Goal: Task Accomplishment & Management: Manage account settings

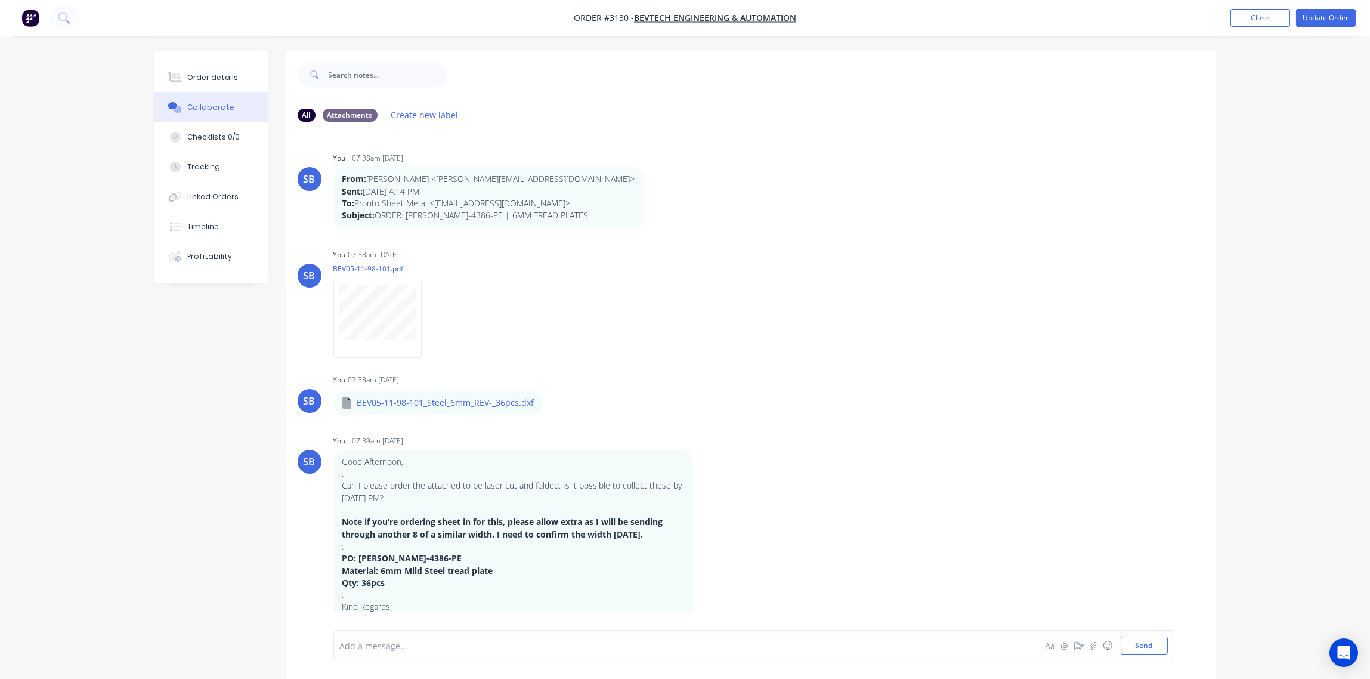
scroll to position [660, 0]
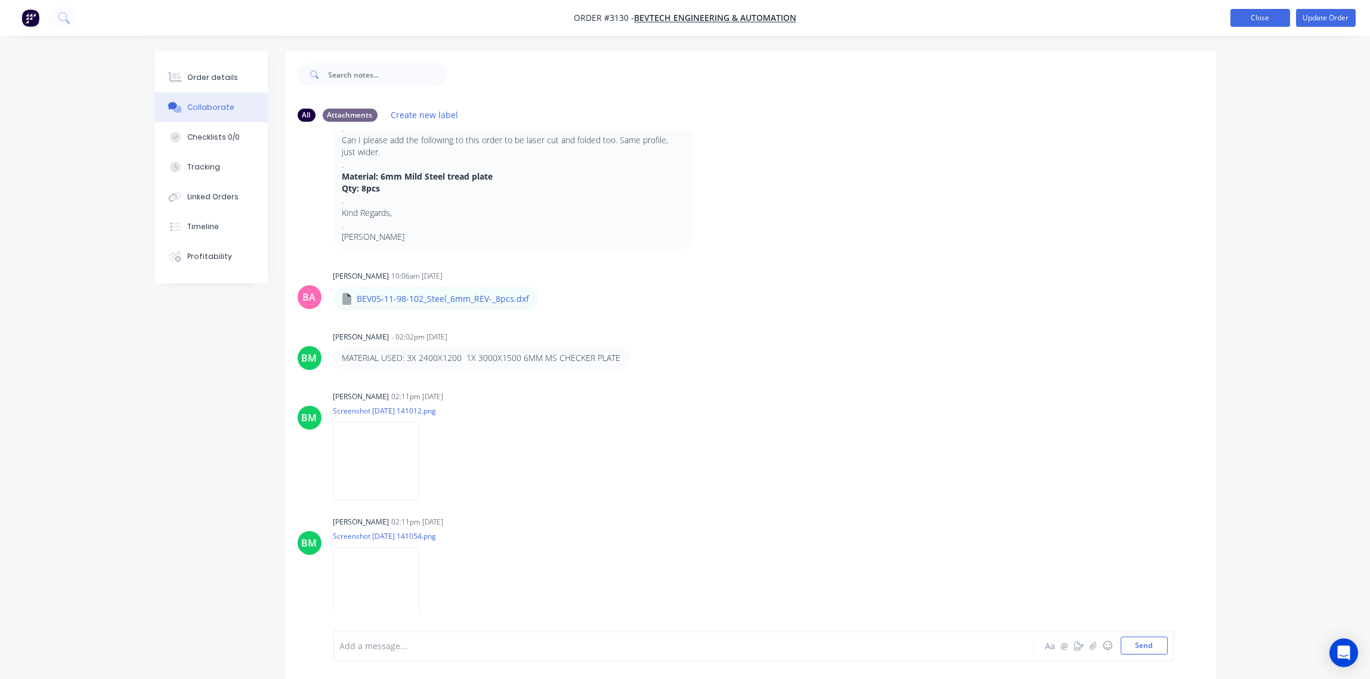
click at [1272, 18] on button "Close" at bounding box center [1261, 18] width 60 height 18
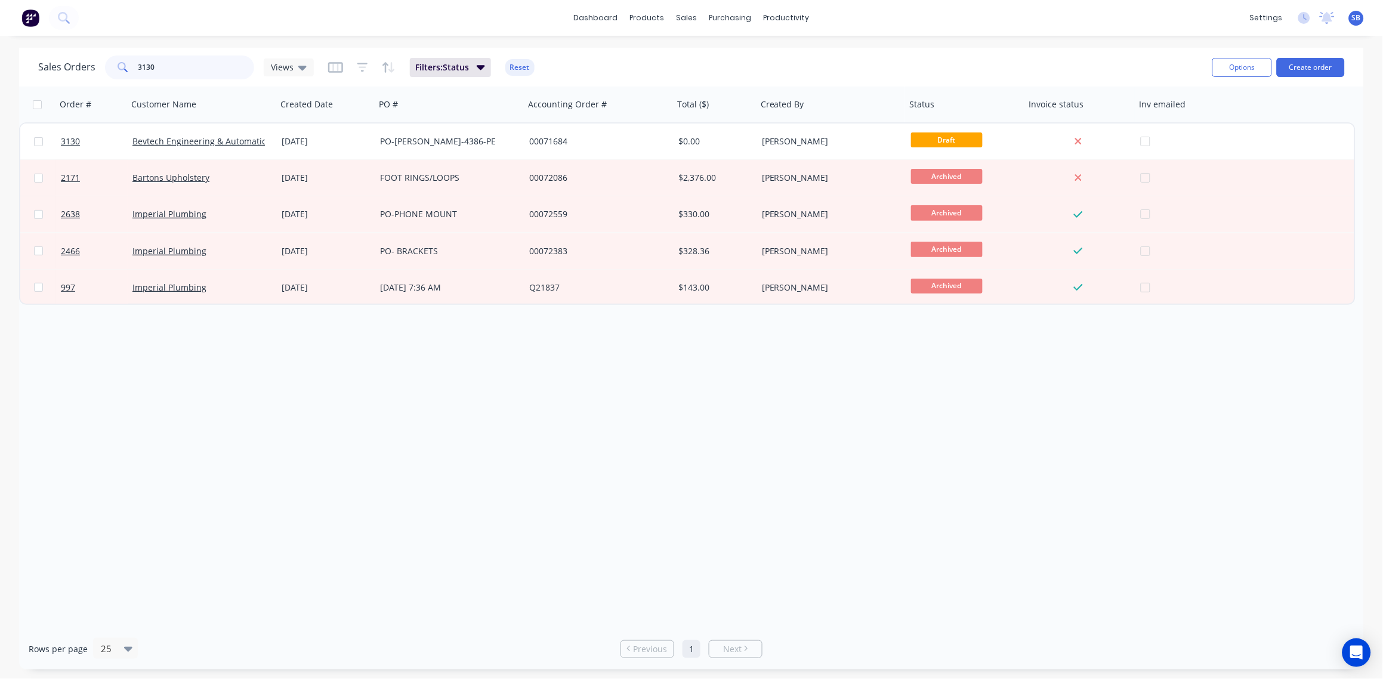
drag, startPoint x: 153, startPoint y: 70, endPoint x: -4, endPoint y: 69, distance: 156.9
click at [0, 69] on html "dashboard products sales purchasing productivity dashboard products Product Cat…" at bounding box center [691, 339] width 1383 height 679
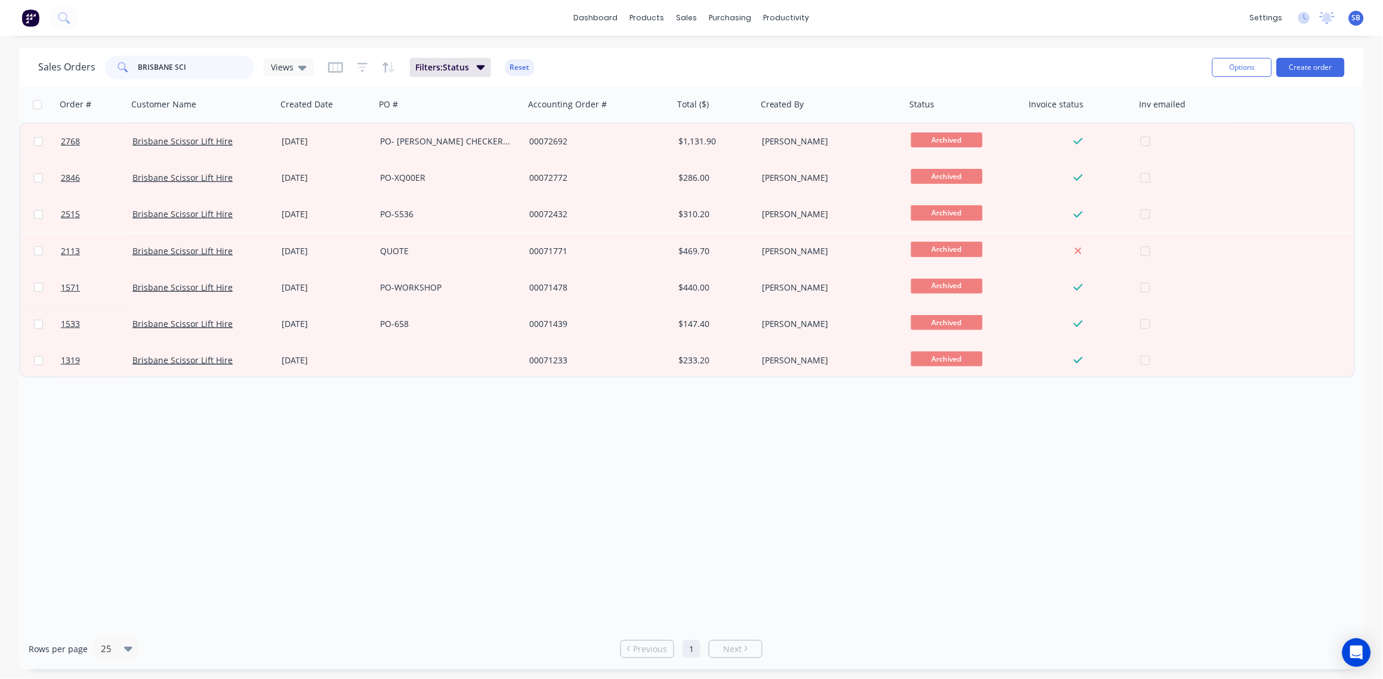
type input "BRISBANE SCI"
click at [207, 72] on input "BRISBANE SCI" at bounding box center [196, 67] width 116 height 24
click at [1314, 62] on button "Create order" at bounding box center [1311, 67] width 68 height 19
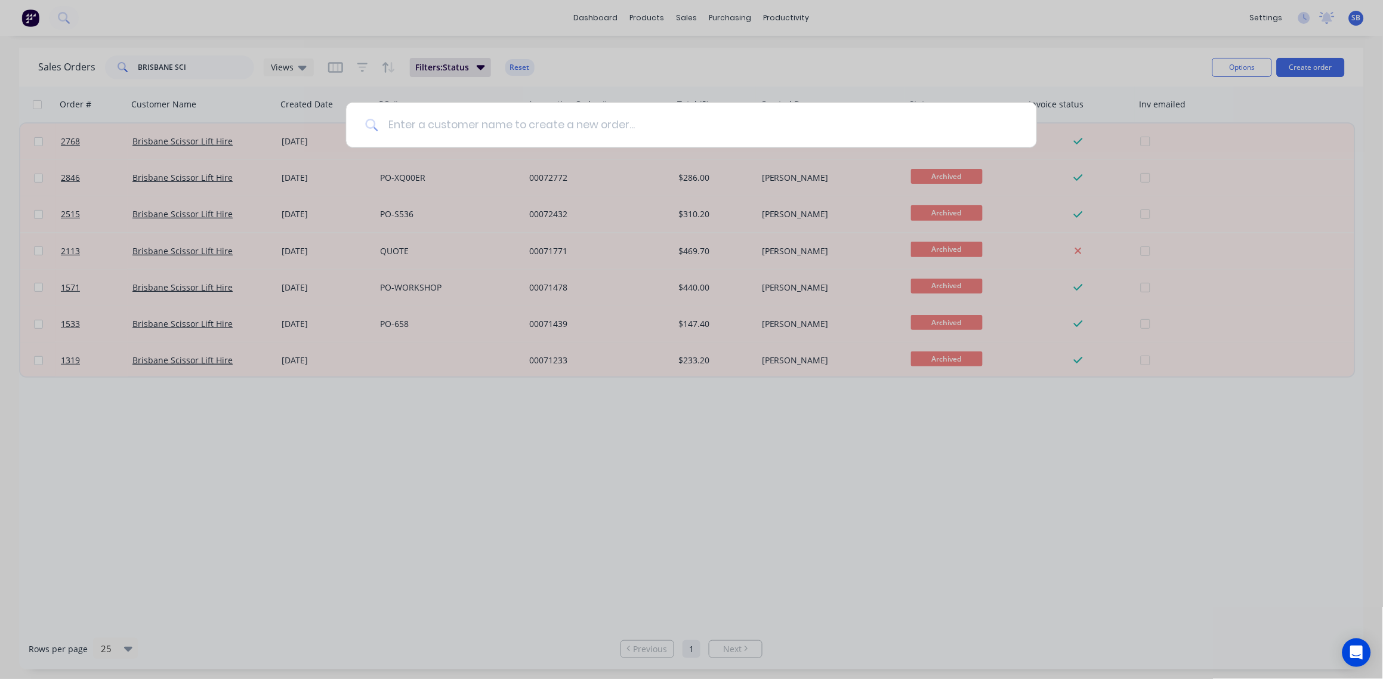
click at [410, 118] on input at bounding box center [697, 125] width 639 height 45
type input "BRISBANE SCISSOR"
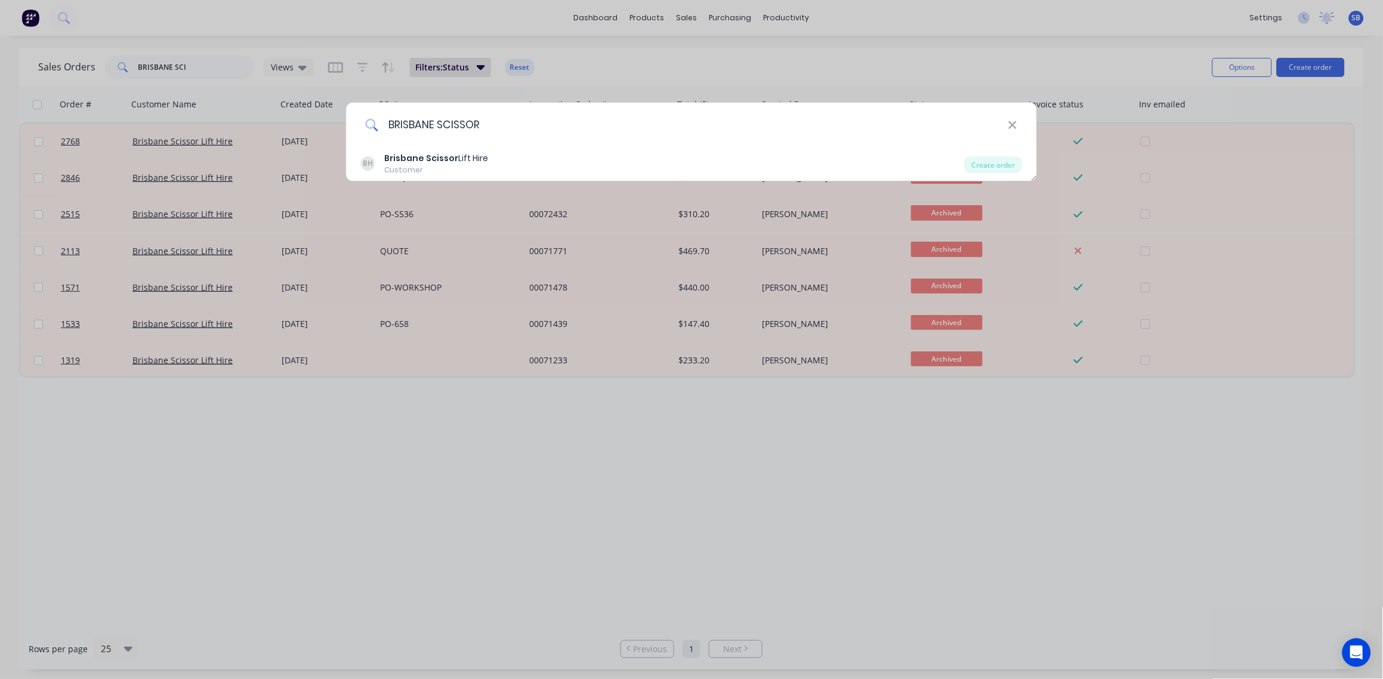
click at [480, 140] on input "BRISBANE SCISSOR" at bounding box center [692, 125] width 629 height 45
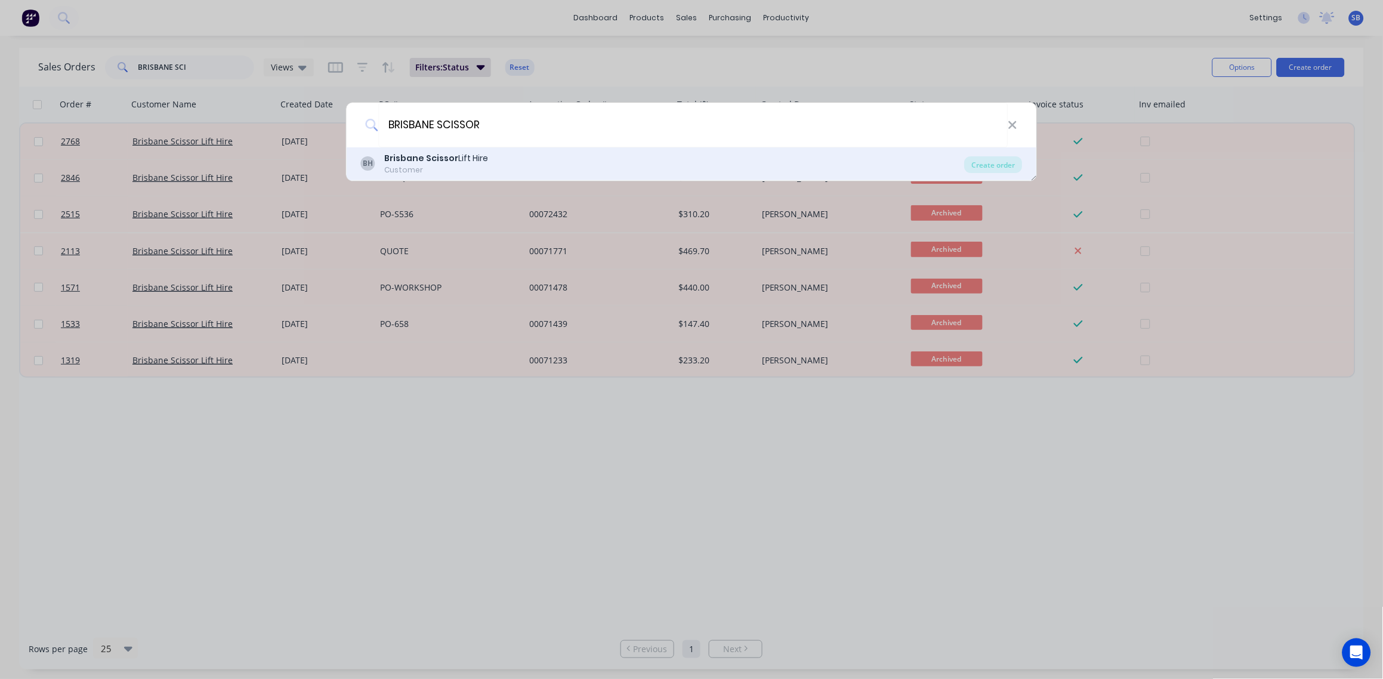
click at [482, 161] on div "Brisbane Scissor Lift Hire" at bounding box center [437, 158] width 104 height 13
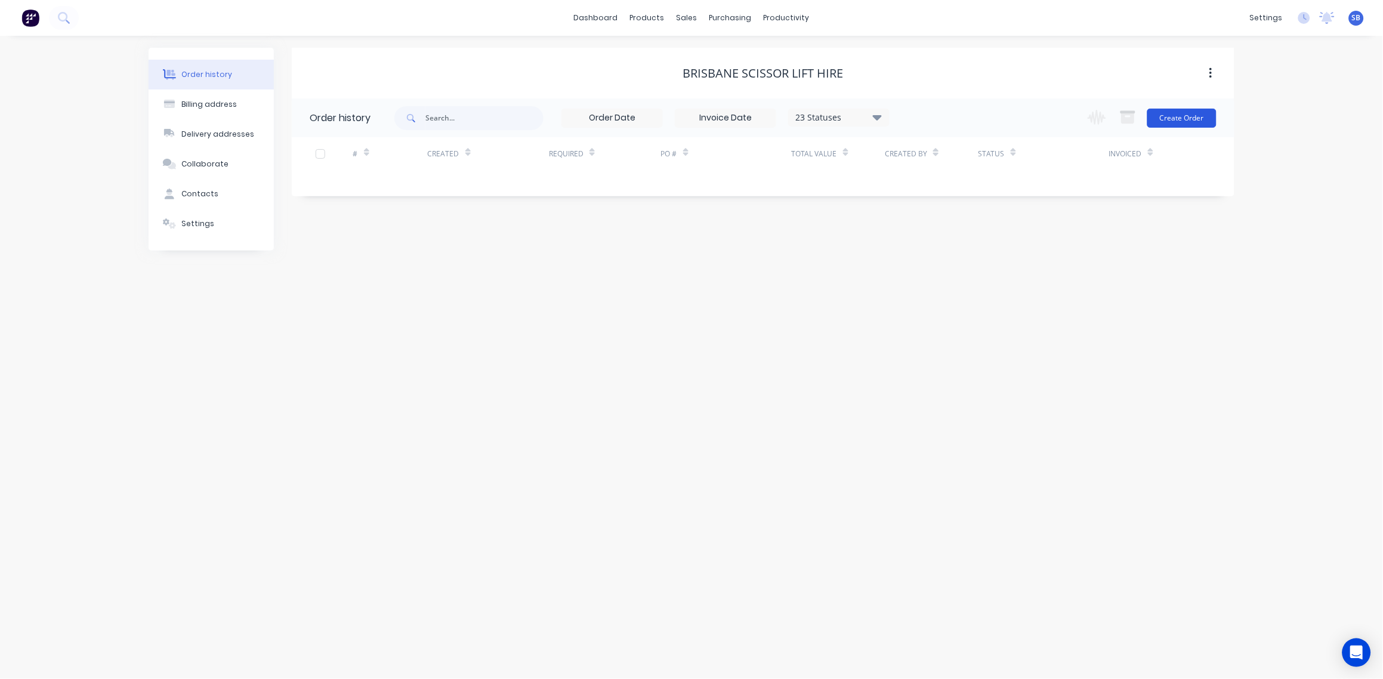
click at [1196, 122] on button "Create Order" at bounding box center [1181, 118] width 69 height 19
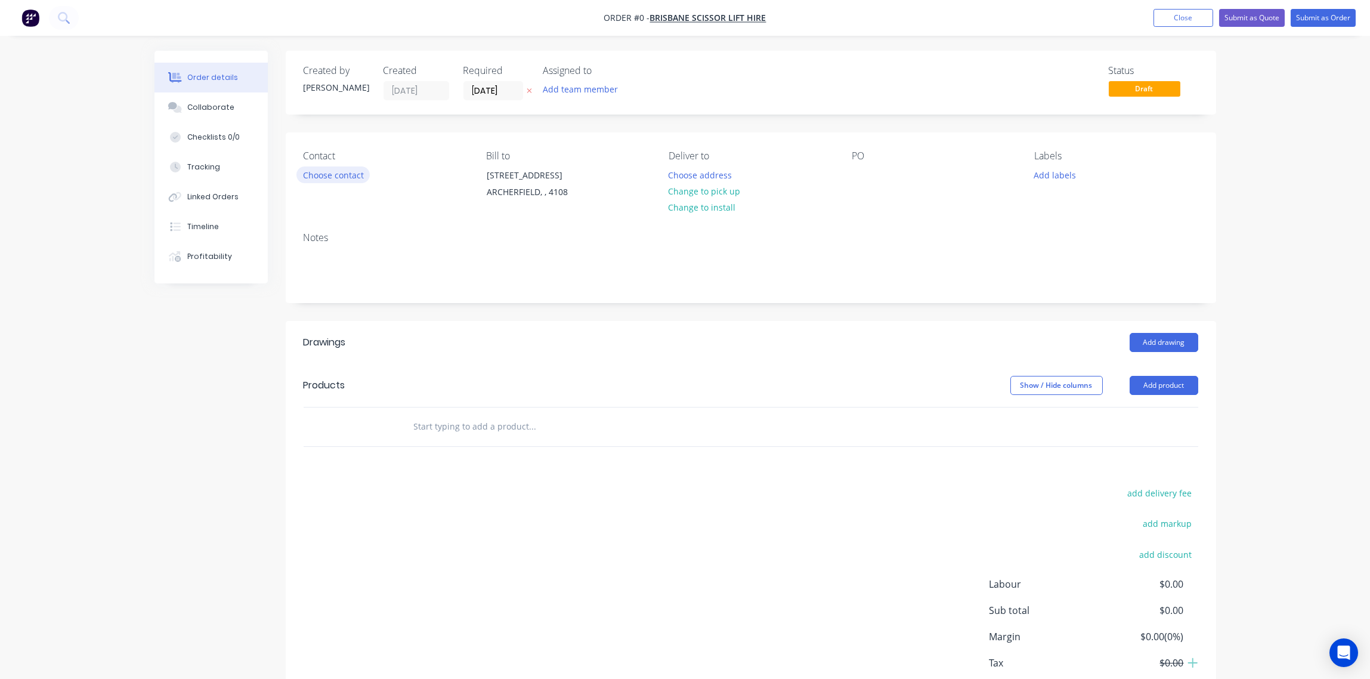
click at [327, 172] on button "Choose contact" at bounding box center [332, 174] width 73 height 16
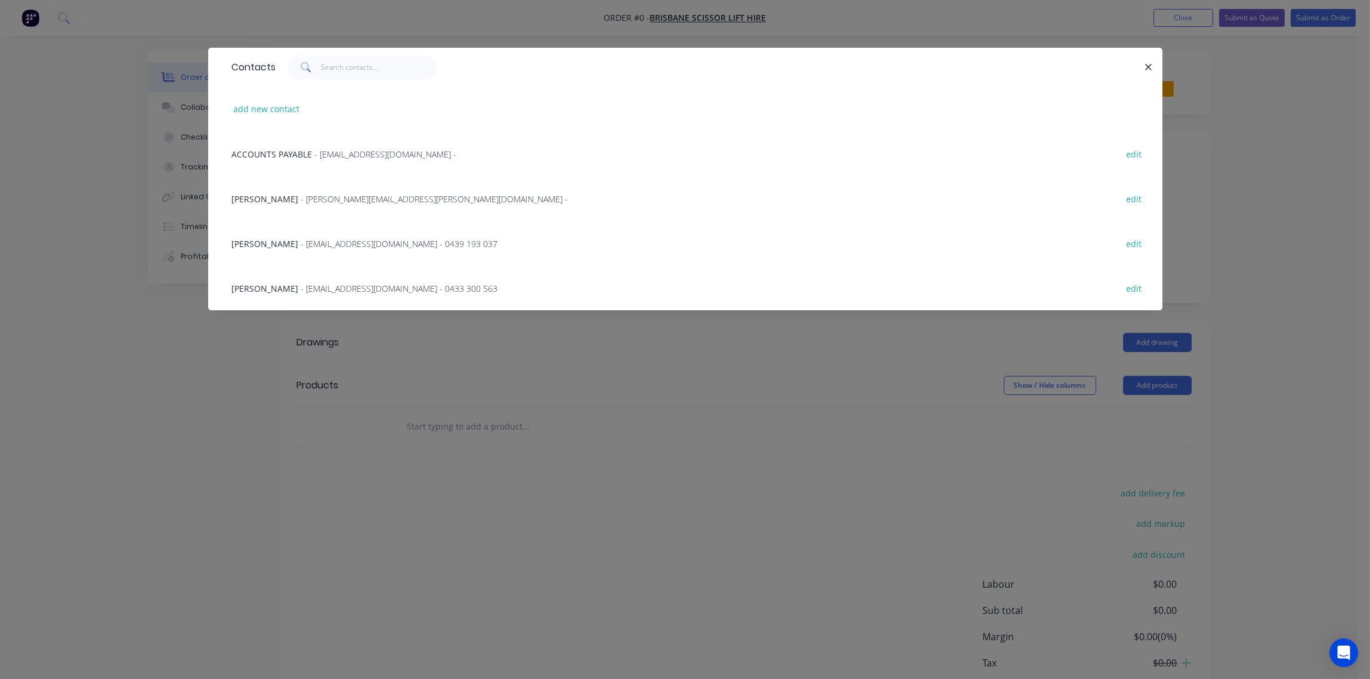
click at [313, 240] on span "- [EMAIL_ADDRESS][DOMAIN_NAME] - 0439 193 037" at bounding box center [399, 243] width 197 height 11
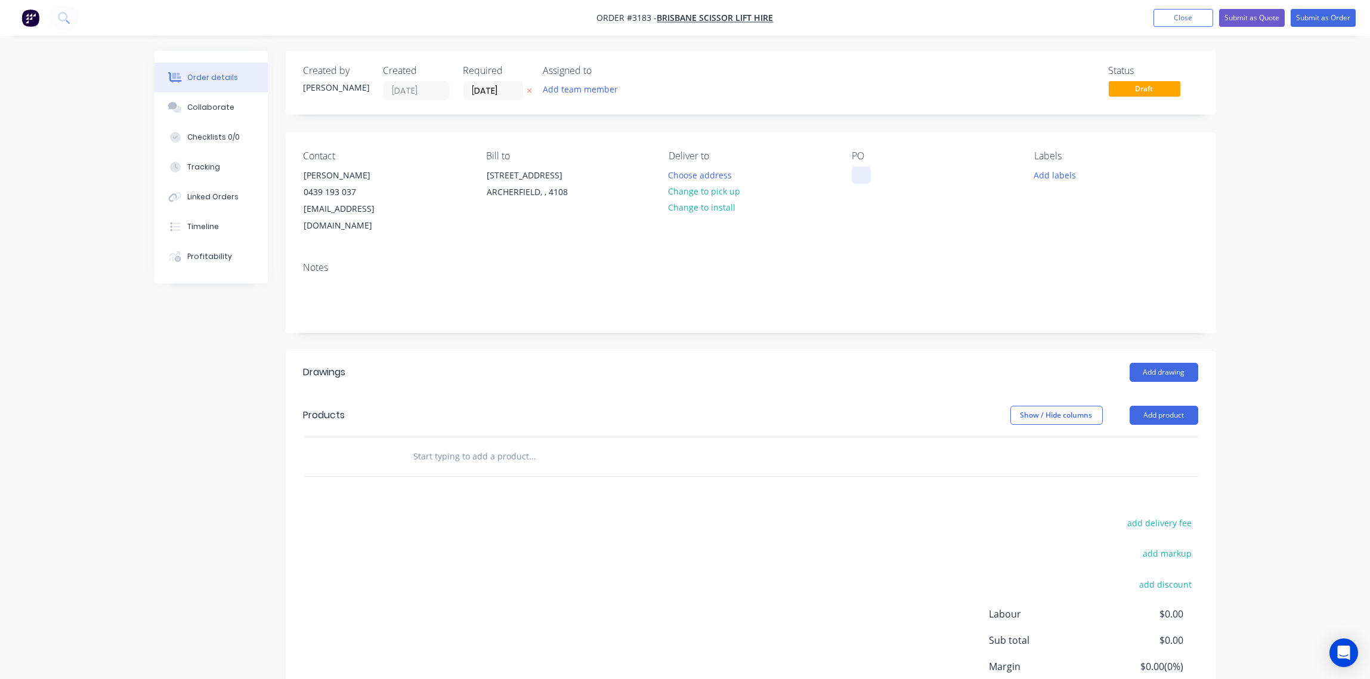
click at [867, 178] on div at bounding box center [861, 174] width 19 height 17
click at [885, 174] on div "PO- WLKWAY MESH - [PERSON_NAME]" at bounding box center [926, 181] width 149 height 30
click at [1064, 178] on button "Add labels" at bounding box center [1055, 174] width 55 height 16
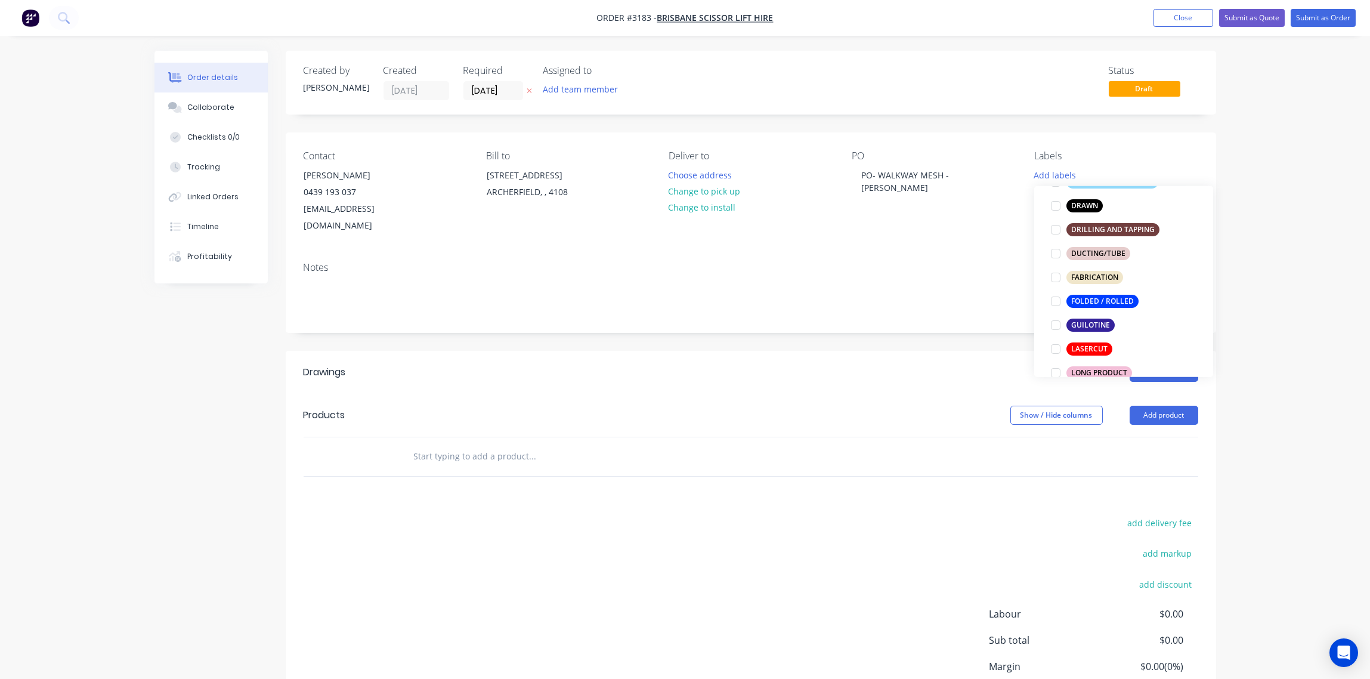
scroll to position [356, 0]
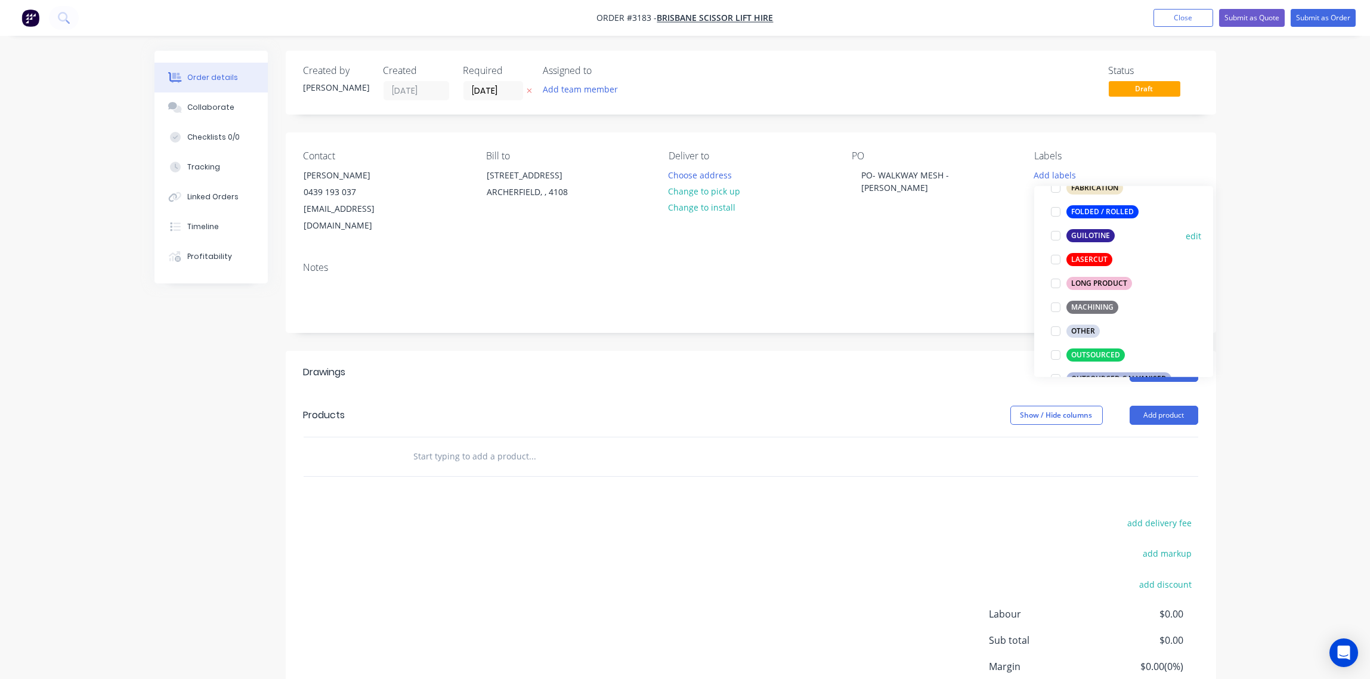
click at [1057, 236] on div at bounding box center [1056, 236] width 24 height 24
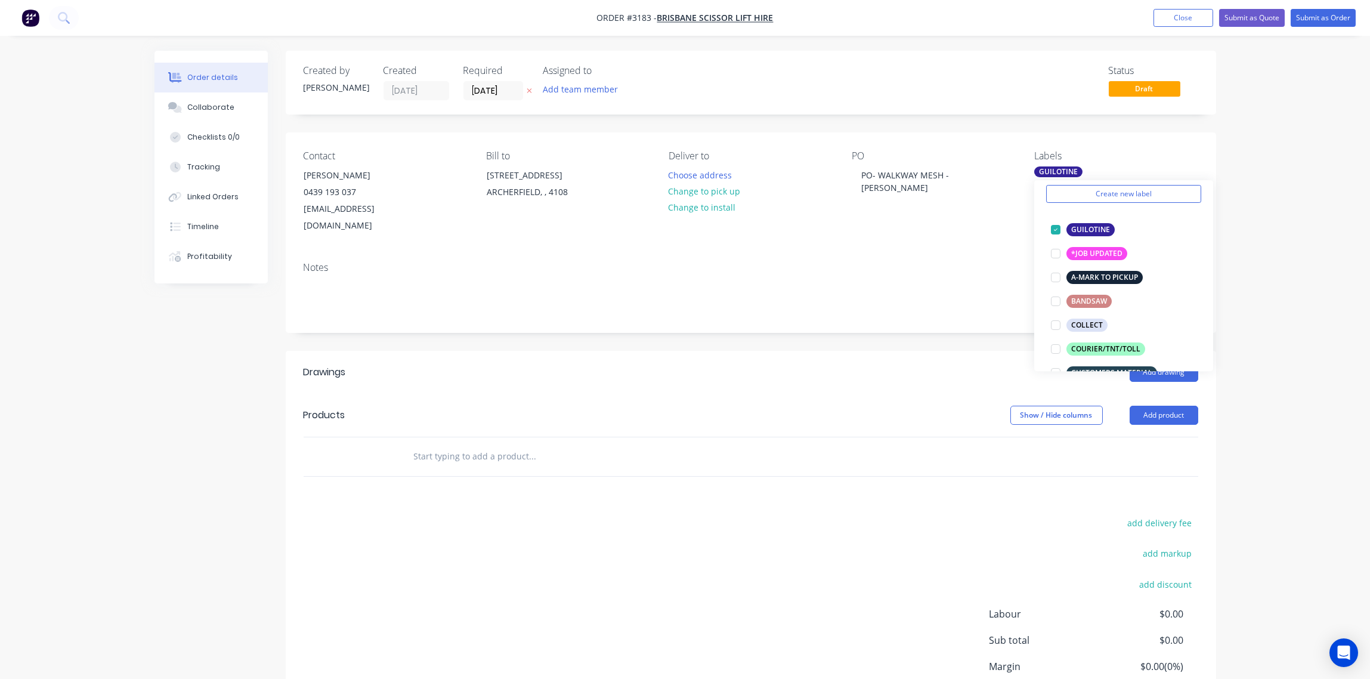
click at [490, 444] on input "text" at bounding box center [532, 456] width 239 height 24
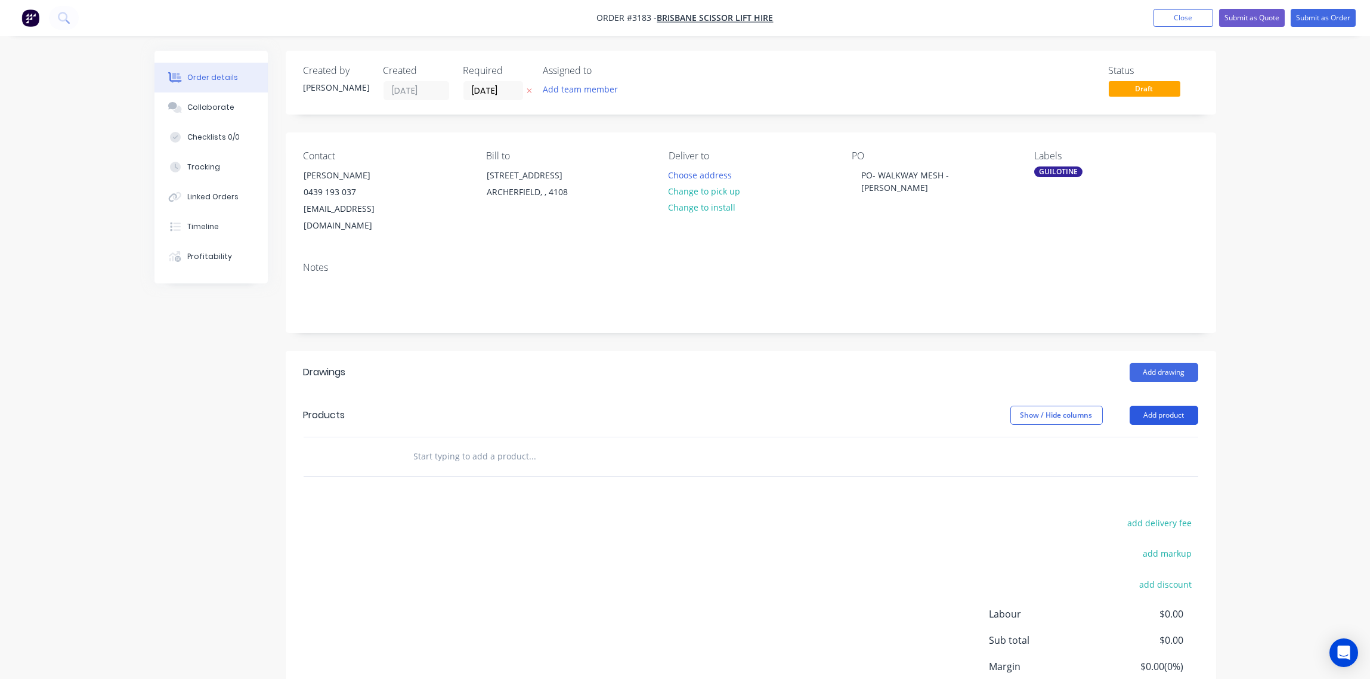
click at [1169, 406] on button "Add product" at bounding box center [1164, 415] width 69 height 19
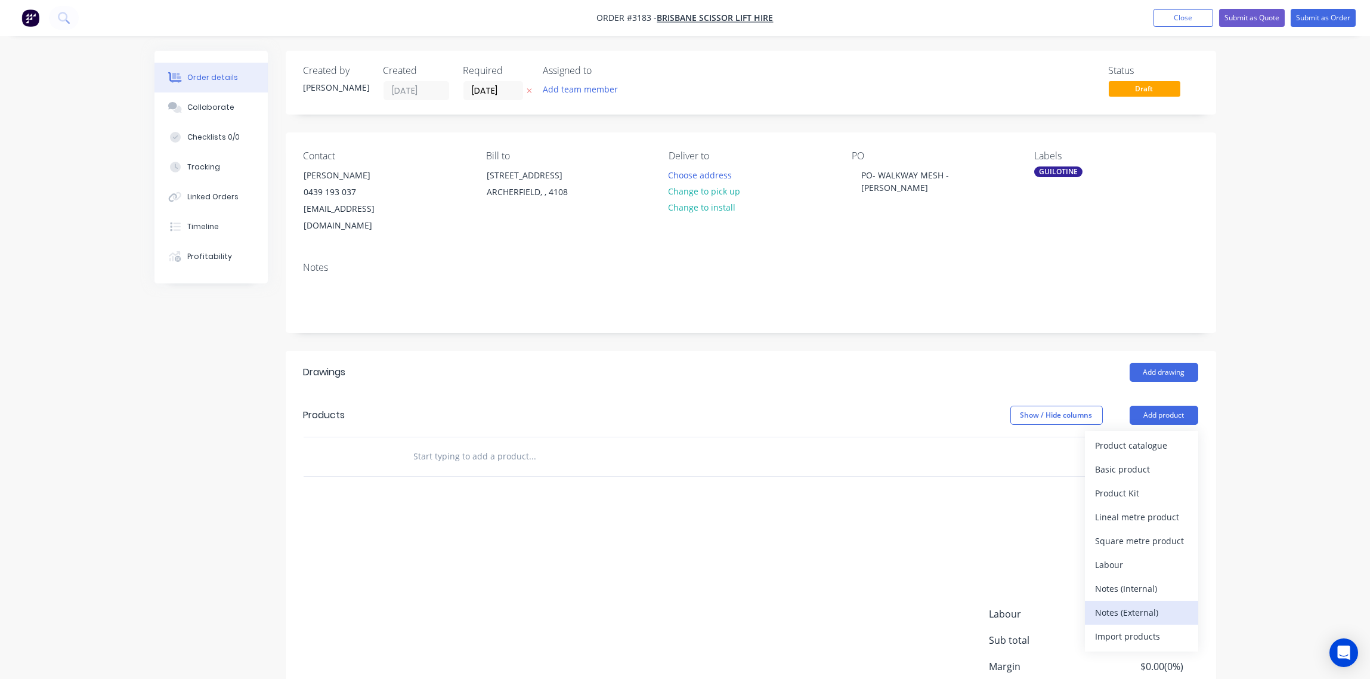
click at [1138, 604] on div "Notes (External)" at bounding box center [1142, 612] width 92 height 17
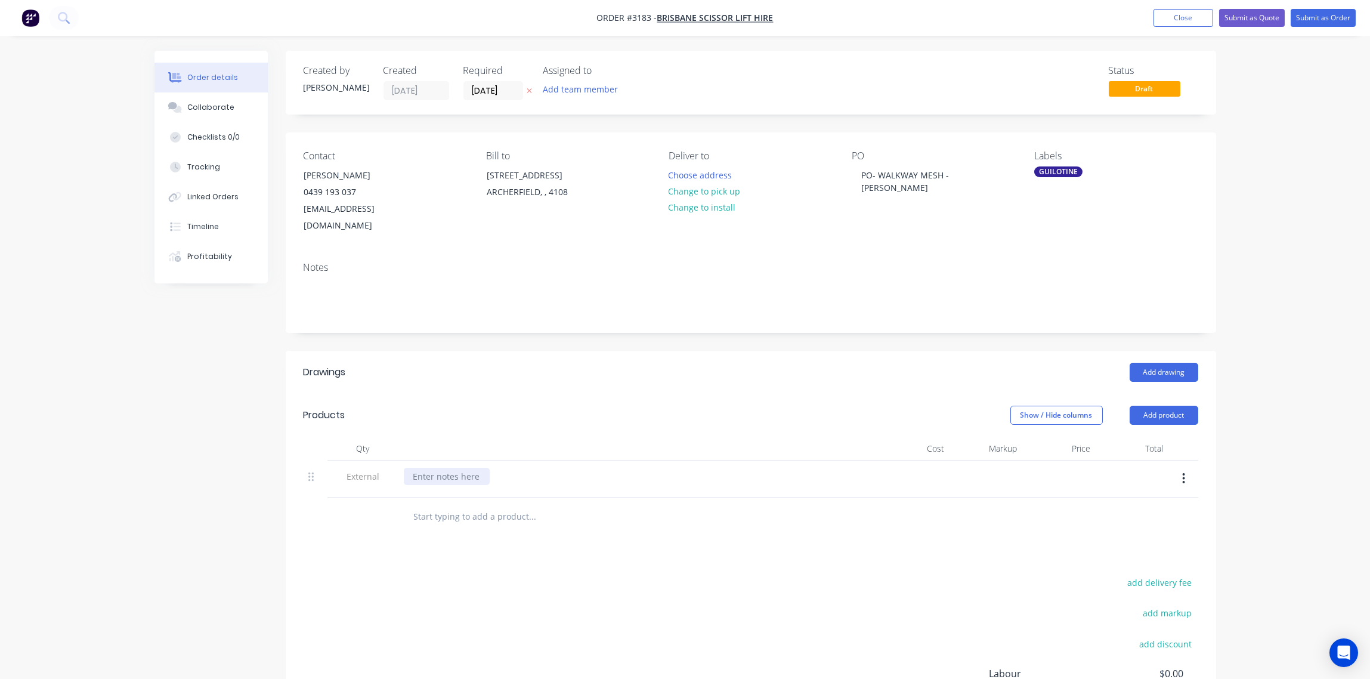
click at [466, 468] on div at bounding box center [447, 476] width 86 height 17
click at [467, 505] on input "text" at bounding box center [532, 517] width 239 height 24
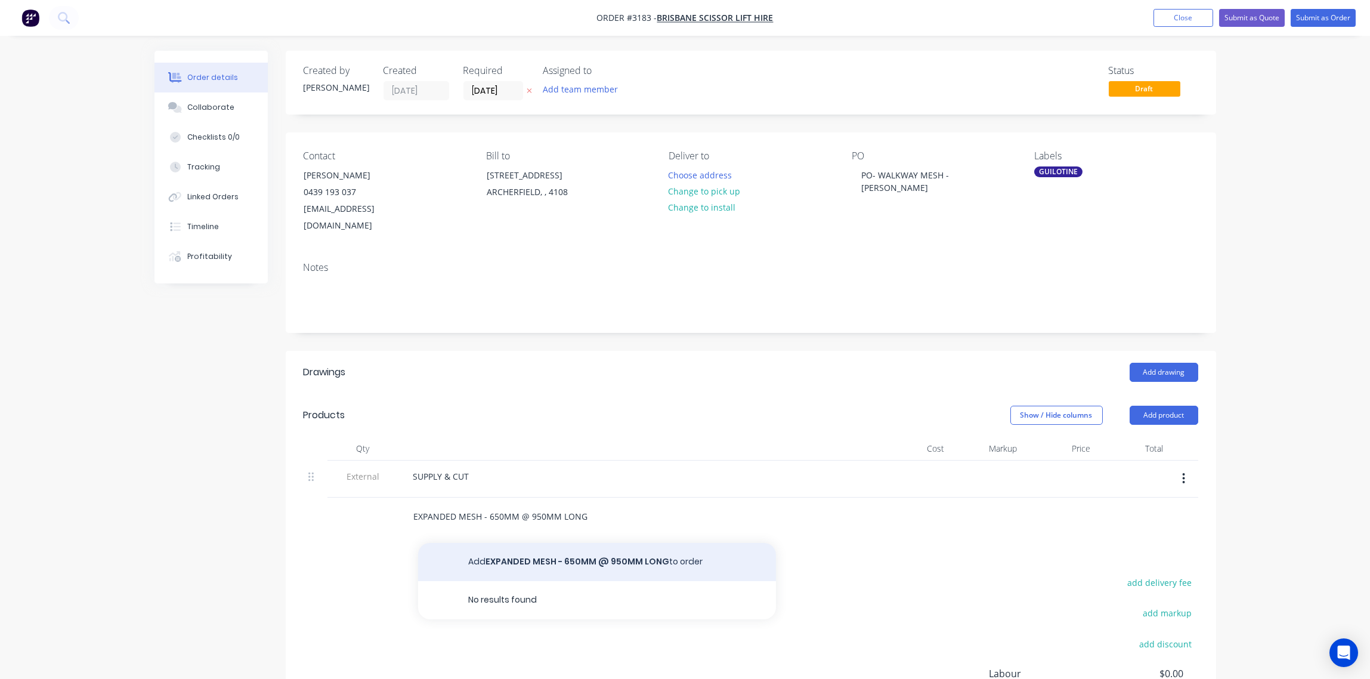
type input "EXPANDED MESH - 650MM @ 950MM LONG"
click at [560, 543] on button "Add EXPANDED MESH - 650MM @ 950MM LONG to order" at bounding box center [597, 562] width 358 height 38
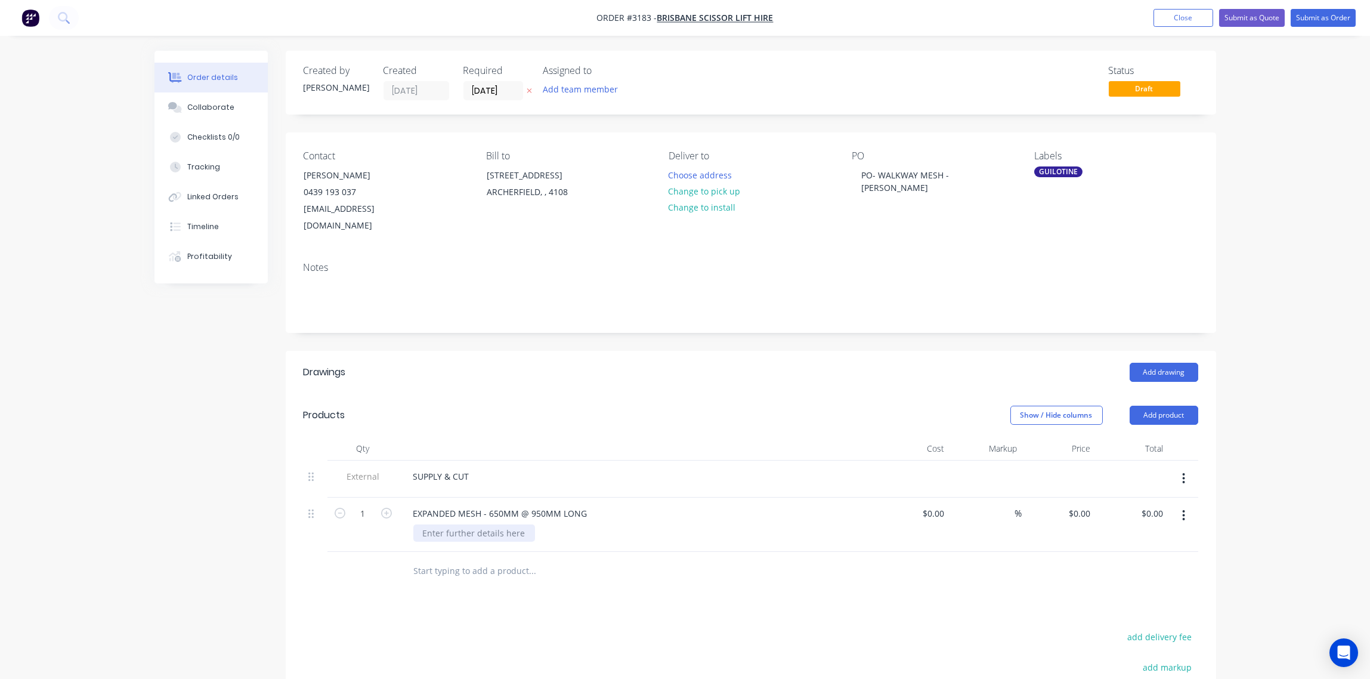
click at [496, 524] on div at bounding box center [474, 532] width 122 height 17
click at [523, 524] on div "MATERIAL: MILD STEEL" at bounding box center [642, 532] width 458 height 17
click at [516, 524] on div "MATERIAL: MILD STEEL" at bounding box center [468, 532] width 110 height 17
type input "$0.00"
click at [1168, 406] on button "Add product" at bounding box center [1164, 415] width 69 height 19
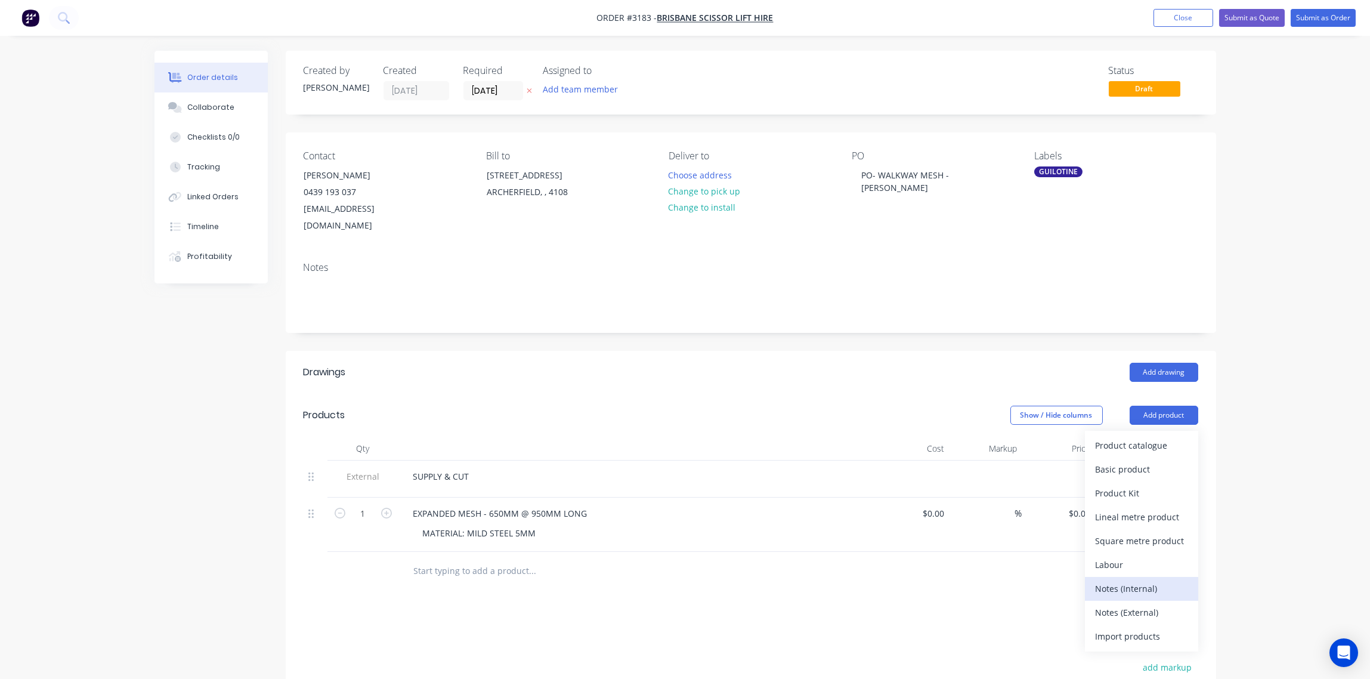
click at [1113, 580] on div "Notes (Internal)" at bounding box center [1142, 588] width 92 height 17
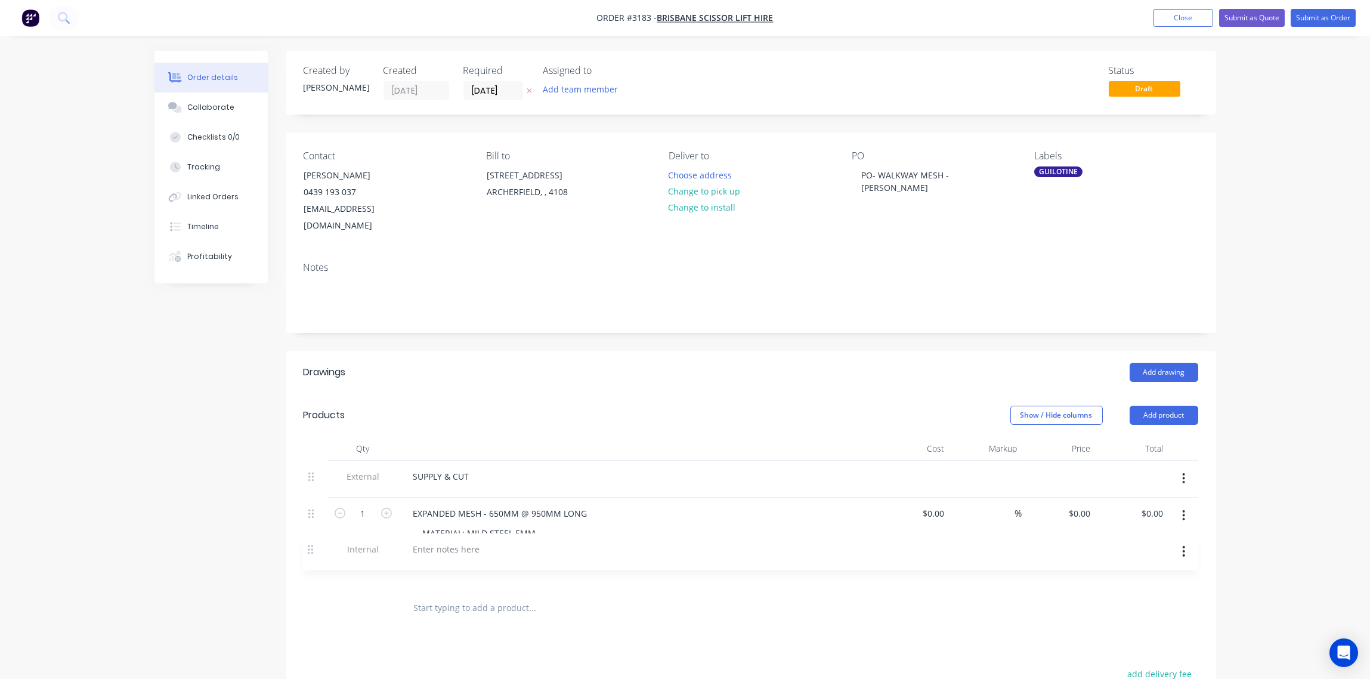
scroll to position [2, 0]
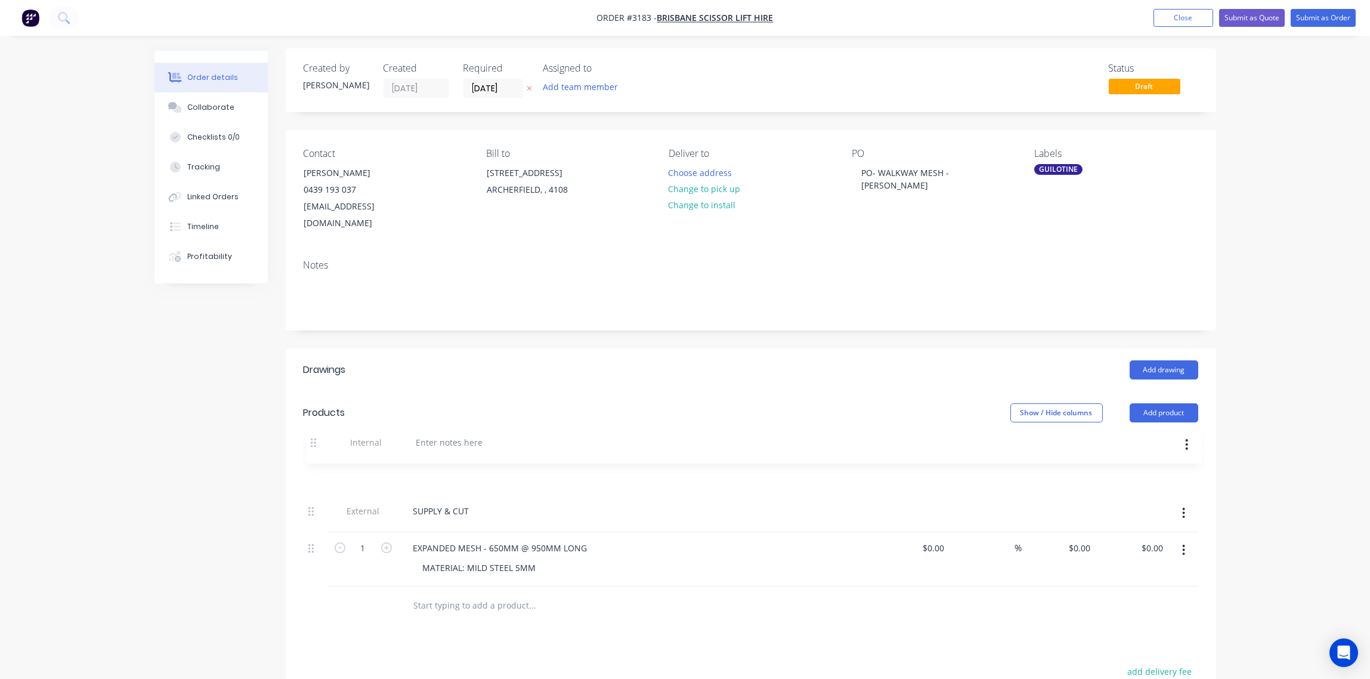
drag, startPoint x: 310, startPoint y: 554, endPoint x: 314, endPoint y: 440, distance: 114.6
click at [314, 440] on div "Qty Cost Markup Price Total External SUPPLY & CUT 1 EXPANDED MESH - 650MM @ 950…" at bounding box center [751, 510] width 895 height 152
click at [467, 465] on div at bounding box center [447, 473] width 86 height 17
click at [481, 465] on div "RAPID PERF PO-" at bounding box center [446, 473] width 84 height 17
click at [212, 103] on div "Collaborate" at bounding box center [210, 107] width 47 height 11
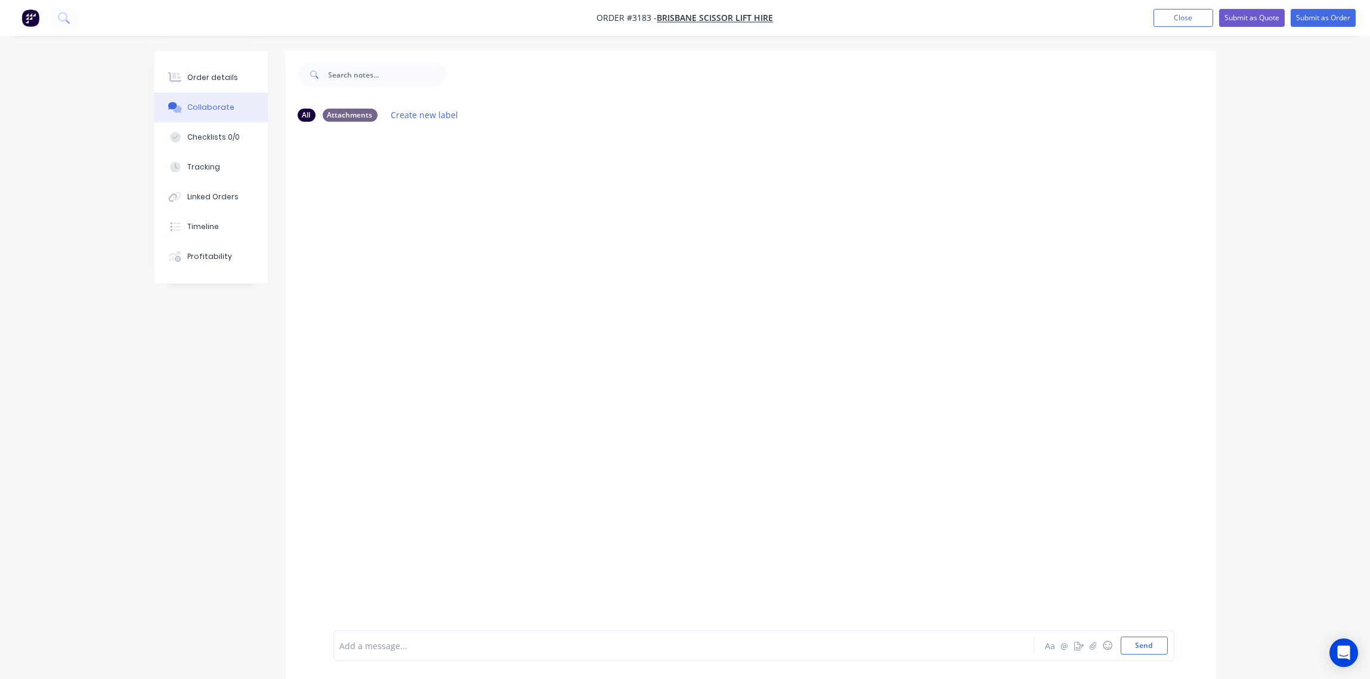
click at [455, 638] on div "Add a message..." at bounding box center [650, 646] width 621 height 18
drag, startPoint x: 455, startPoint y: 638, endPoint x: 344, endPoint y: 644, distance: 111.1
click at [343, 643] on div at bounding box center [651, 646] width 620 height 13
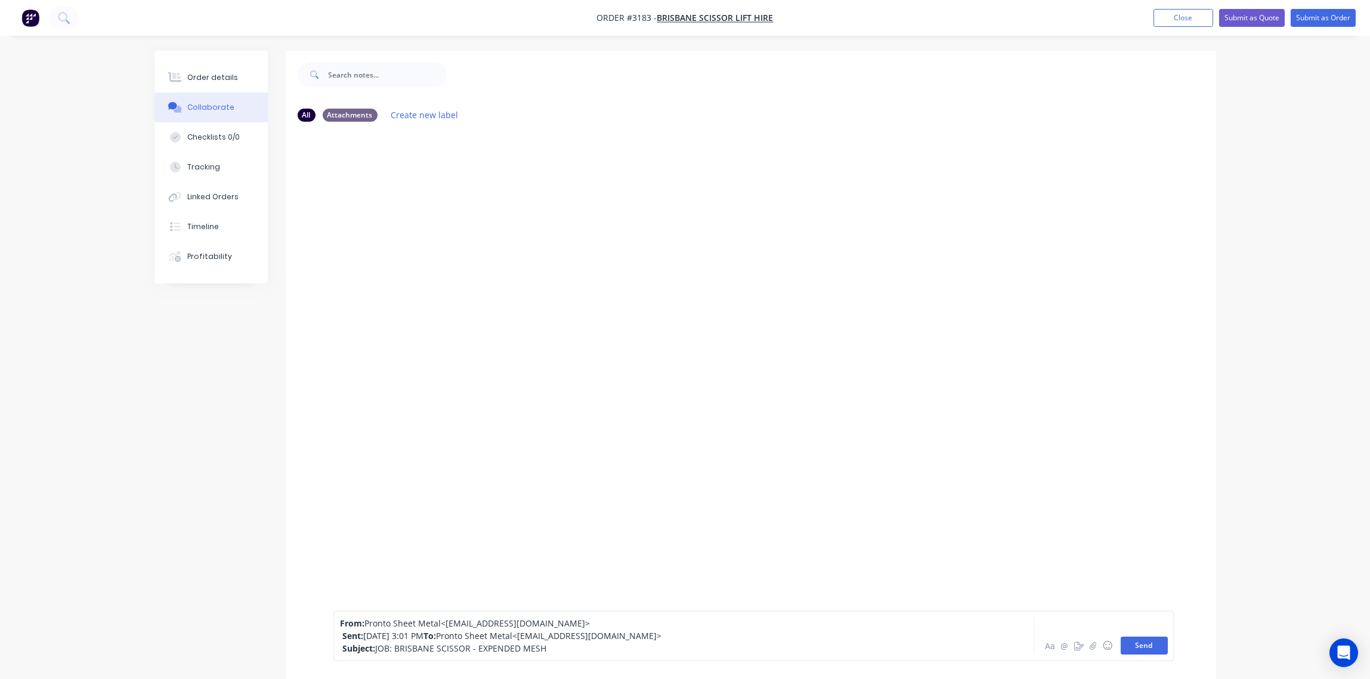
click at [1144, 648] on button "Send" at bounding box center [1144, 646] width 47 height 18
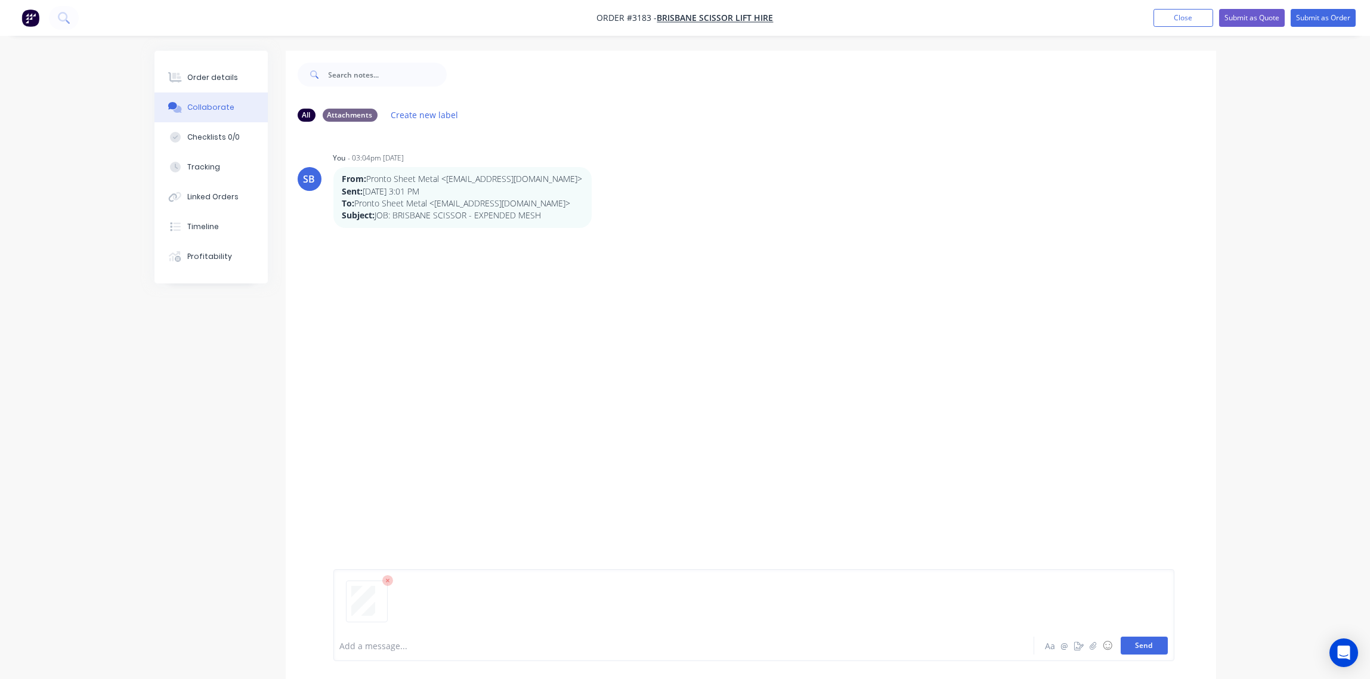
click at [1145, 646] on button "Send" at bounding box center [1144, 646] width 47 height 18
click at [209, 72] on div "Order details" at bounding box center [212, 77] width 51 height 11
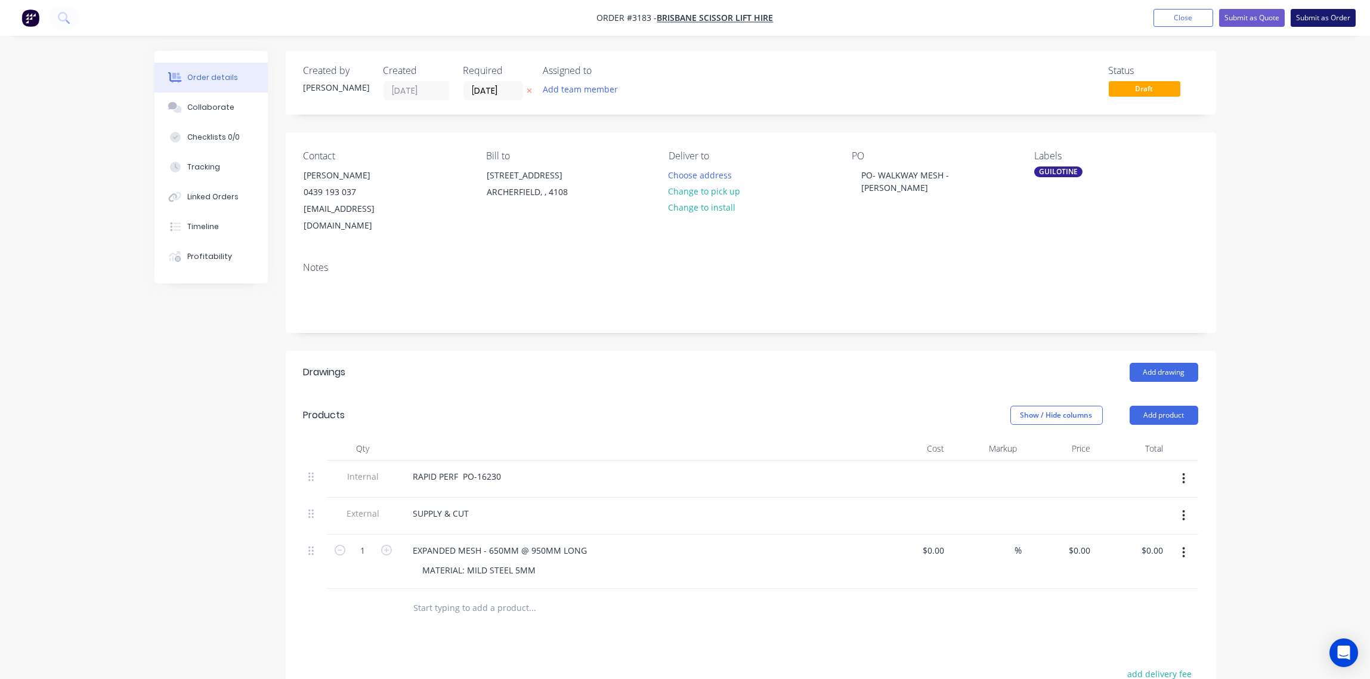
click at [1325, 17] on button "Submit as Order" at bounding box center [1323, 18] width 65 height 18
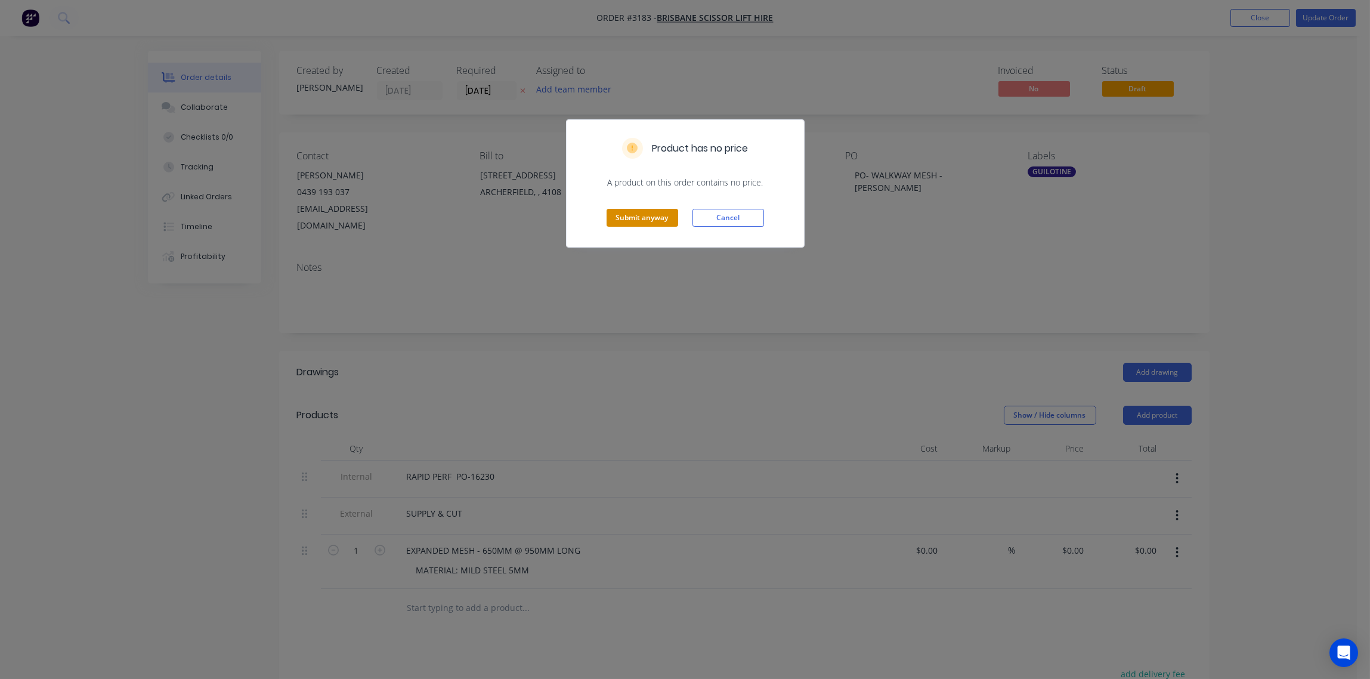
click at [644, 217] on button "Submit anyway" at bounding box center [643, 218] width 72 height 18
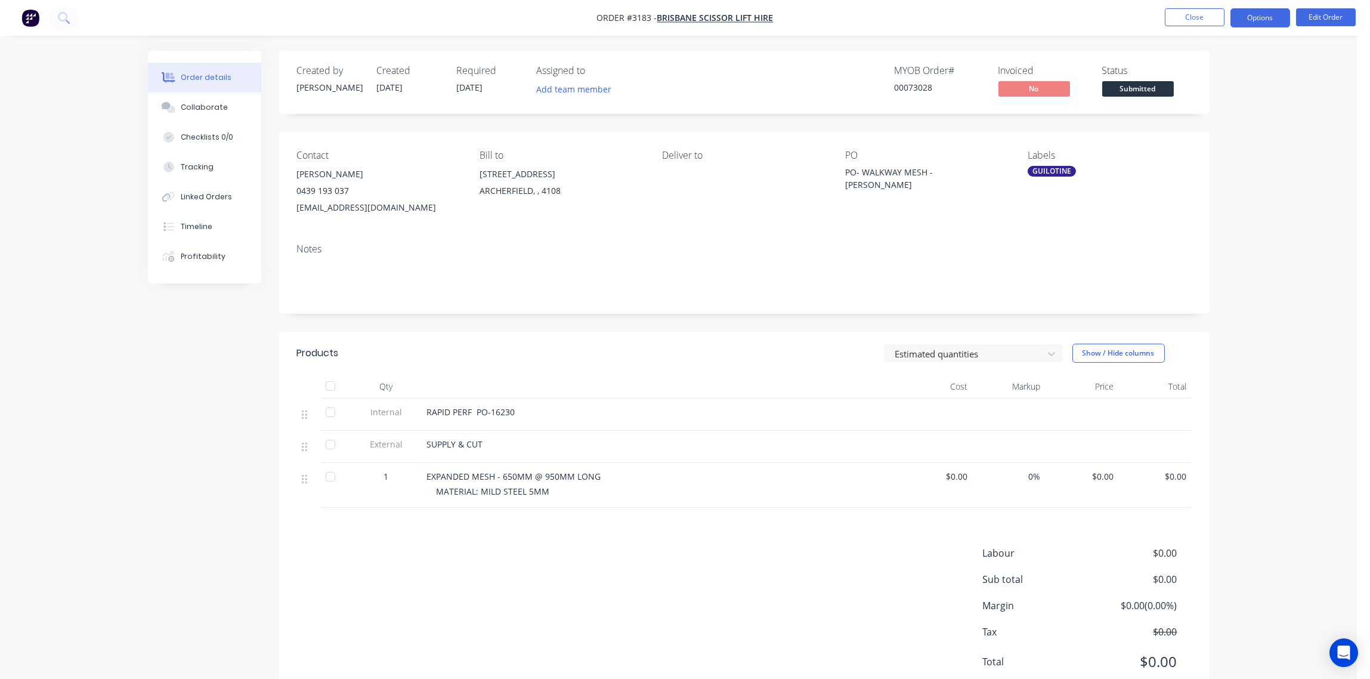
click at [1265, 14] on button "Options" at bounding box center [1261, 17] width 60 height 19
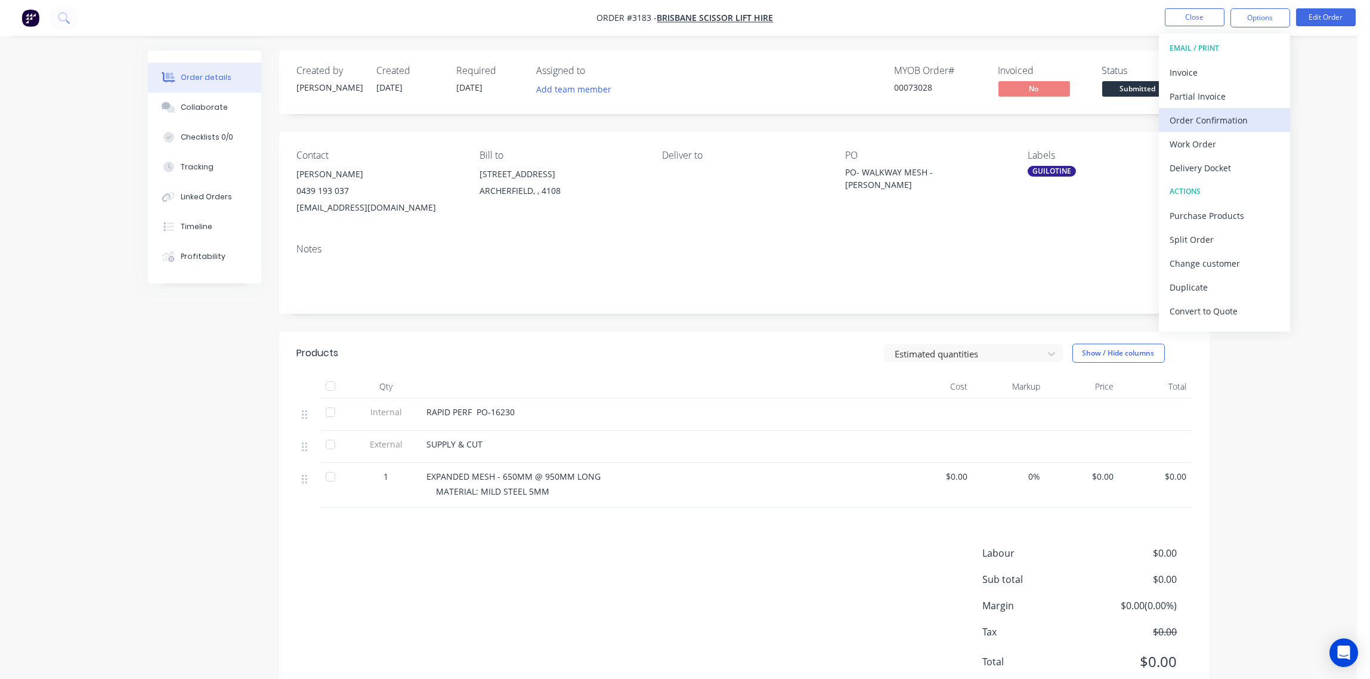
click at [1215, 121] on div "Order Confirmation" at bounding box center [1225, 120] width 110 height 17
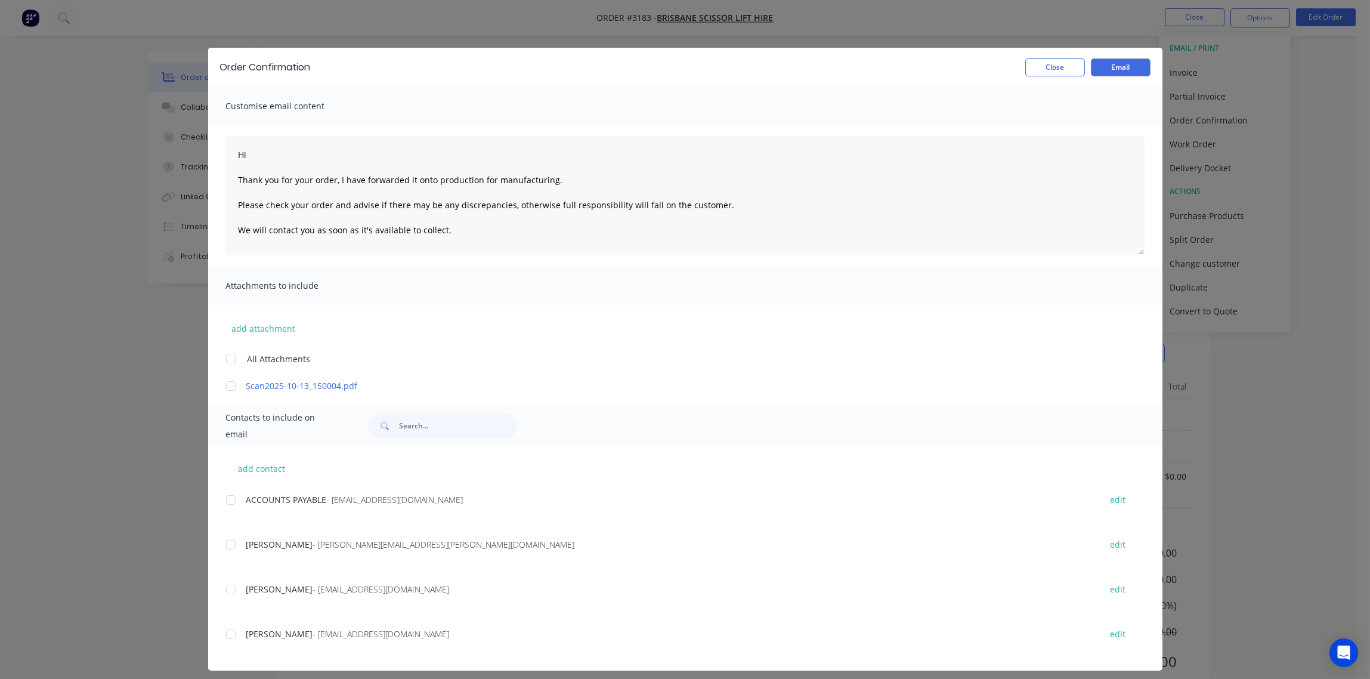
scroll to position [8, 0]
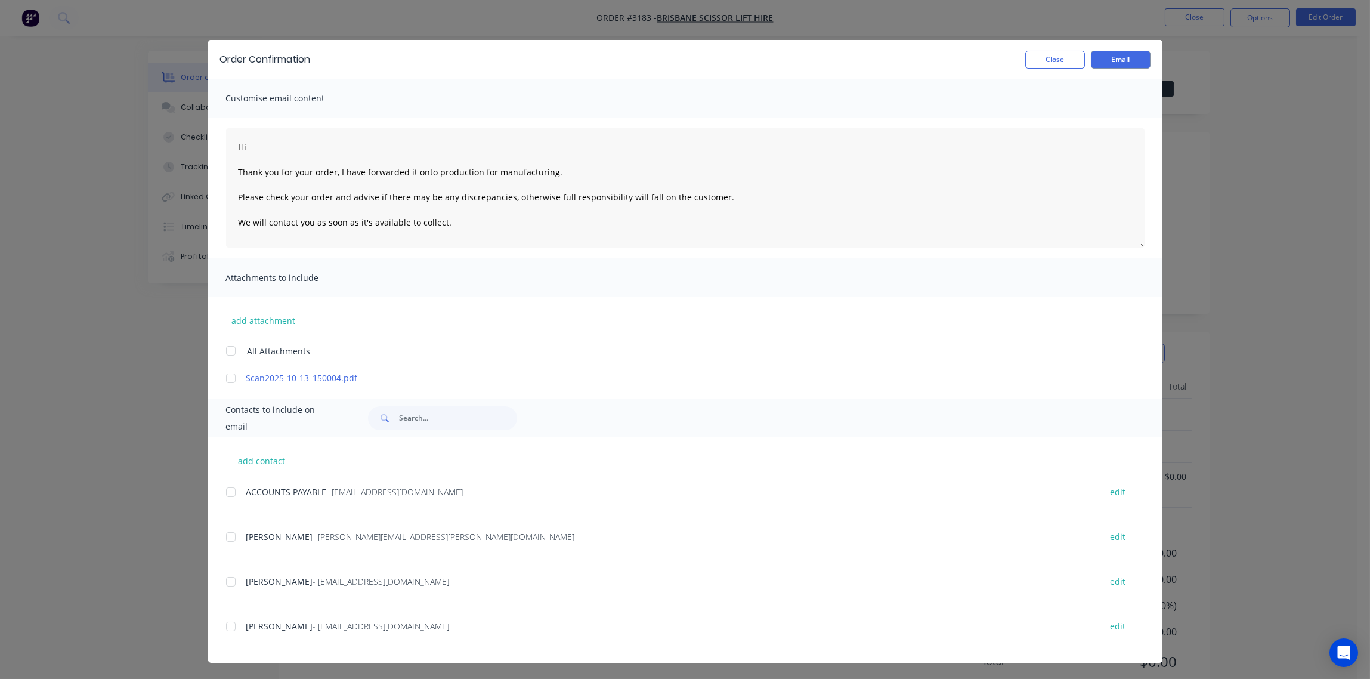
click at [224, 581] on div at bounding box center [231, 582] width 24 height 24
type textarea "Hi Thank you for your order, I have forwarded it onto production for manufactur…"
click at [1111, 60] on button "Email" at bounding box center [1121, 60] width 60 height 18
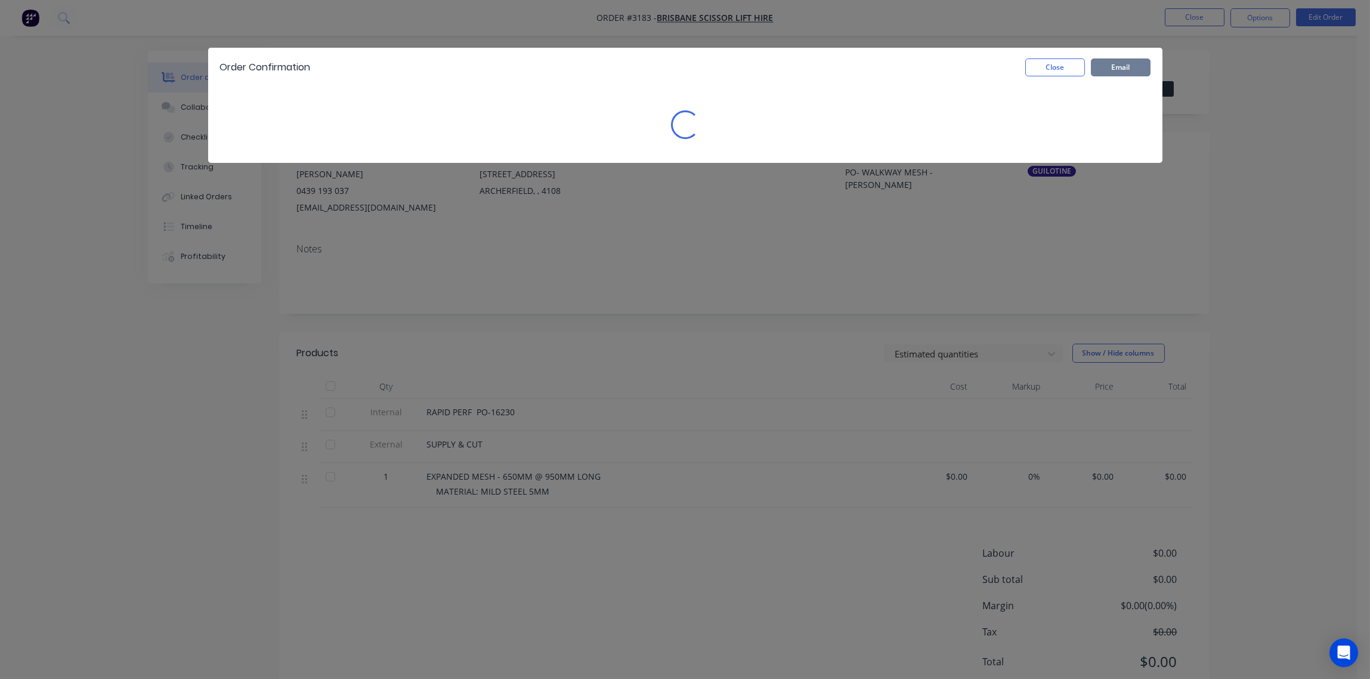
scroll to position [0, 0]
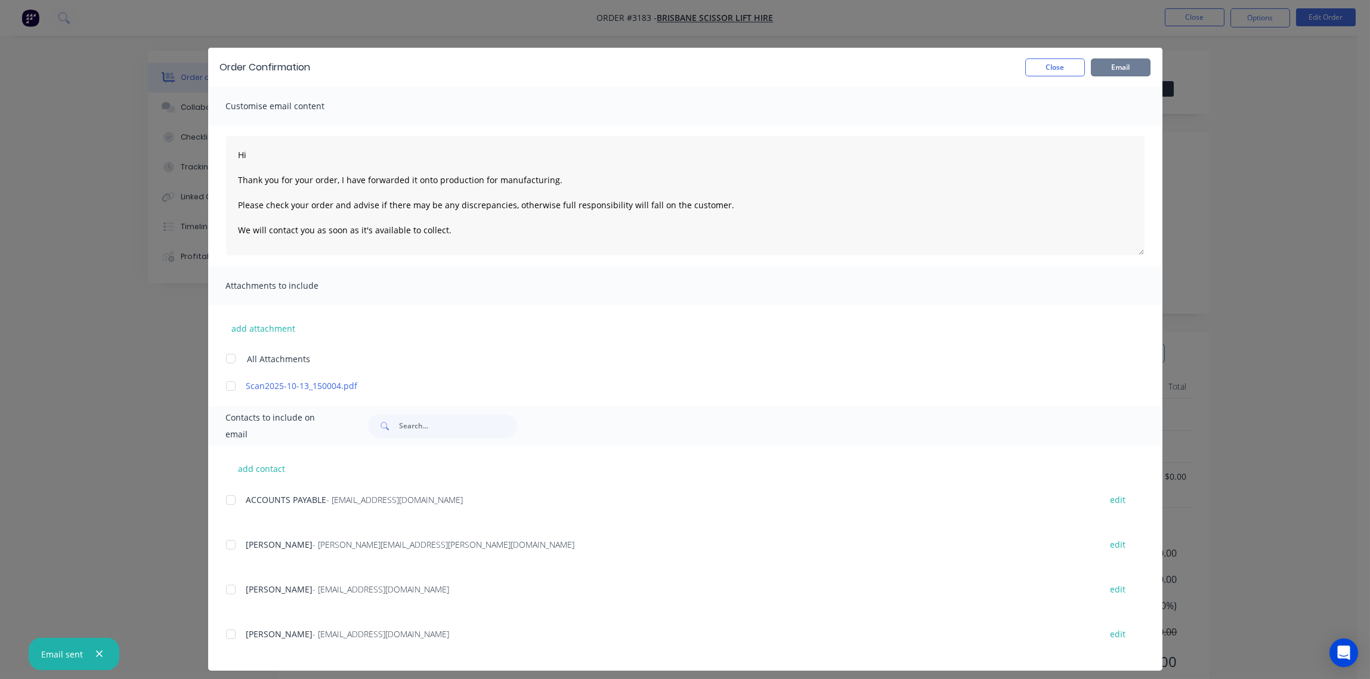
type textarea "Hi Thank you for your order, I have forwarded it onto production for manufactur…"
click at [1052, 65] on button "Close" at bounding box center [1056, 67] width 60 height 18
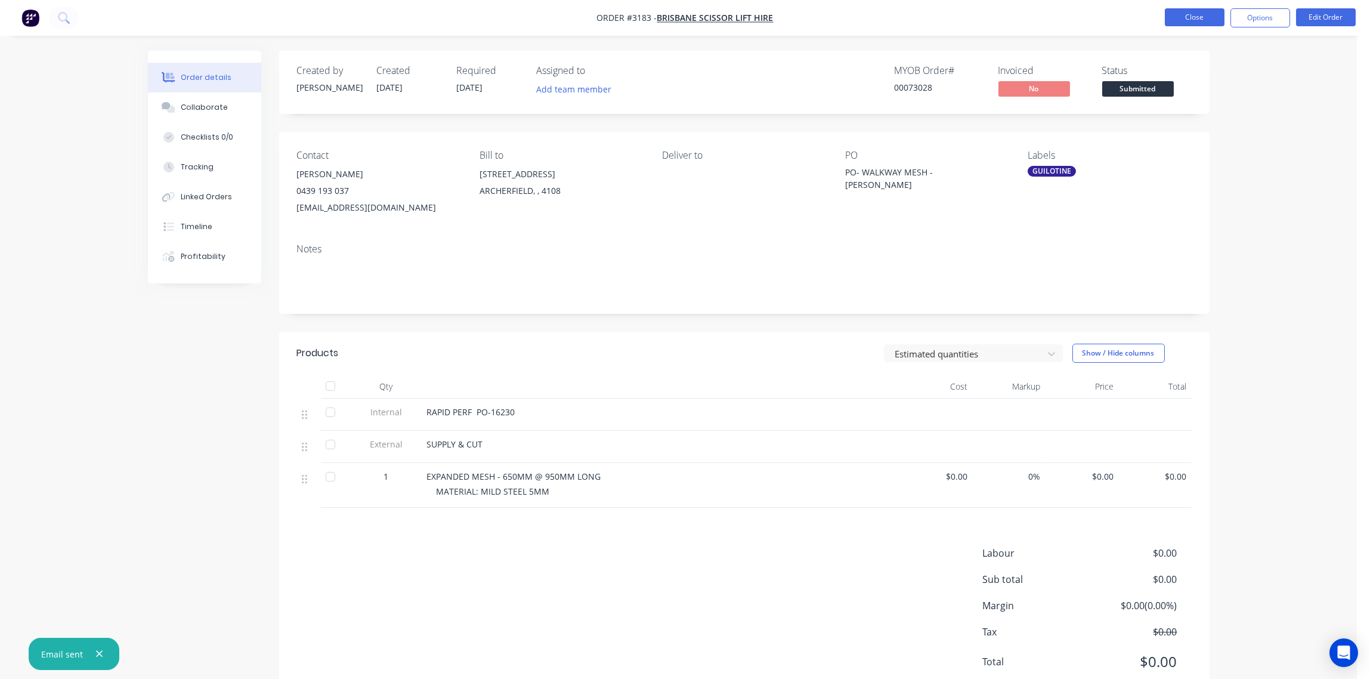
click at [1202, 18] on button "Close" at bounding box center [1195, 17] width 60 height 18
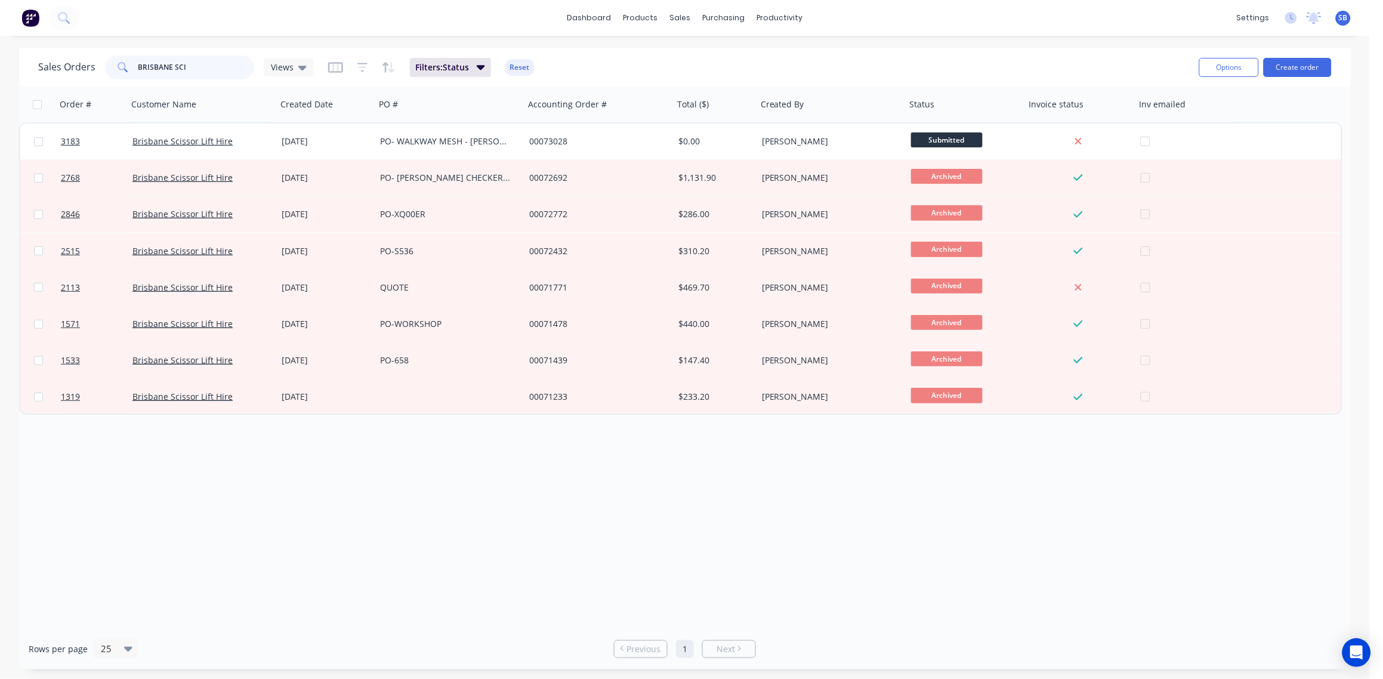
drag, startPoint x: 198, startPoint y: 66, endPoint x: -4, endPoint y: 69, distance: 201.7
click at [0, 69] on html "dashboard products sales purchasing productivity dashboard products Product Cat…" at bounding box center [691, 339] width 1383 height 679
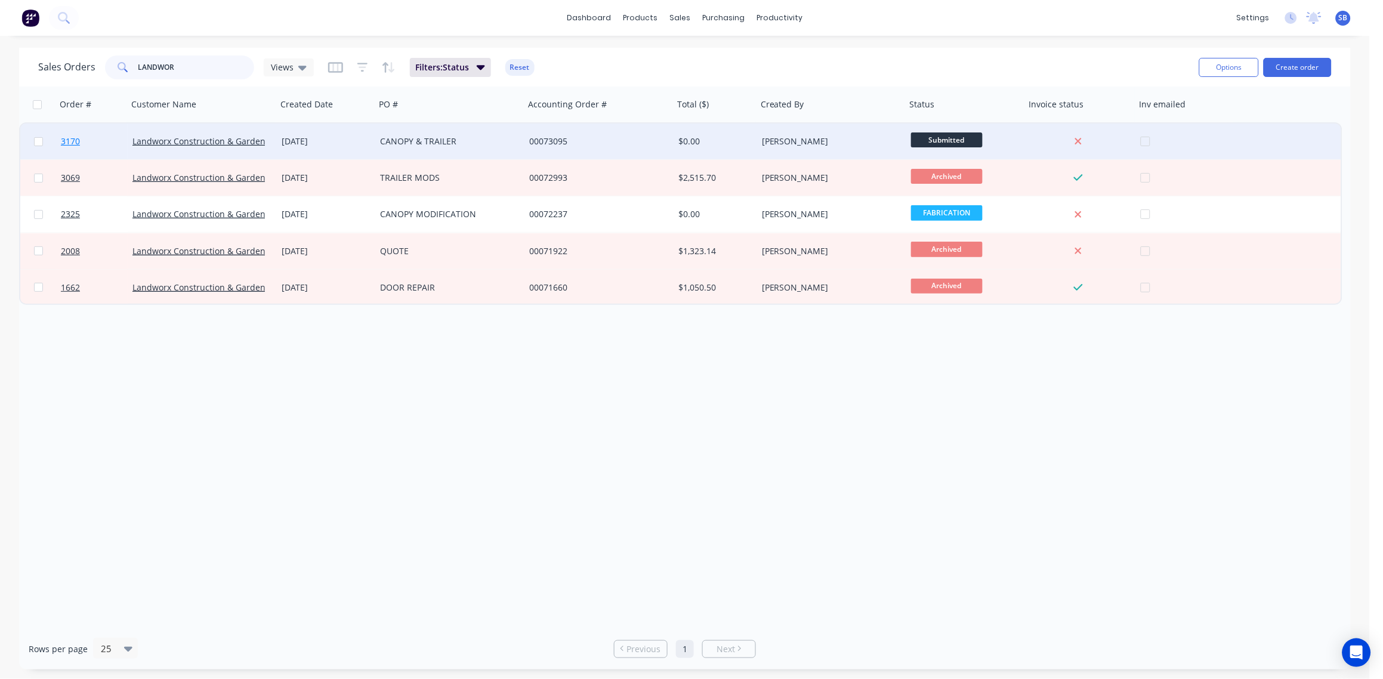
type input "LANDWOR"
click at [75, 141] on span "3170" at bounding box center [70, 141] width 19 height 12
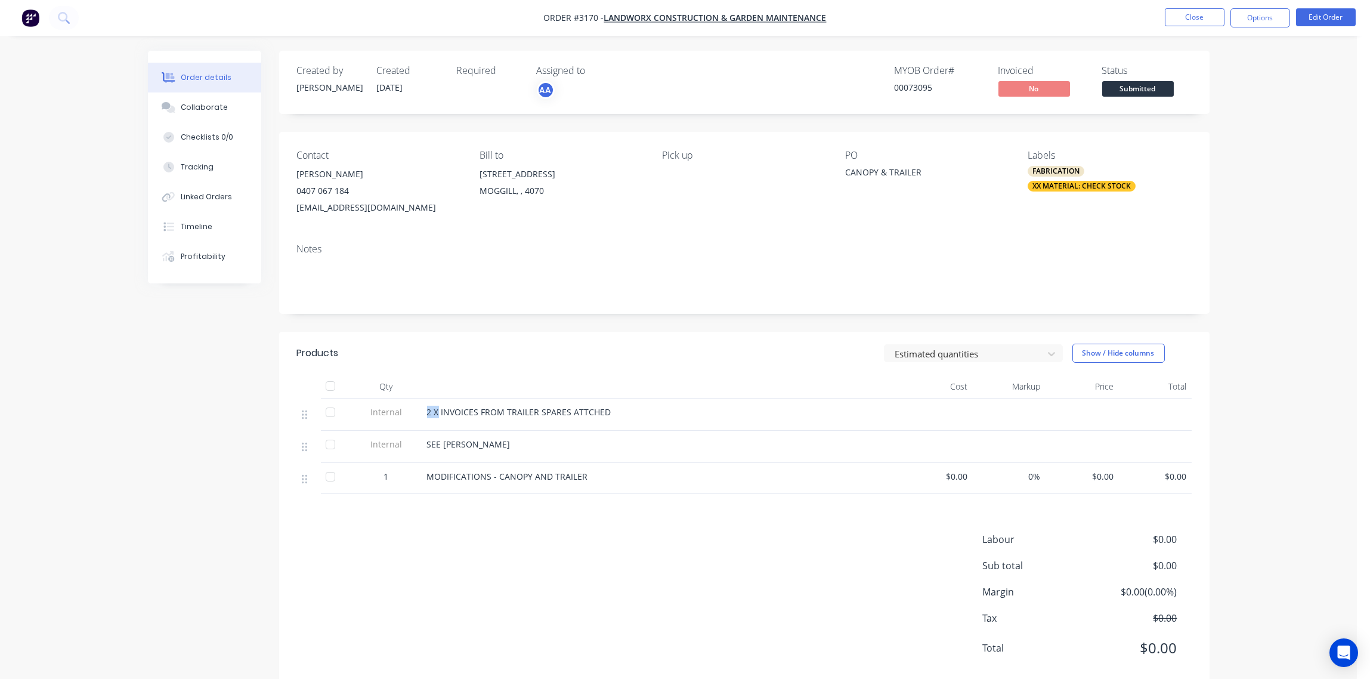
drag, startPoint x: 436, startPoint y: 413, endPoint x: 425, endPoint y: 413, distance: 10.7
click at [425, 413] on div "2 X INVOICES FROM TRAILER SPARES ATTCHED" at bounding box center [660, 415] width 477 height 32
click at [1318, 20] on button "Edit Order" at bounding box center [1326, 17] width 60 height 18
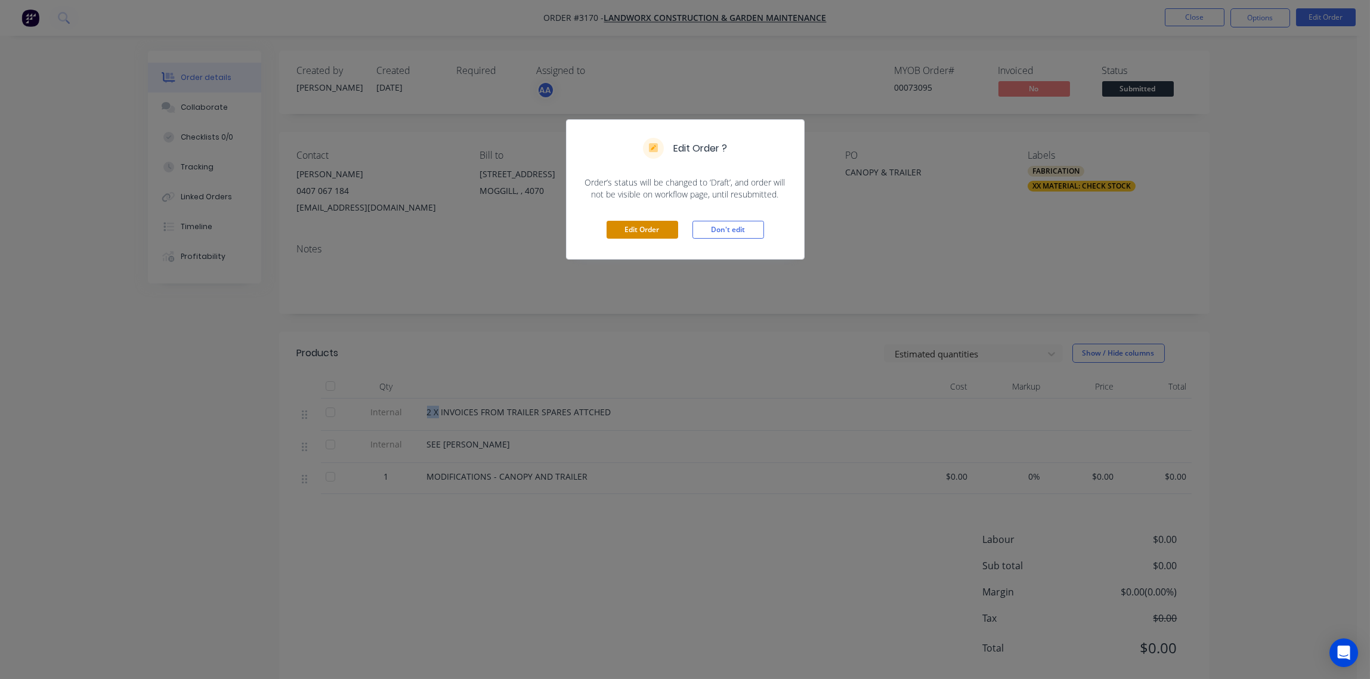
click at [647, 231] on button "Edit Order" at bounding box center [643, 230] width 72 height 18
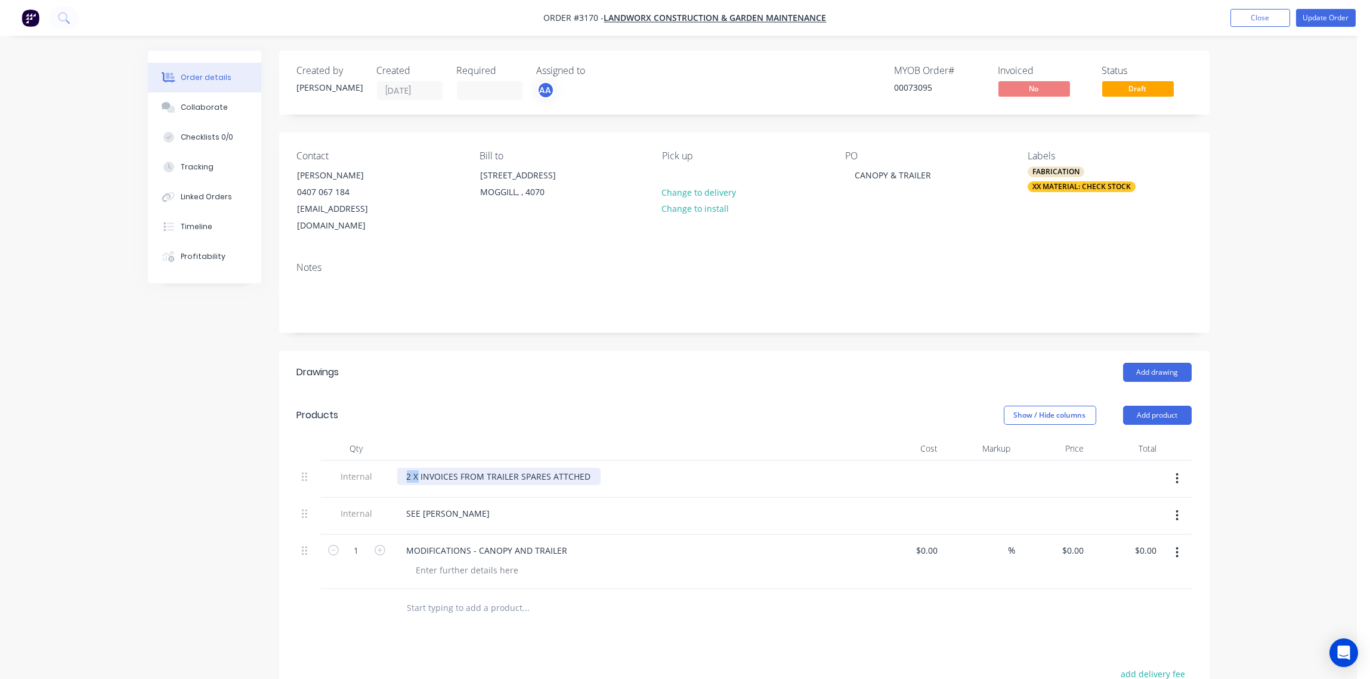
drag, startPoint x: 417, startPoint y: 459, endPoint x: 401, endPoint y: 461, distance: 16.2
click at [401, 468] on div "2 X INVOICES FROM TRAILER SPARES ATTCHED" at bounding box center [498, 476] width 203 height 17
click at [641, 437] on div at bounding box center [631, 449] width 477 height 24
click at [207, 103] on div "Collaborate" at bounding box center [204, 107] width 47 height 11
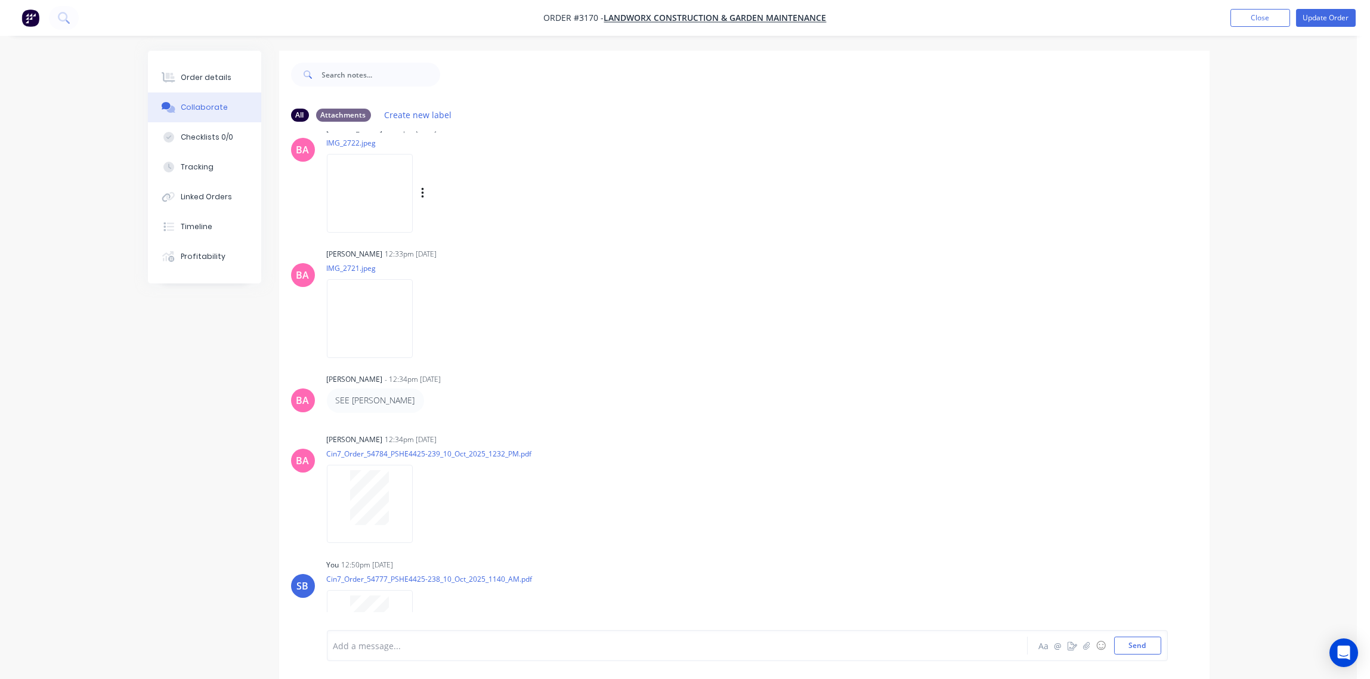
scroll to position [374, 0]
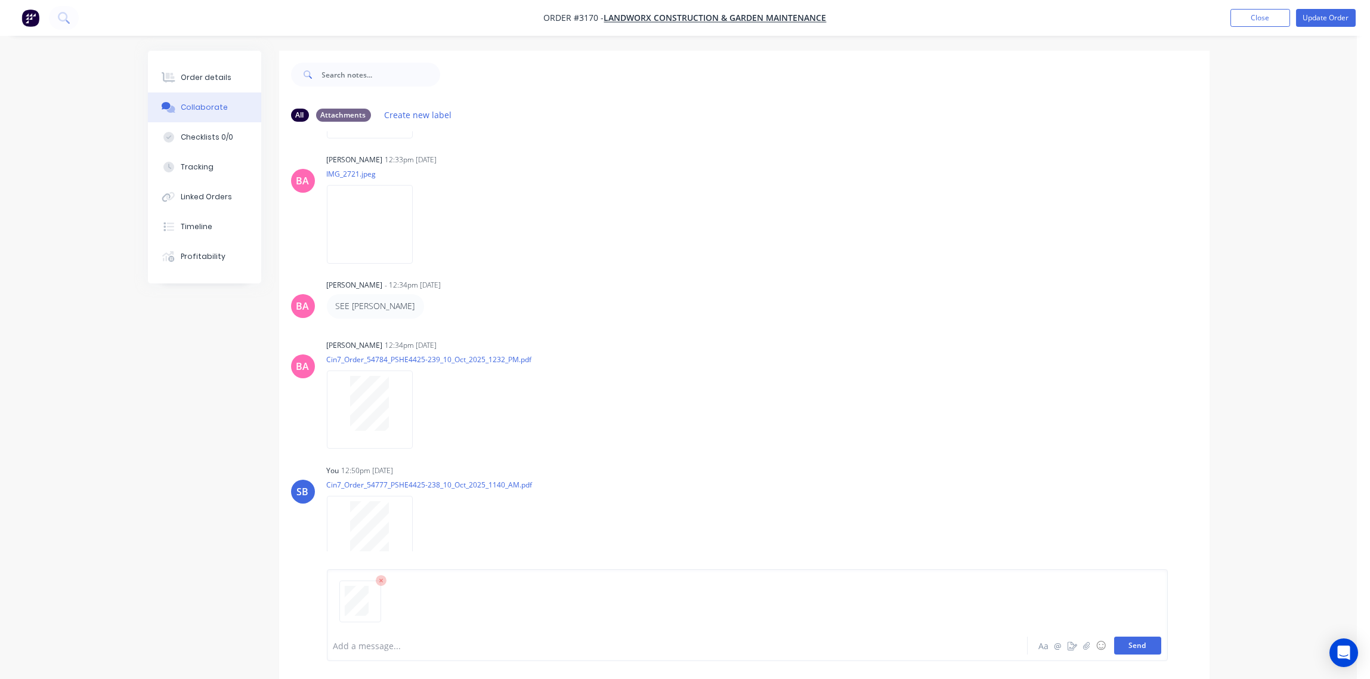
click at [1134, 645] on button "Send" at bounding box center [1137, 646] width 47 height 18
click at [216, 70] on button "Order details" at bounding box center [204, 78] width 113 height 30
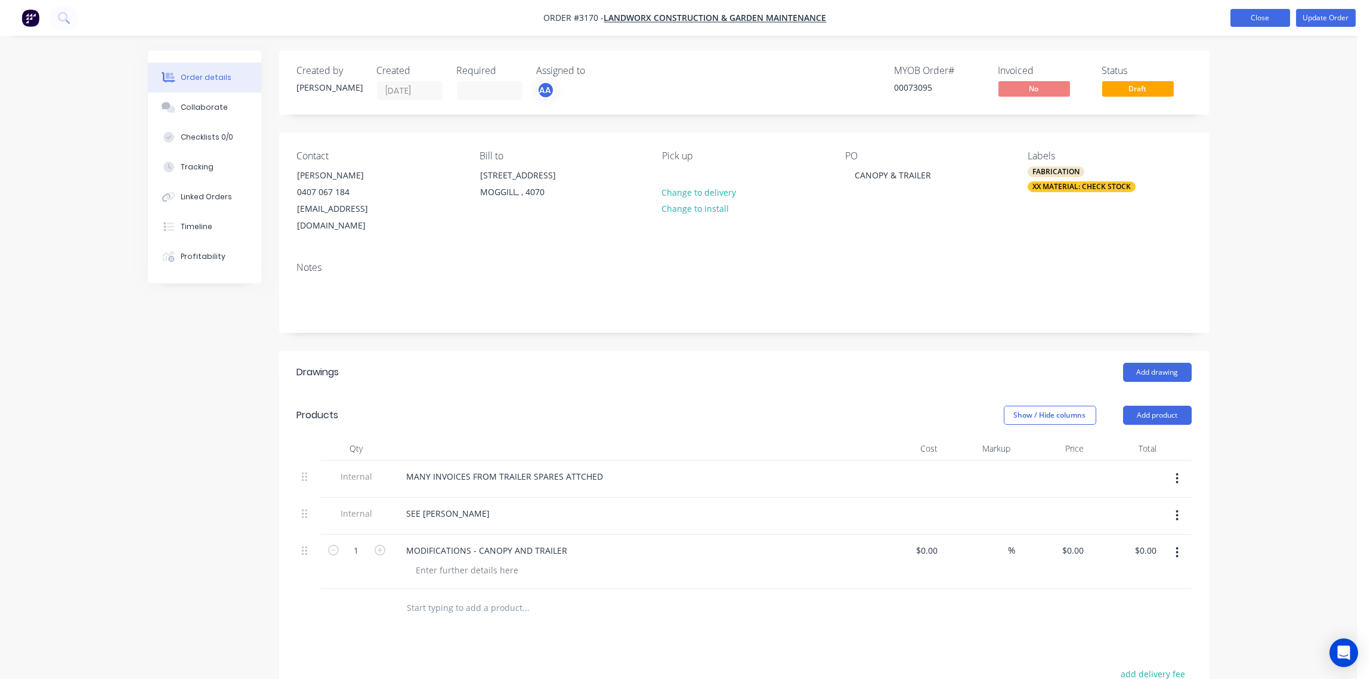
click at [1253, 14] on button "Close" at bounding box center [1261, 18] width 60 height 18
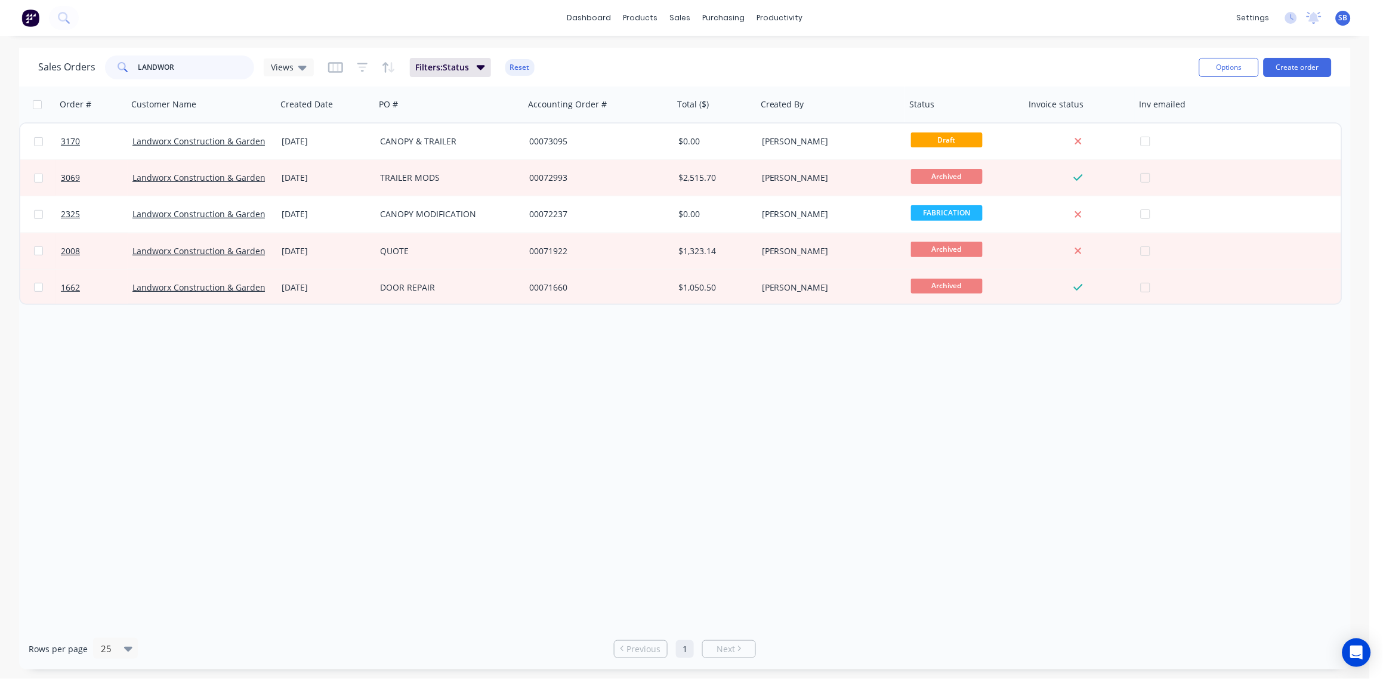
drag, startPoint x: 180, startPoint y: 64, endPoint x: 0, endPoint y: 57, distance: 179.7
click at [0, 56] on html "dashboard products sales purchasing productivity dashboard products Product Cat…" at bounding box center [691, 339] width 1383 height 679
type input "3060"
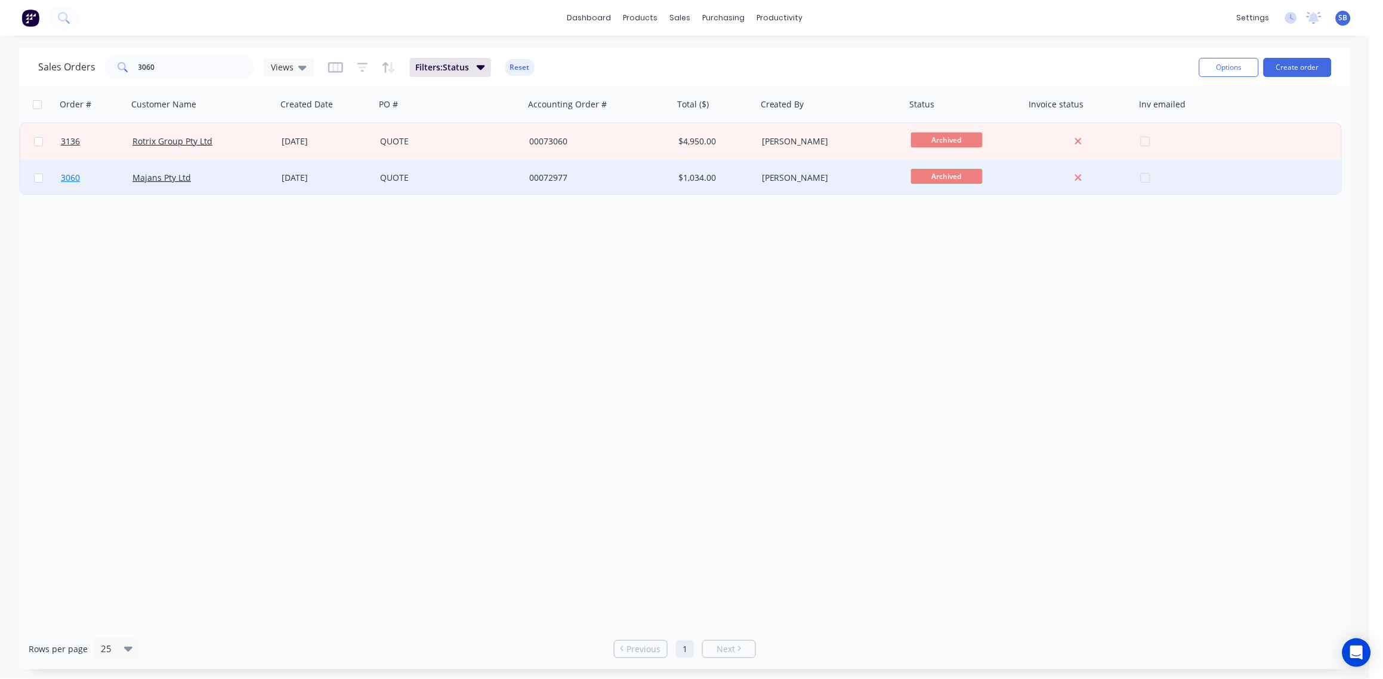
click at [73, 177] on span "3060" at bounding box center [70, 178] width 19 height 12
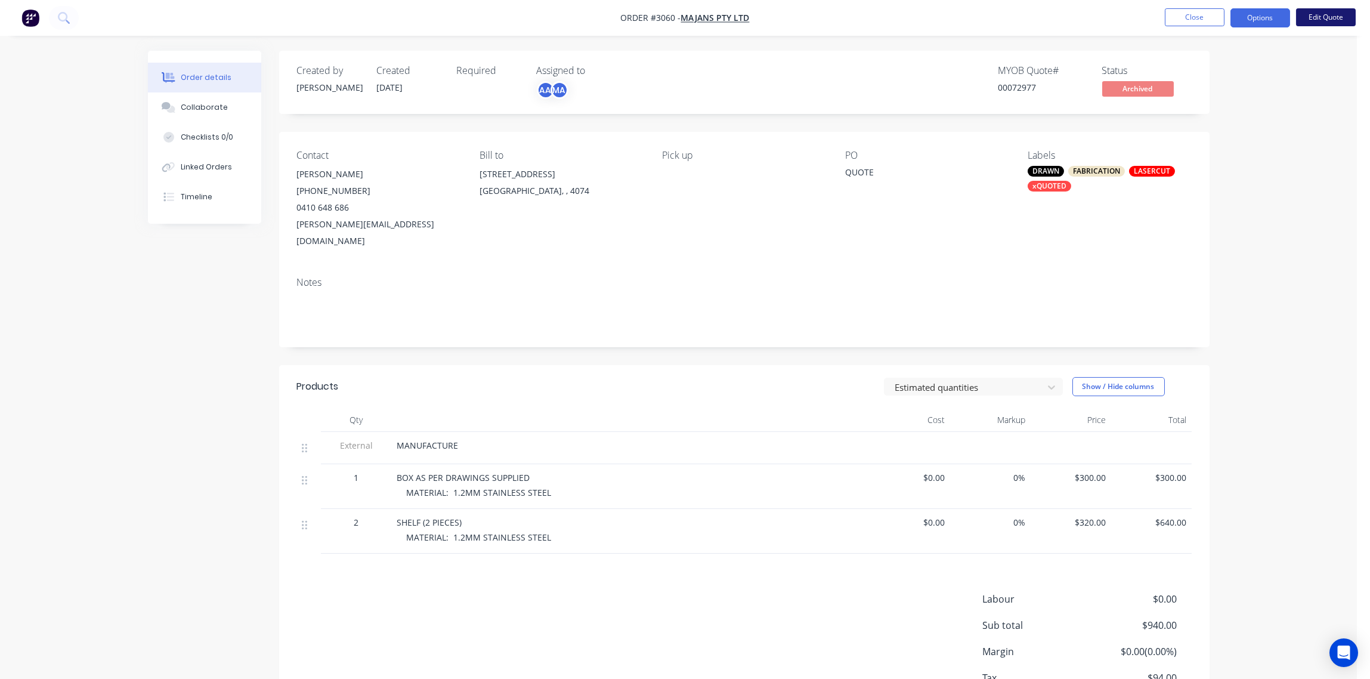
click at [1327, 18] on button "Edit Quote" at bounding box center [1326, 17] width 60 height 18
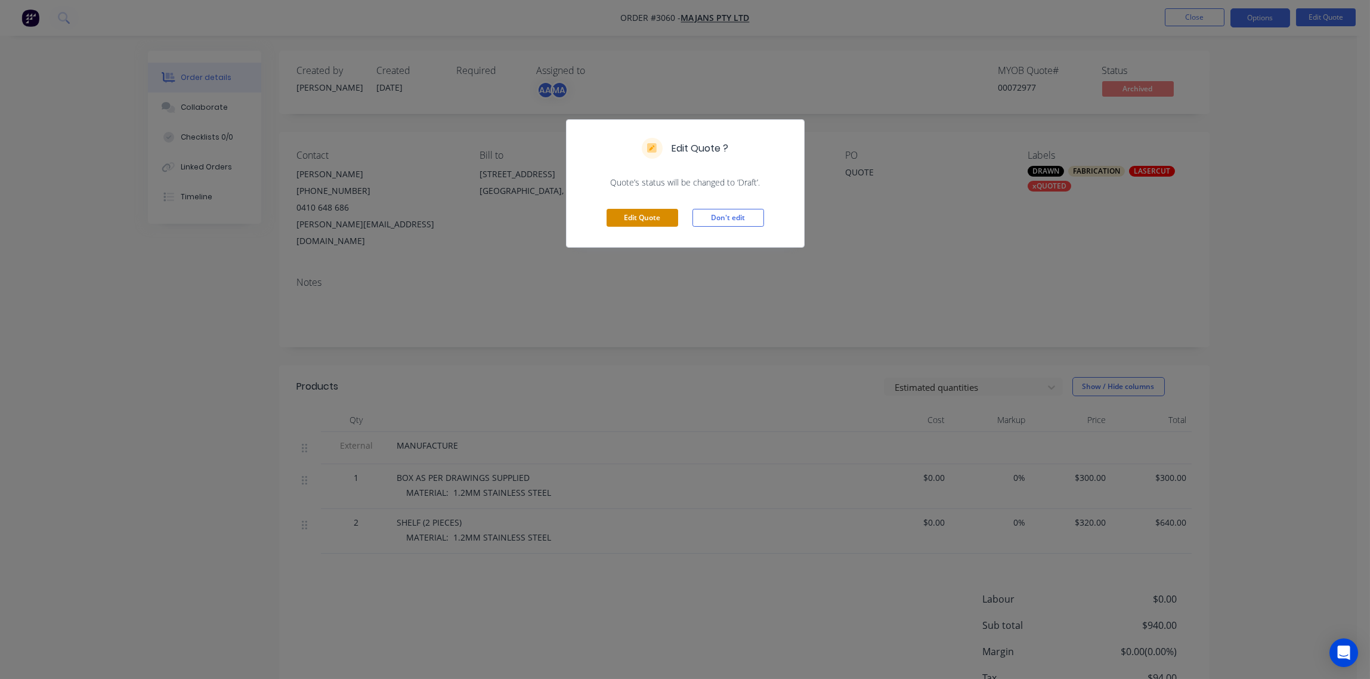
click at [613, 217] on button "Edit Quote" at bounding box center [643, 218] width 72 height 18
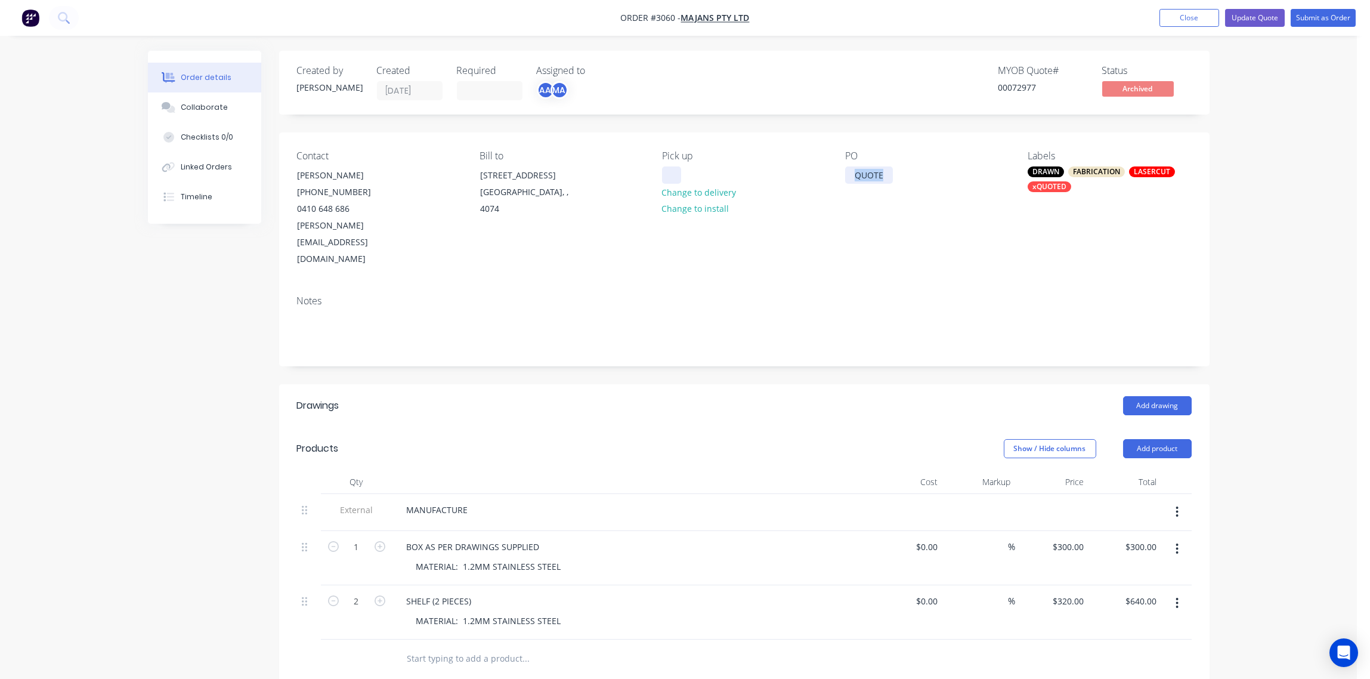
drag, startPoint x: 886, startPoint y: 172, endPoint x: 665, endPoint y: 175, distance: 220.8
click at [665, 175] on div "Contact [PERSON_NAME] [PHONE_NUMBER] [PERSON_NAME][EMAIL_ADDRESS][DOMAIN_NAME] …" at bounding box center [744, 208] width 931 height 153
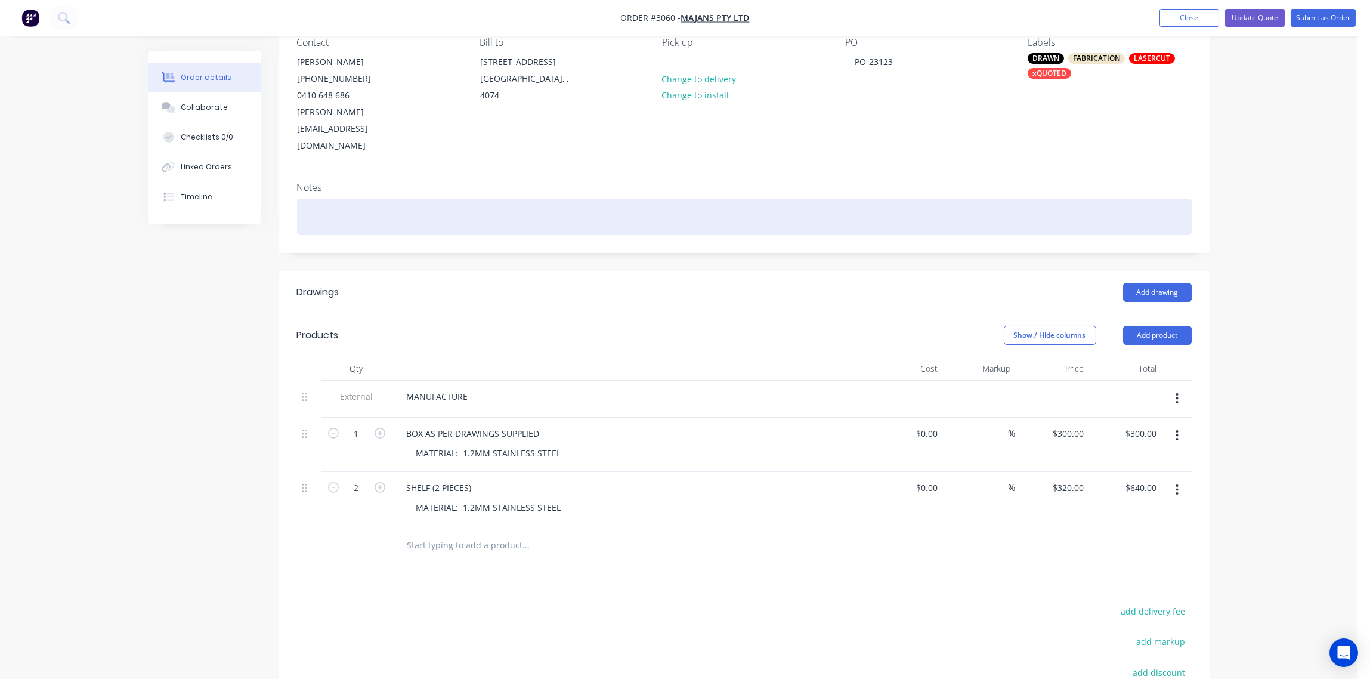
scroll to position [178, 0]
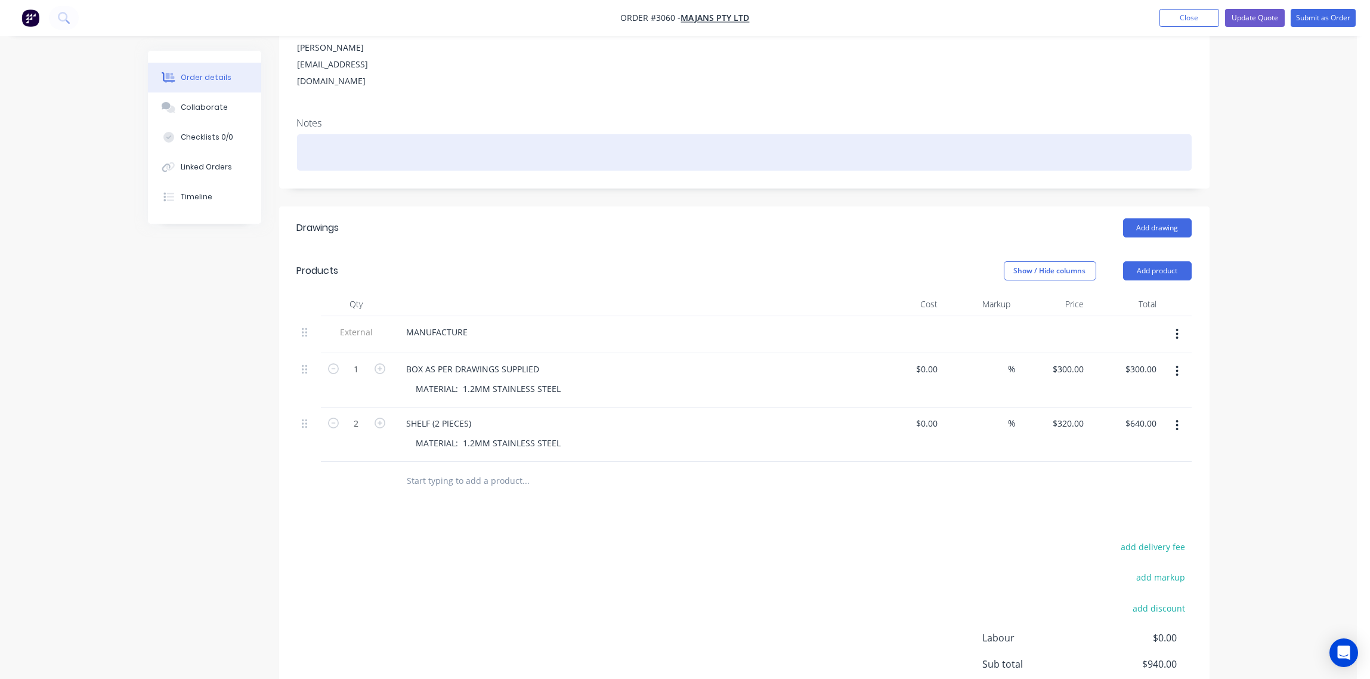
click at [397, 134] on div at bounding box center [744, 152] width 895 height 36
paste div
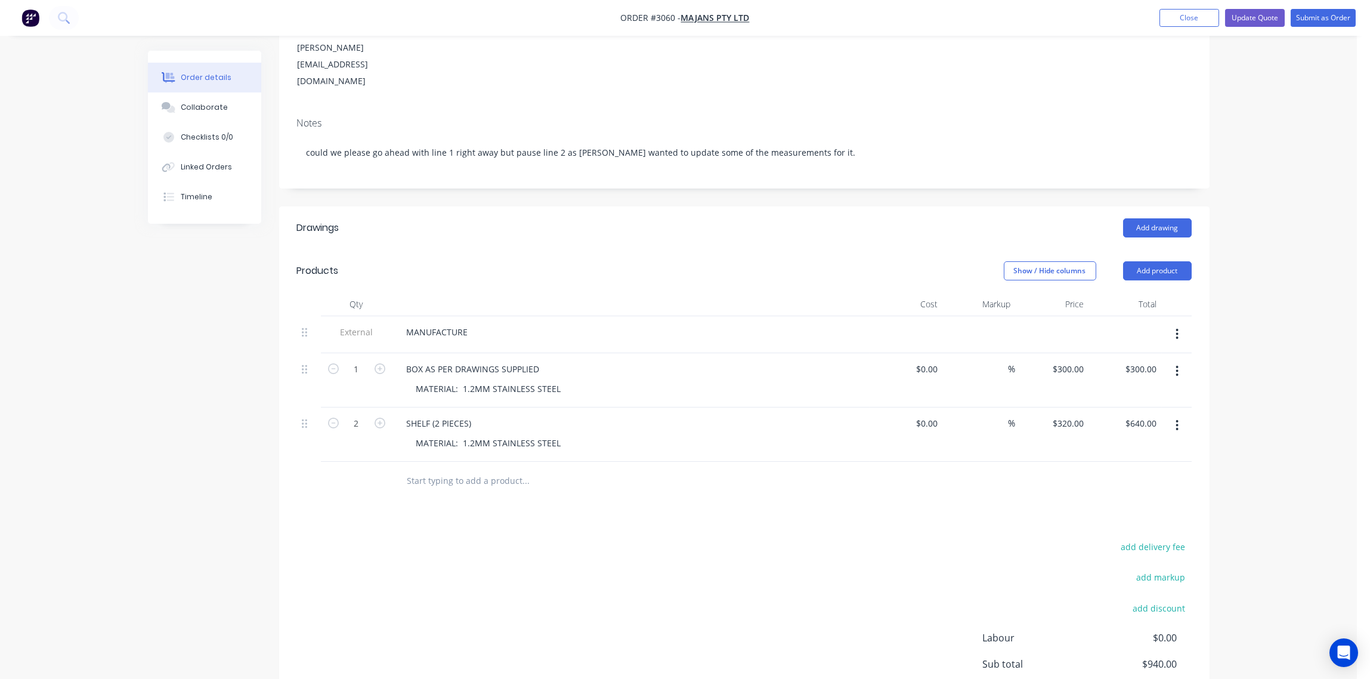
click at [483, 415] on div "SHELF (2 PIECES)" at bounding box center [631, 423] width 468 height 17
click at [479, 415] on div "SHELF (2 PIECES)" at bounding box center [439, 423] width 84 height 17
click at [474, 415] on div "SHELF (2 PIECES) - WAITING FOR UPDATED MEASUREMENTS" at bounding box center [524, 423] width 255 height 17
click at [211, 100] on button "Collaborate" at bounding box center [204, 107] width 113 height 30
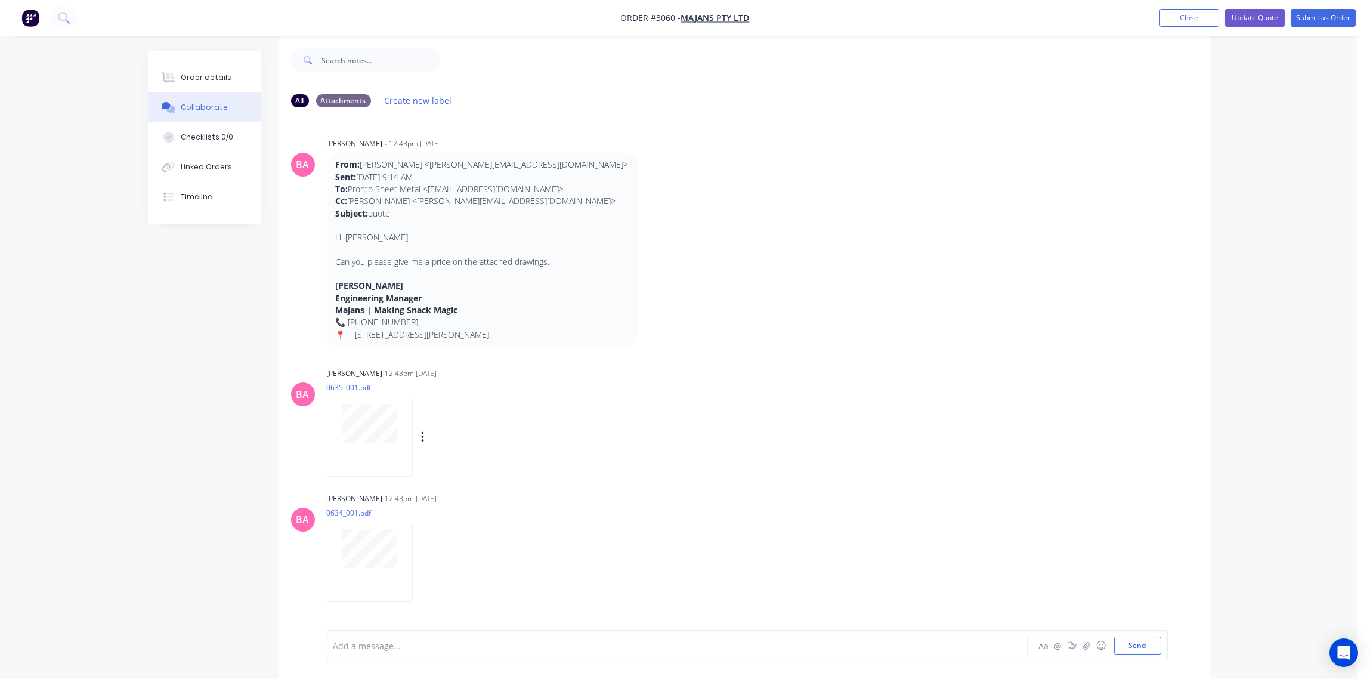
scroll to position [18, 0]
click at [401, 637] on div "Add a message..." at bounding box center [643, 646] width 621 height 18
click at [388, 646] on div at bounding box center [644, 646] width 620 height 13
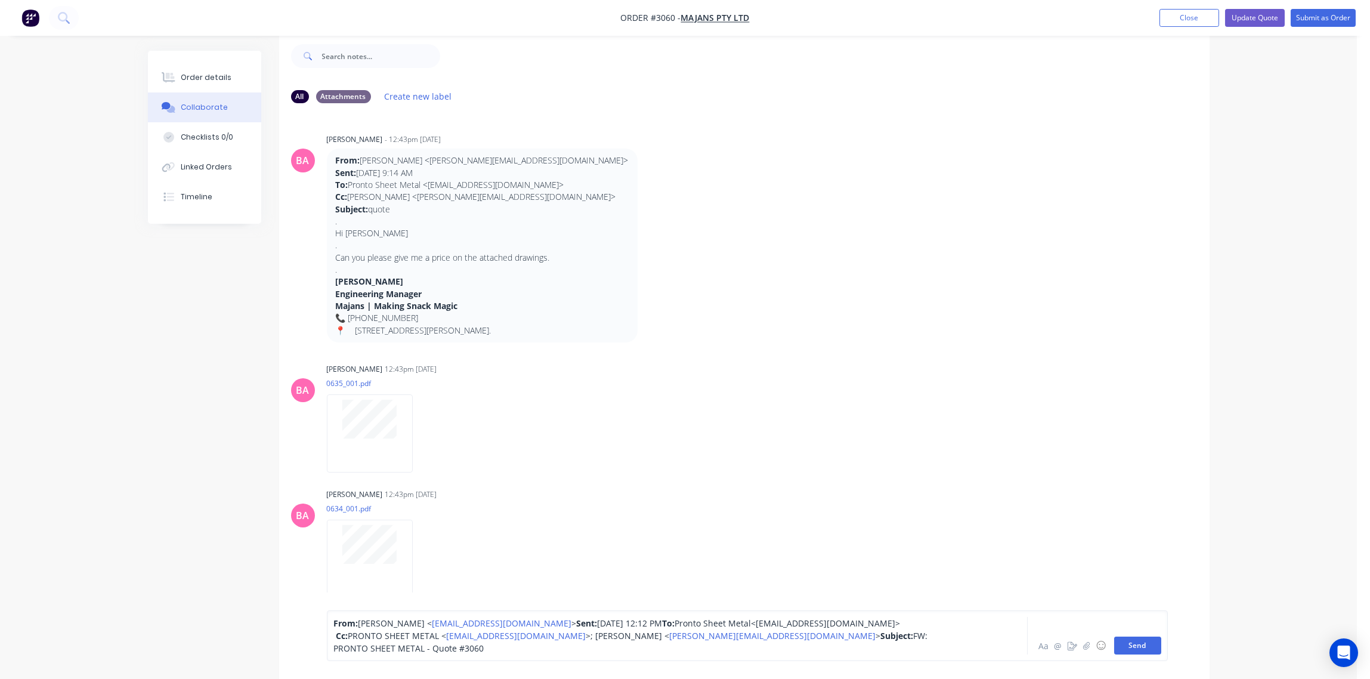
click at [1139, 642] on button "Send" at bounding box center [1137, 646] width 47 height 18
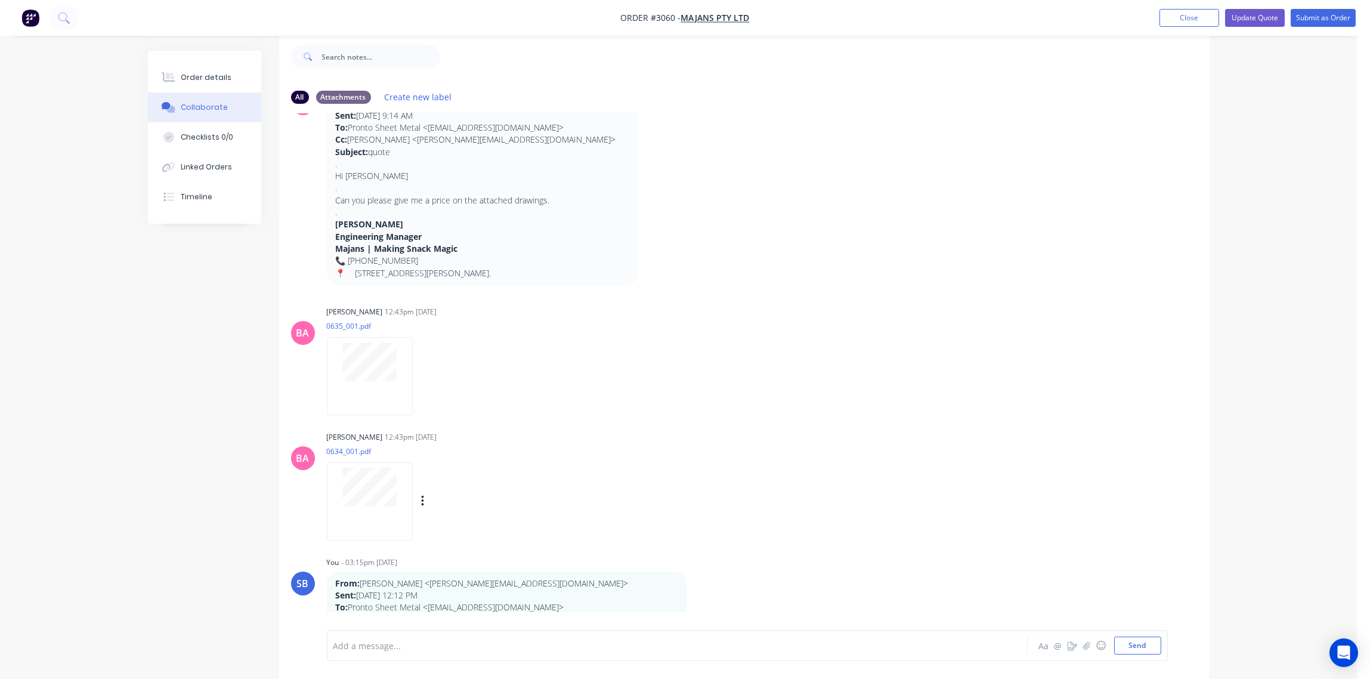
scroll to position [89, 0]
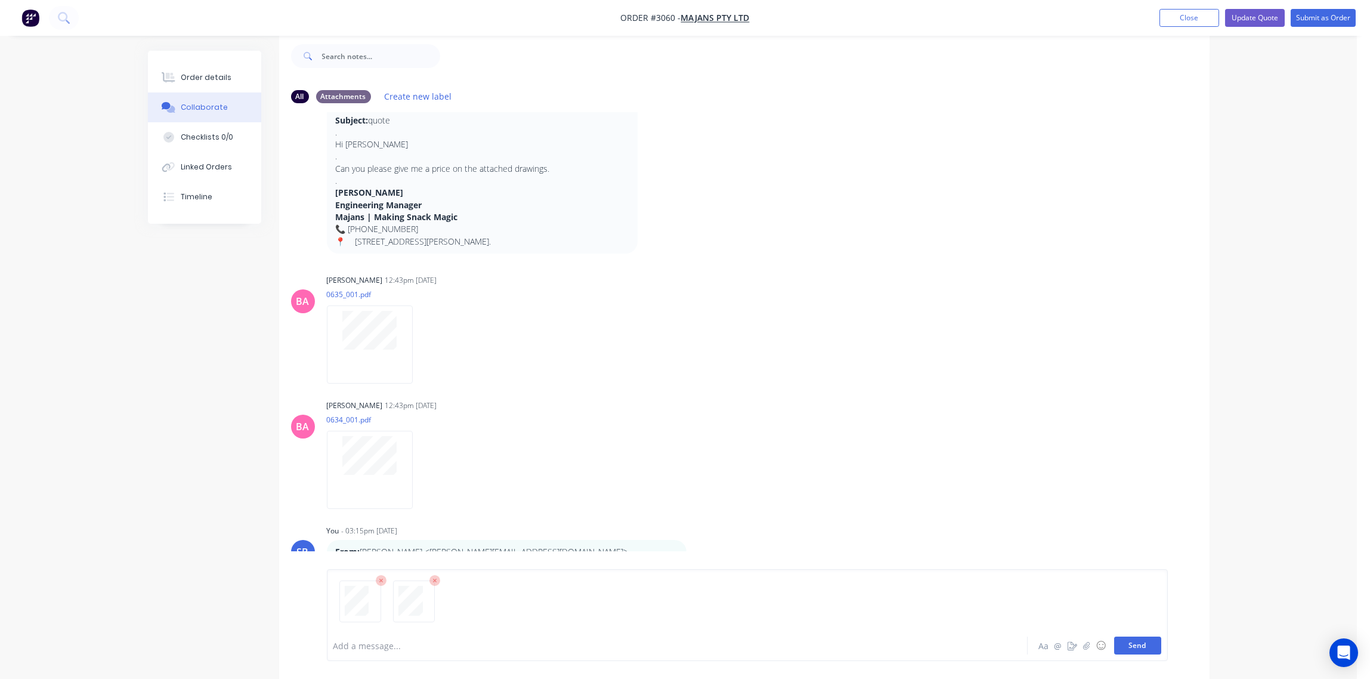
click at [1135, 649] on button "Send" at bounding box center [1137, 646] width 47 height 18
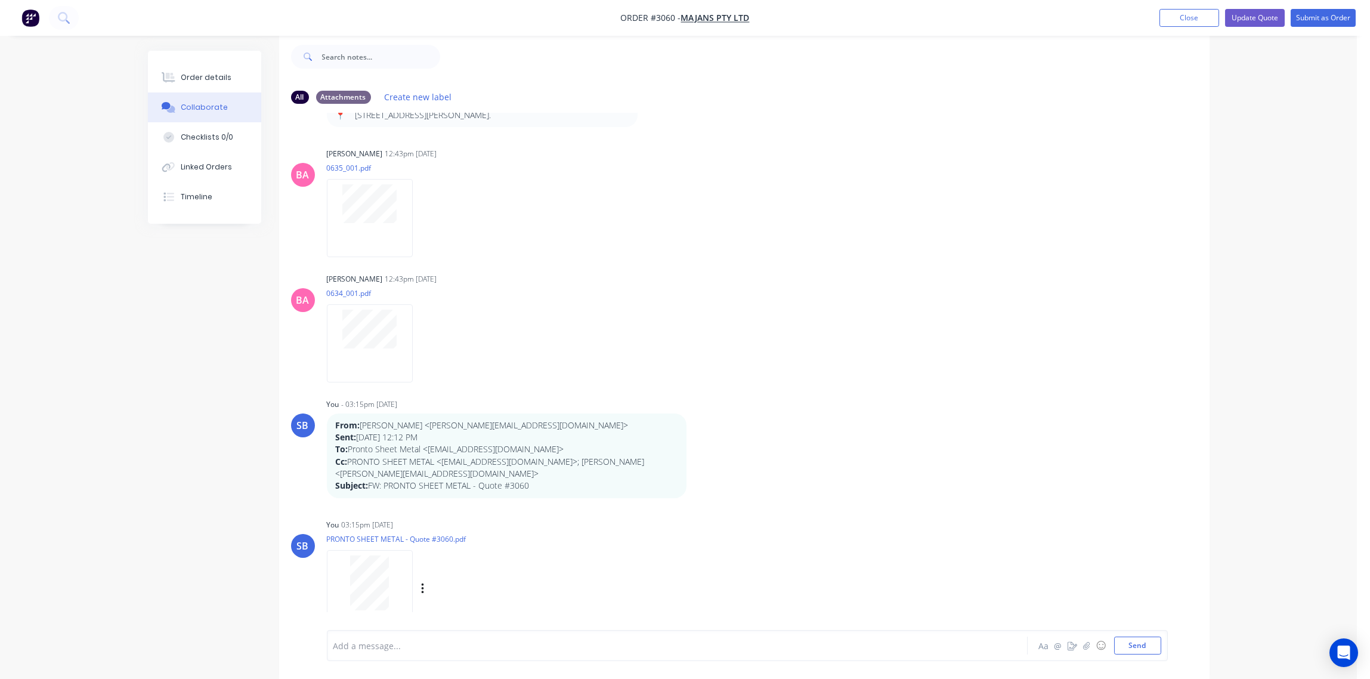
scroll to position [350, 0]
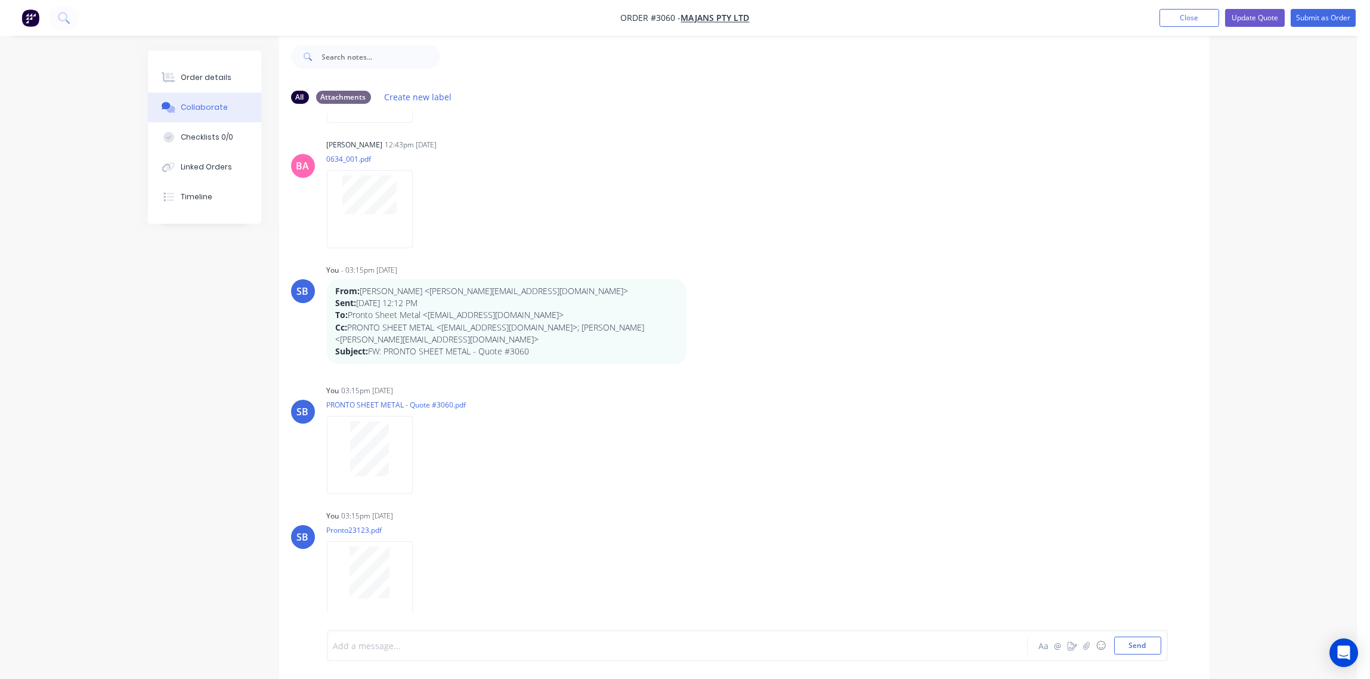
click at [385, 644] on div at bounding box center [644, 646] width 620 height 13
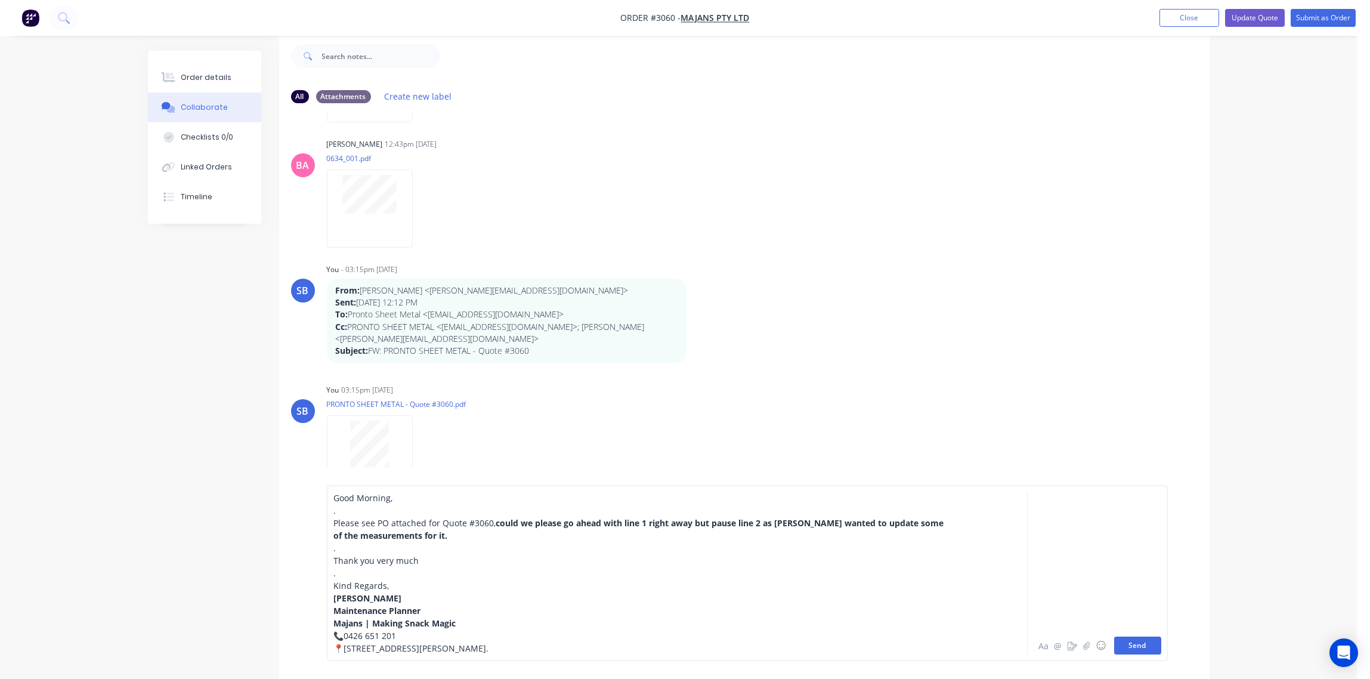
click at [1135, 645] on button "Send" at bounding box center [1137, 646] width 47 height 18
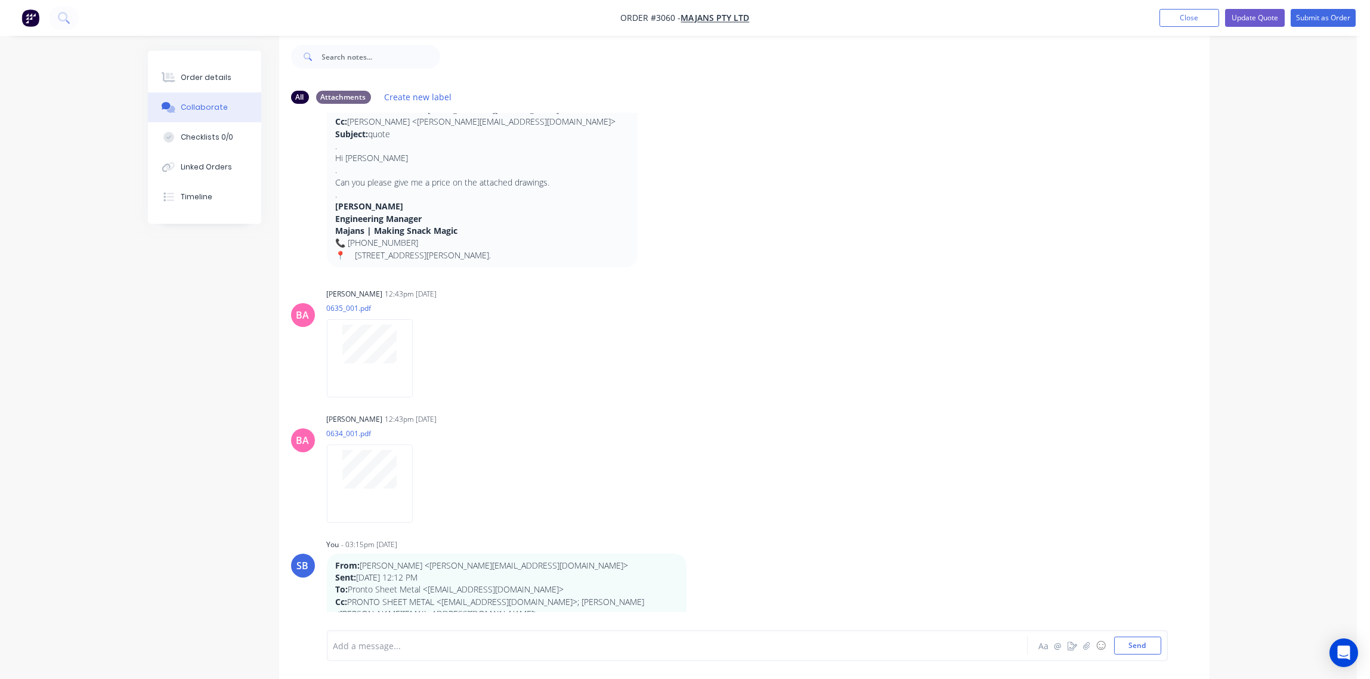
scroll to position [0, 0]
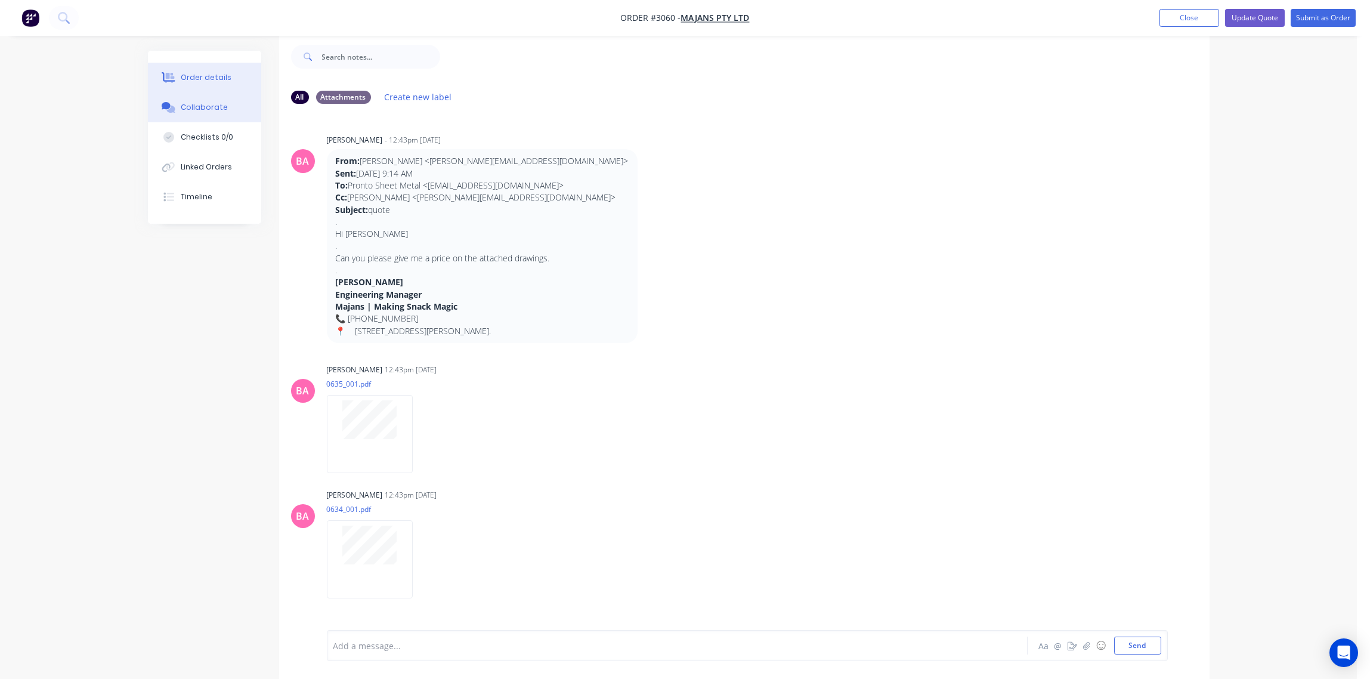
click at [192, 69] on button "Order details" at bounding box center [204, 78] width 113 height 30
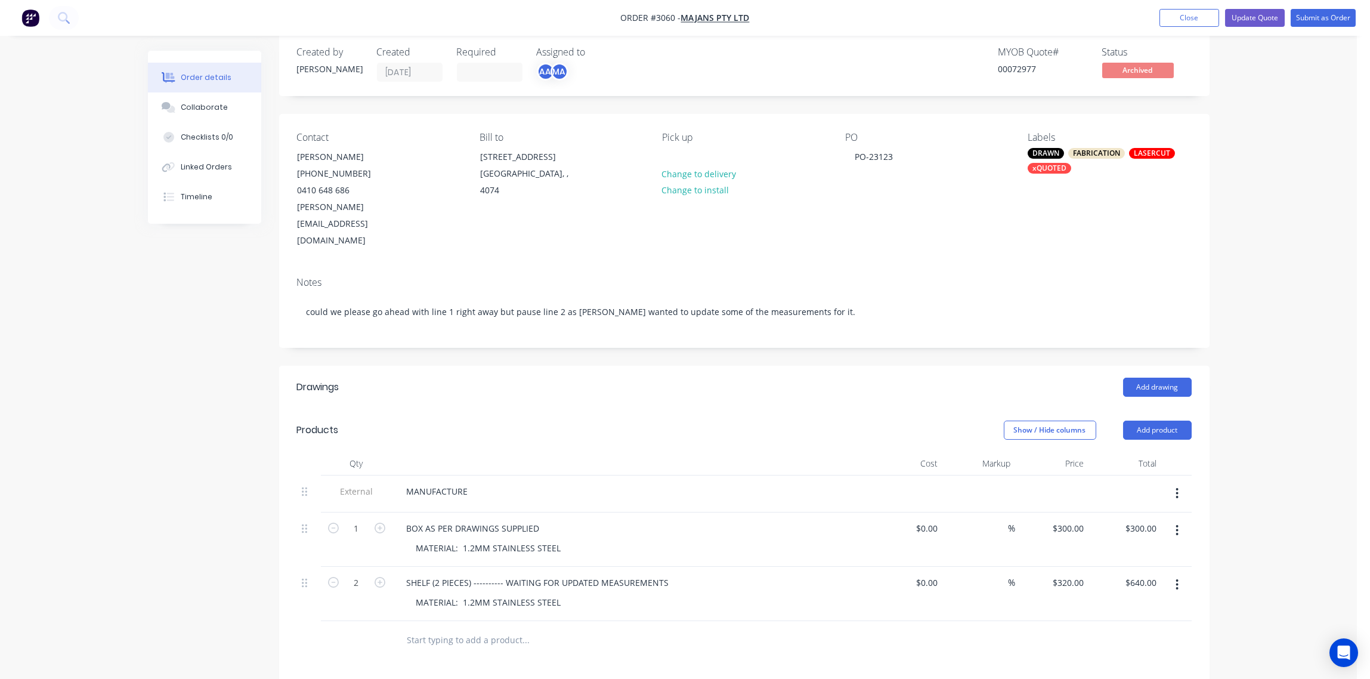
click at [1058, 165] on div "xQUOTED" at bounding box center [1050, 168] width 44 height 11
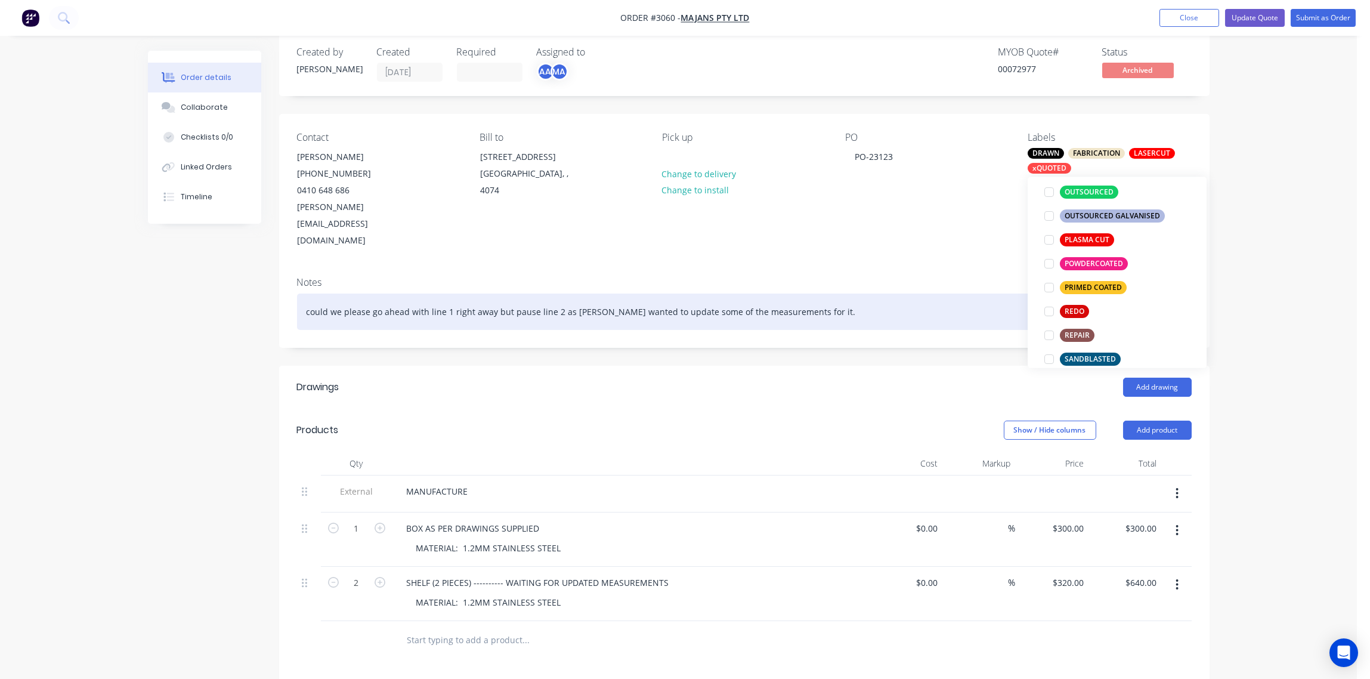
click at [870, 294] on div "could we please go ahead with line 1 right away but pause line 2 as [PERSON_NAM…" at bounding box center [744, 312] width 895 height 36
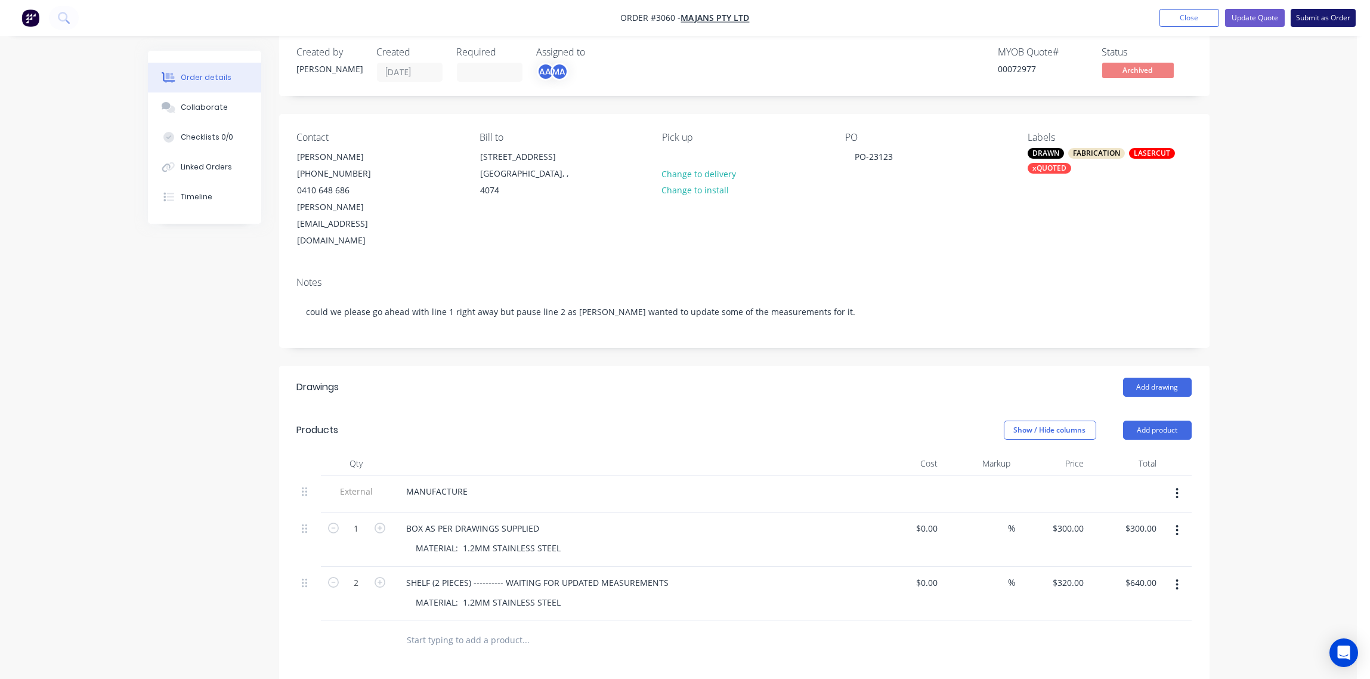
click at [1311, 18] on button "Submit as Order" at bounding box center [1323, 18] width 65 height 18
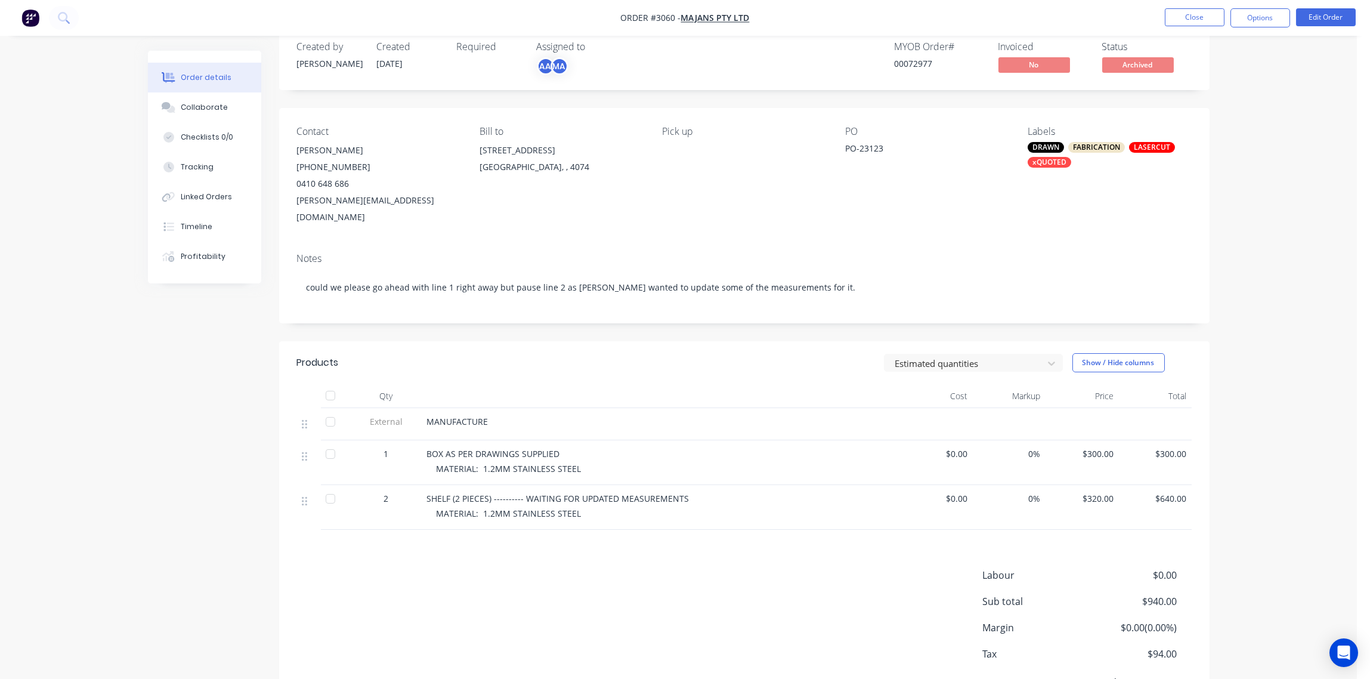
scroll to position [0, 0]
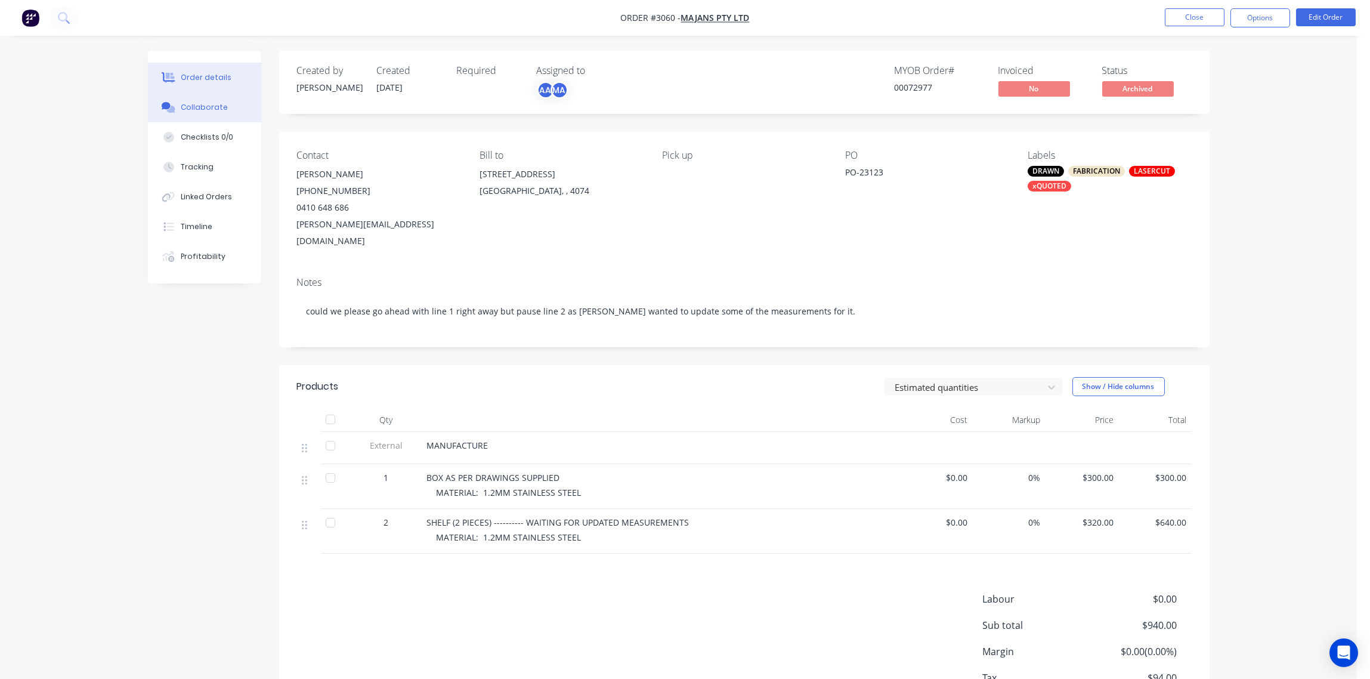
click at [185, 107] on div "Collaborate" at bounding box center [204, 107] width 47 height 11
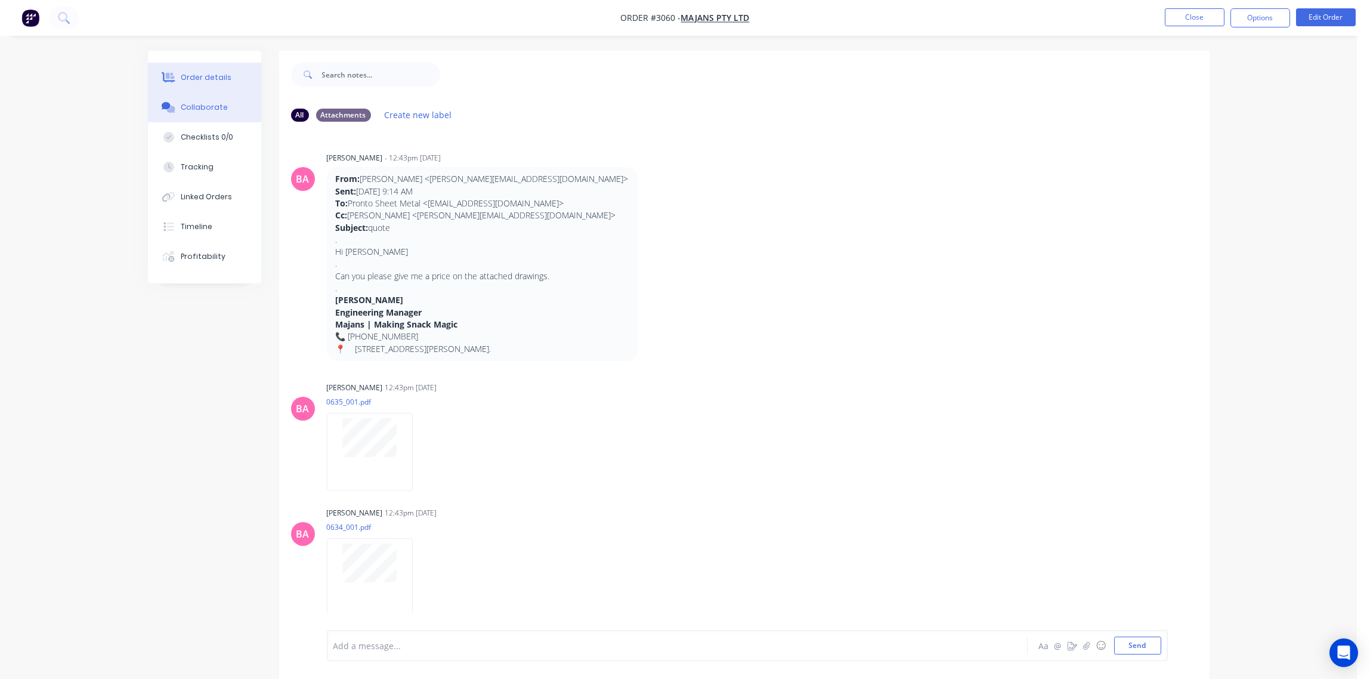
click at [205, 76] on div "Order details" at bounding box center [206, 77] width 51 height 11
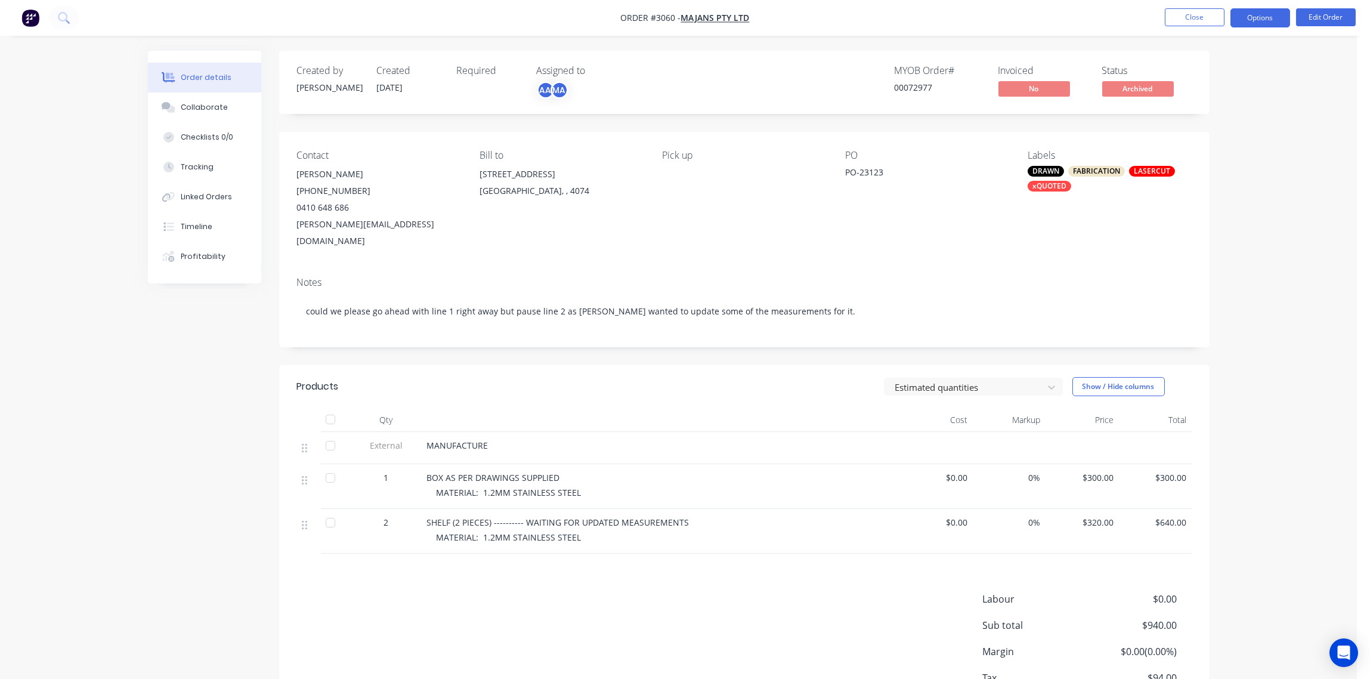
click at [1265, 21] on button "Options" at bounding box center [1261, 17] width 60 height 19
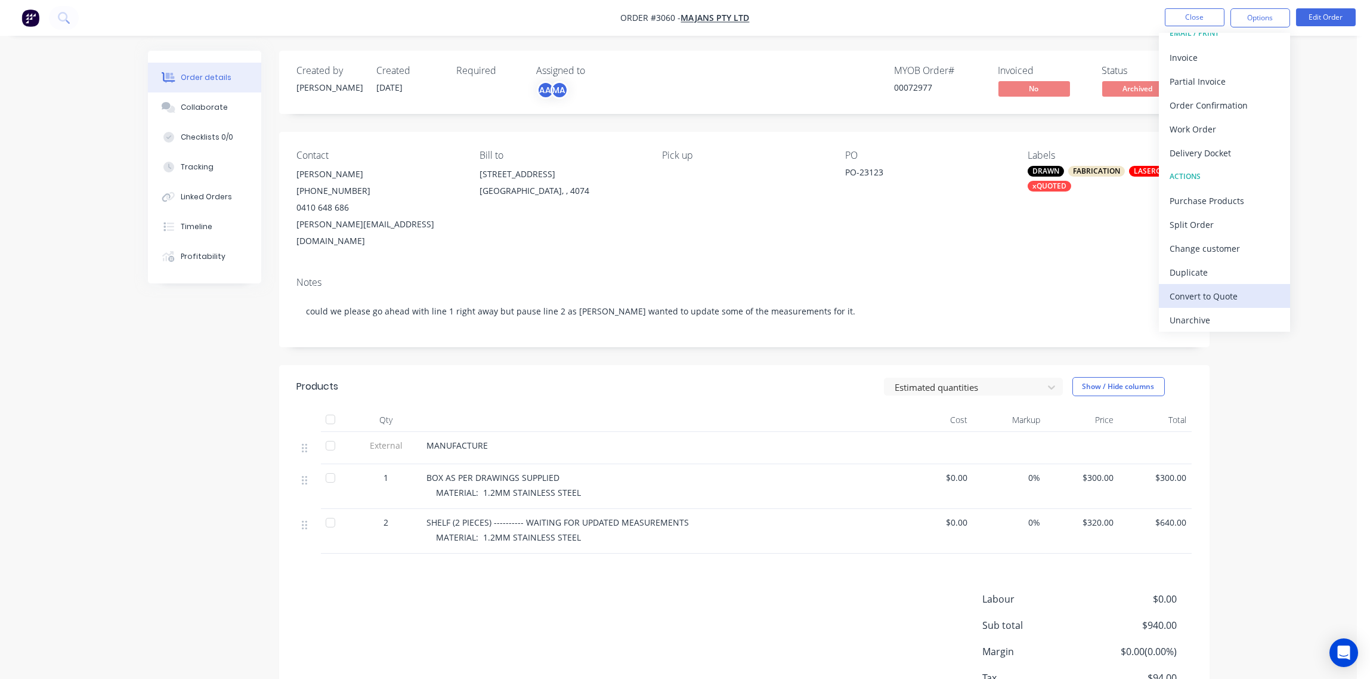
scroll to position [18, 0]
click at [1218, 316] on div "Unarchive" at bounding box center [1225, 316] width 110 height 17
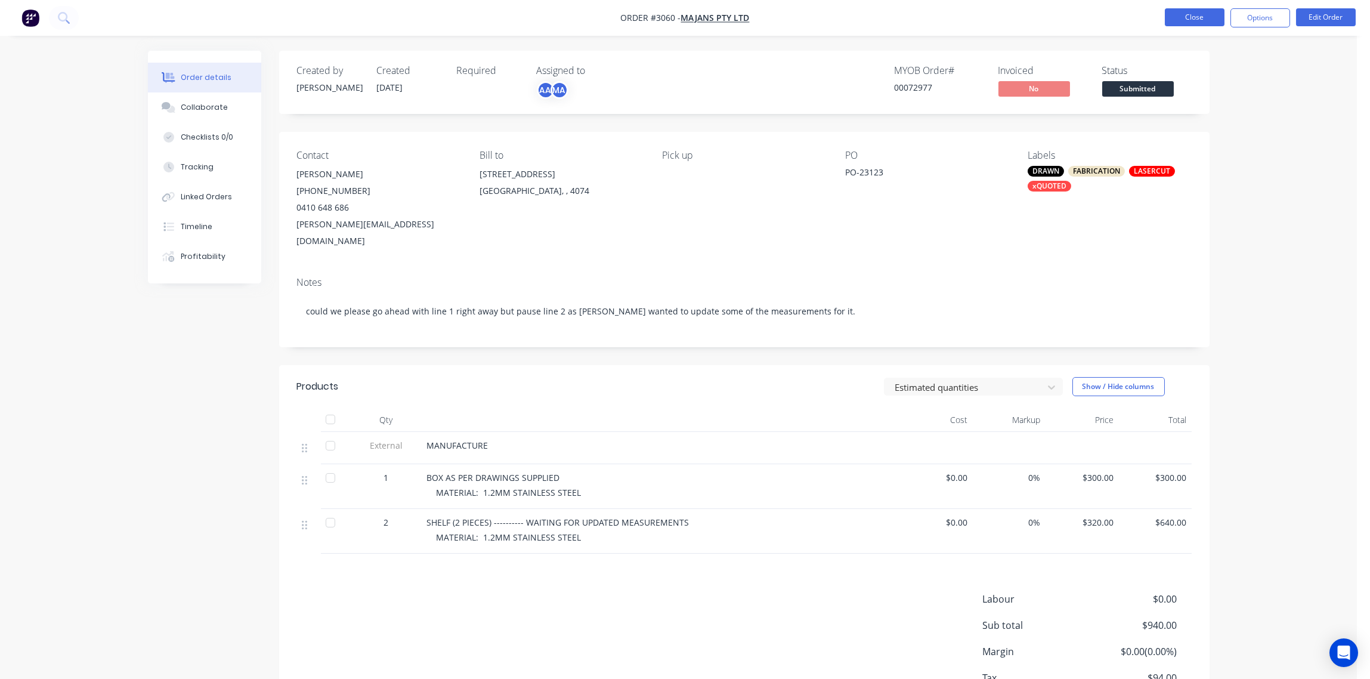
click at [1184, 19] on button "Close" at bounding box center [1195, 17] width 60 height 18
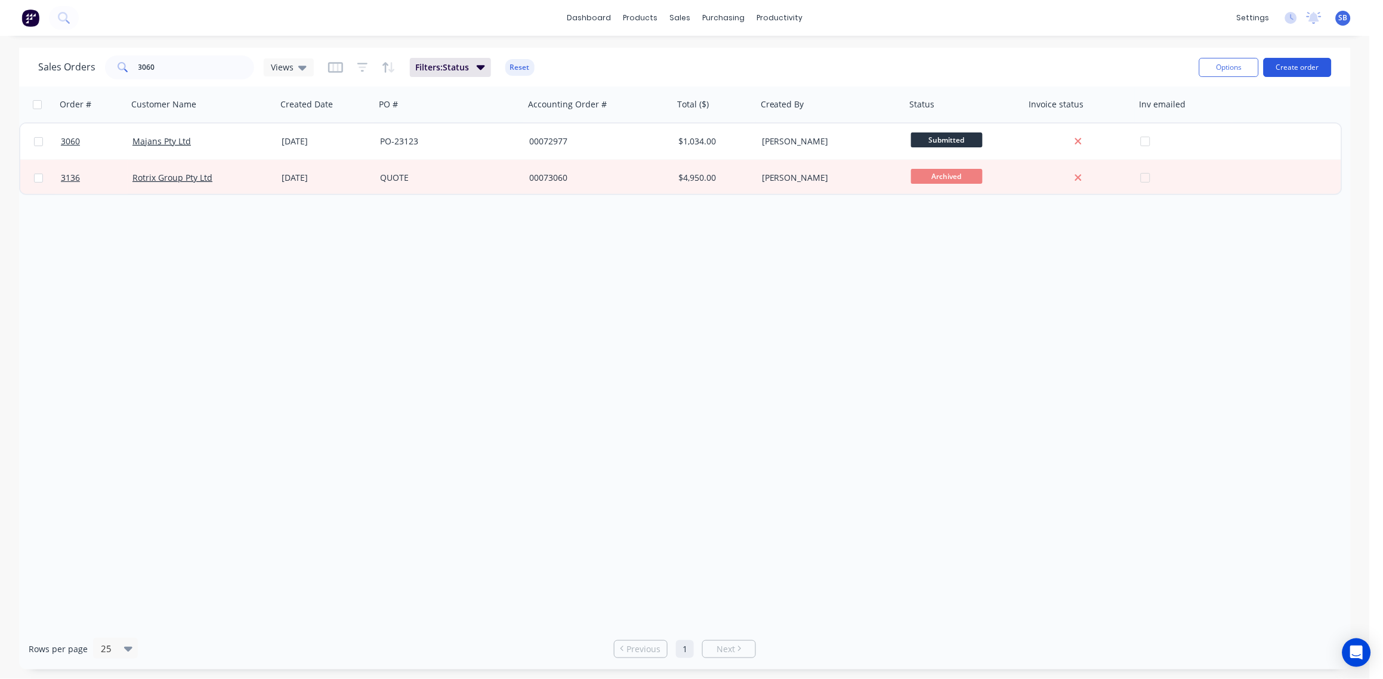
click at [1306, 69] on button "Create order" at bounding box center [1298, 67] width 68 height 19
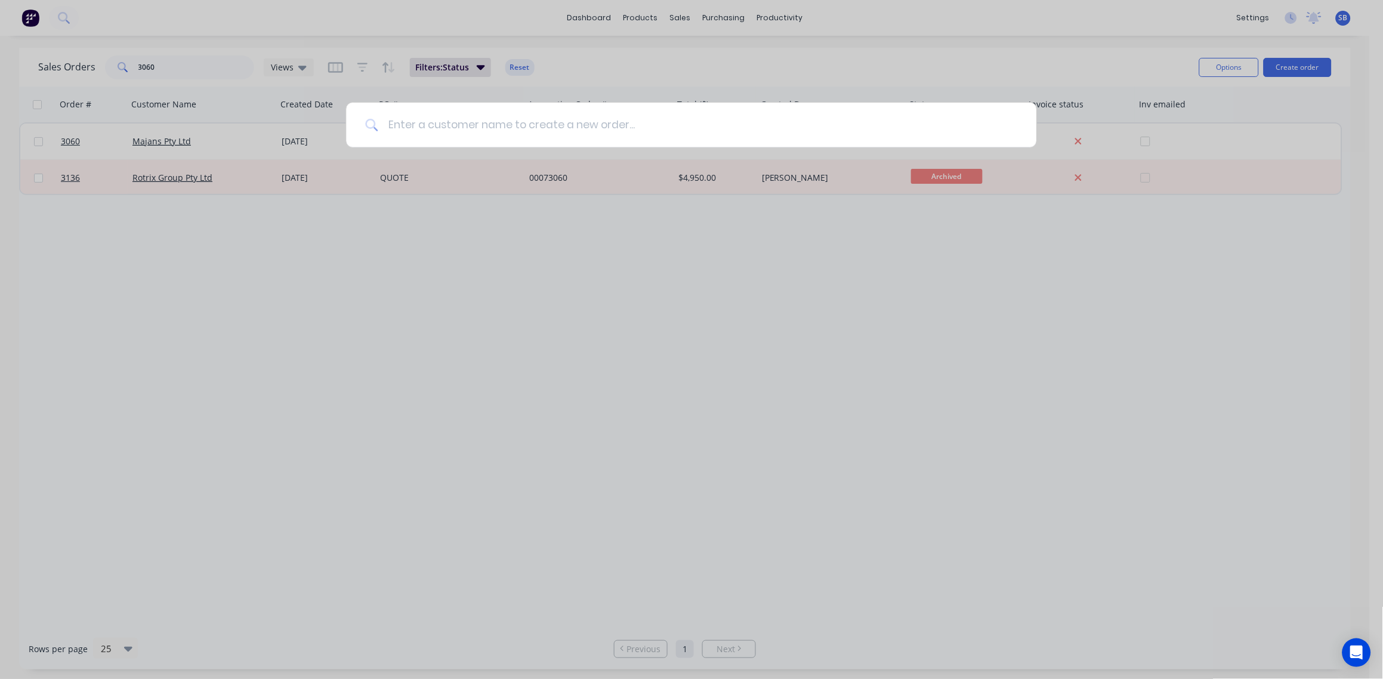
click at [460, 118] on input at bounding box center [697, 125] width 639 height 45
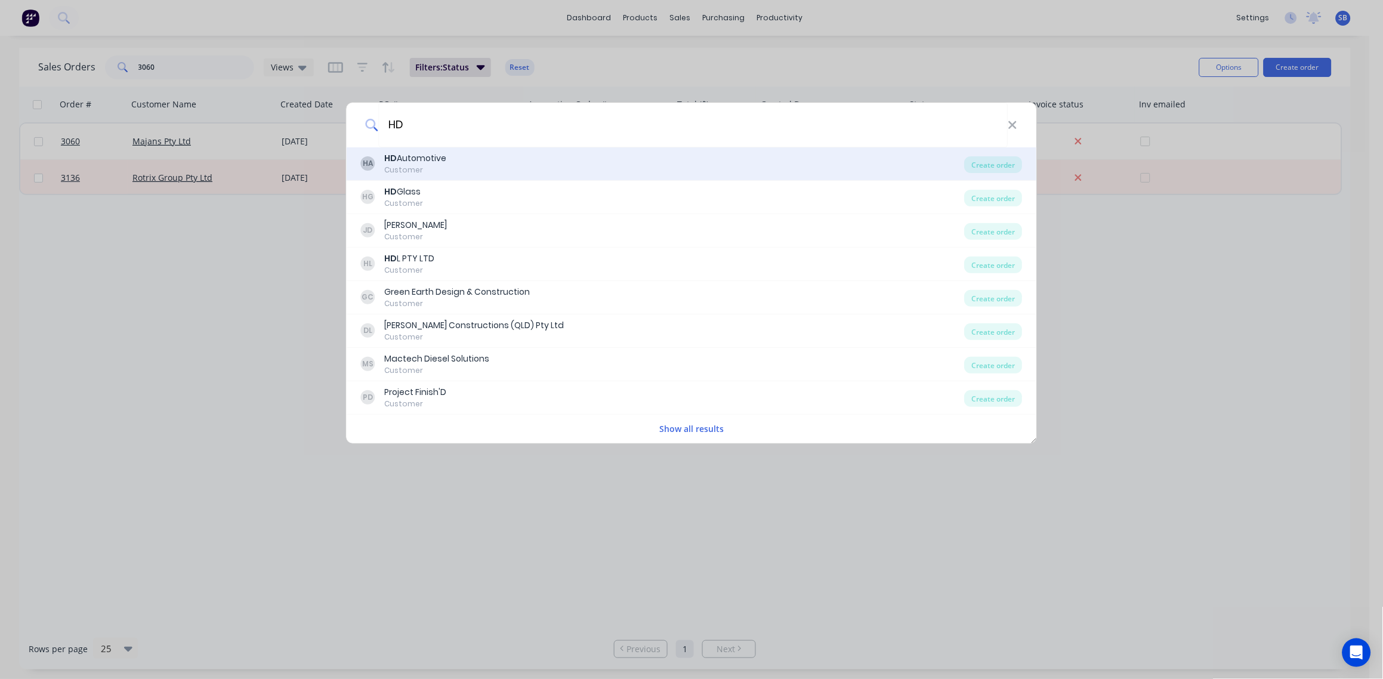
type input "HD"
click at [416, 157] on div "HD Automotive" at bounding box center [416, 158] width 62 height 13
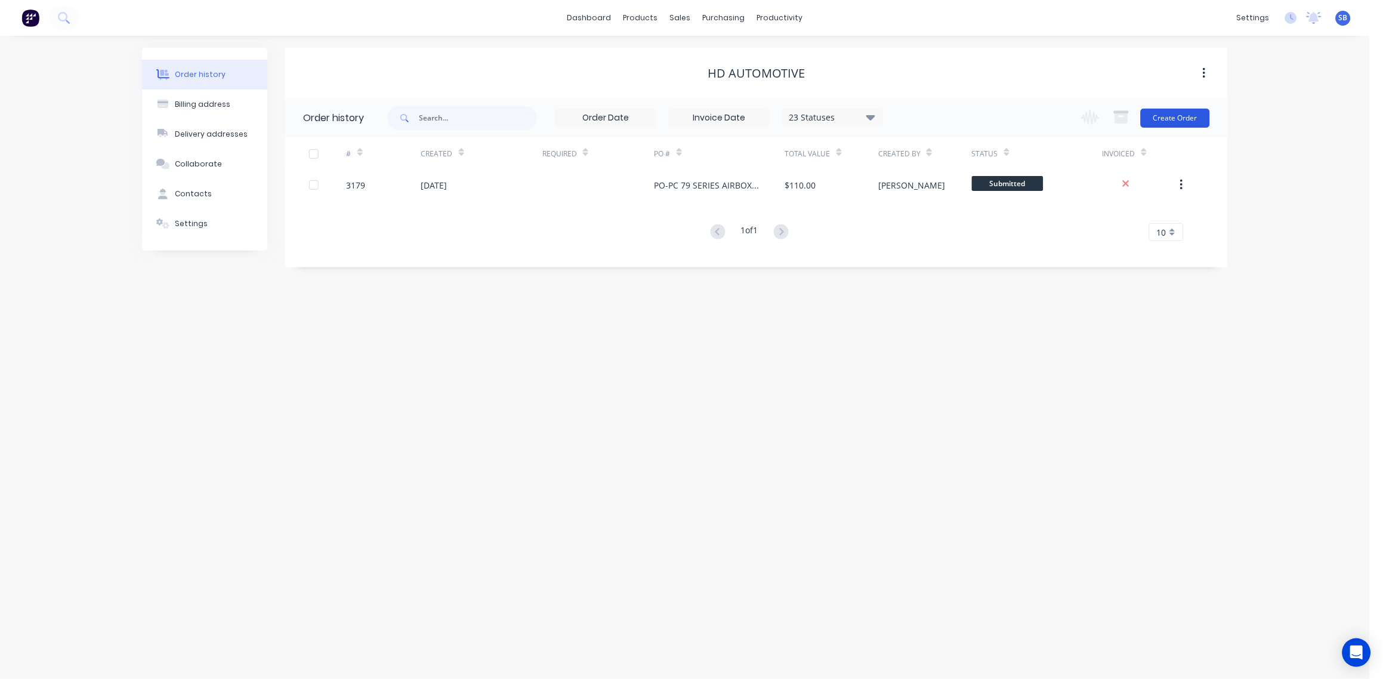
click at [1180, 117] on button "Create Order" at bounding box center [1175, 118] width 69 height 19
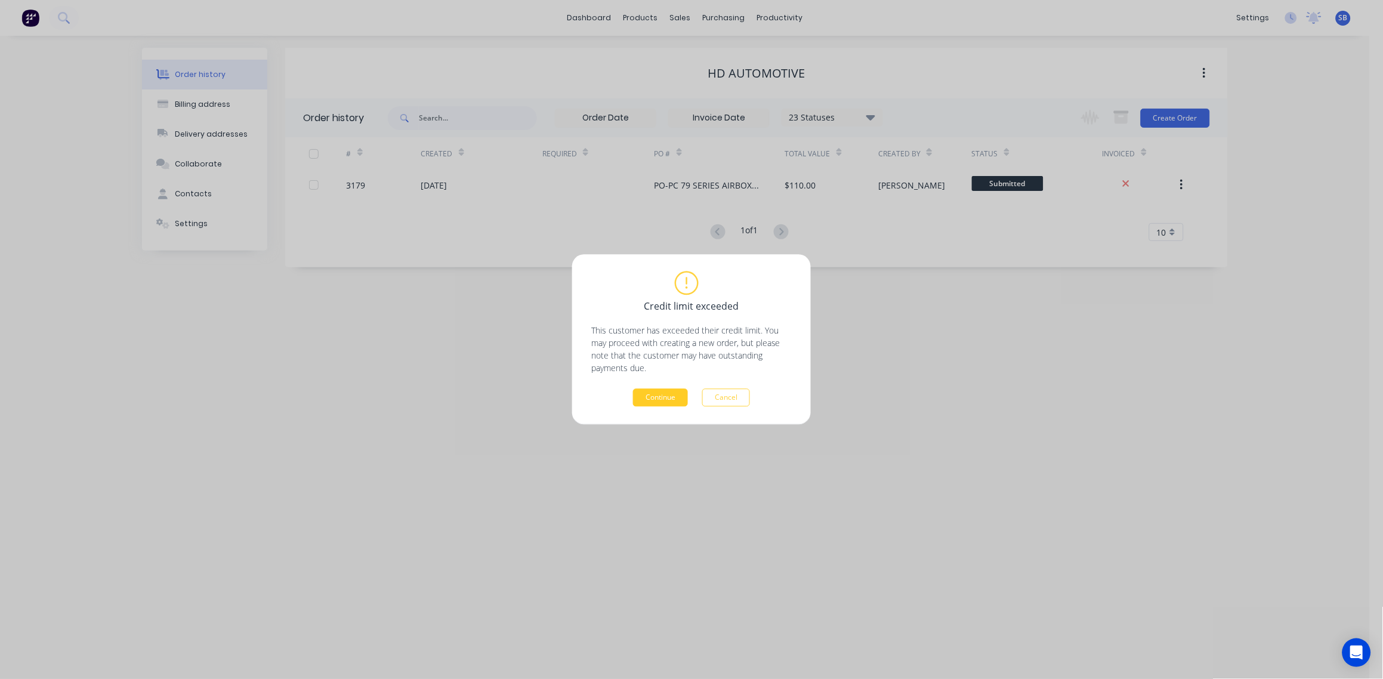
click at [663, 397] on button "Continue" at bounding box center [660, 398] width 55 height 18
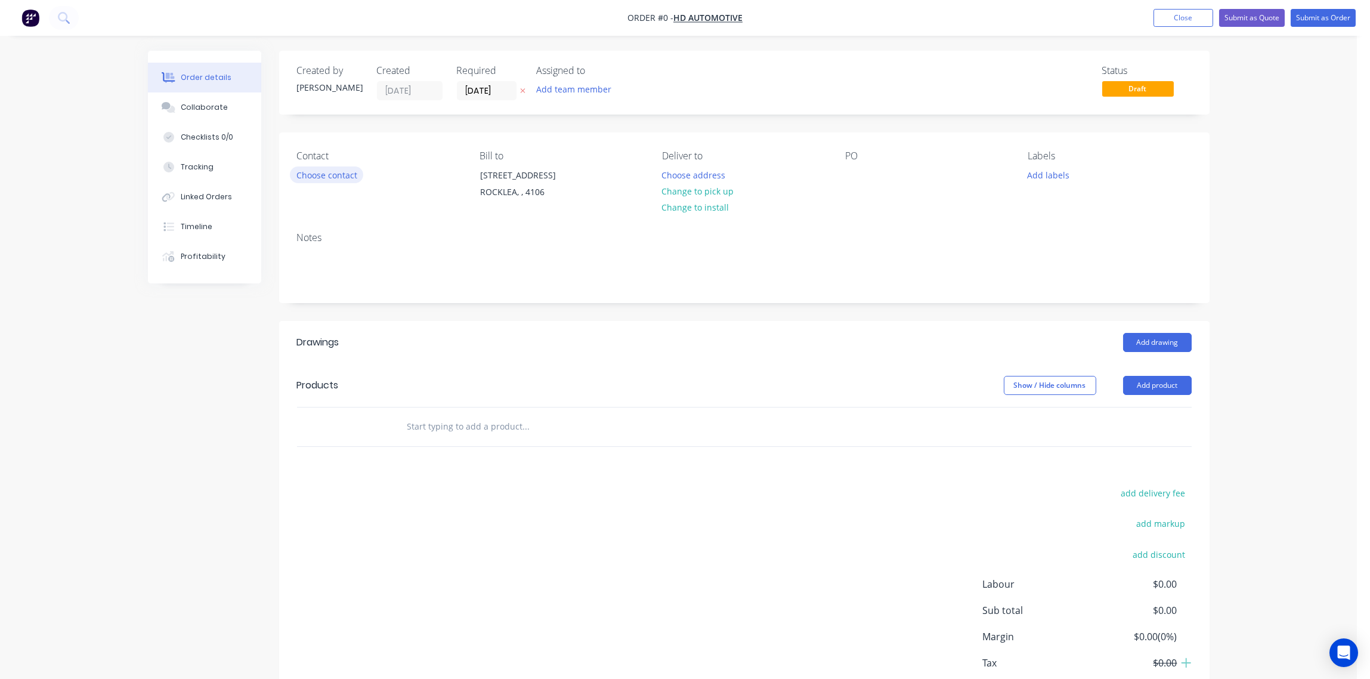
click at [327, 169] on button "Choose contact" at bounding box center [326, 174] width 73 height 16
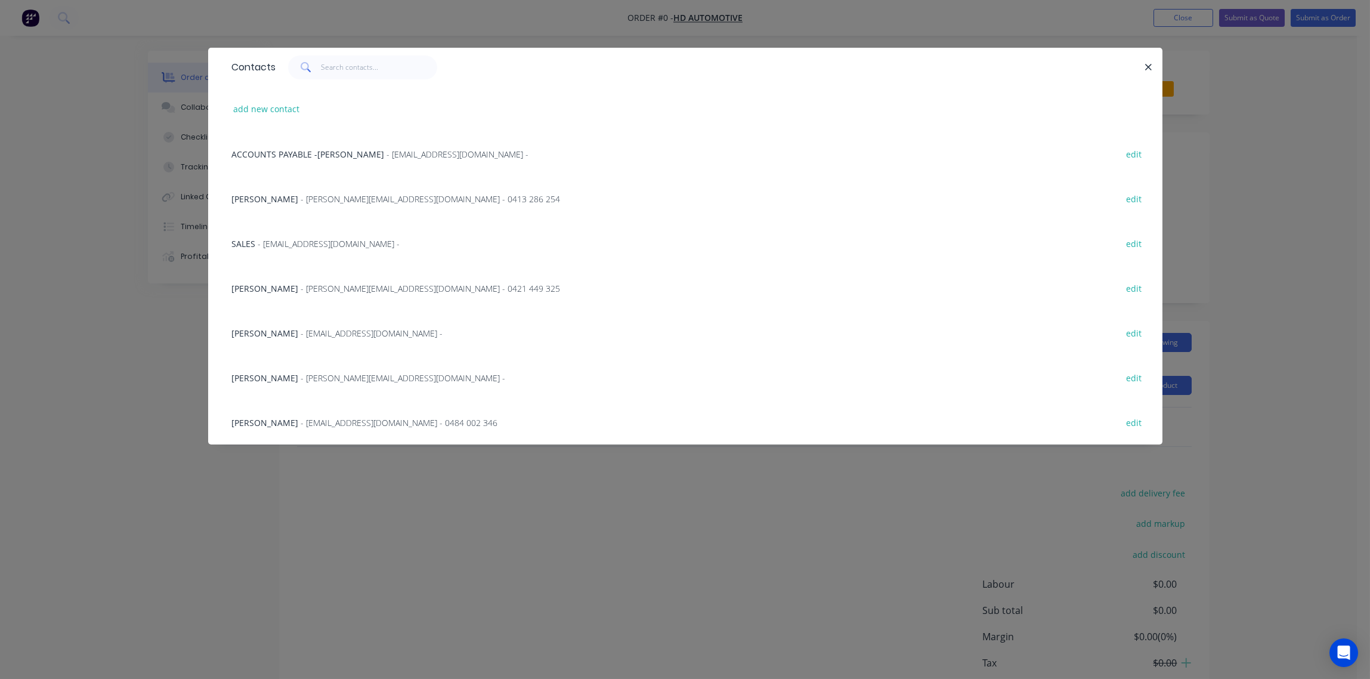
click at [301, 328] on span "- [EMAIL_ADDRESS][DOMAIN_NAME] -" at bounding box center [372, 333] width 142 height 11
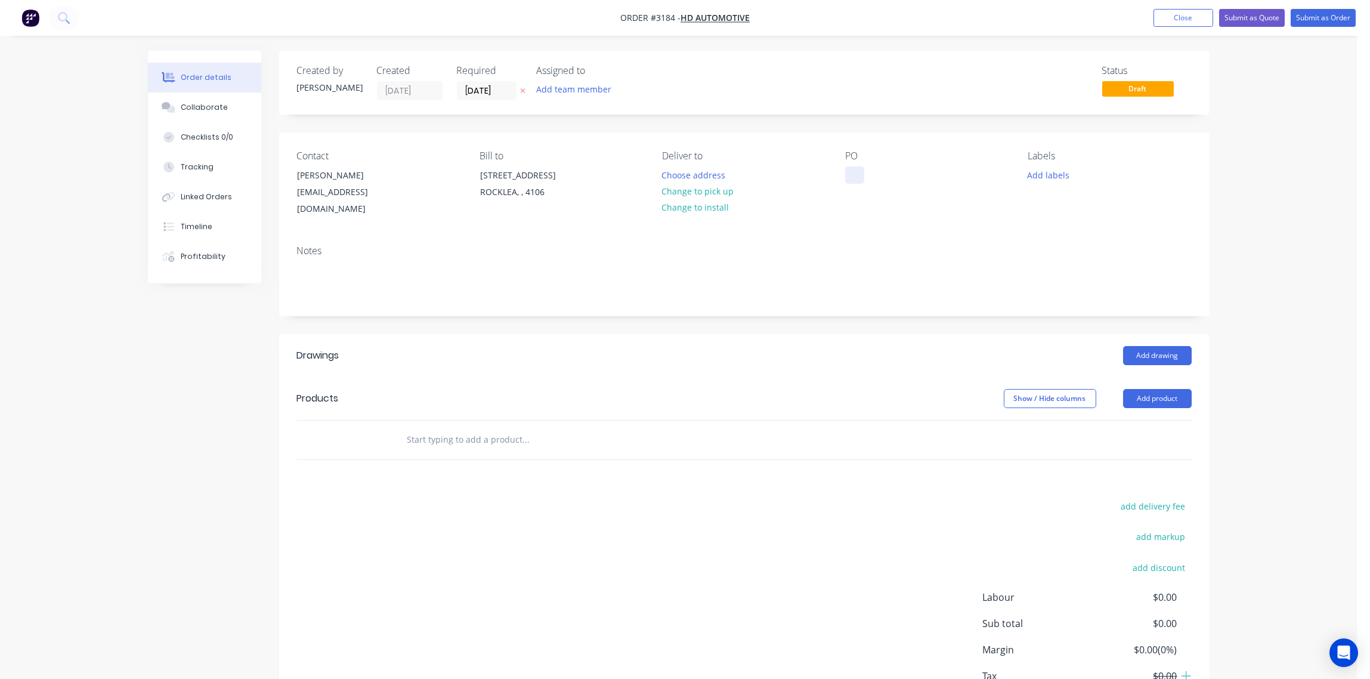
click at [845, 179] on div at bounding box center [854, 174] width 19 height 17
click at [850, 177] on div at bounding box center [854, 174] width 19 height 17
click at [1195, 15] on button "Close" at bounding box center [1184, 18] width 60 height 18
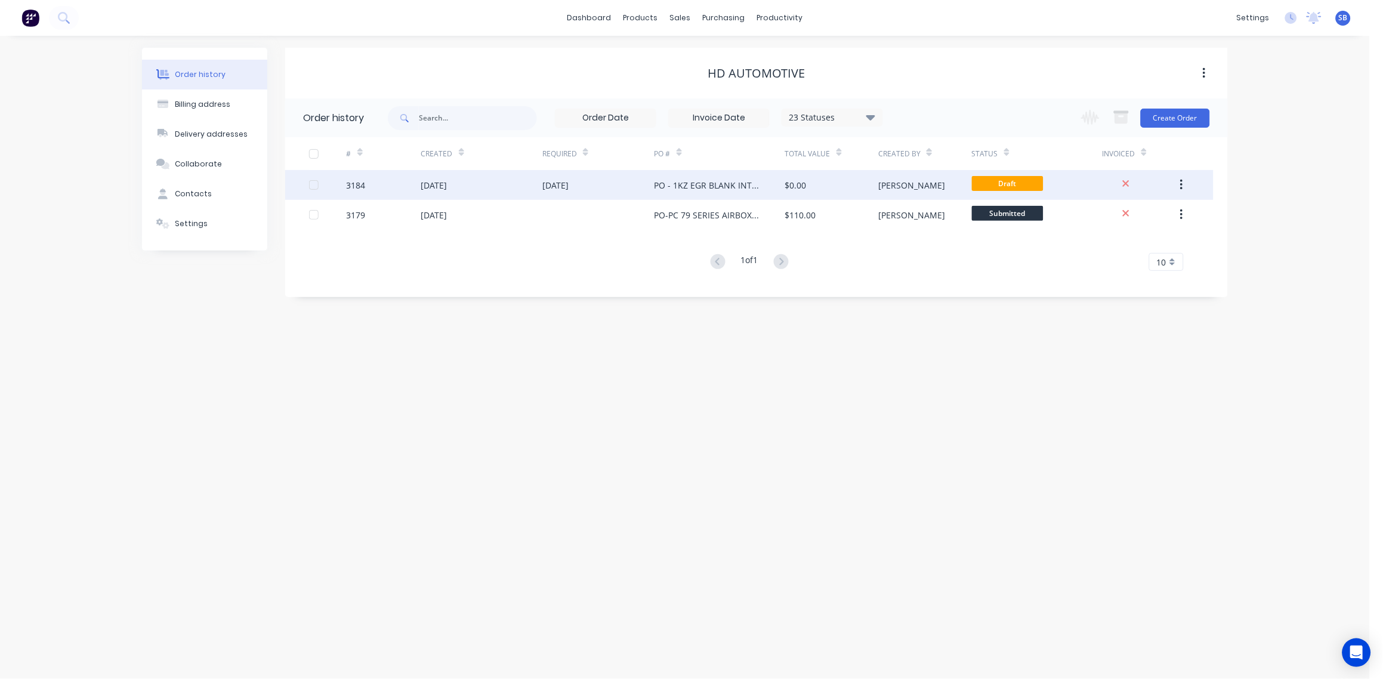
click at [693, 184] on div "PO - 1KZ EGR BLANK INTAKE DISE" at bounding box center [707, 185] width 107 height 13
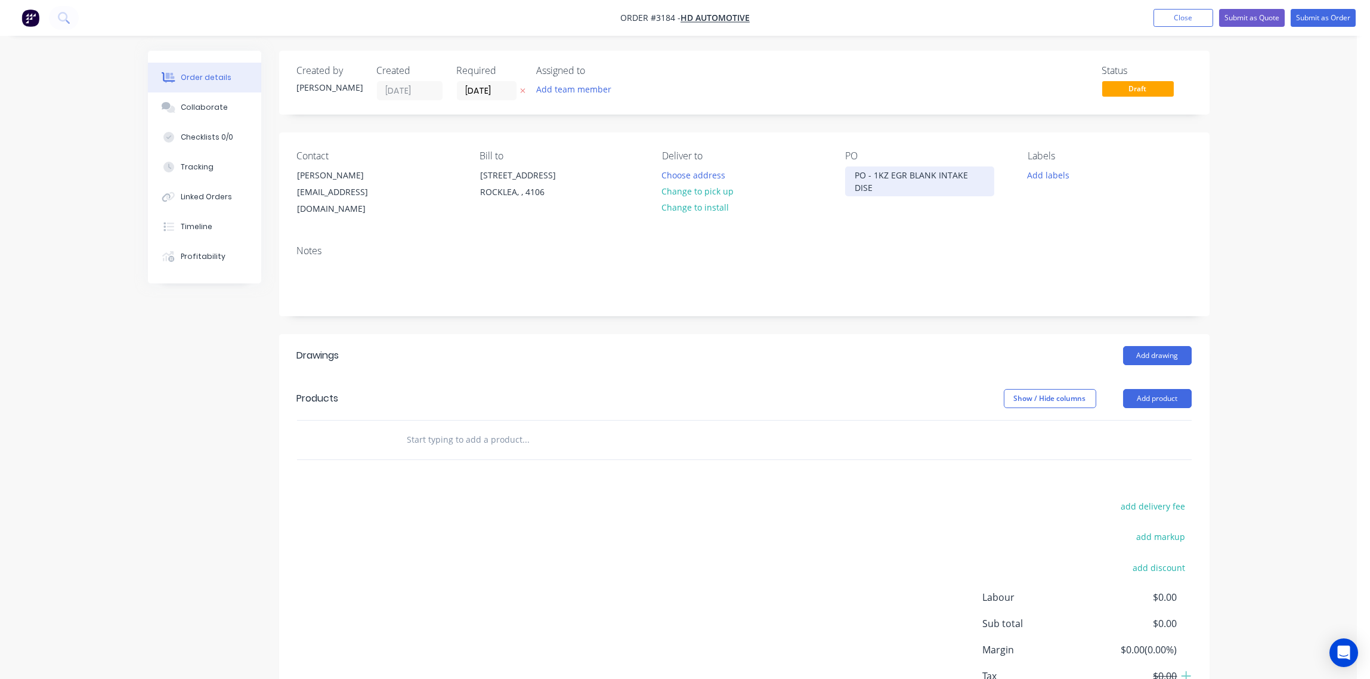
click at [984, 175] on div "PO - 1KZ EGR BLANK INTAKE DISE" at bounding box center [919, 181] width 149 height 30
drag, startPoint x: 978, startPoint y: 175, endPoint x: 874, endPoint y: 177, distance: 104.4
click at [874, 177] on div "PO - 1KZ EGR BLANK INTAKE DISE" at bounding box center [919, 181] width 149 height 30
copy div "1KZ EGR BLANK INTAKE DIS"
click at [1170, 18] on button "Close" at bounding box center [1184, 18] width 60 height 18
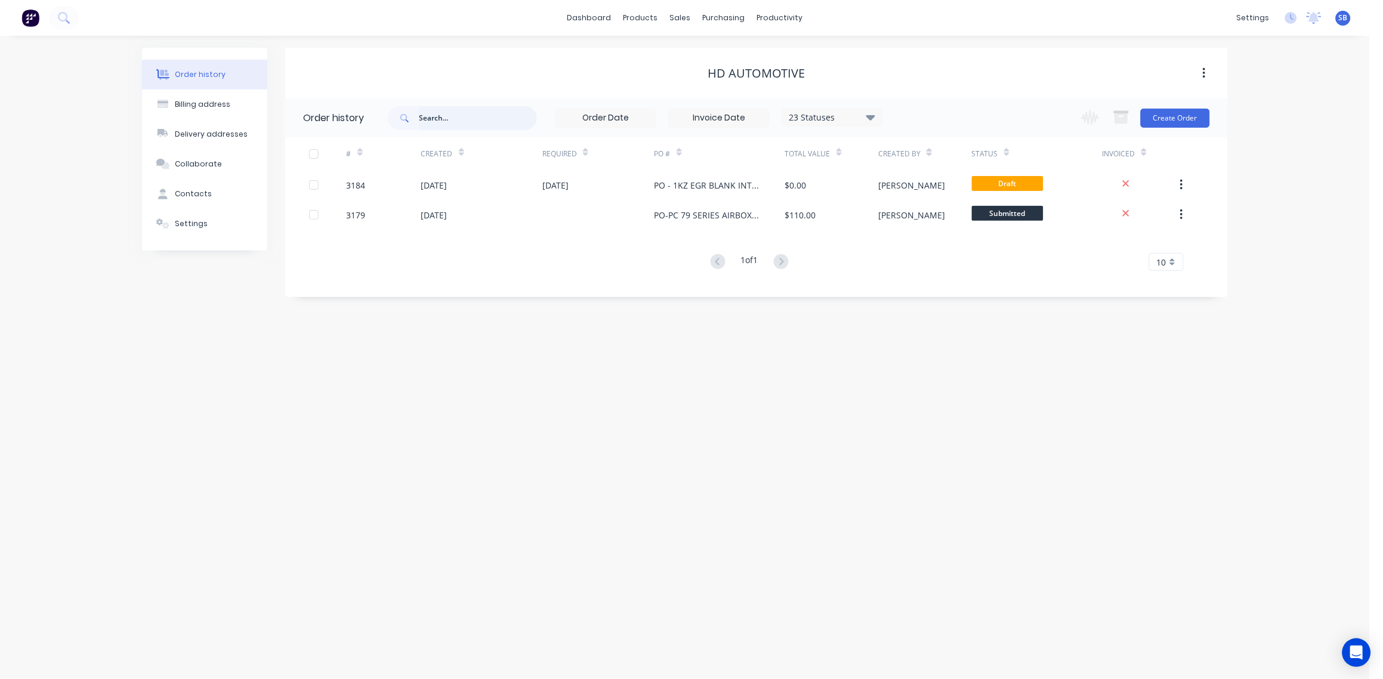
click at [442, 116] on input "text" at bounding box center [478, 118] width 118 height 24
paste input "1KZ EGR BLANK INTAKE DIS"
type input "1KZ EGR BLANK INTAKE DIS"
drag, startPoint x: 518, startPoint y: 117, endPoint x: 474, endPoint y: 116, distance: 44.2
click at [474, 116] on input "1KZ EGR BLANK INTAKE DIS" at bounding box center [478, 118] width 118 height 24
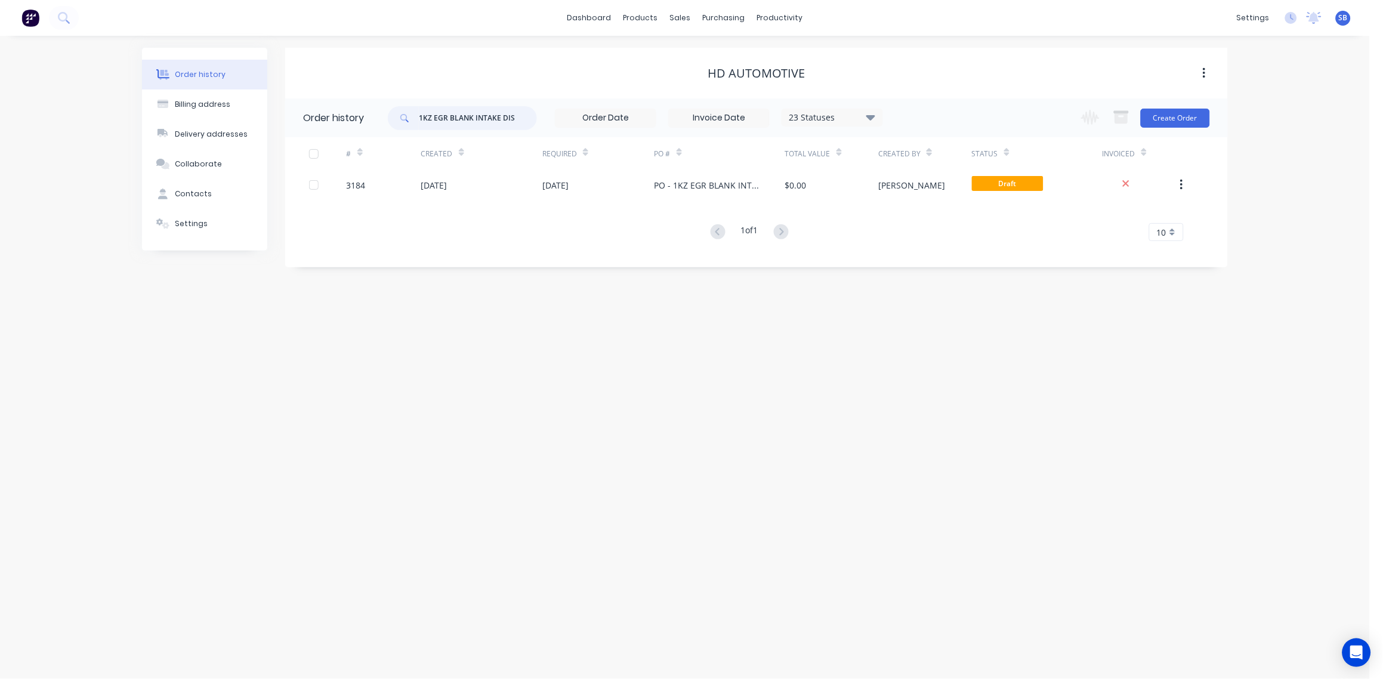
type input "1KZ EGR BLANK"
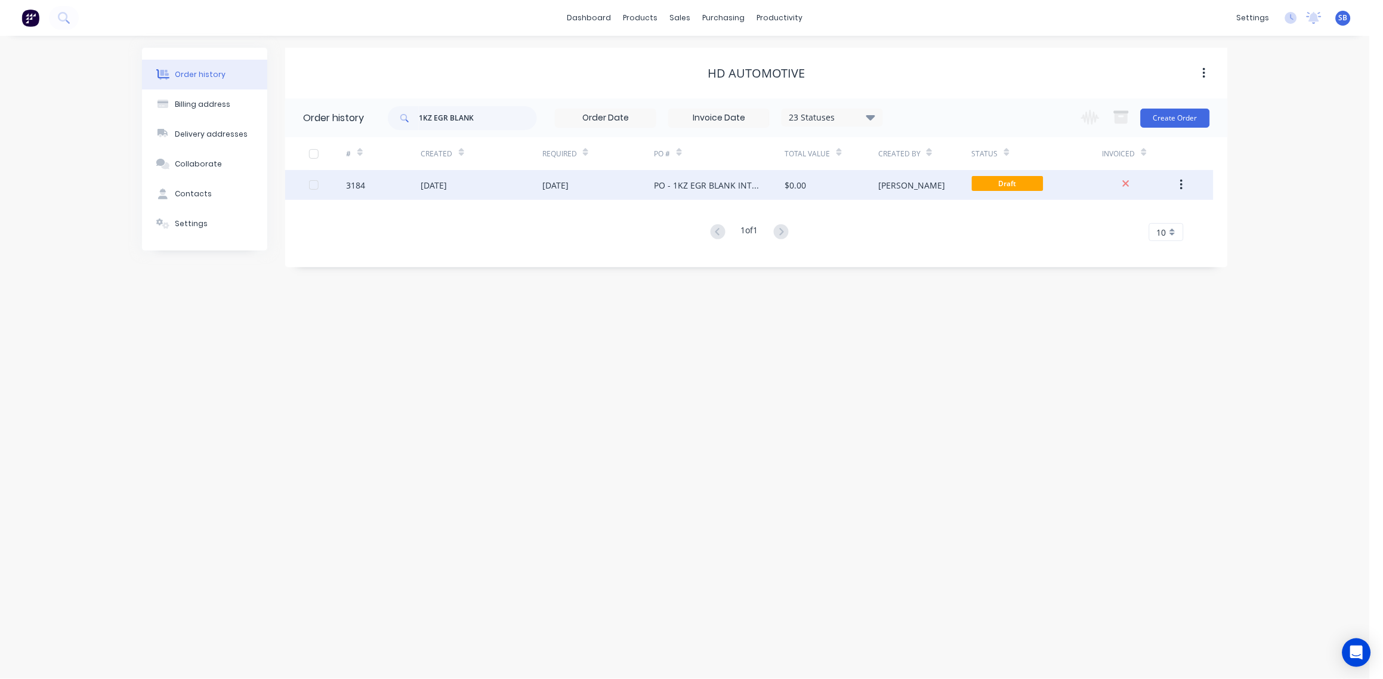
click at [370, 186] on div "3184" at bounding box center [384, 185] width 75 height 30
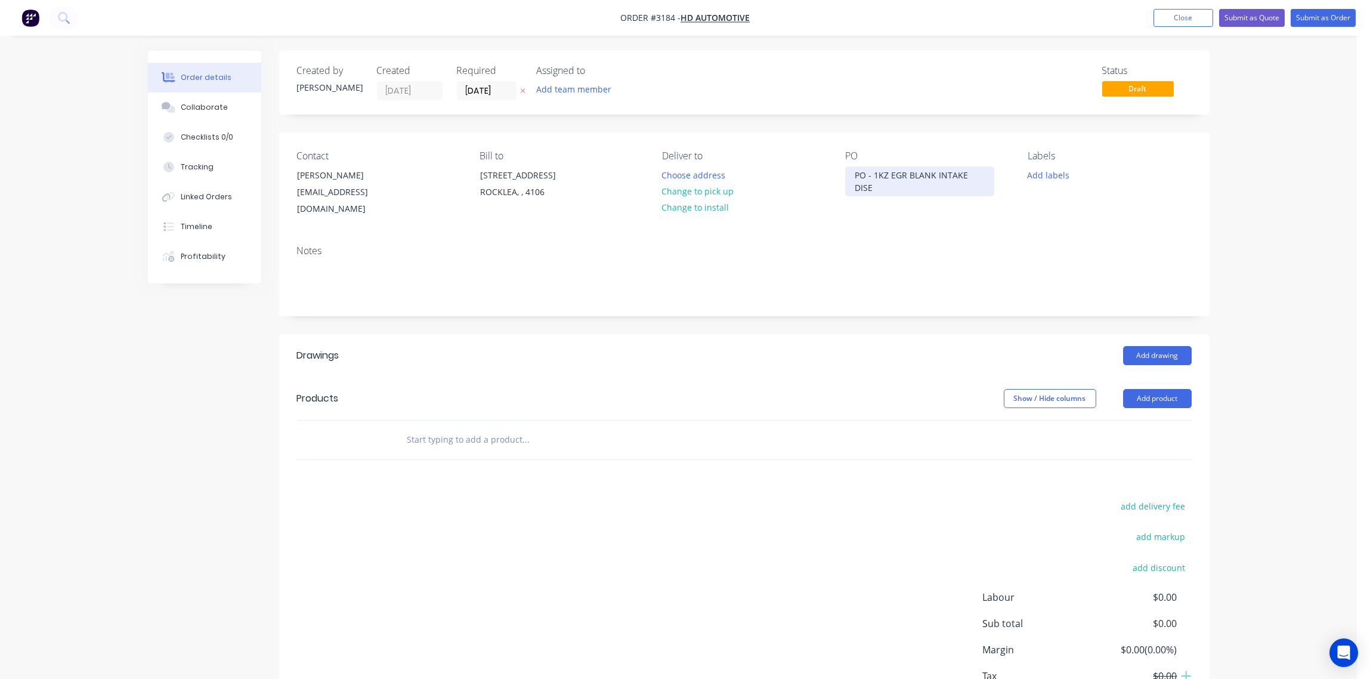
click at [970, 175] on div "PO - 1KZ EGR BLANK INTAKE DISE" at bounding box center [919, 181] width 149 height 30
drag, startPoint x: 986, startPoint y: 174, endPoint x: 968, endPoint y: 174, distance: 17.9
click at [968, 174] on div "PO - 1KZ EGR BLANK INTAKE DISE" at bounding box center [919, 181] width 149 height 30
drag, startPoint x: 984, startPoint y: 175, endPoint x: 873, endPoint y: 181, distance: 111.1
click at [873, 181] on div "PO - 1KZ EGR BLANK INTAKE SIDE" at bounding box center [919, 181] width 149 height 30
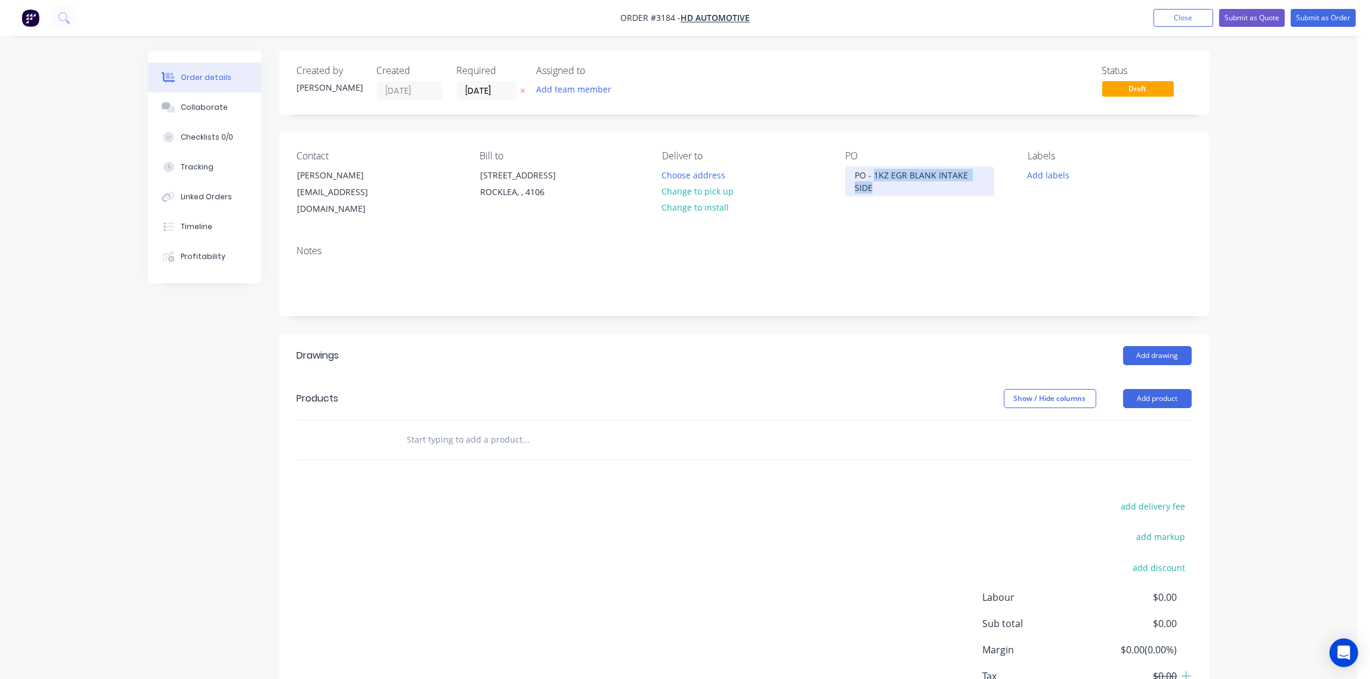
copy div "1KZ EGR BLANK INTAKE SIDE"
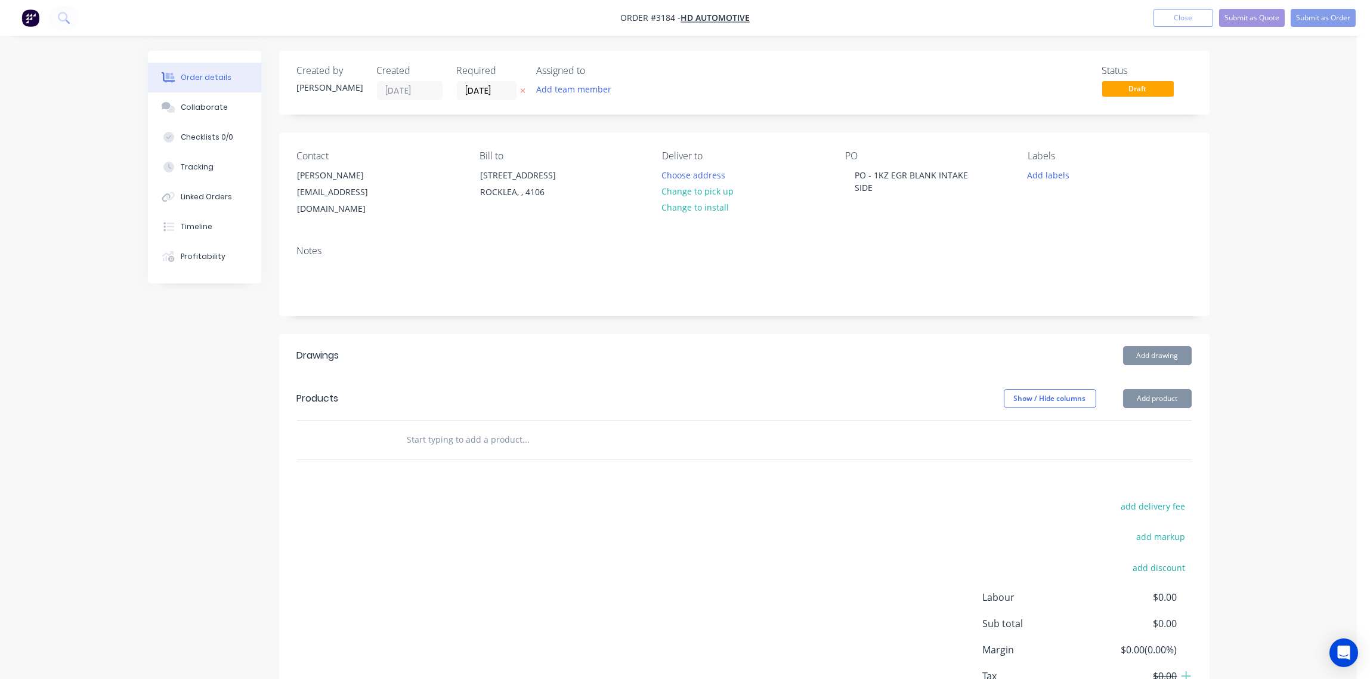
click at [456, 440] on input "text" at bounding box center [526, 440] width 239 height 24
type input "SUPPLY & CUT"
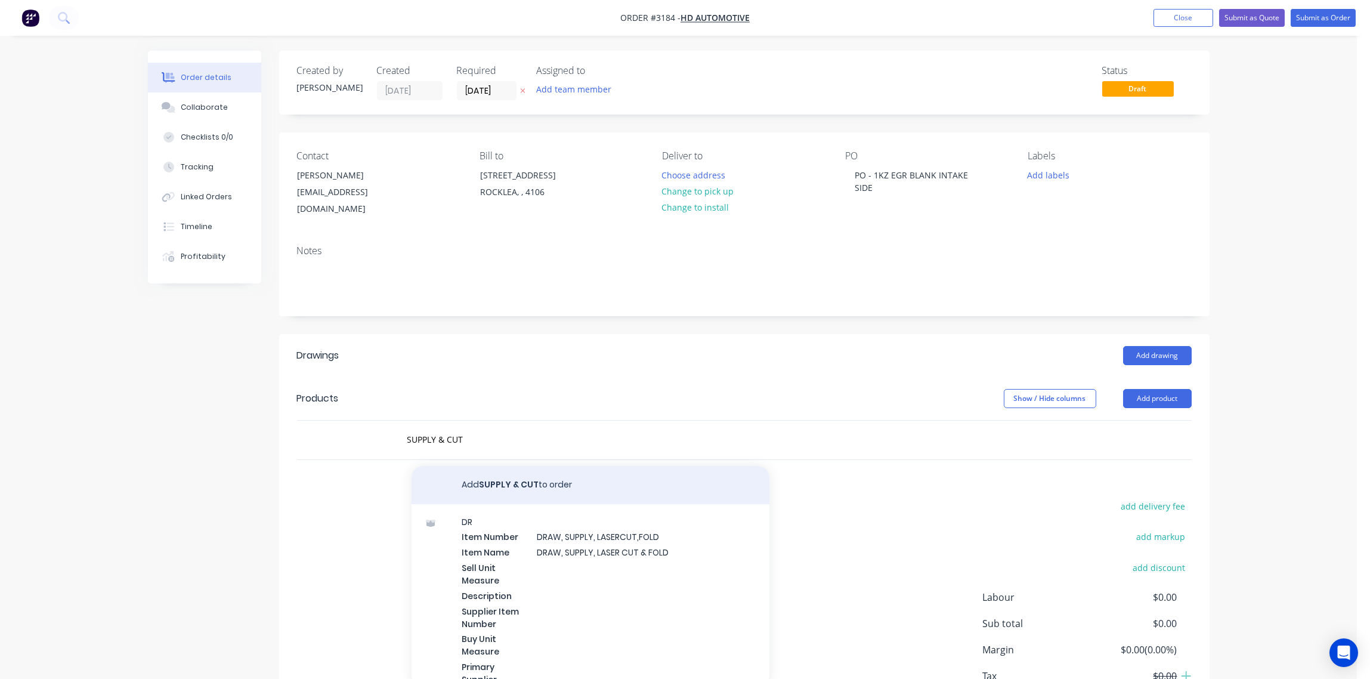
click at [523, 484] on button "Add SUPPLY & CUT to order" at bounding box center [591, 485] width 358 height 38
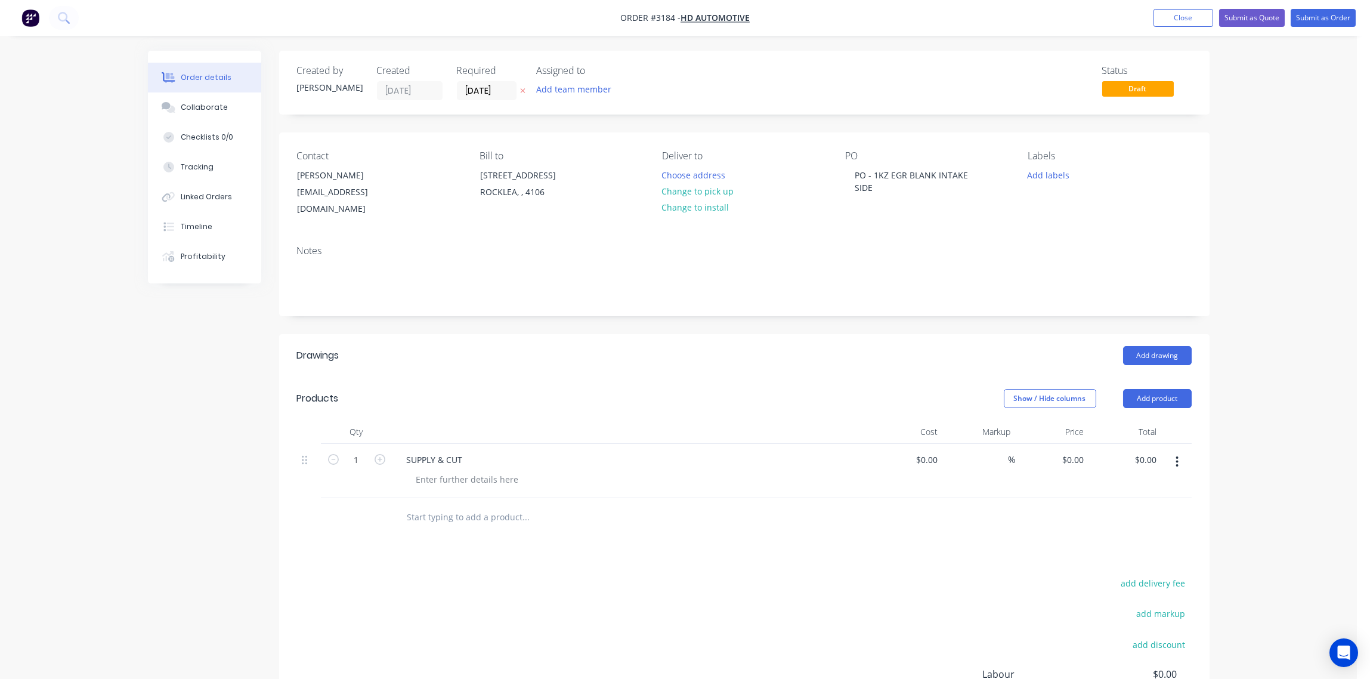
click at [477, 515] on input "text" at bounding box center [526, 517] width 239 height 24
paste input "1KZ EGR BLANK INTAKE SIDE"
type input "1KZ EGR BLANK INTAKE SIDE"
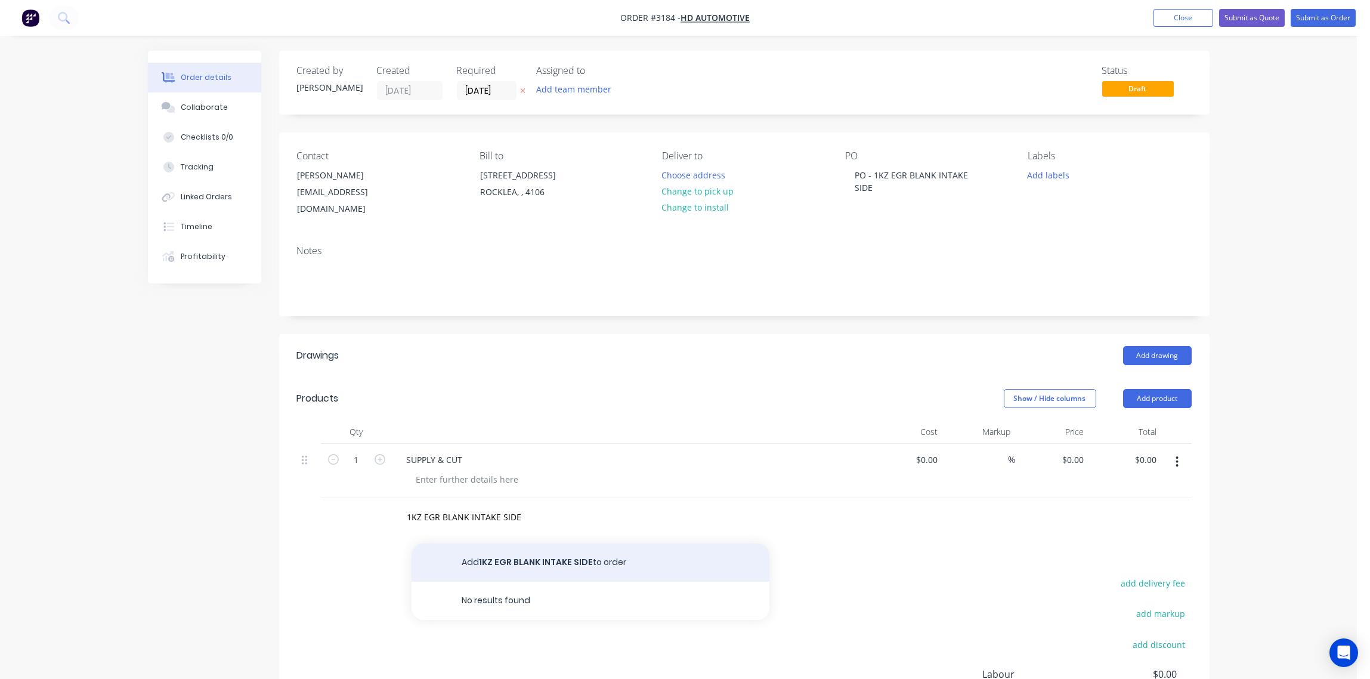
click at [545, 557] on button "Add 1KZ EGR BLANK INTAKE SIDE to order" at bounding box center [591, 562] width 358 height 38
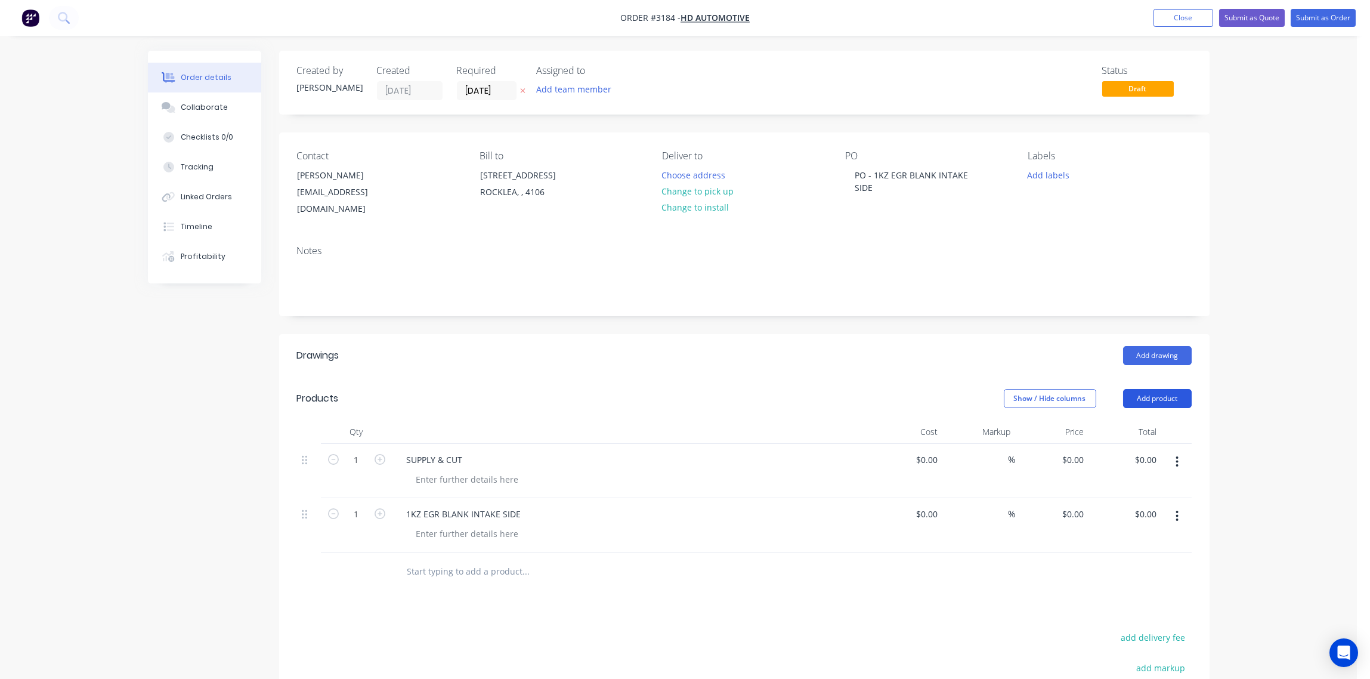
click at [1162, 402] on button "Add product" at bounding box center [1157, 398] width 69 height 19
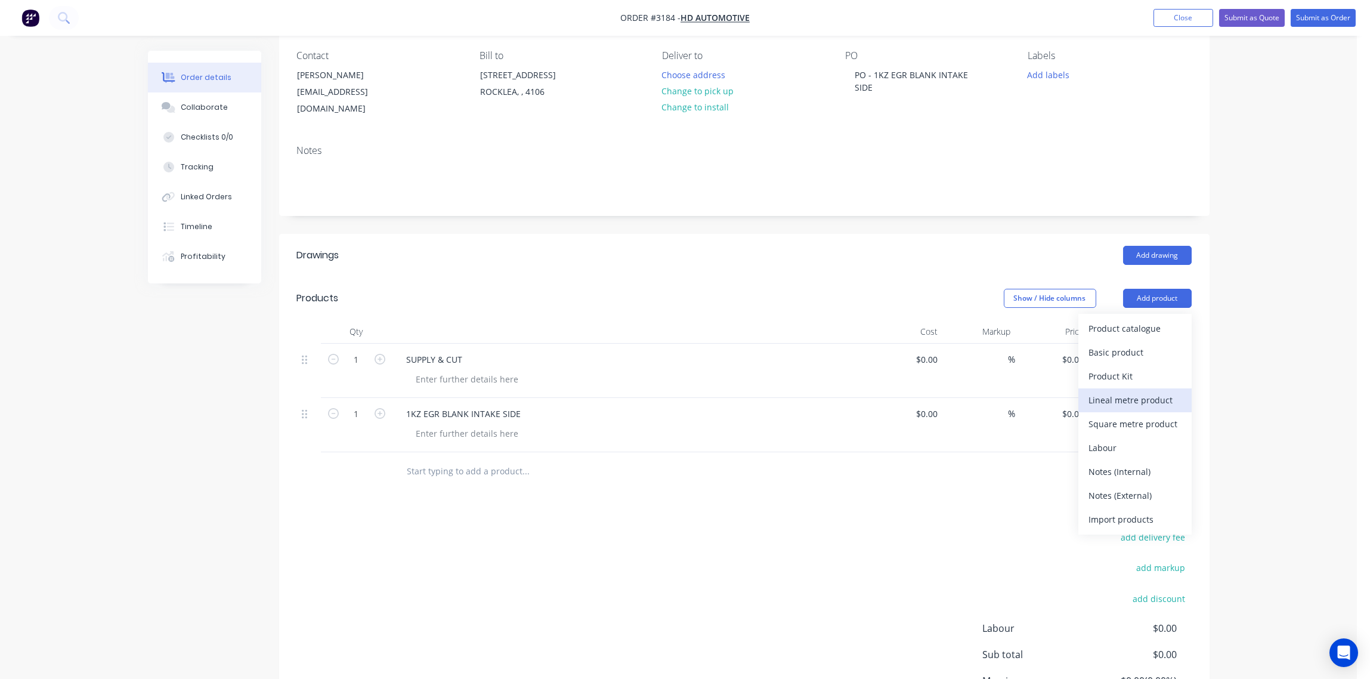
scroll to position [178, 0]
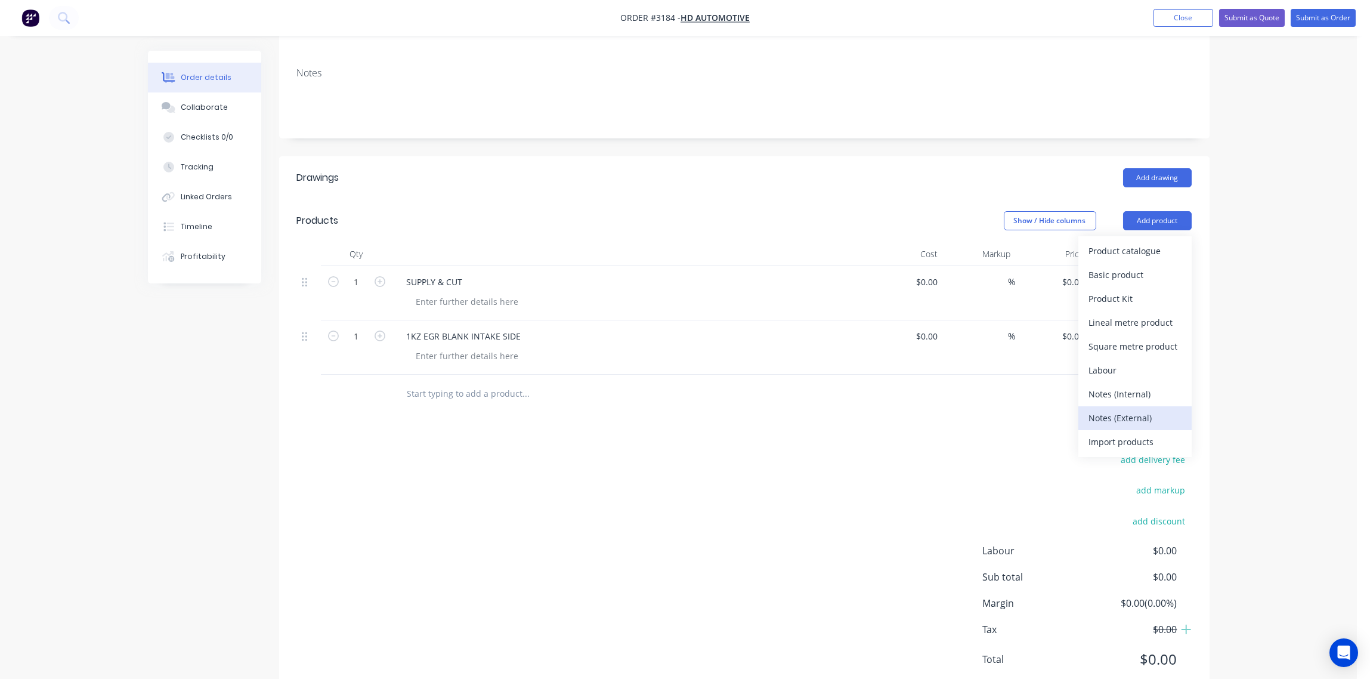
click at [1128, 412] on div "Notes (External)" at bounding box center [1135, 417] width 92 height 17
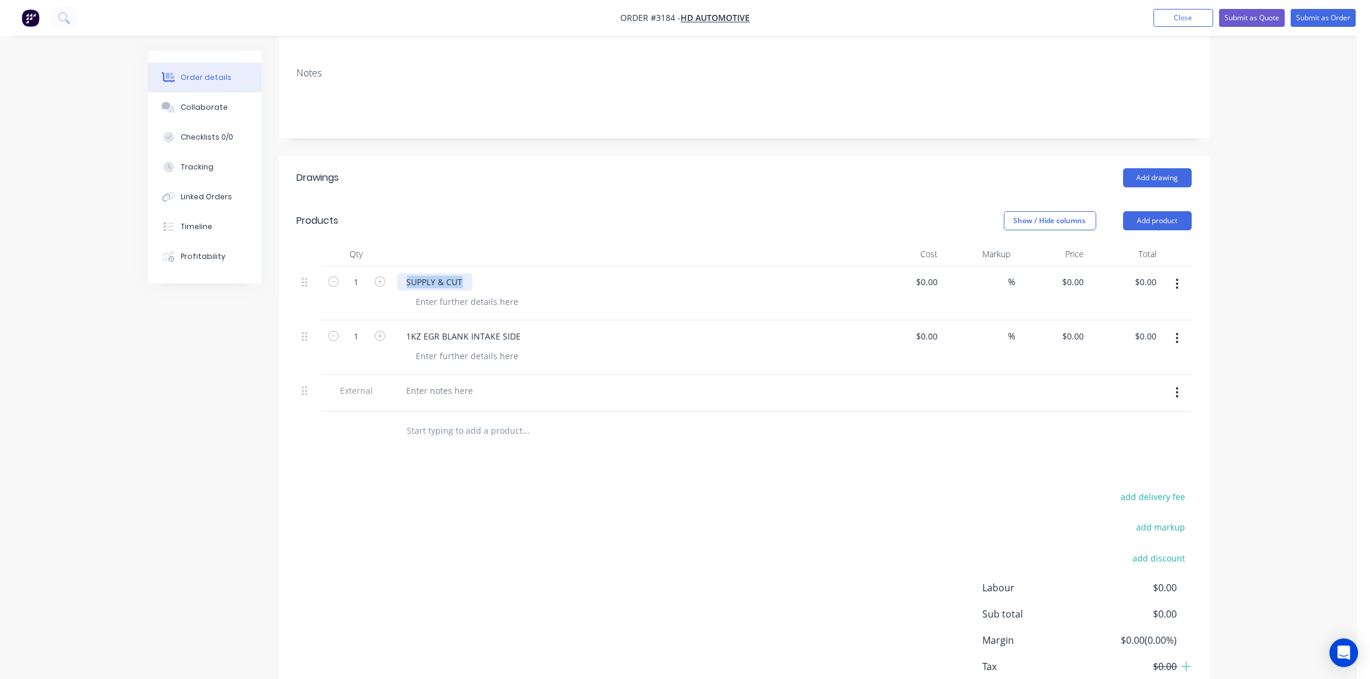
drag, startPoint x: 404, startPoint y: 280, endPoint x: 476, endPoint y: 289, distance: 72.7
click at [476, 289] on div "SUPPLY & CUT" at bounding box center [631, 281] width 468 height 17
click at [431, 388] on div at bounding box center [440, 390] width 86 height 17
click at [417, 392] on div at bounding box center [440, 390] width 86 height 17
paste div
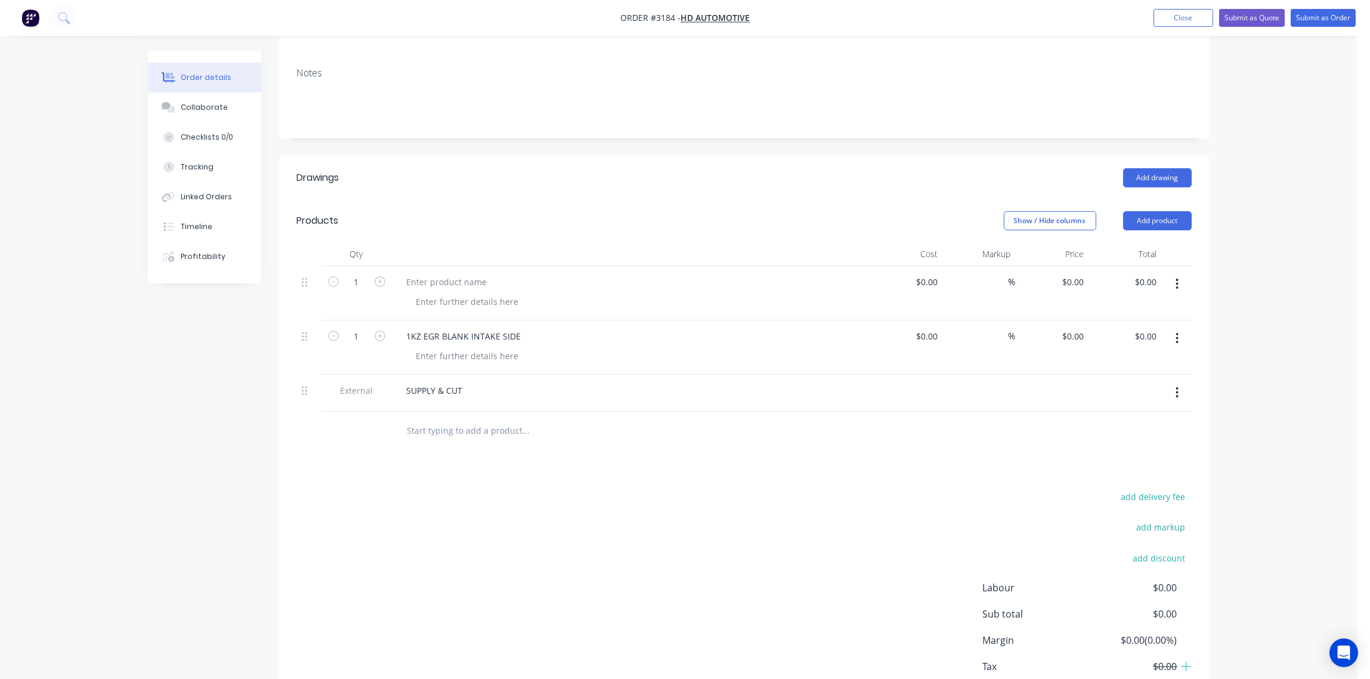
click at [445, 459] on div "Drawings Add drawing Products Show / Hide columns Add product Qty Cost Markup P…" at bounding box center [744, 446] width 931 height 580
drag, startPoint x: 304, startPoint y: 396, endPoint x: 304, endPoint y: 274, distance: 121.7
click at [304, 274] on div "1 $0.00 $0.00 % $0.00 $0.00 $0.00 $0.00 1 1KZ EGR BLANK INTAKE SIDE $0.00 $0.00…" at bounding box center [744, 339] width 895 height 146
click at [1179, 320] on button "button" at bounding box center [1177, 320] width 28 height 21
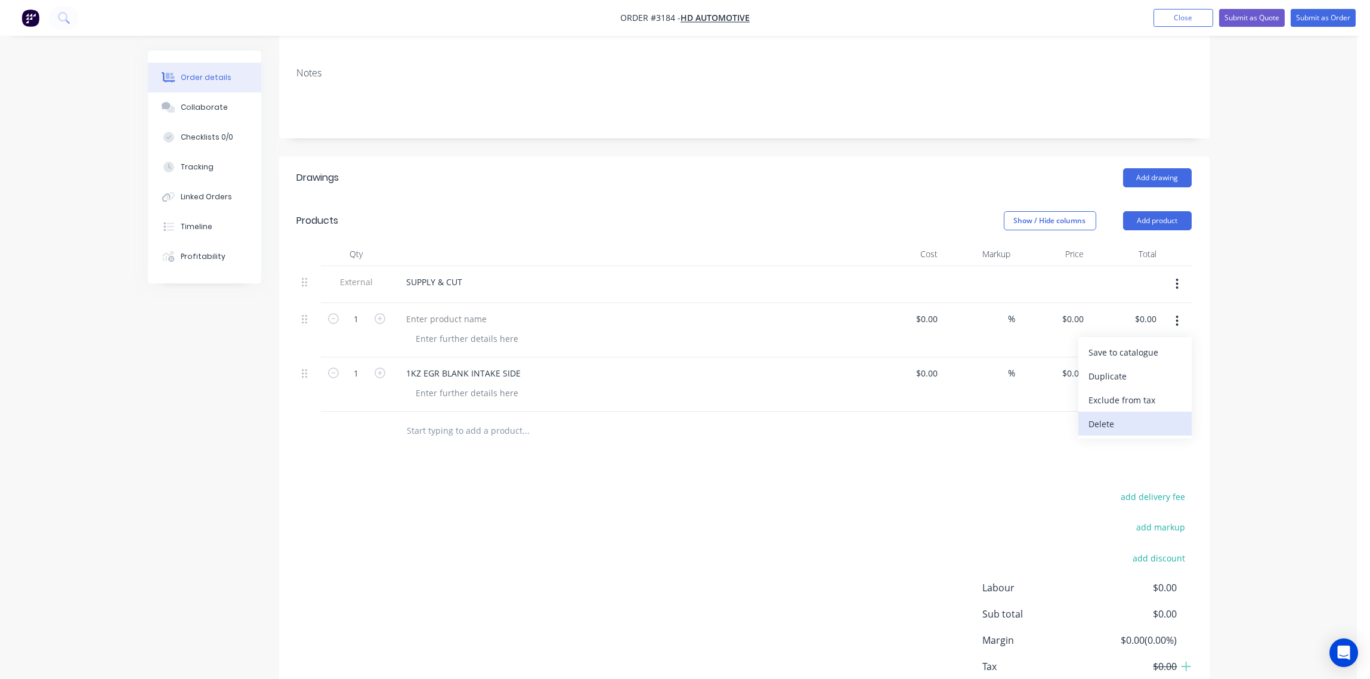
click at [1101, 424] on div "Delete" at bounding box center [1135, 423] width 92 height 17
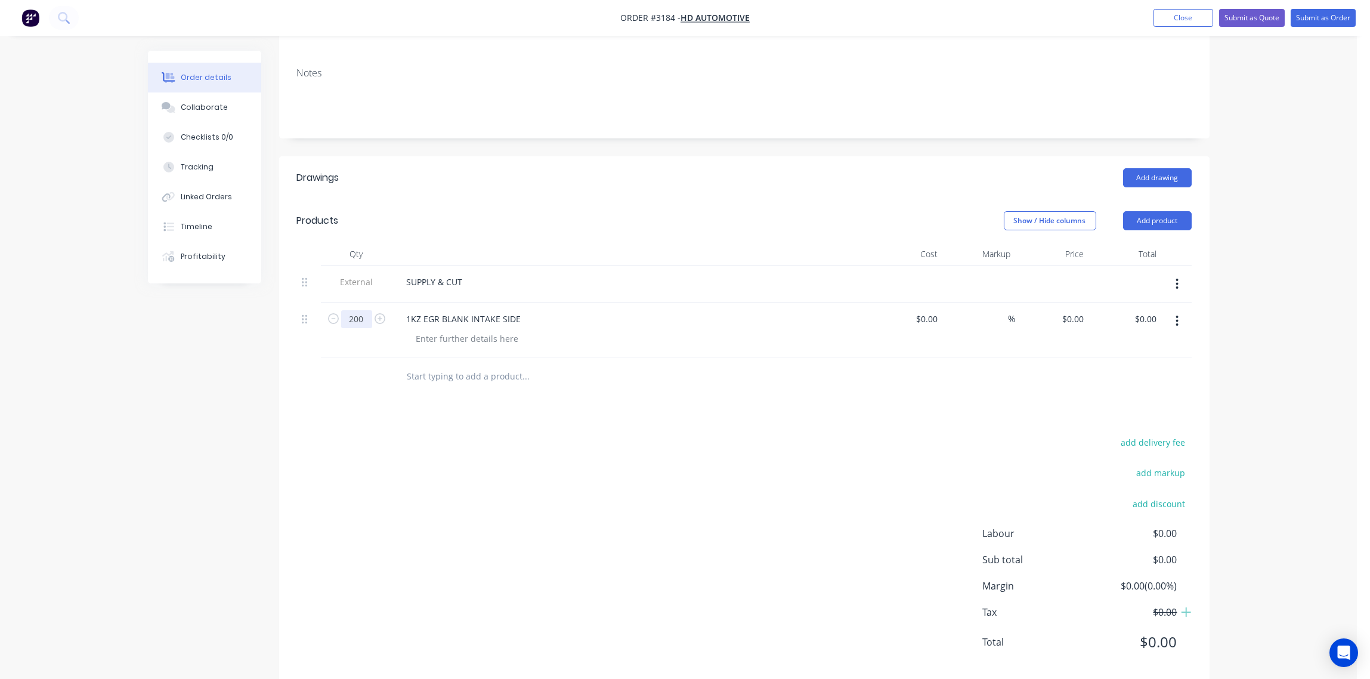
type input "200"
click at [404, 483] on div "add delivery fee add markup add discount Labour $0.00 Sub total $0.00 Margin $0…" at bounding box center [744, 549] width 895 height 230
click at [447, 338] on div at bounding box center [468, 338] width 122 height 17
type input "$0.00"
click at [204, 106] on div "Collaborate" at bounding box center [204, 107] width 47 height 11
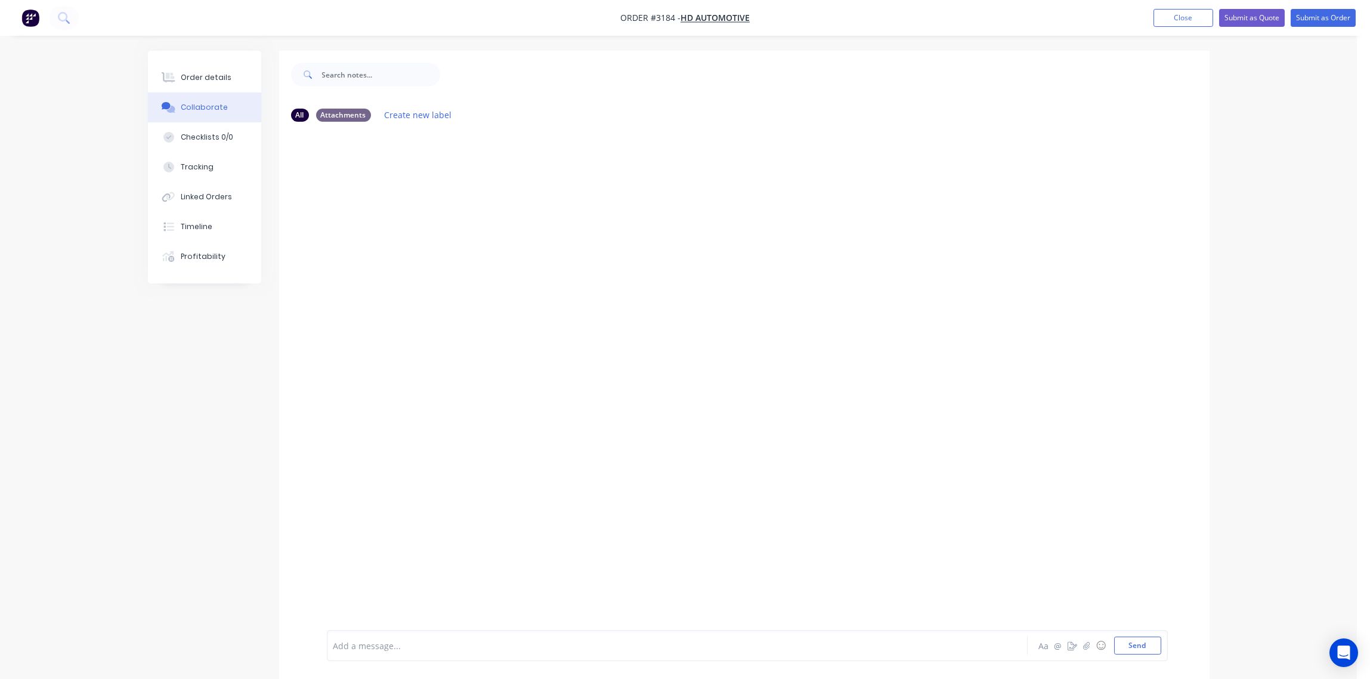
click at [419, 641] on div at bounding box center [644, 646] width 620 height 13
click at [438, 644] on span "PLEASE CONFIRM DRAWING BELOW IS CORRECT." at bounding box center [431, 645] width 194 height 11
click at [1134, 644] on button "Send" at bounding box center [1137, 646] width 47 height 18
click at [400, 243] on p "1KZ EGR BLANK.dxf" at bounding box center [390, 241] width 78 height 12
click at [446, 240] on icon "button" at bounding box center [447, 240] width 2 height 11
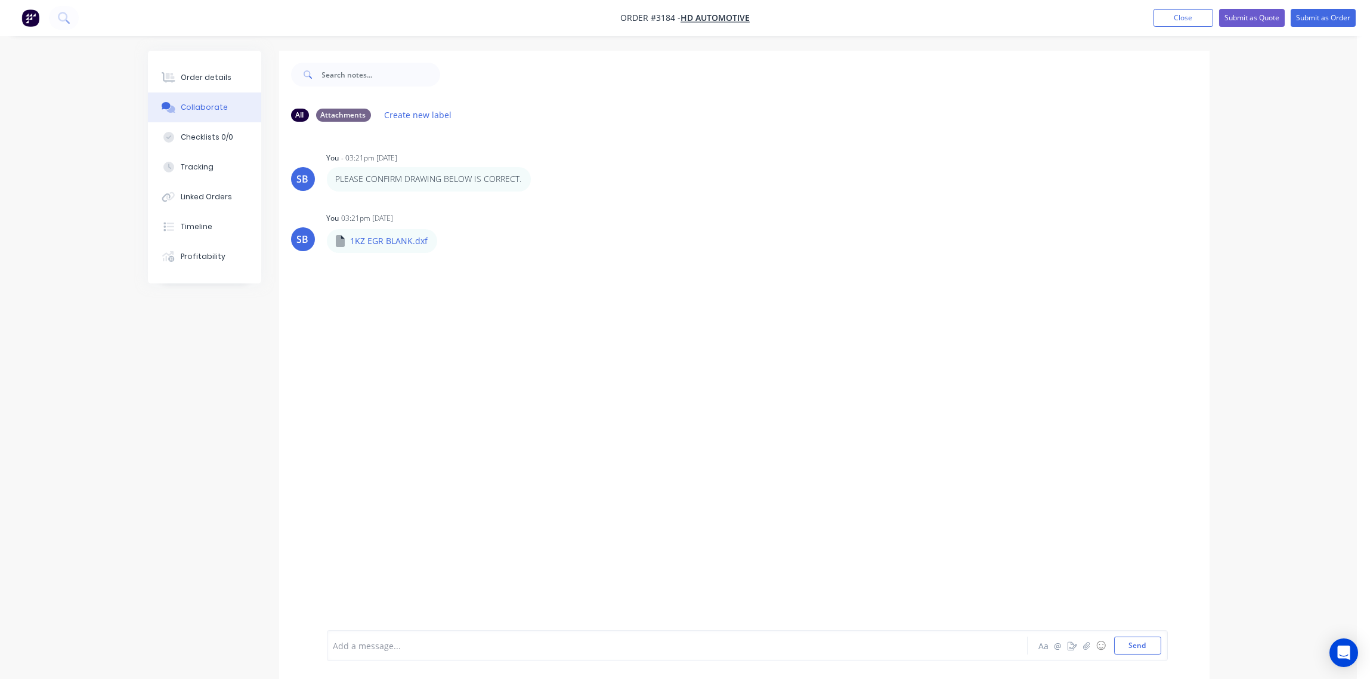
click at [0, 0] on button "Delete" at bounding box center [0, 0] width 0 height 0
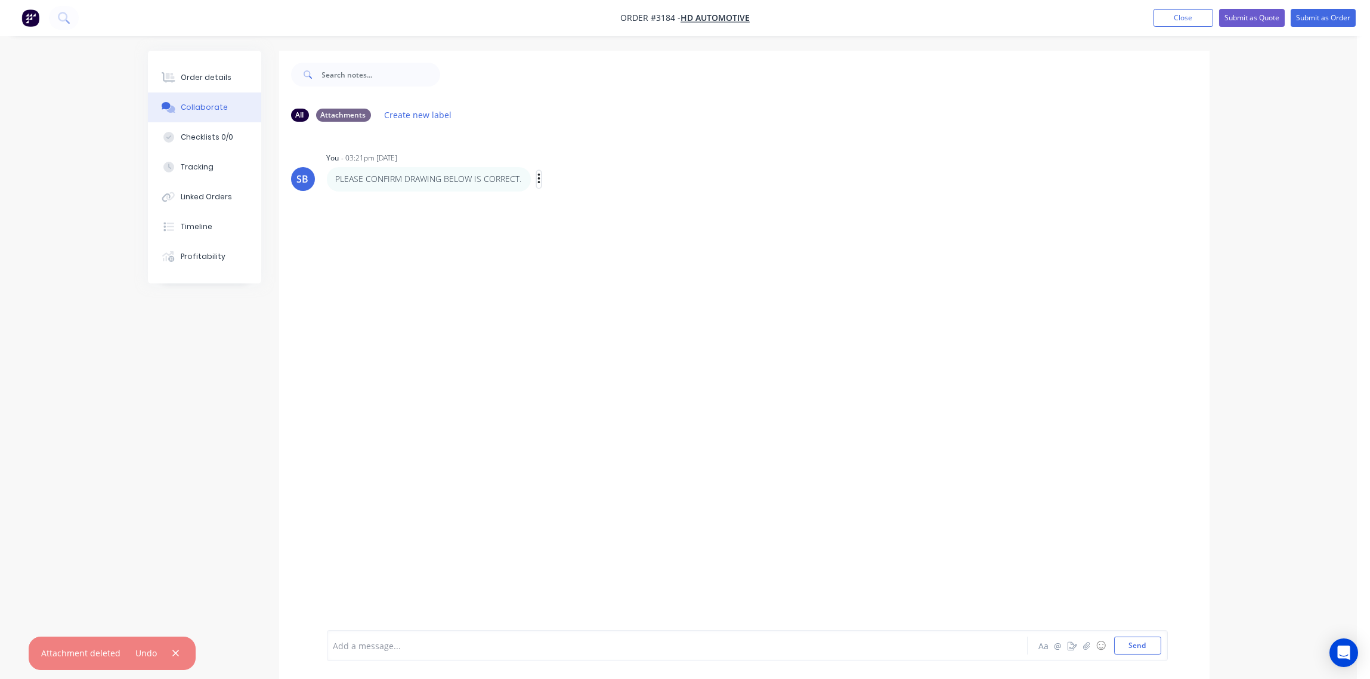
click at [538, 178] on icon "button" at bounding box center [539, 179] width 2 height 11
click at [569, 217] on button "Delete" at bounding box center [582, 221] width 75 height 20
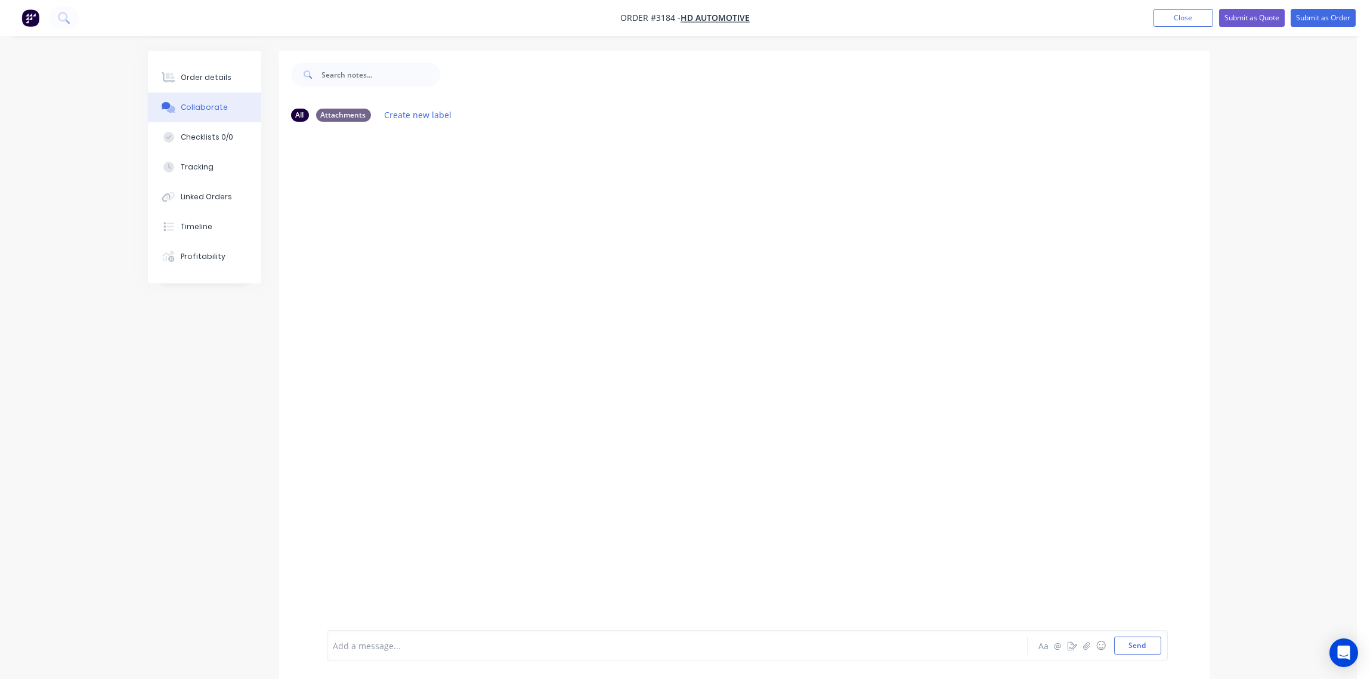
click at [390, 632] on div "Add a message... Aa @ ☺ Send" at bounding box center [747, 645] width 841 height 31
click at [384, 643] on div at bounding box center [644, 646] width 620 height 13
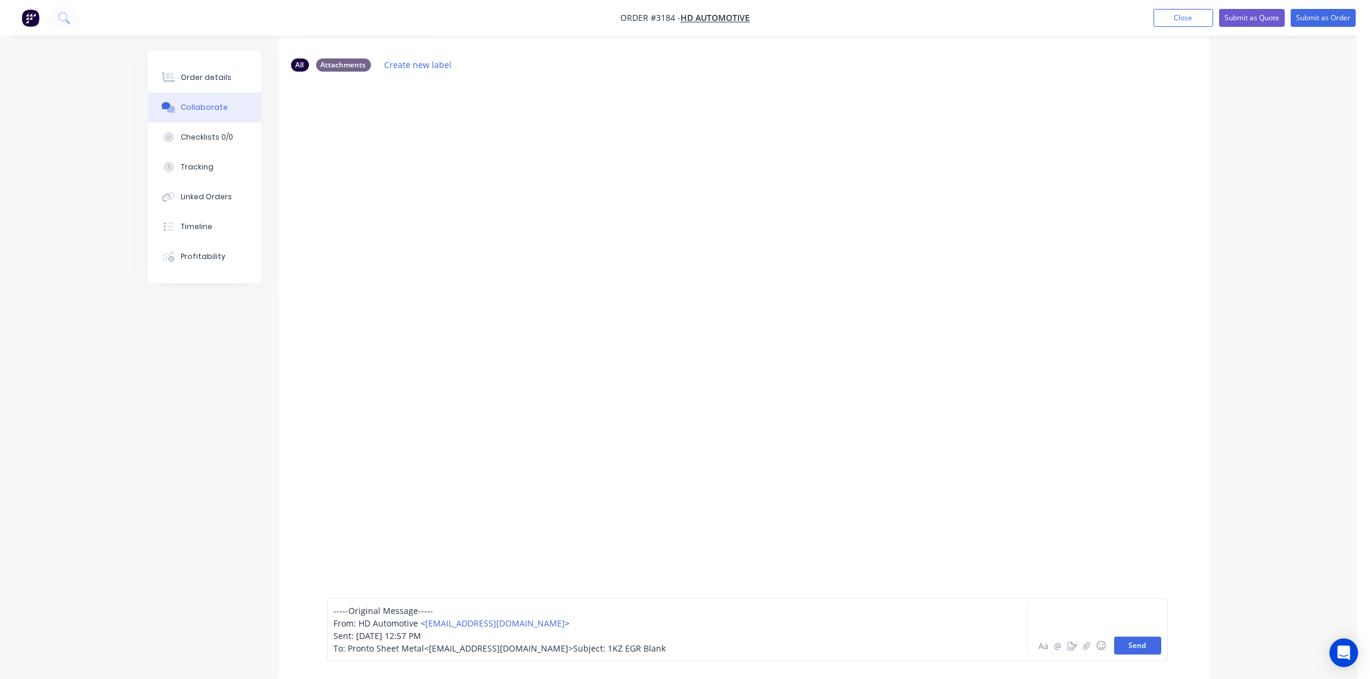
click at [1141, 645] on button "Send" at bounding box center [1137, 646] width 47 height 18
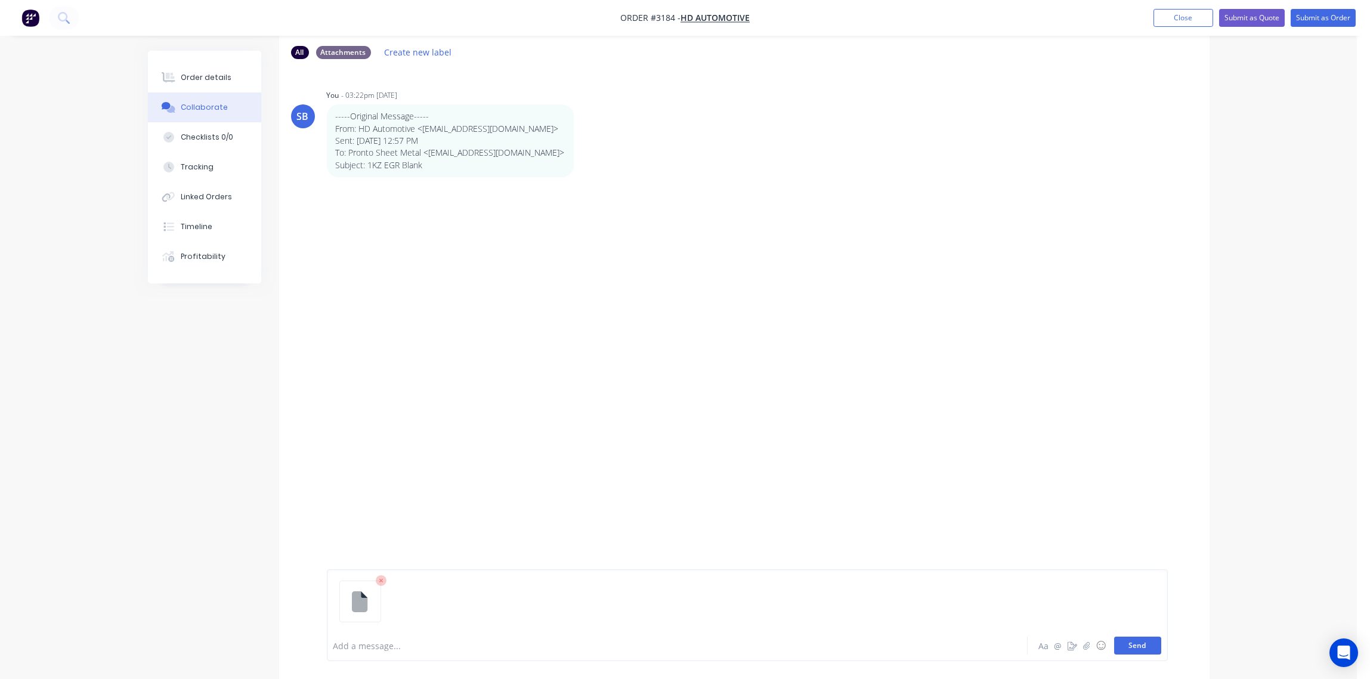
click at [1135, 645] on button "Send" at bounding box center [1137, 646] width 47 height 18
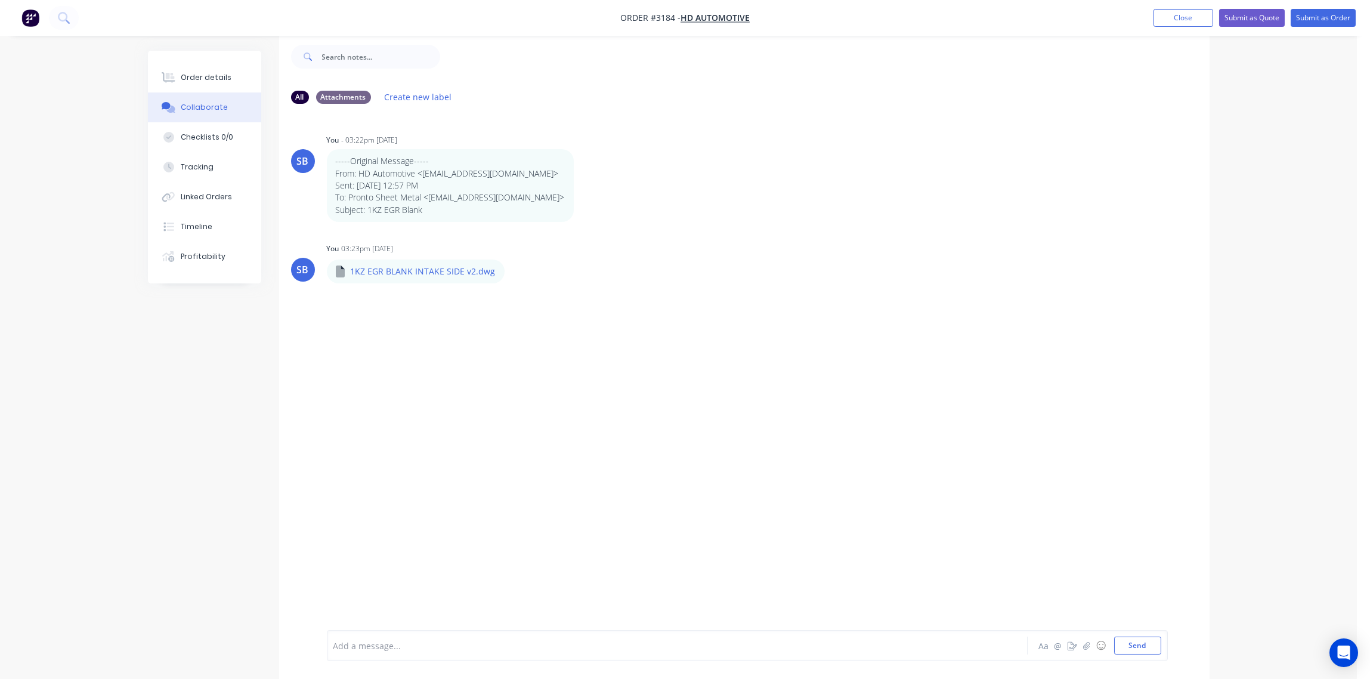
click at [395, 642] on div at bounding box center [644, 646] width 620 height 13
click at [1145, 648] on button "Send" at bounding box center [1137, 646] width 47 height 18
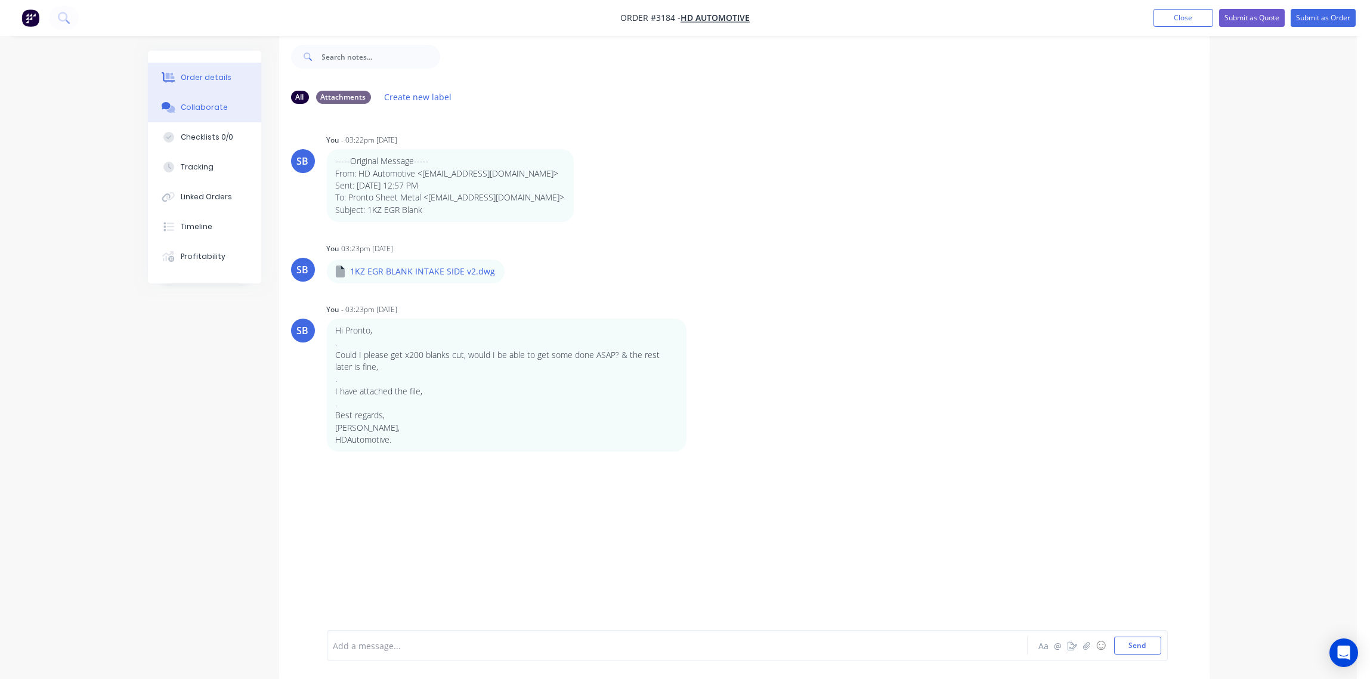
click at [190, 72] on div "Order details" at bounding box center [206, 77] width 51 height 11
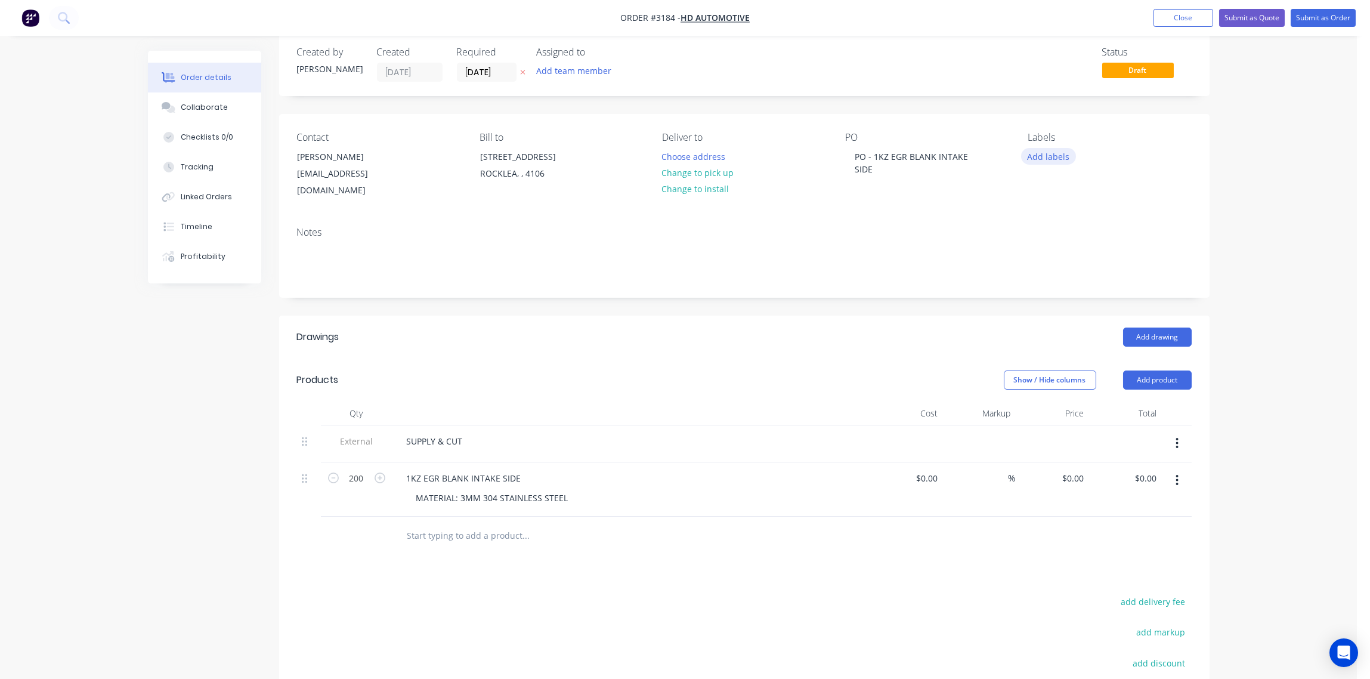
click at [1049, 157] on button "Add labels" at bounding box center [1048, 156] width 55 height 16
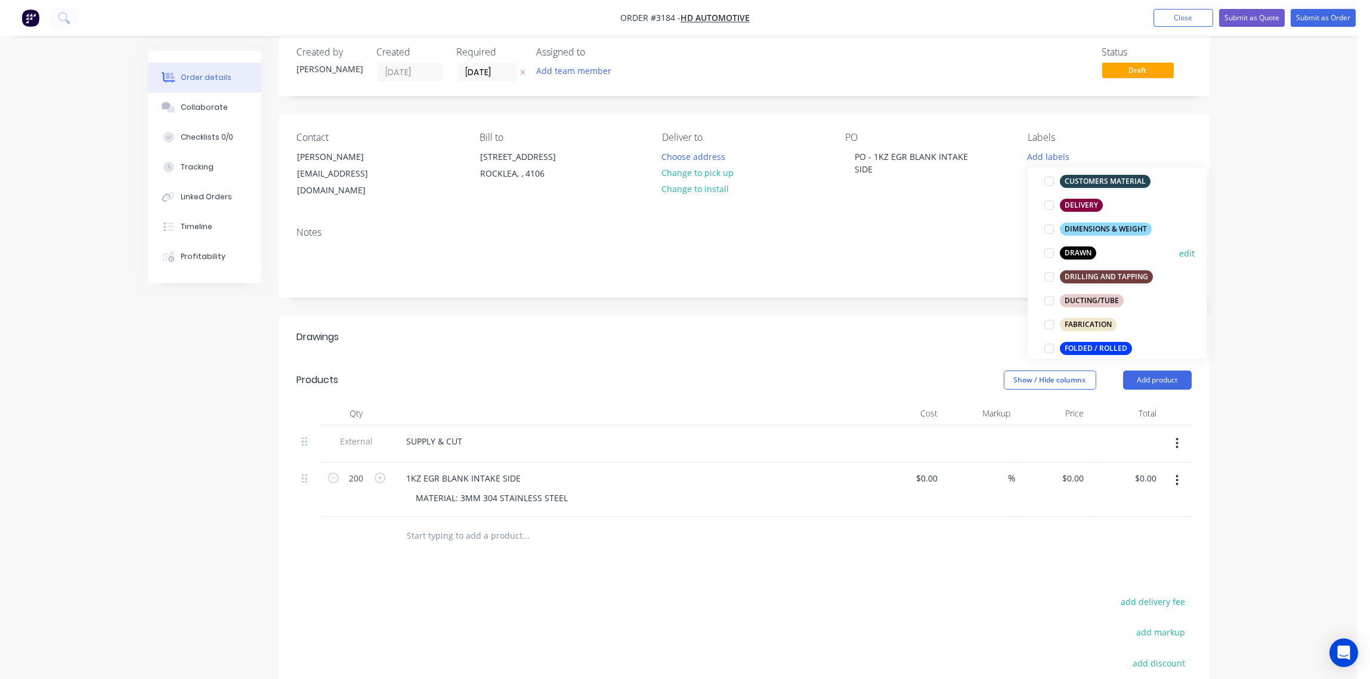
scroll to position [356, 0]
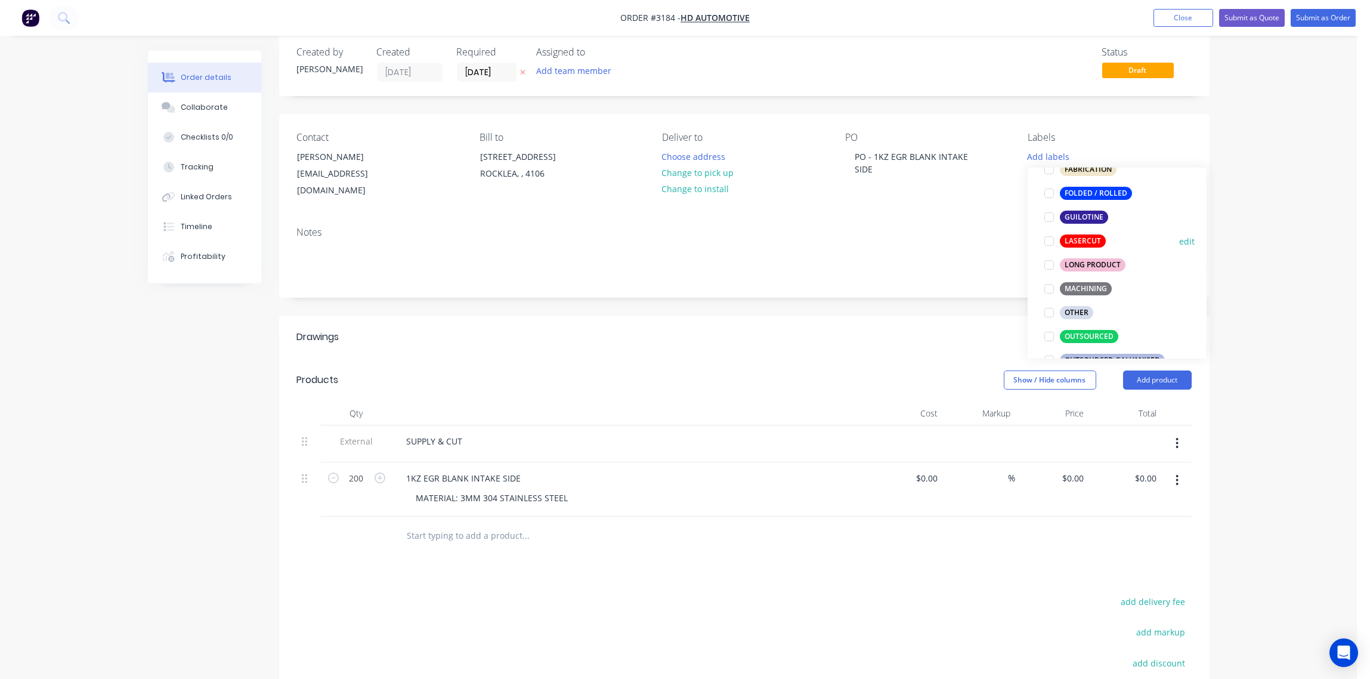
click at [1047, 238] on div at bounding box center [1049, 241] width 24 height 24
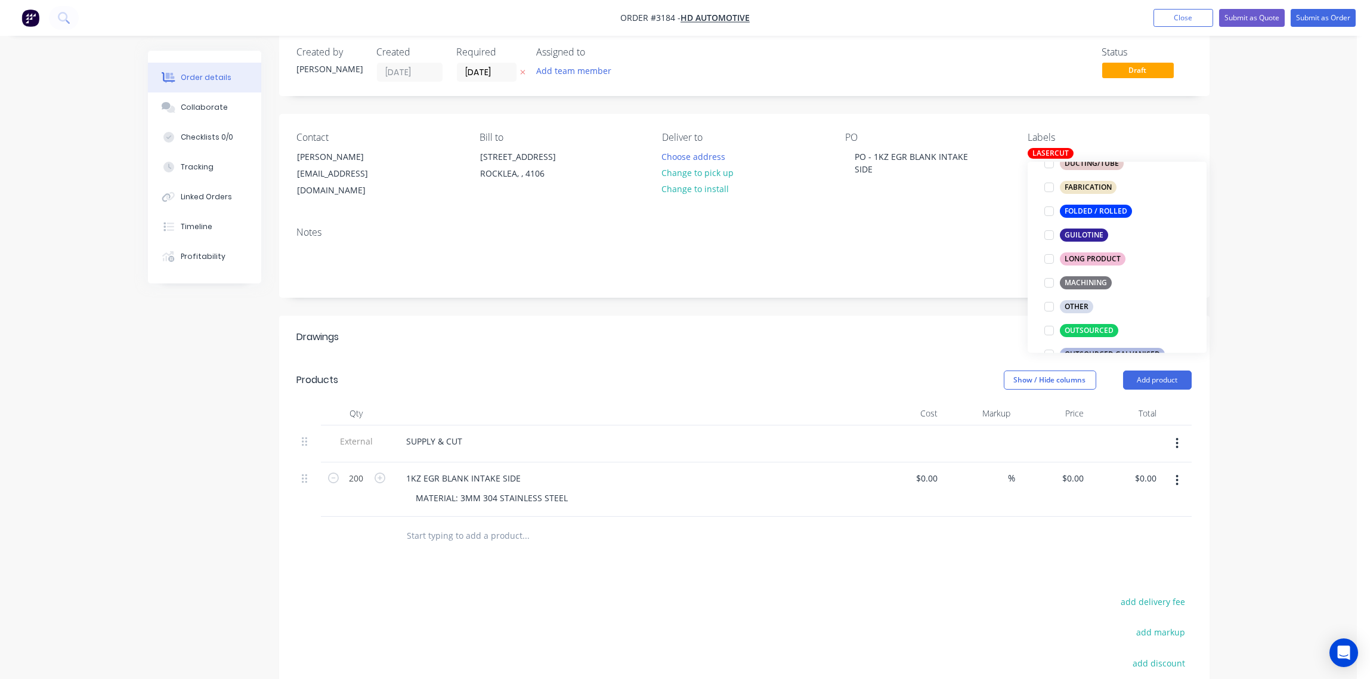
scroll to position [22, 0]
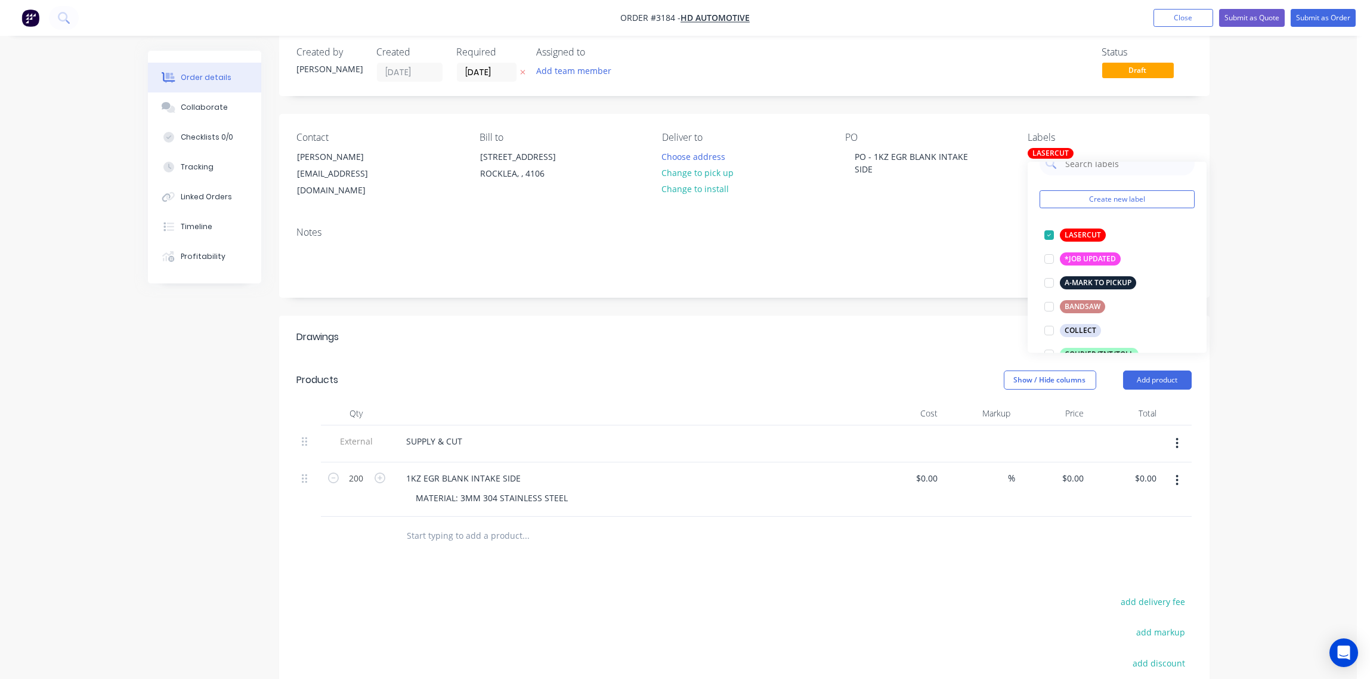
drag, startPoint x: 798, startPoint y: 229, endPoint x: 793, endPoint y: 235, distance: 7.6
click at [797, 230] on div "Notes" at bounding box center [744, 232] width 895 height 11
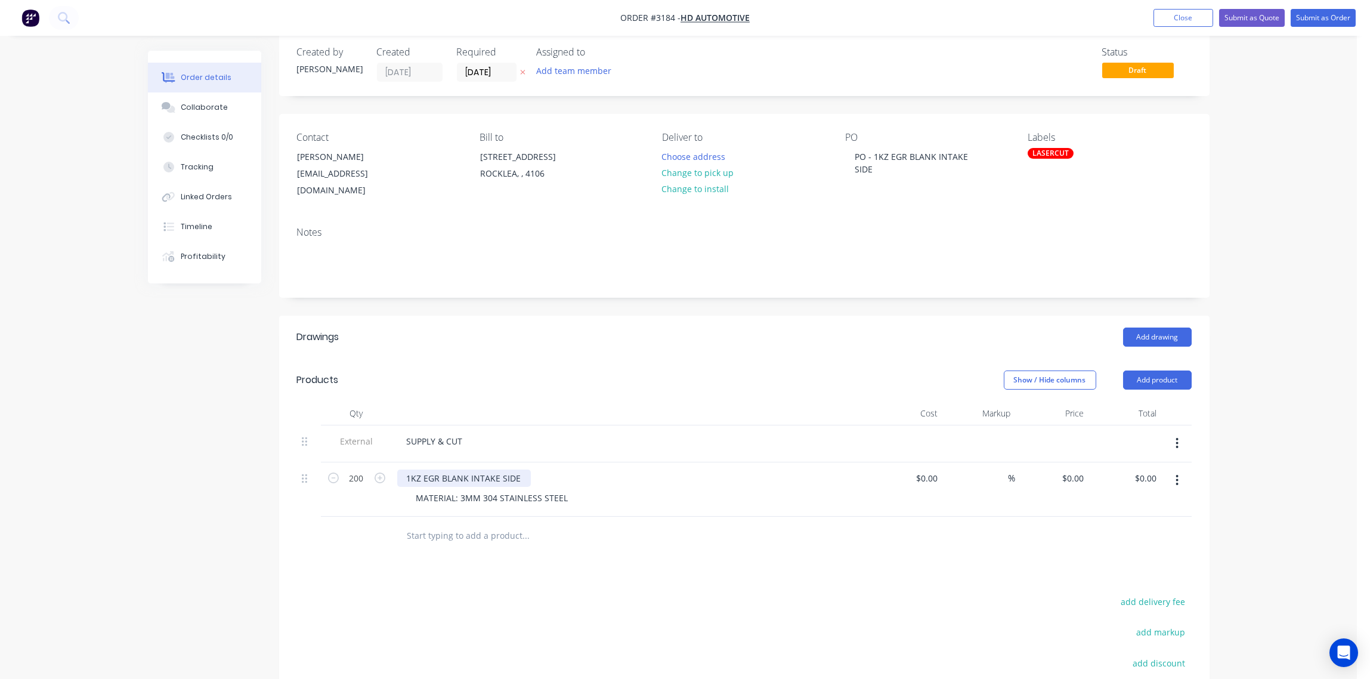
click at [517, 477] on div "1KZ EGR BLANK INTAKE SIDE" at bounding box center [464, 478] width 134 height 17
click at [985, 157] on div "PO - 1KZ EGR BLANK INTAKE SIDE" at bounding box center [919, 163] width 149 height 30
click at [990, 211] on div "Contact [PERSON_NAME] [PERSON_NAME][EMAIL_ADDRESS][DOMAIN_NAME] Bill to [STREET…" at bounding box center [744, 165] width 931 height 103
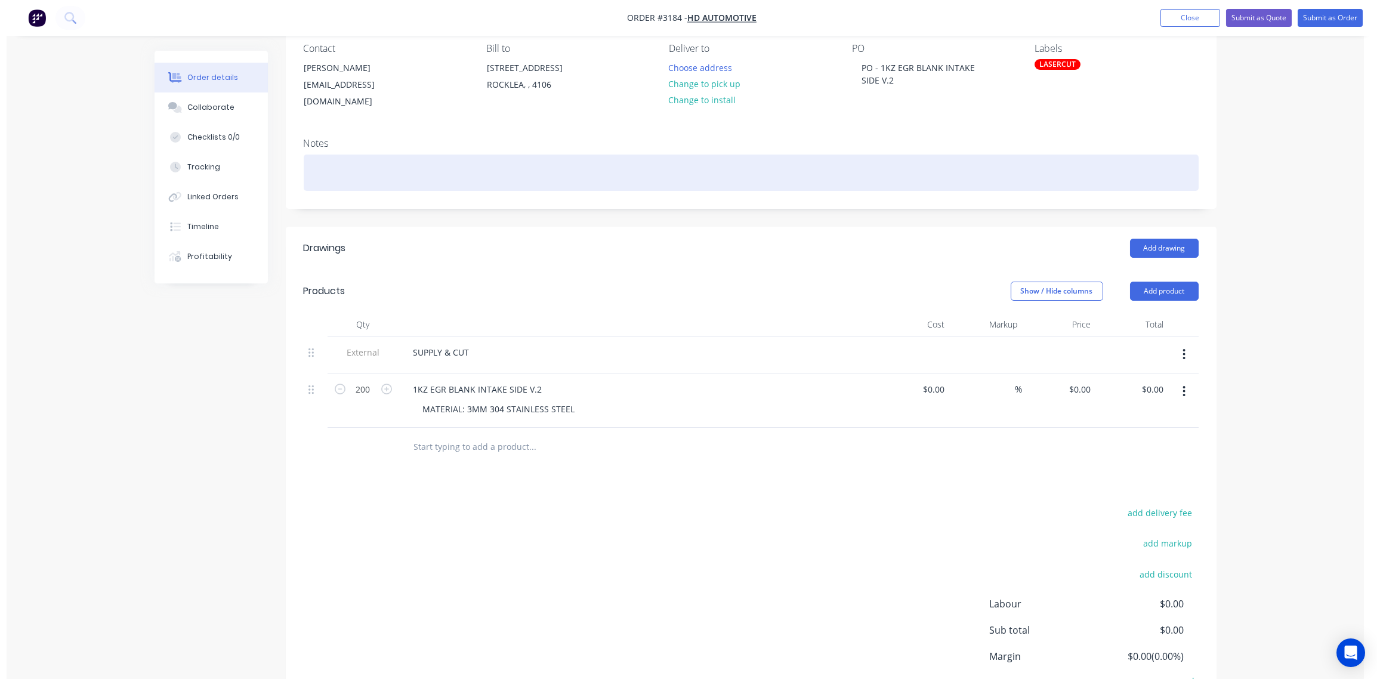
scroll to position [0, 0]
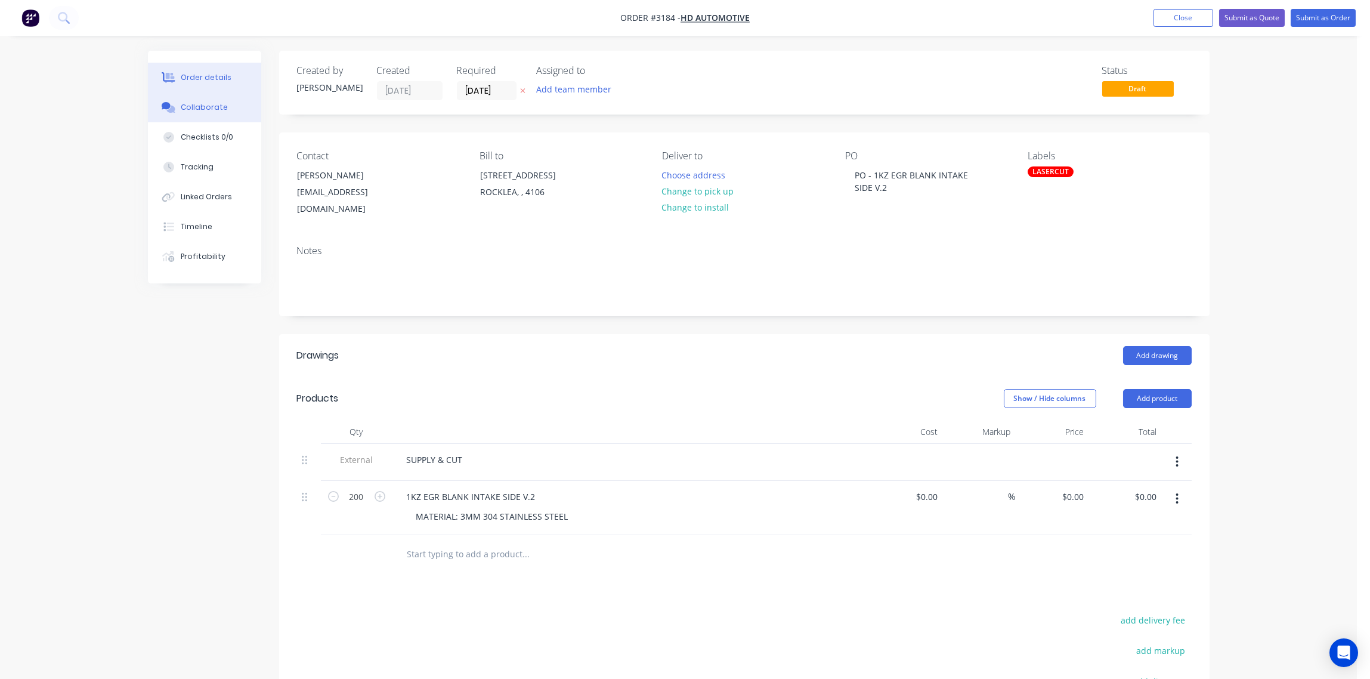
click at [211, 97] on button "Collaborate" at bounding box center [204, 107] width 113 height 30
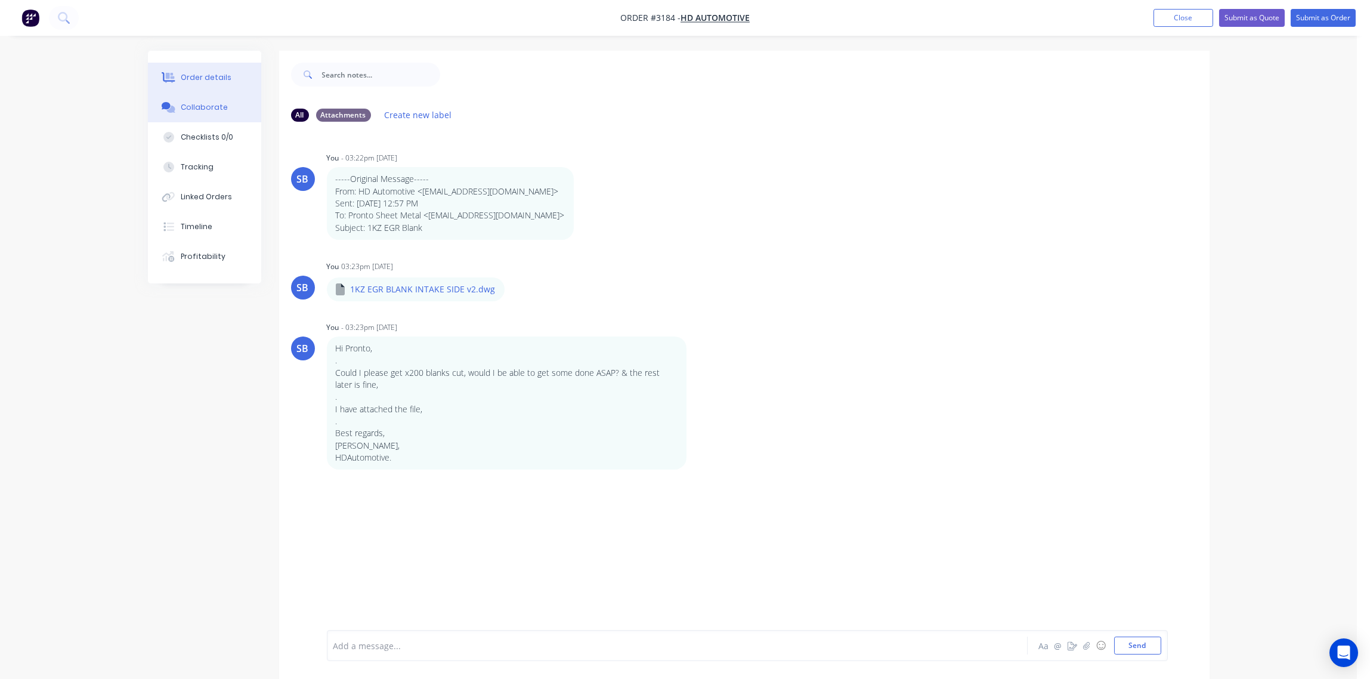
click at [198, 69] on button "Order details" at bounding box center [204, 78] width 113 height 30
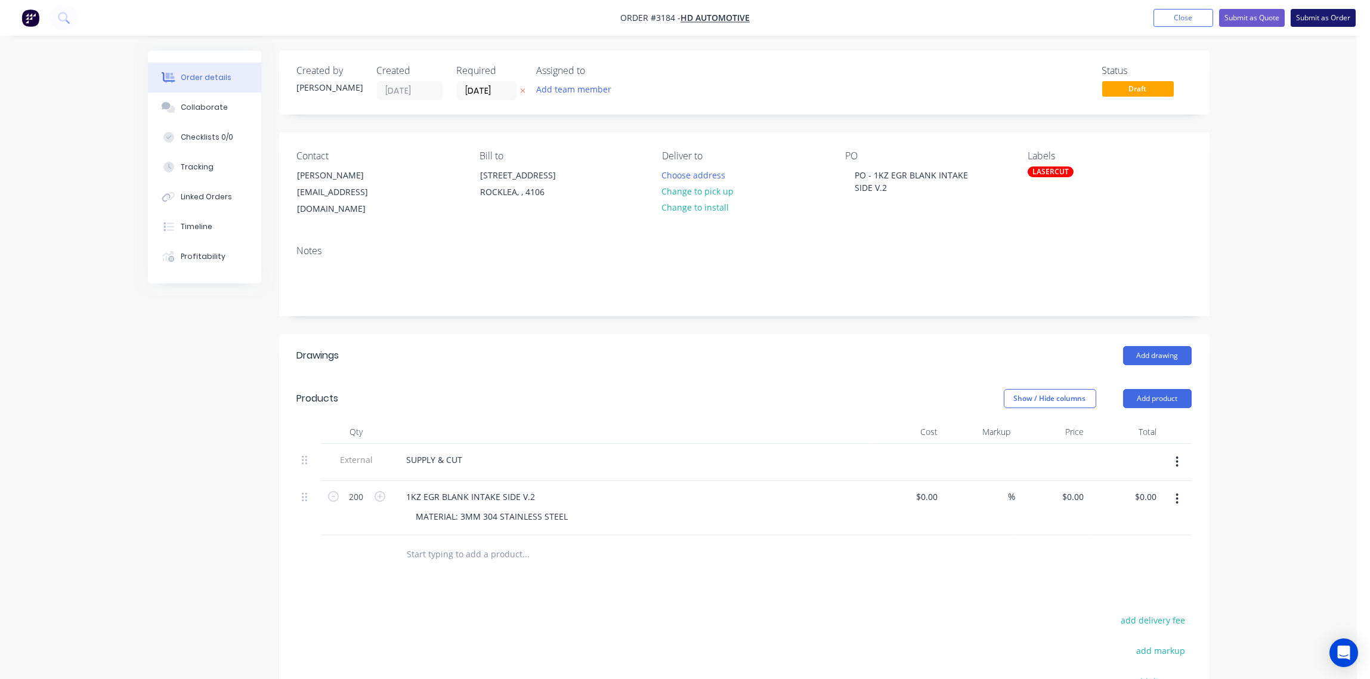
click at [1330, 19] on button "Submit as Order" at bounding box center [1323, 18] width 65 height 18
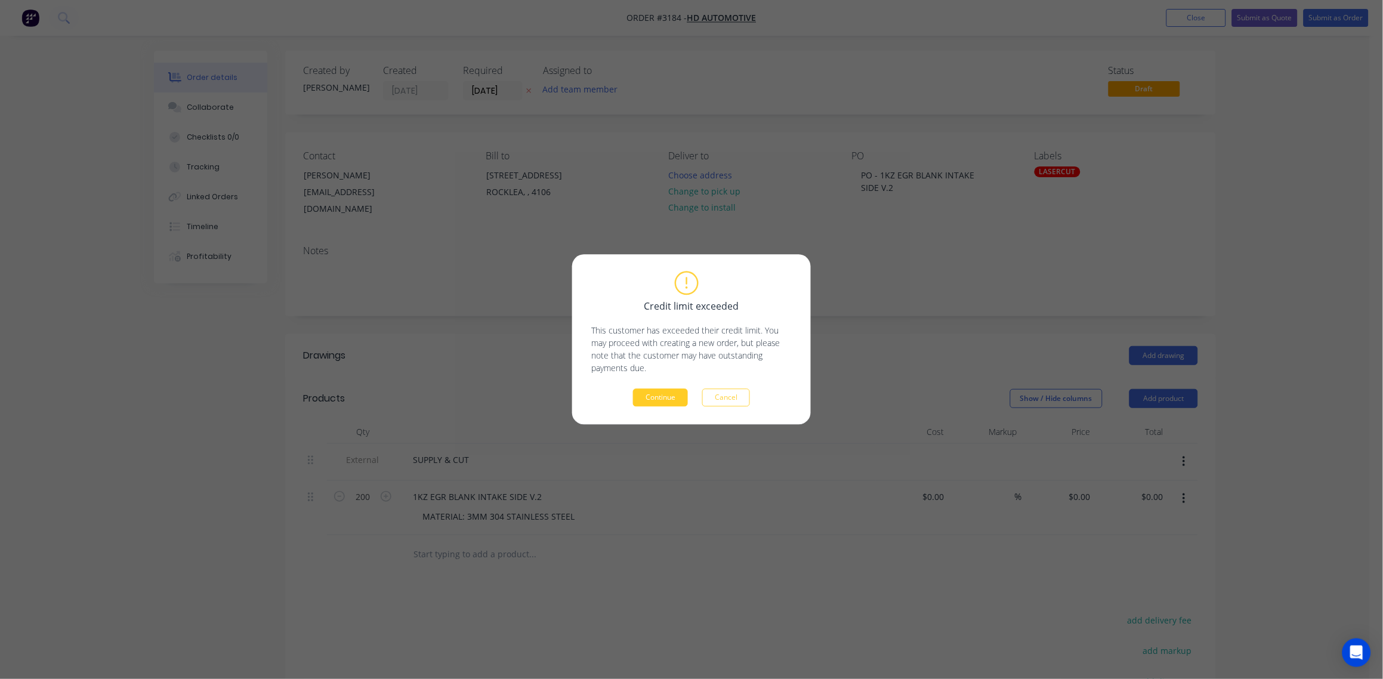
click at [660, 397] on button "Continue" at bounding box center [660, 398] width 55 height 18
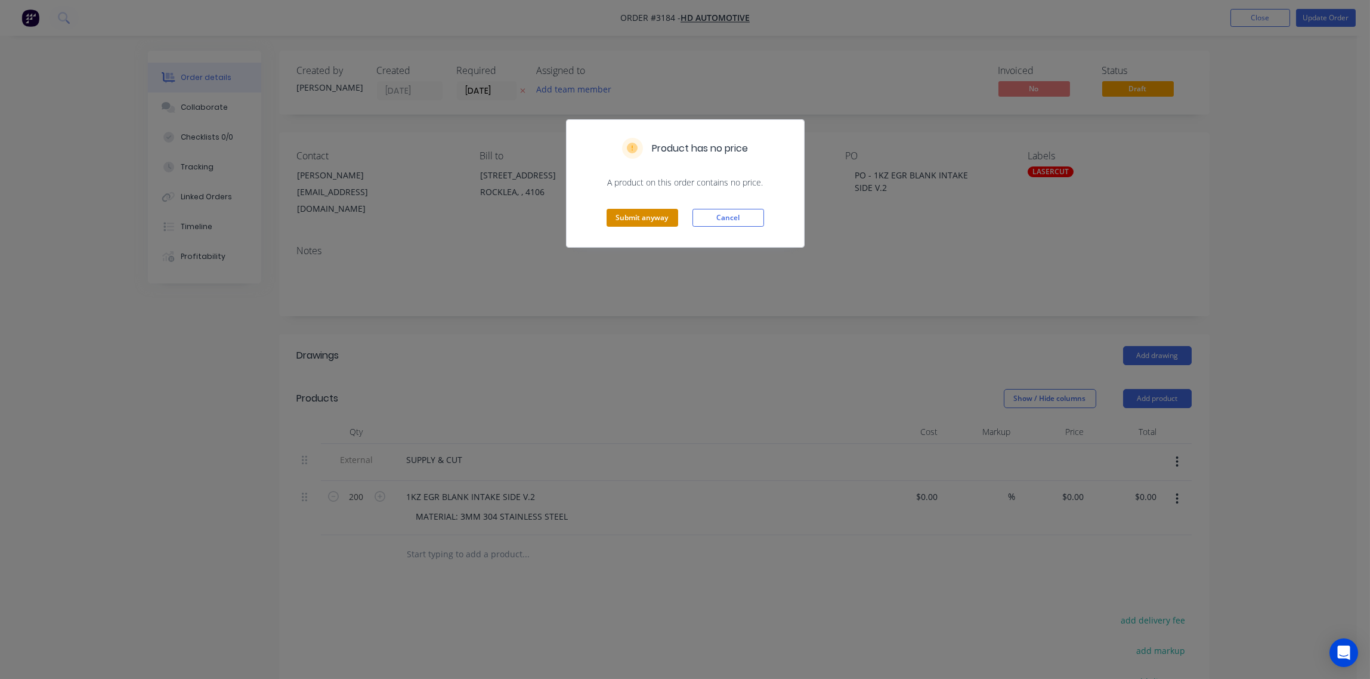
click at [651, 218] on button "Submit anyway" at bounding box center [643, 218] width 72 height 18
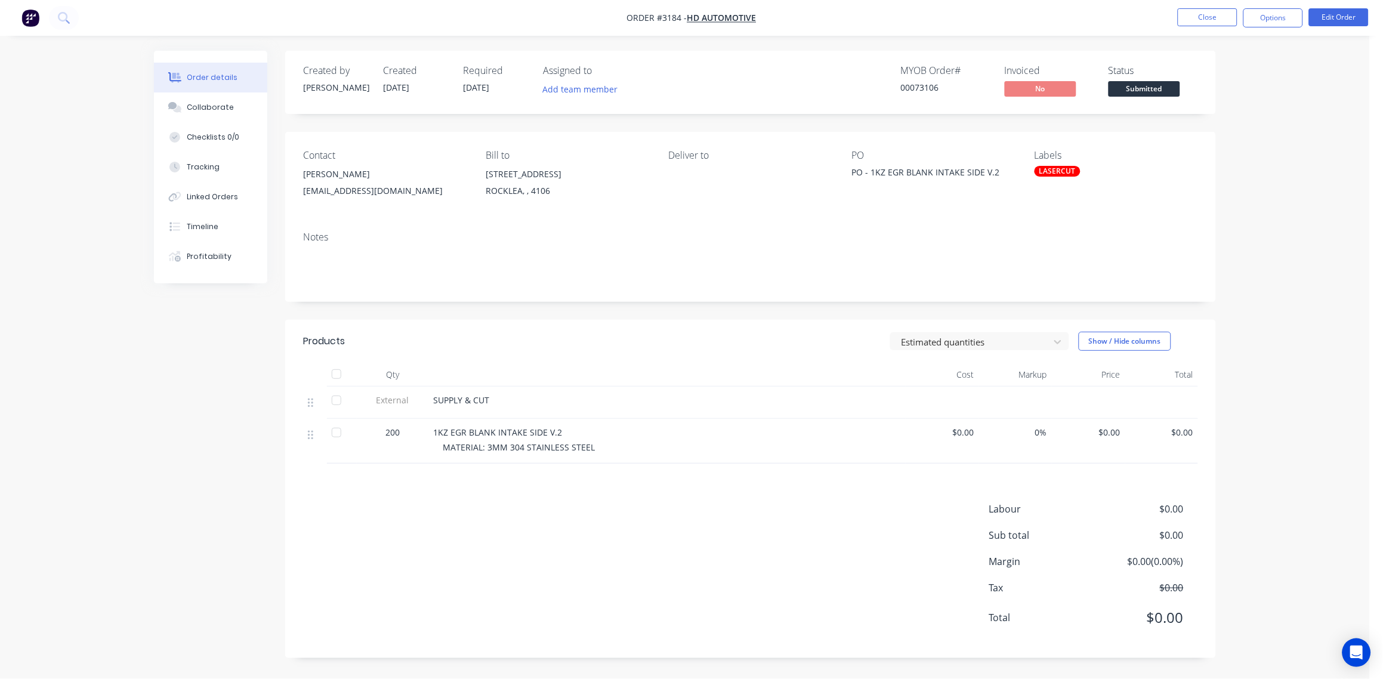
click at [651, 218] on div "Contact [PERSON_NAME] [PERSON_NAME][EMAIL_ADDRESS][DOMAIN_NAME] Bill to [STREET…" at bounding box center [750, 177] width 931 height 90
click at [550, 428] on span "1KZ EGR BLANK INTAKE SIDE V.2" at bounding box center [497, 432] width 129 height 11
click at [1336, 14] on button "Edit Order" at bounding box center [1339, 17] width 60 height 18
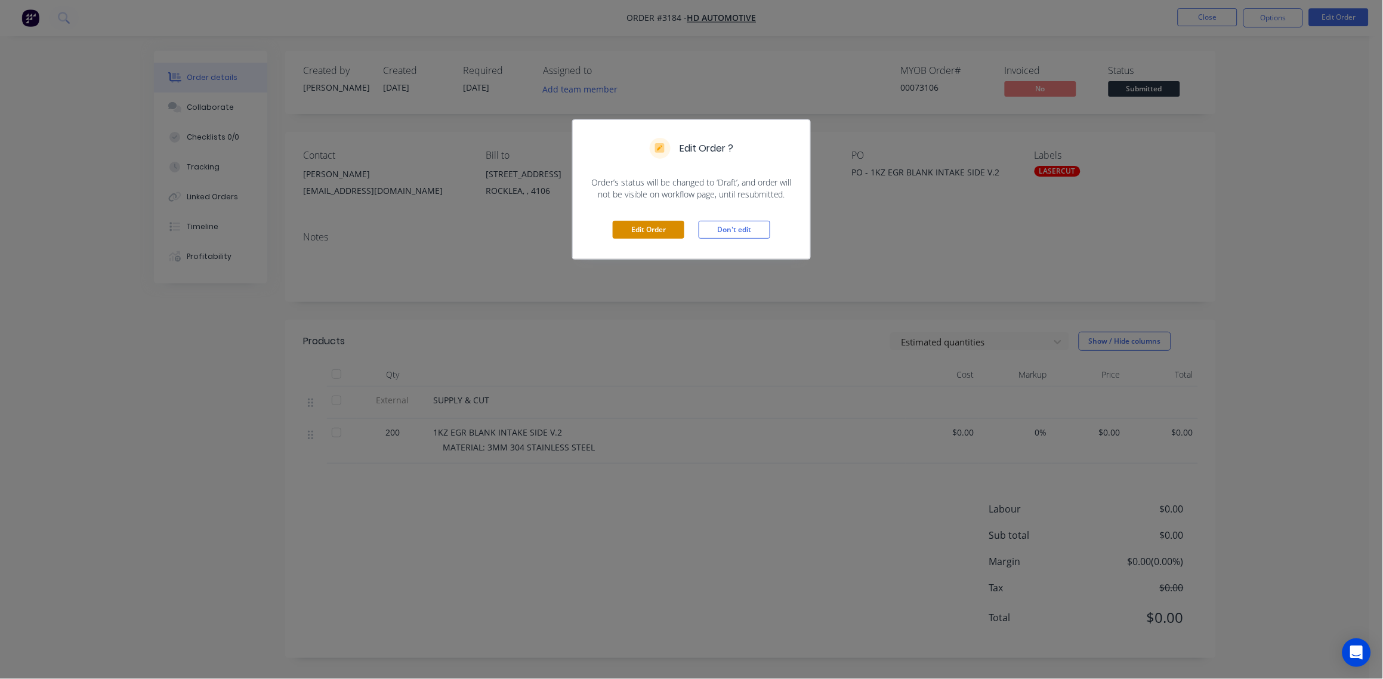
click at [640, 228] on button "Edit Order" at bounding box center [649, 230] width 72 height 18
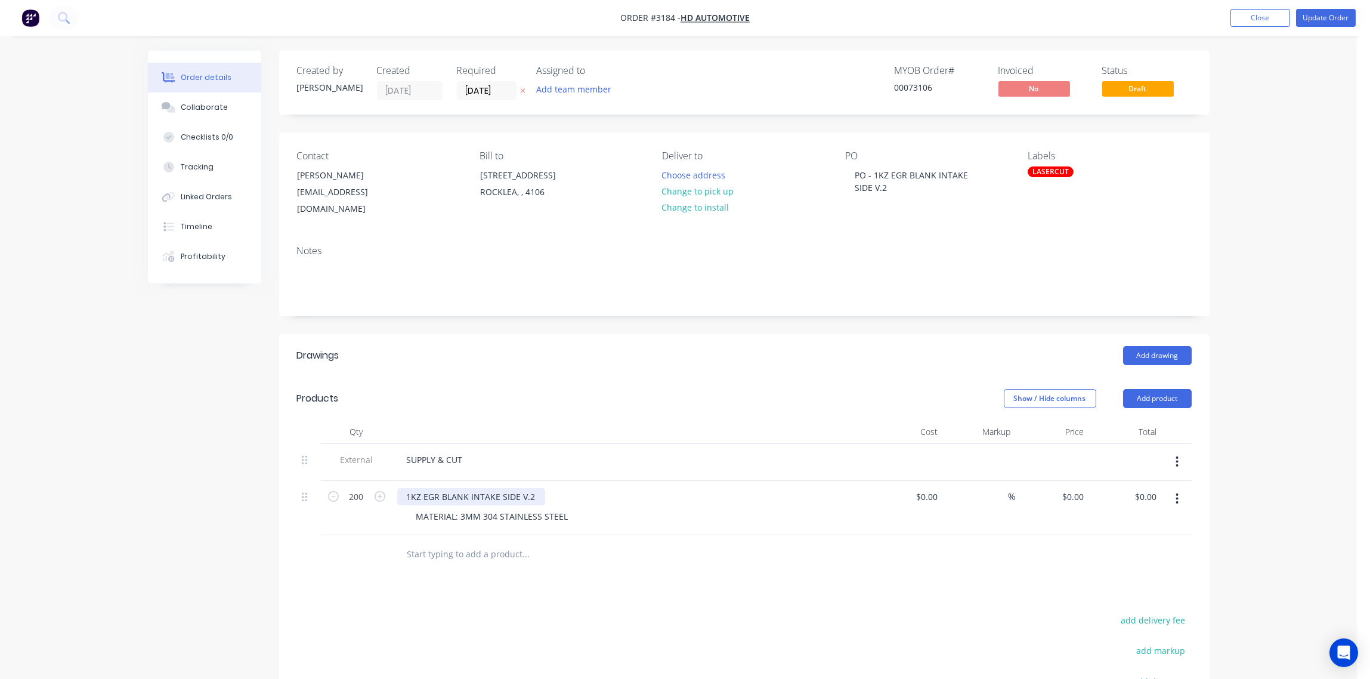
click at [523, 497] on div "1KZ EGR BLANK INTAKE SIDE V.2" at bounding box center [471, 496] width 148 height 17
click at [623, 512] on div "MATERIAL: 3MM 304 STAINLESS STEEL" at bounding box center [636, 516] width 458 height 17
click at [1317, 21] on button "Update Order" at bounding box center [1326, 18] width 60 height 18
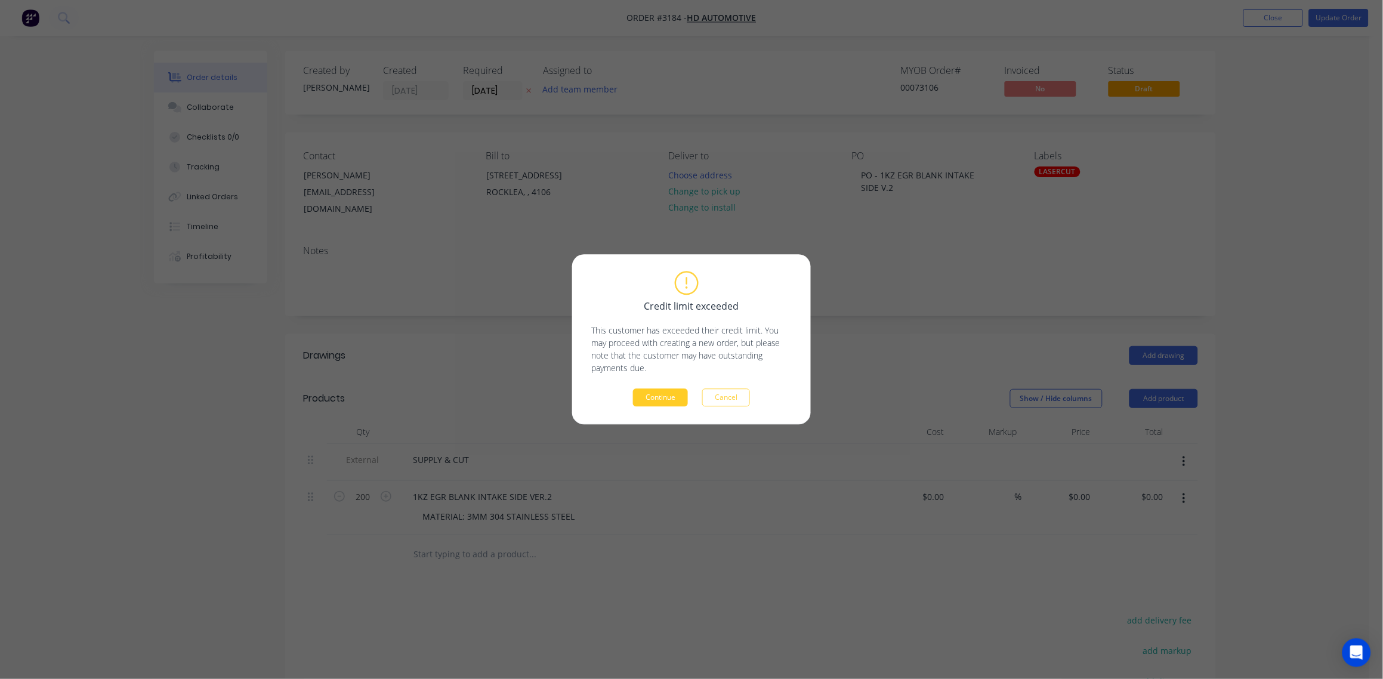
click at [657, 399] on button "Continue" at bounding box center [660, 398] width 55 height 18
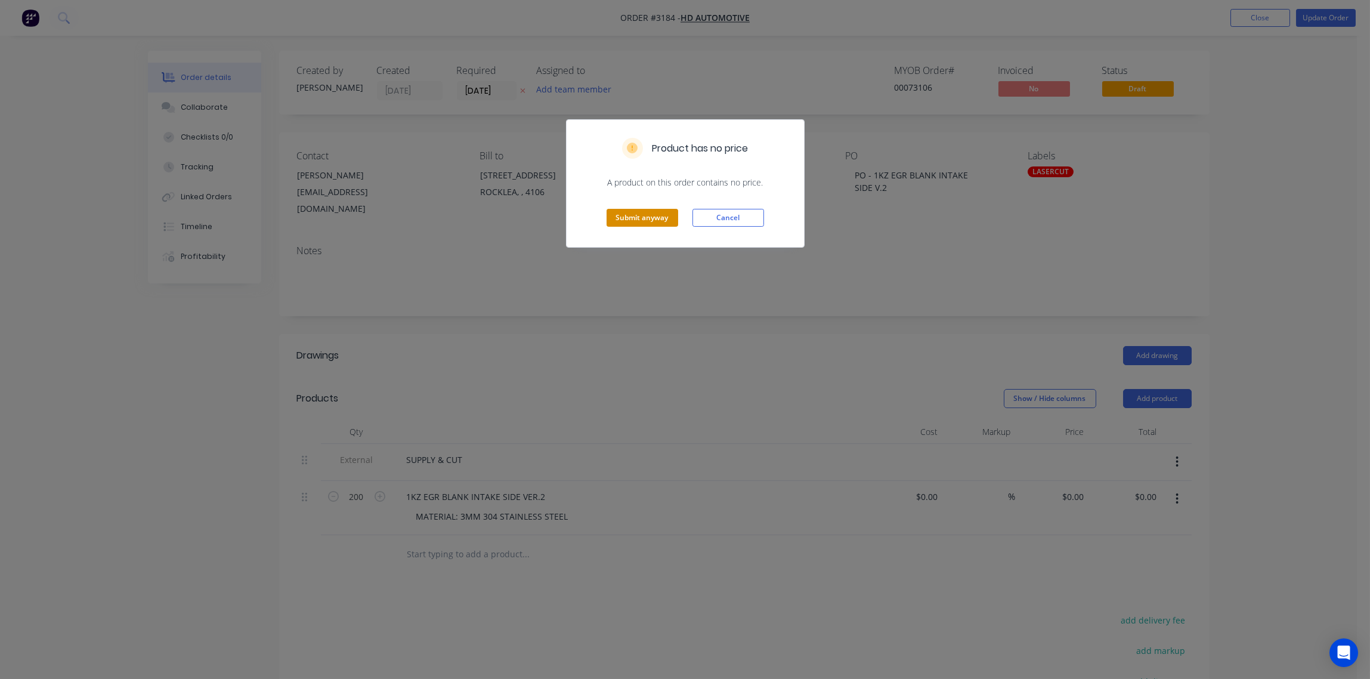
click at [622, 218] on button "Submit anyway" at bounding box center [643, 218] width 72 height 18
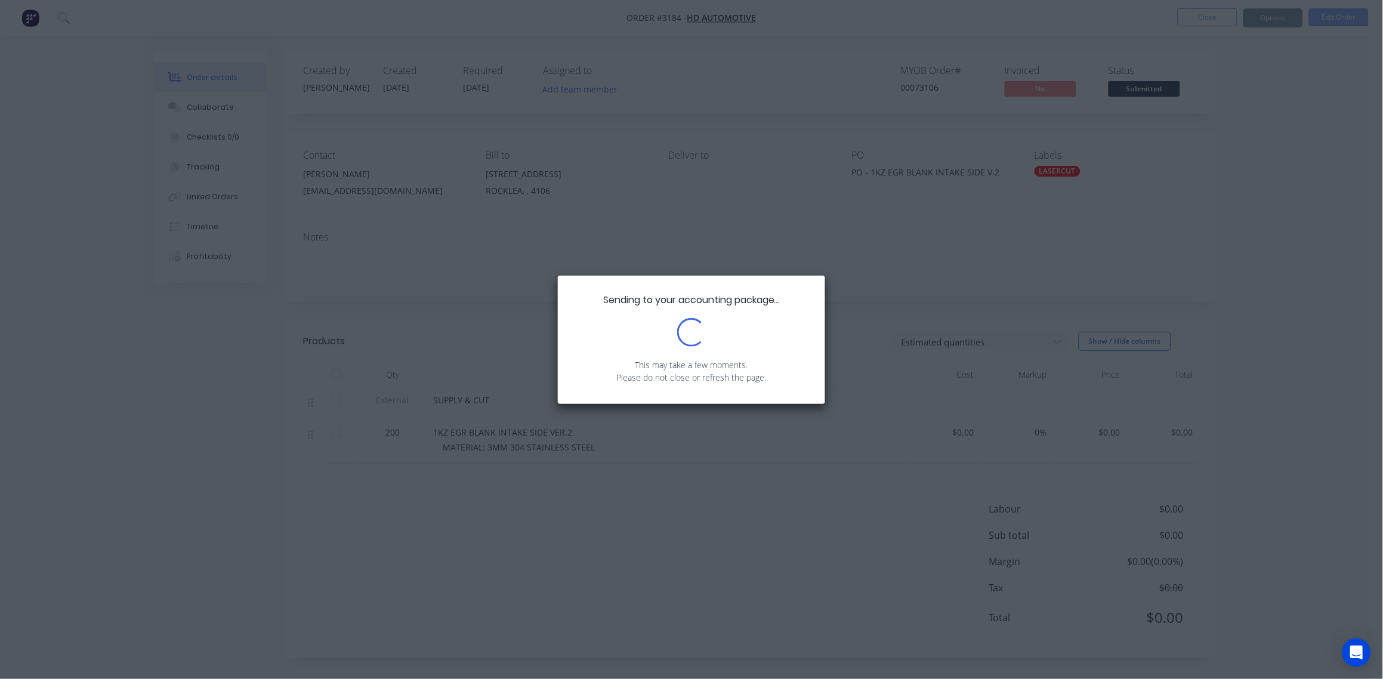
click at [872, 256] on div "Sending to your accounting package... Loading... This may take a few moments. P…" at bounding box center [691, 339] width 1383 height 679
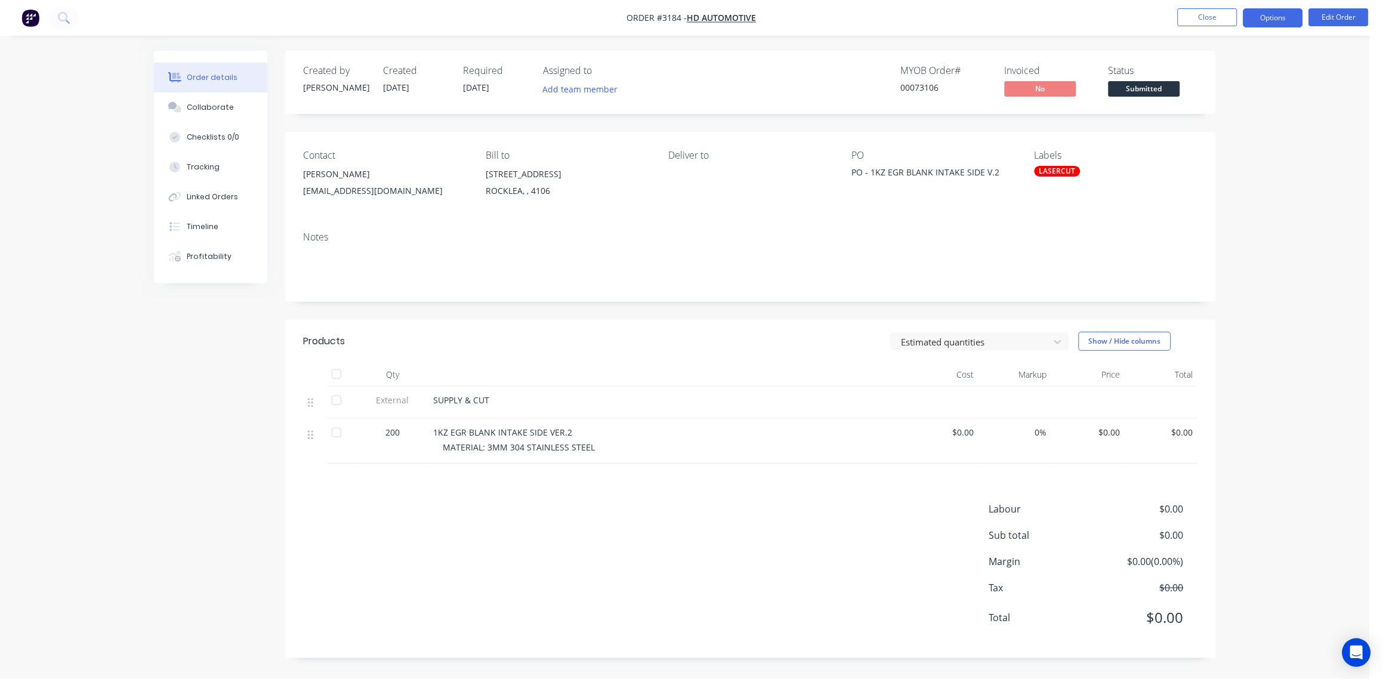
click at [1293, 11] on button "Options" at bounding box center [1273, 17] width 60 height 19
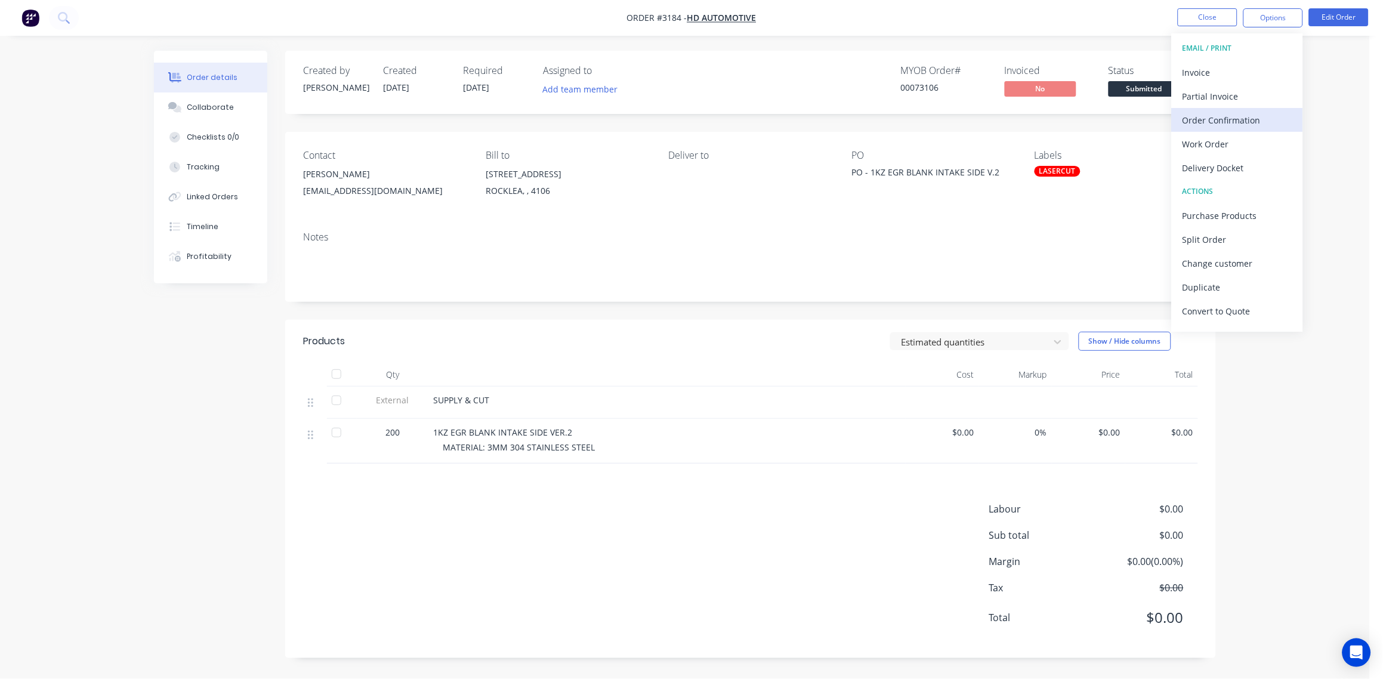
click at [1229, 118] on div "Order Confirmation" at bounding box center [1237, 120] width 110 height 17
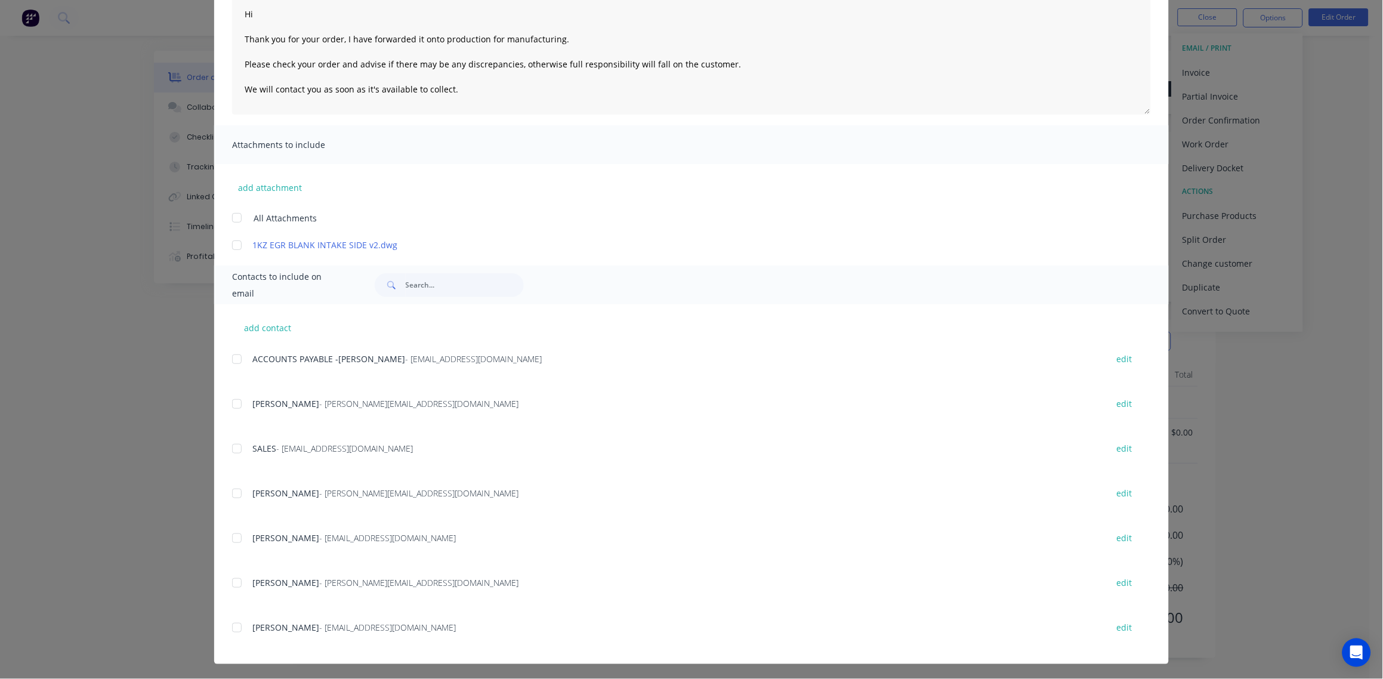
scroll to position [143, 0]
click at [229, 535] on div at bounding box center [237, 536] width 24 height 24
type textarea "Hi Thank you for your order, I have forwarded it onto production for manufactur…"
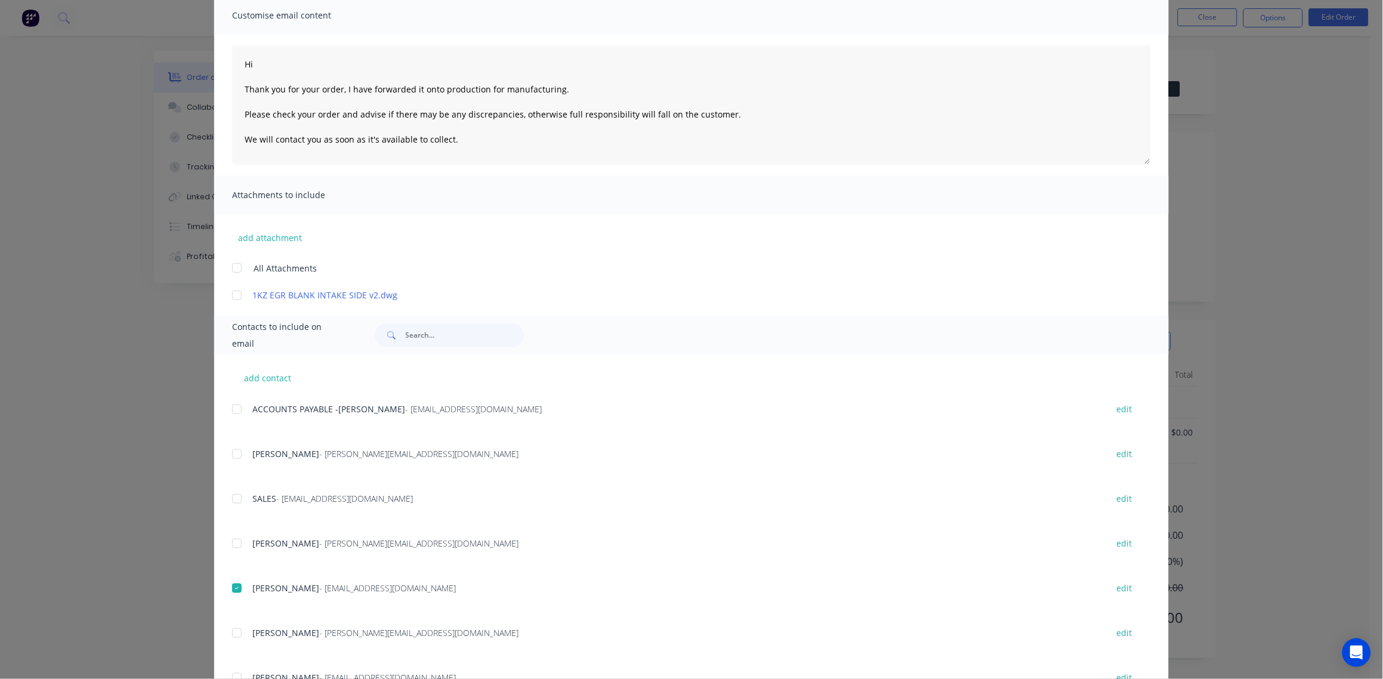
scroll to position [0, 0]
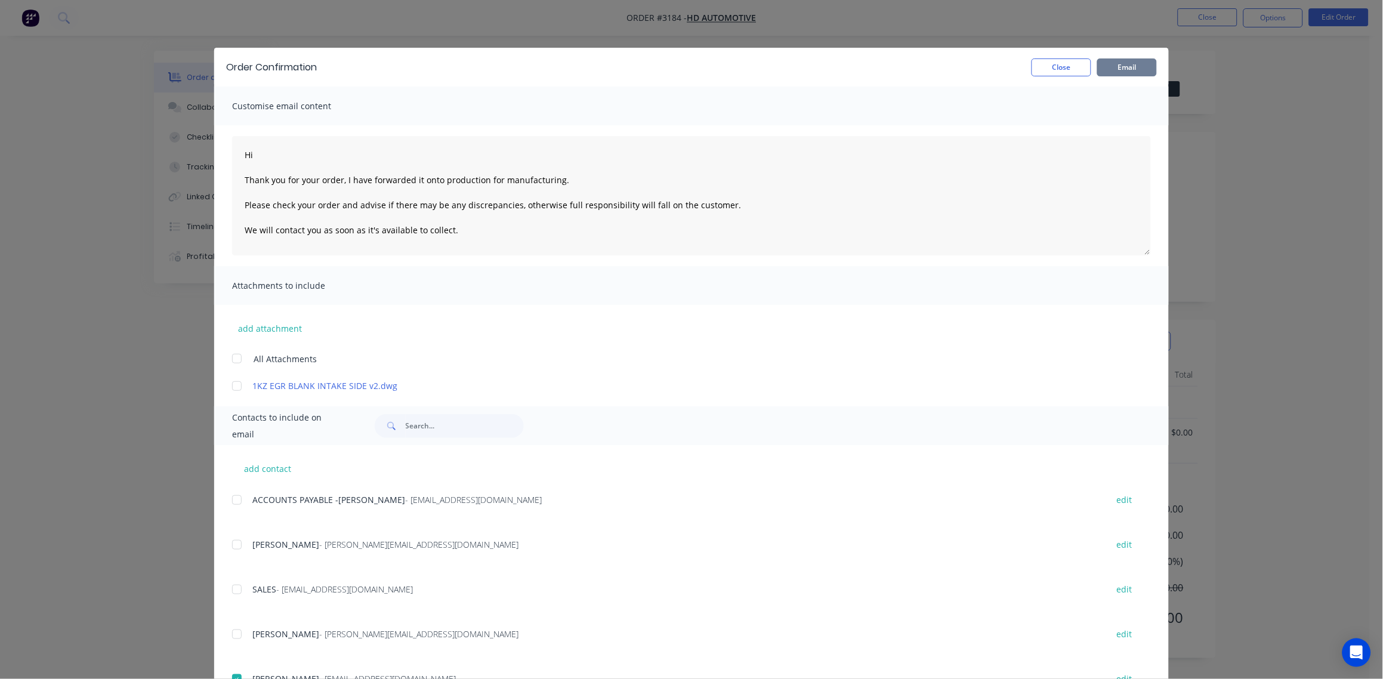
click at [1117, 70] on button "Email" at bounding box center [1127, 67] width 60 height 18
type textarea "Hi Thank you for your order, I have forwarded it onto production for manufactur…"
click at [1045, 72] on button "Close" at bounding box center [1061, 67] width 60 height 18
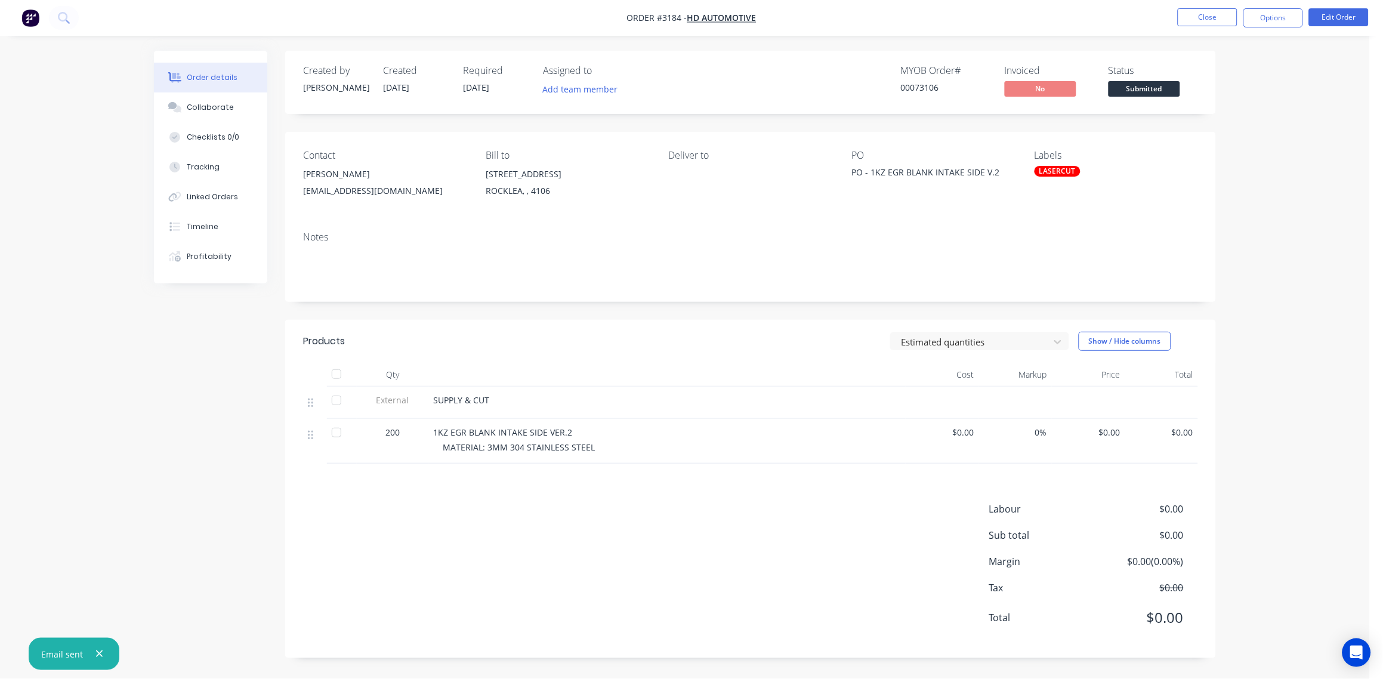
click at [1076, 172] on div "LASERCUT" at bounding box center [1057, 171] width 46 height 11
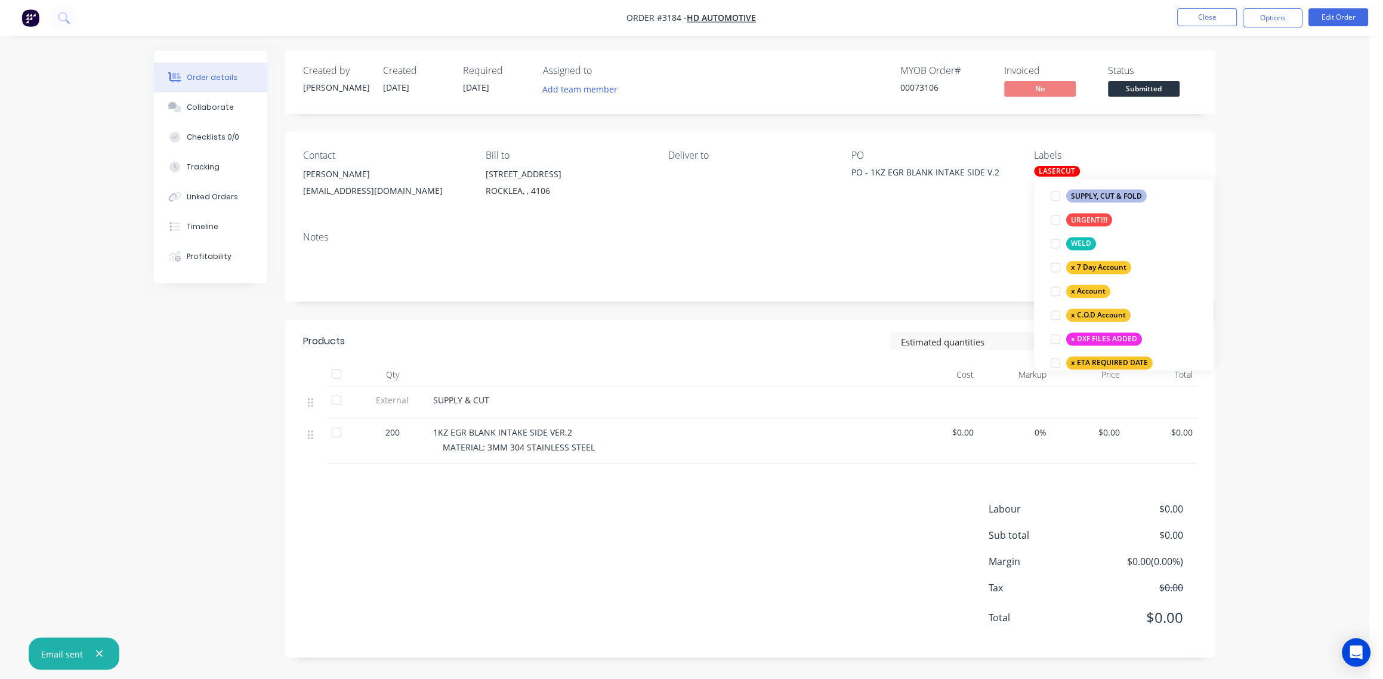
scroll to position [623, 0]
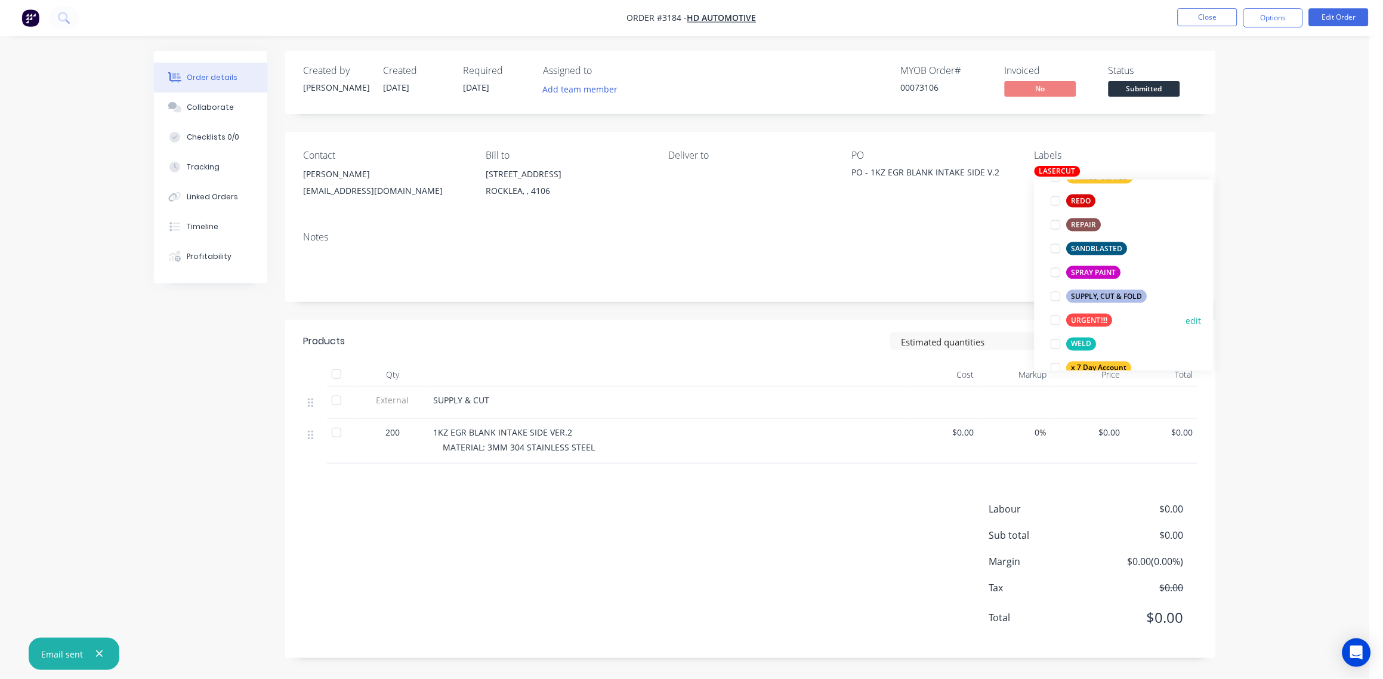
click at [1057, 320] on div at bounding box center [1056, 320] width 24 height 24
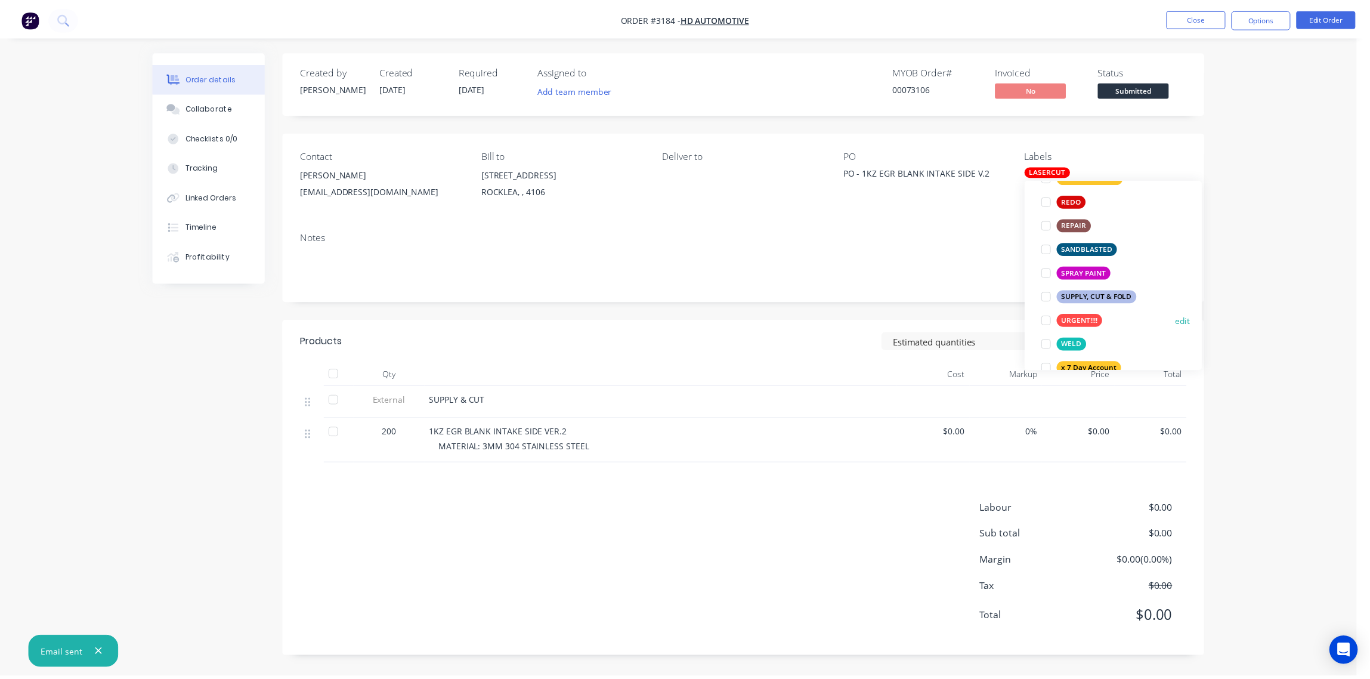
scroll to position [0, 0]
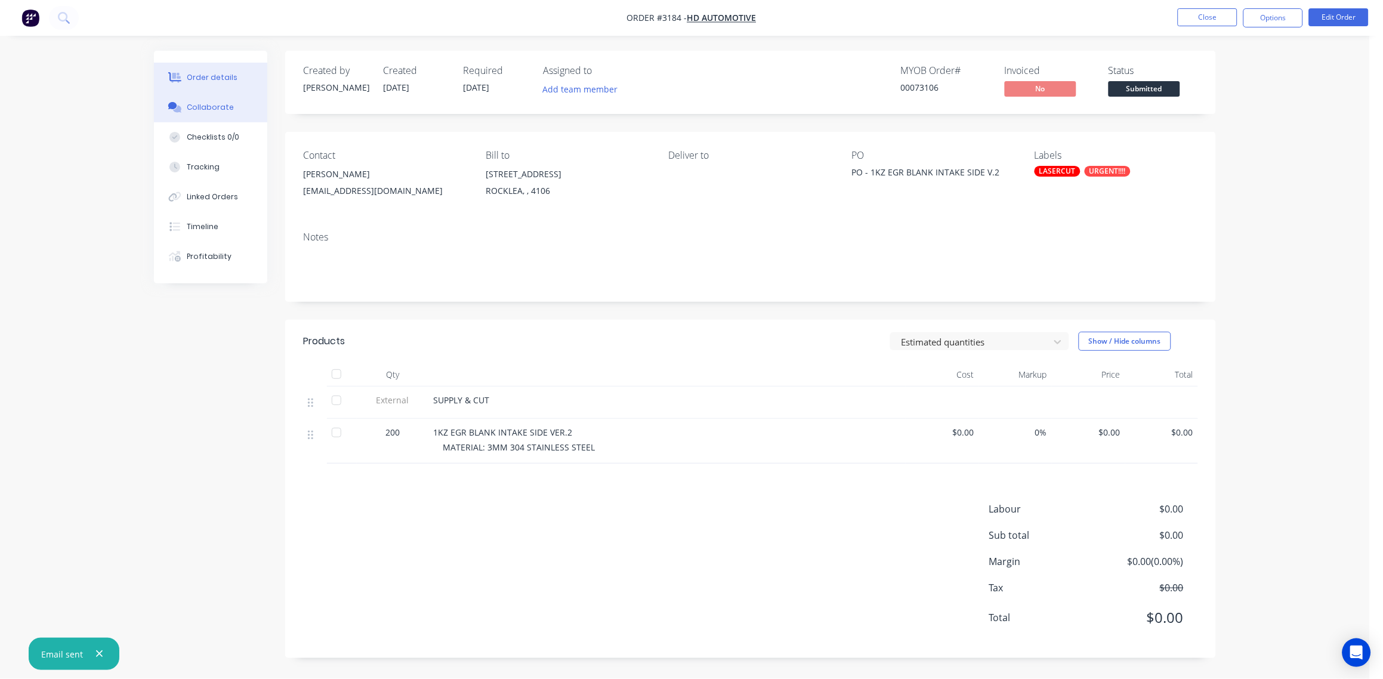
click at [197, 103] on div "Collaborate" at bounding box center [210, 107] width 47 height 11
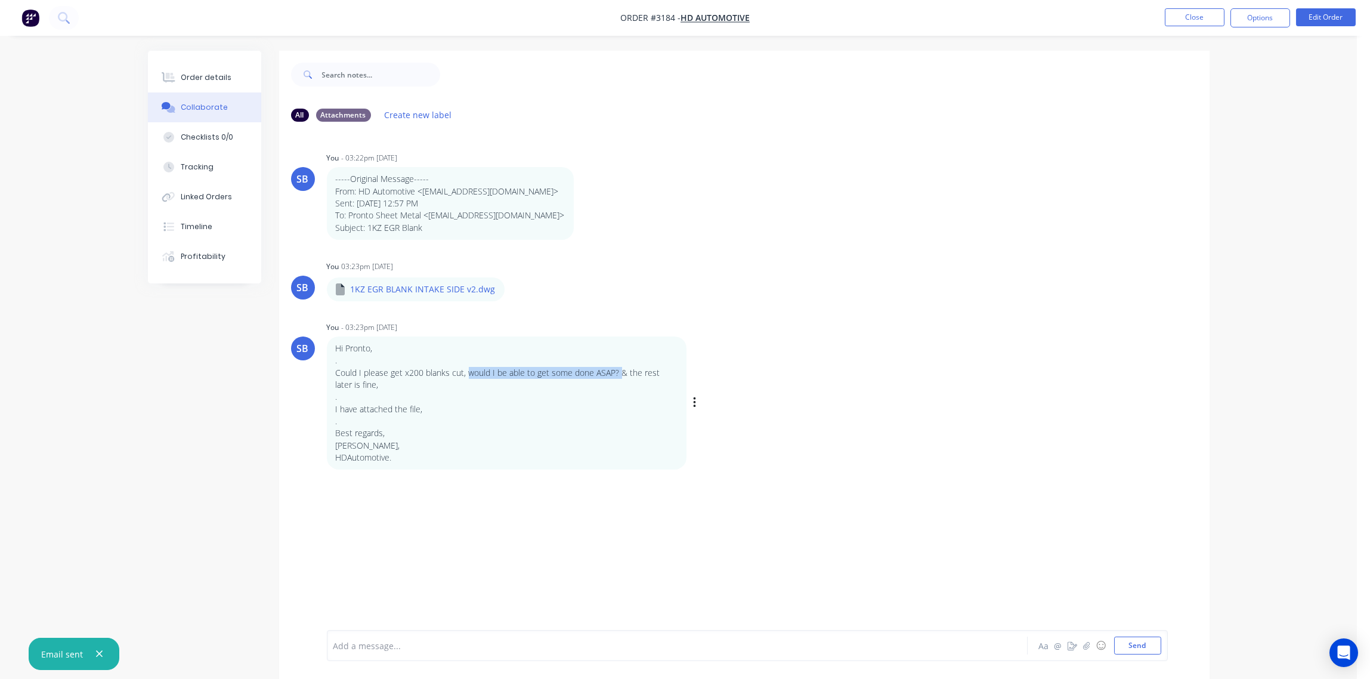
drag, startPoint x: 467, startPoint y: 372, endPoint x: 618, endPoint y: 371, distance: 151.5
click at [618, 371] on p "Could I please get x200 blanks cut, would I be able to get some done ASAP? & th…" at bounding box center [507, 379] width 342 height 24
drag, startPoint x: 618, startPoint y: 371, endPoint x: 596, endPoint y: 372, distance: 22.1
copy p "would I be able to get some done ASAP?"
click at [1191, 19] on button "Close" at bounding box center [1195, 17] width 60 height 18
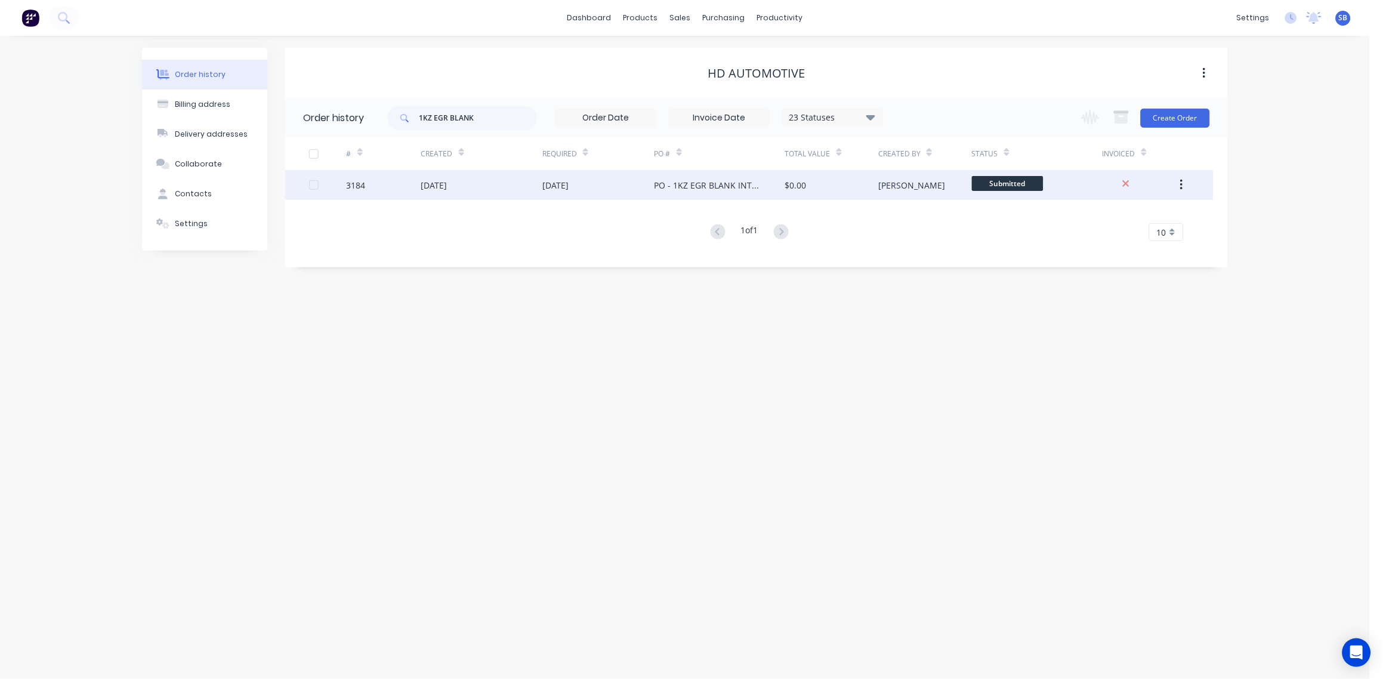
click at [351, 186] on div "3184" at bounding box center [356, 185] width 19 height 13
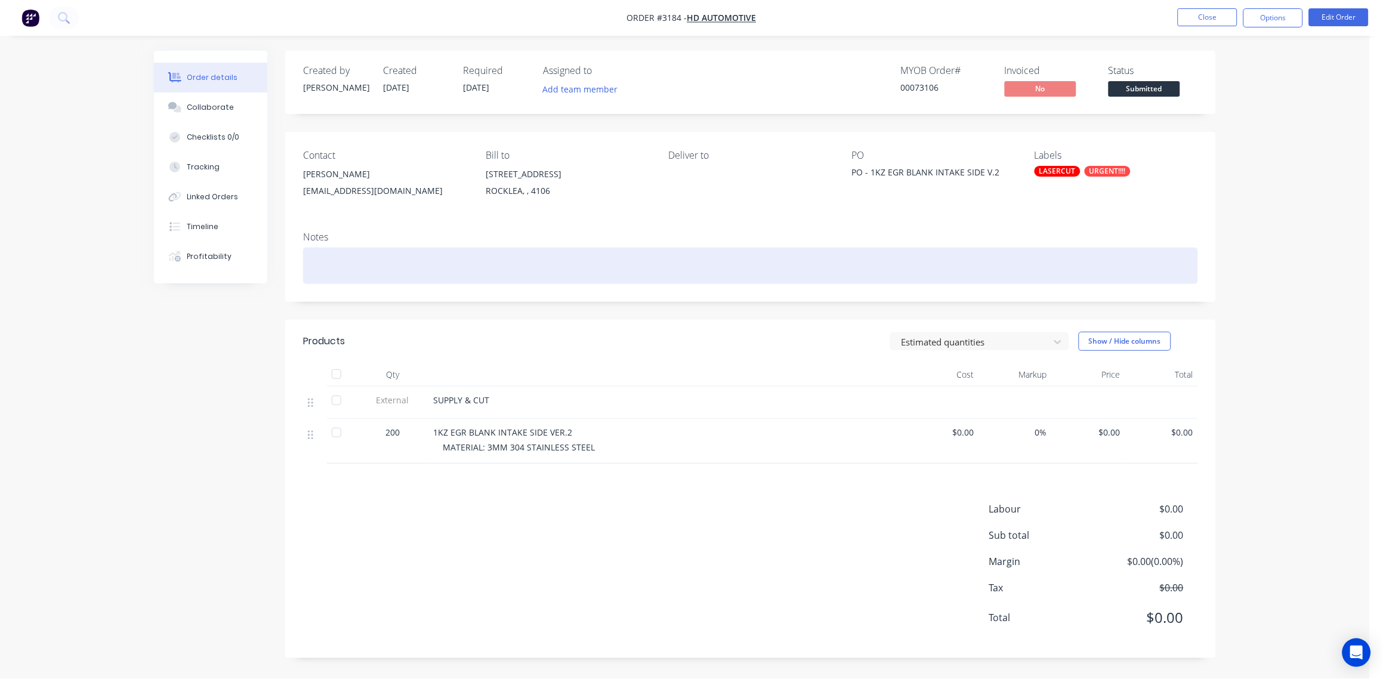
click at [390, 267] on div at bounding box center [750, 266] width 895 height 36
paste div
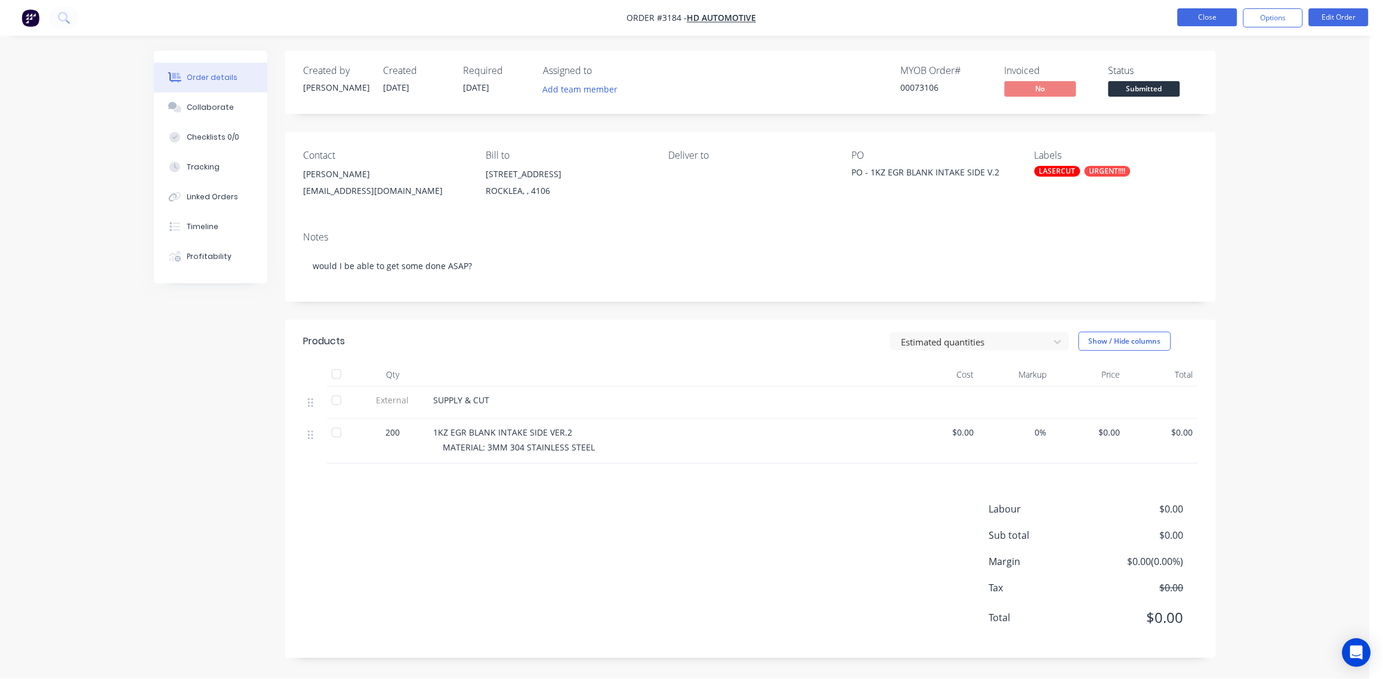
click at [1221, 16] on button "Close" at bounding box center [1208, 17] width 60 height 18
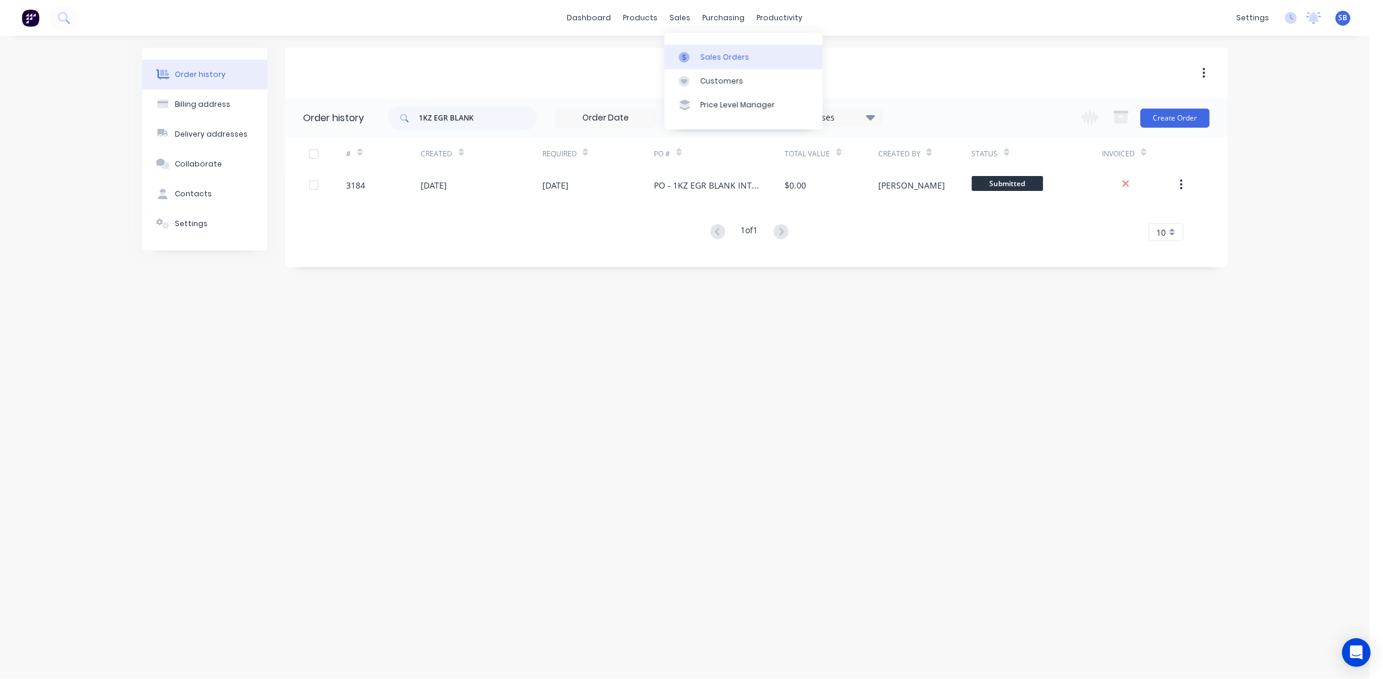
click at [714, 60] on div "Sales Orders" at bounding box center [724, 57] width 49 height 11
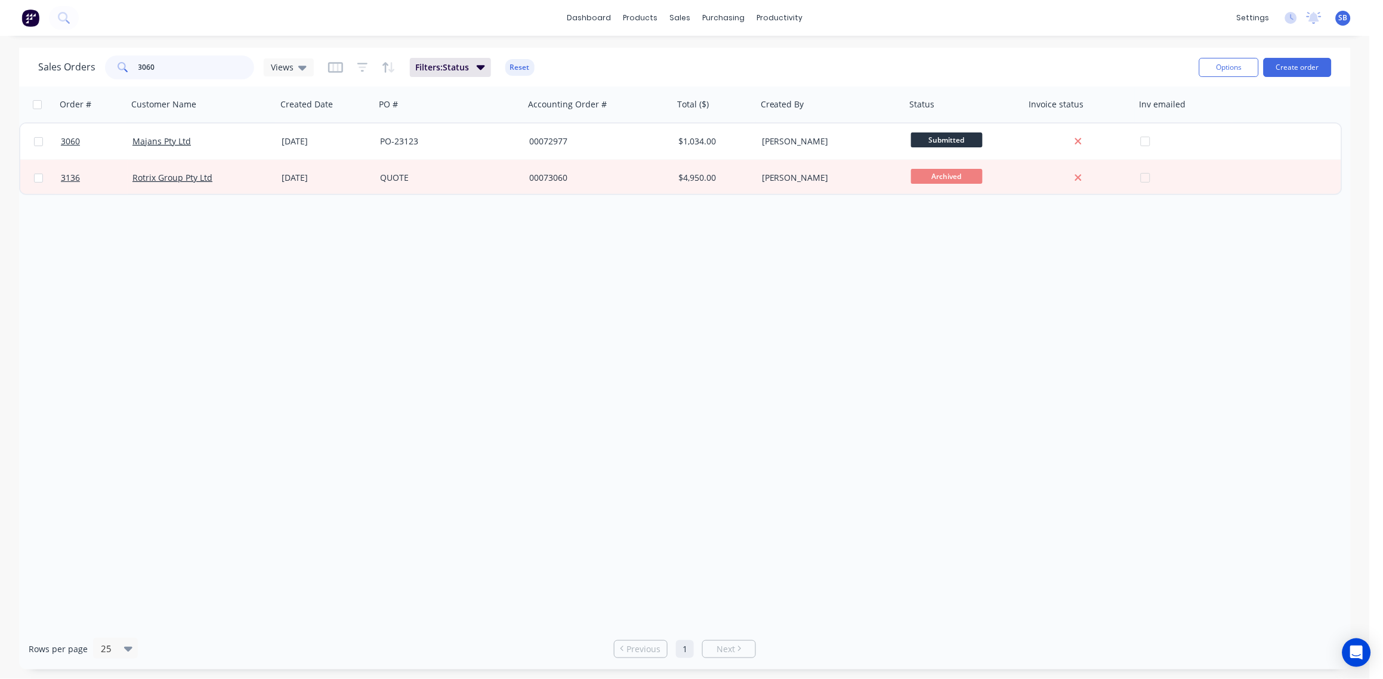
drag, startPoint x: 171, startPoint y: 67, endPoint x: -4, endPoint y: 66, distance: 174.8
click at [0, 66] on html "dashboard products sales purchasing productivity dashboard products Product Cat…" at bounding box center [691, 339] width 1383 height 679
type input "WENCO"
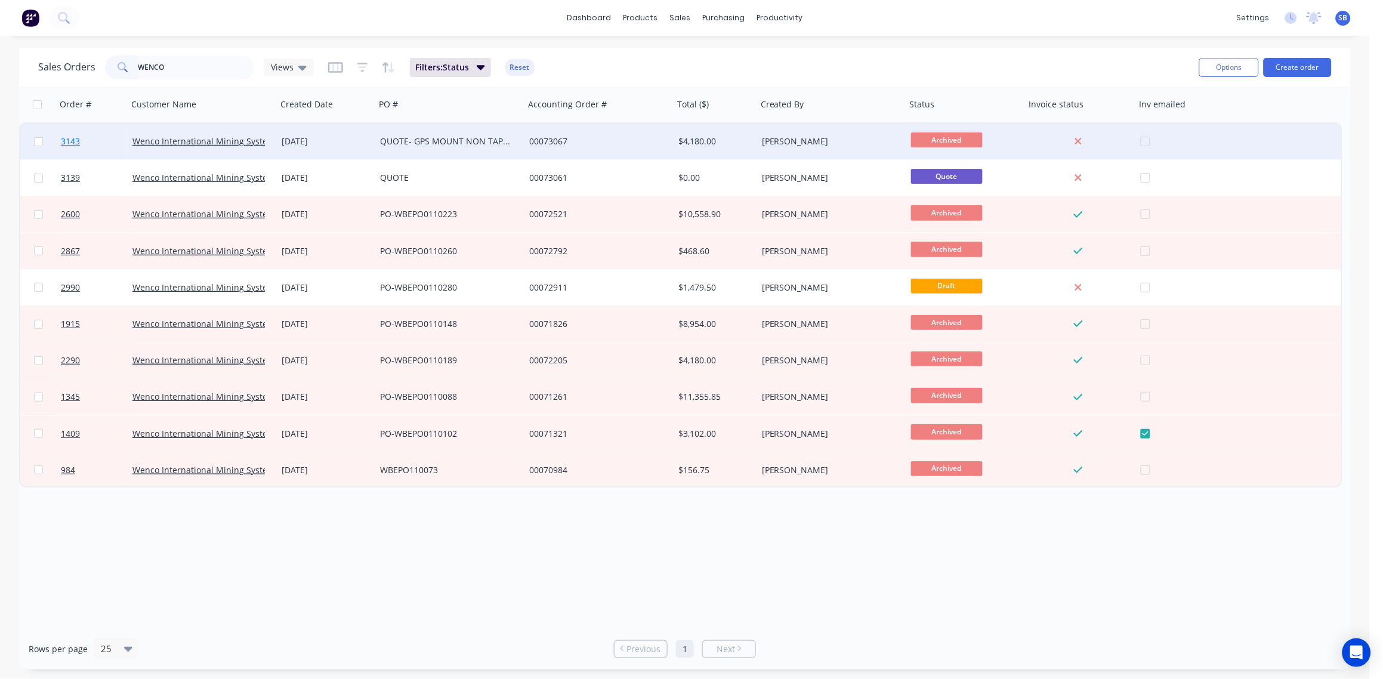
click at [69, 140] on span "3143" at bounding box center [70, 141] width 19 height 12
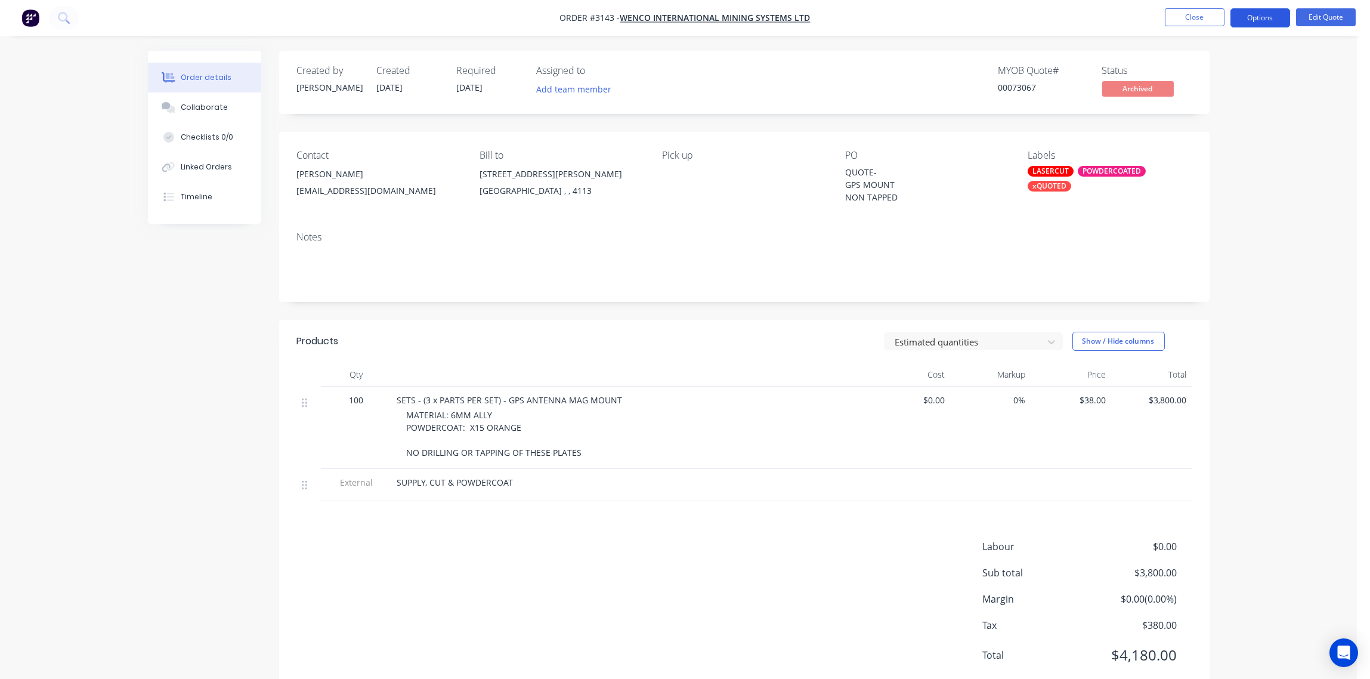
click at [1258, 17] on button "Options" at bounding box center [1261, 17] width 60 height 19
click at [1232, 258] on div "Unarchive" at bounding box center [1225, 263] width 110 height 17
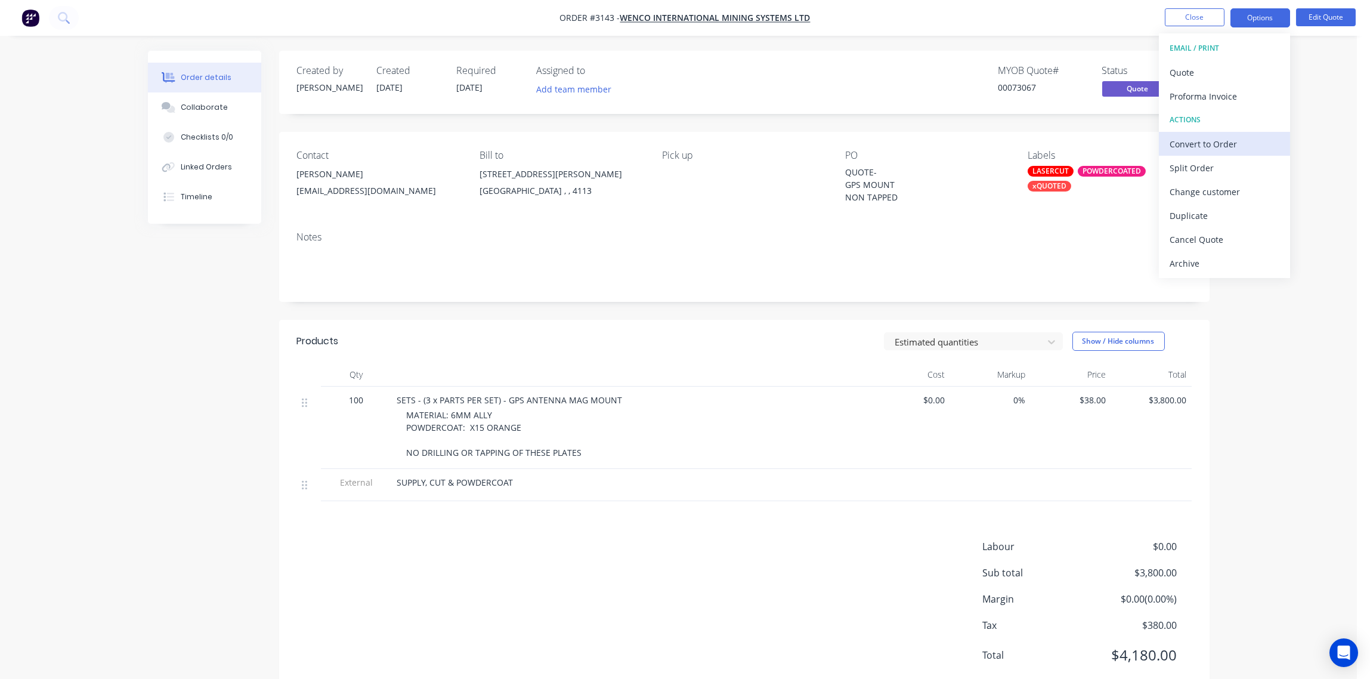
click at [1223, 141] on div "Convert to Order" at bounding box center [1225, 143] width 110 height 17
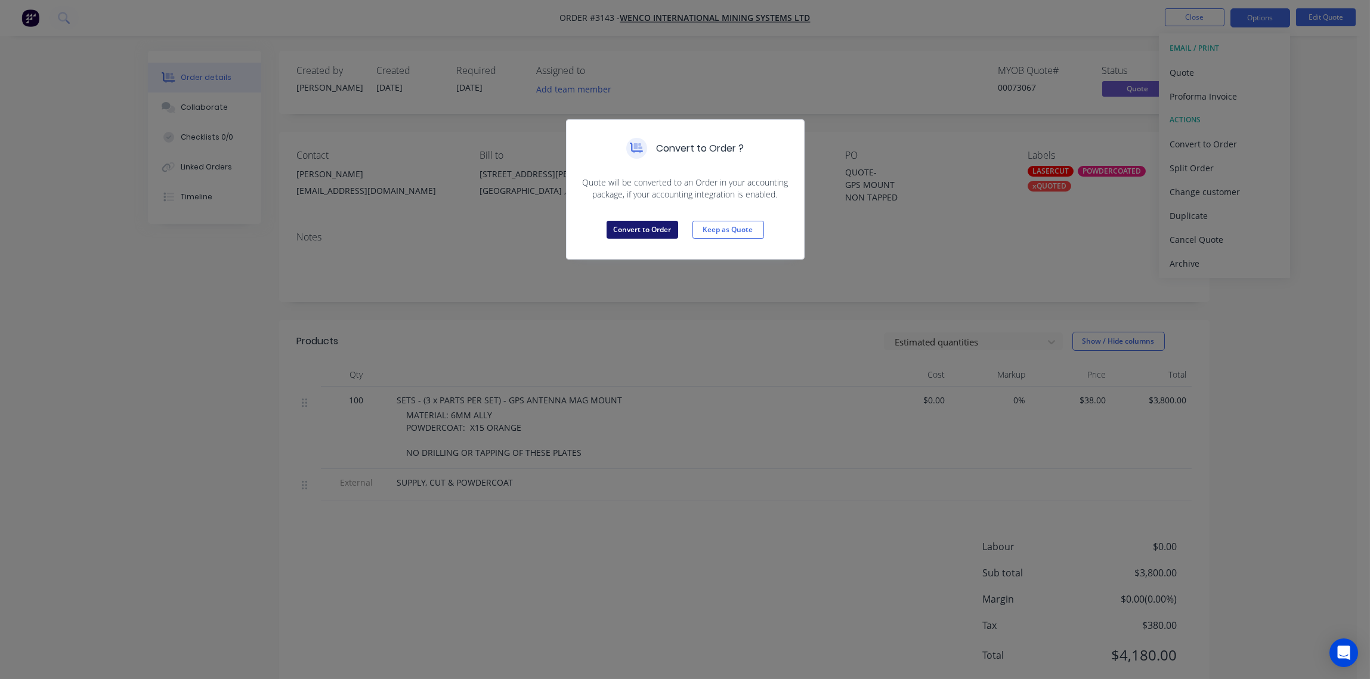
click at [662, 221] on button "Convert to Order" at bounding box center [643, 230] width 72 height 18
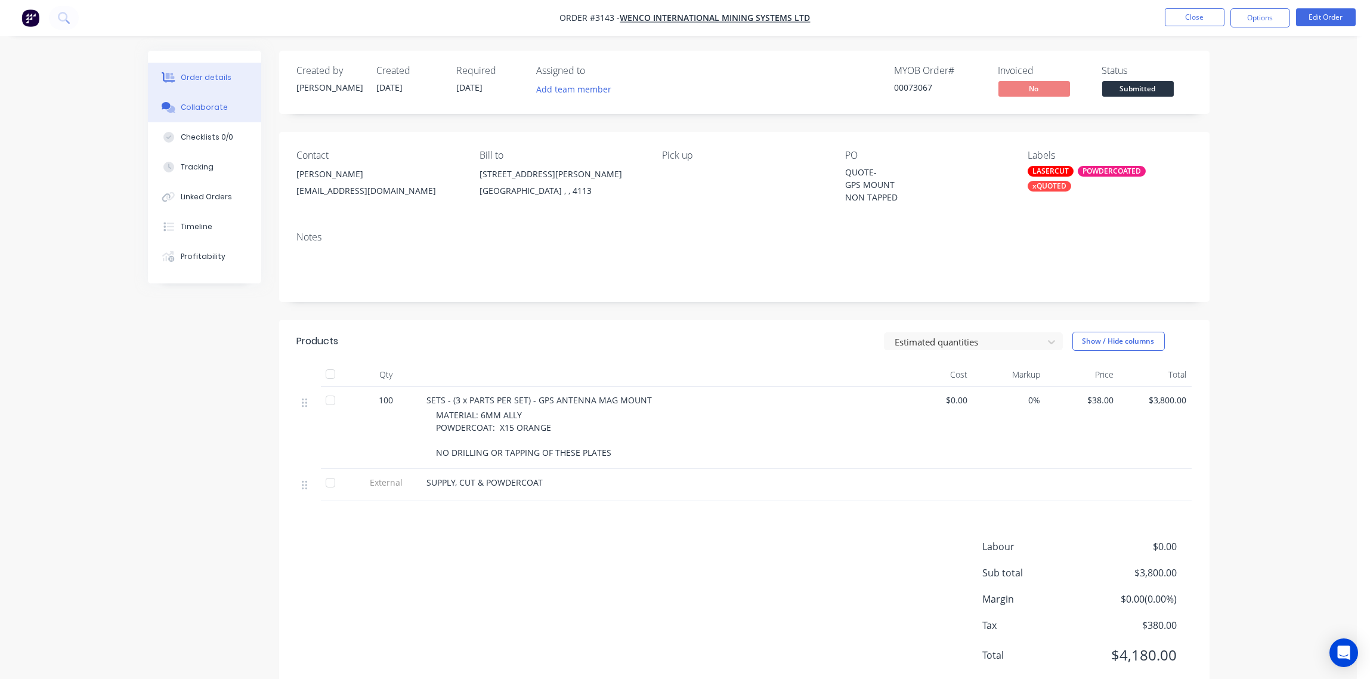
click at [202, 108] on div "Collaborate" at bounding box center [204, 107] width 47 height 11
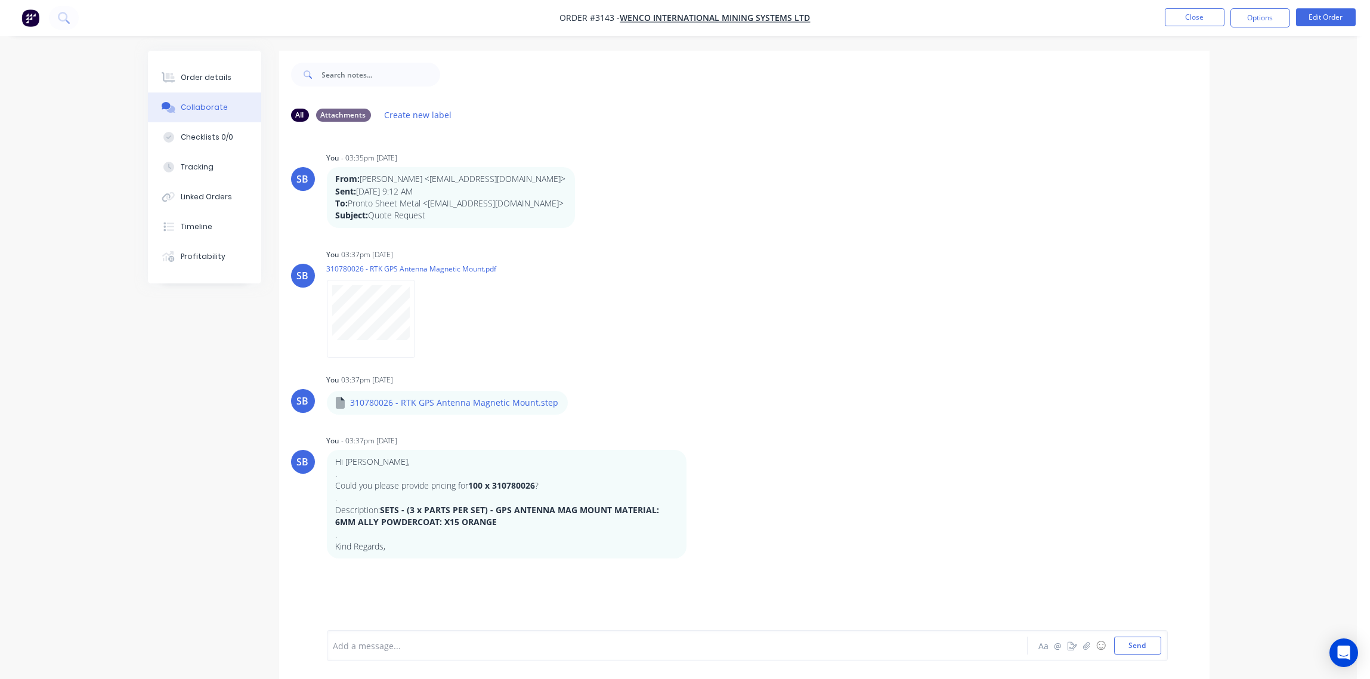
click at [390, 643] on div at bounding box center [644, 646] width 620 height 13
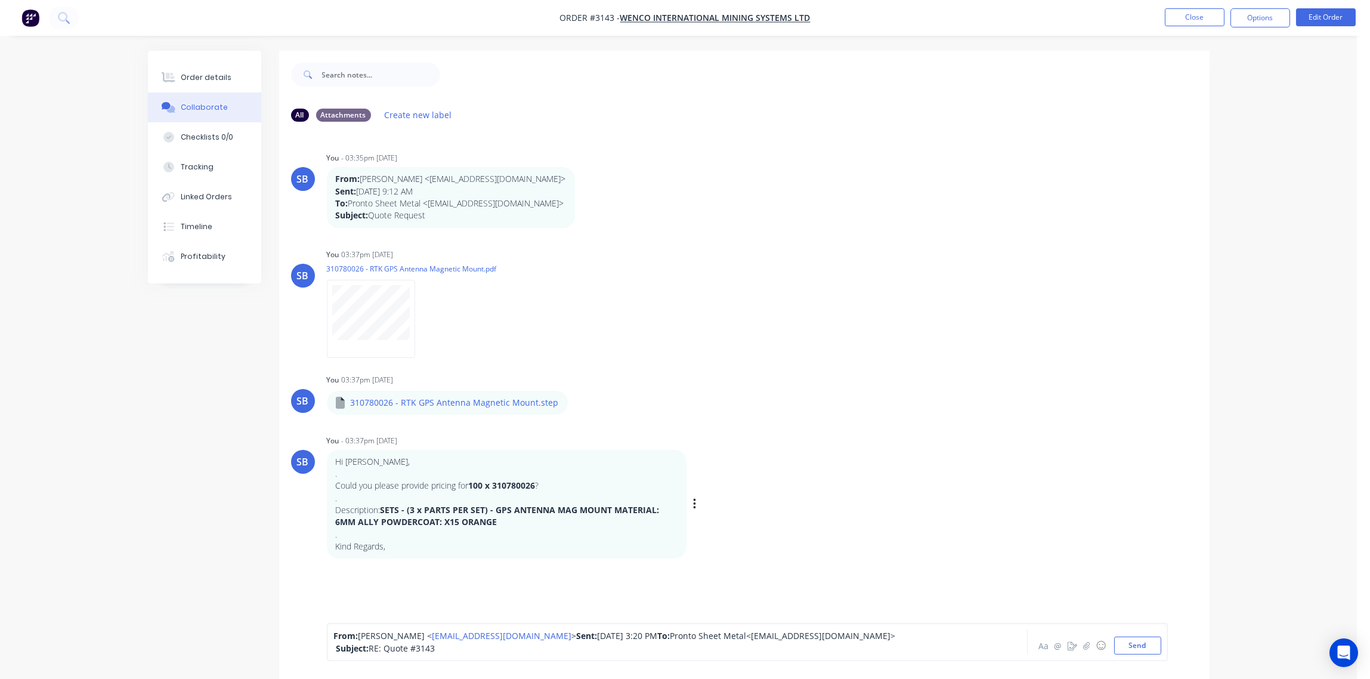
scroll to position [50, 0]
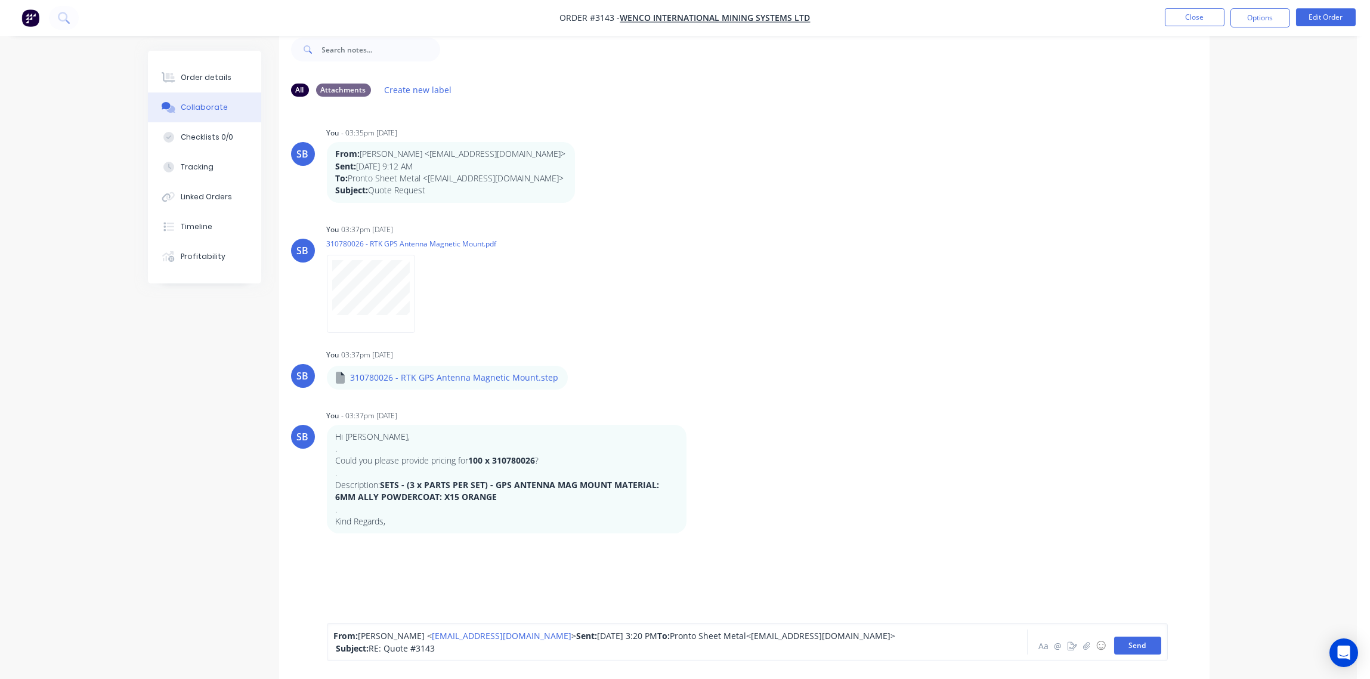
click at [1128, 647] on button "Send" at bounding box center [1137, 646] width 47 height 18
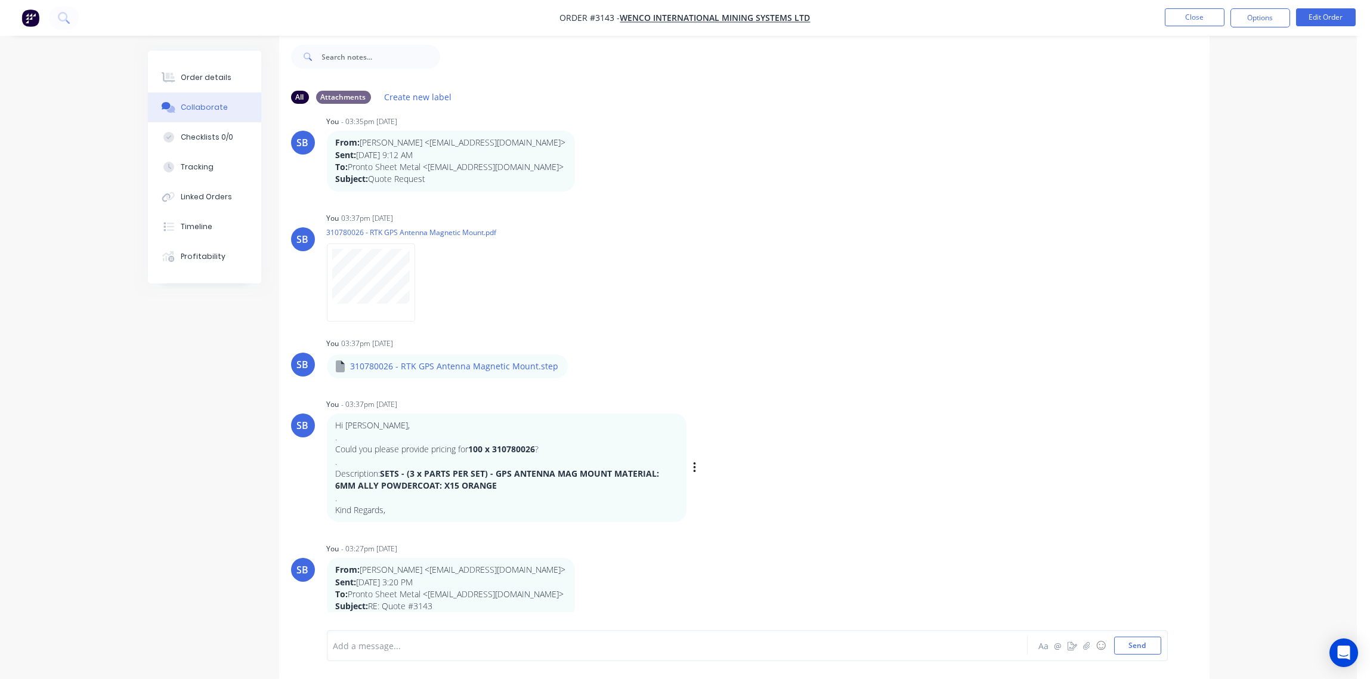
scroll to position [24, 0]
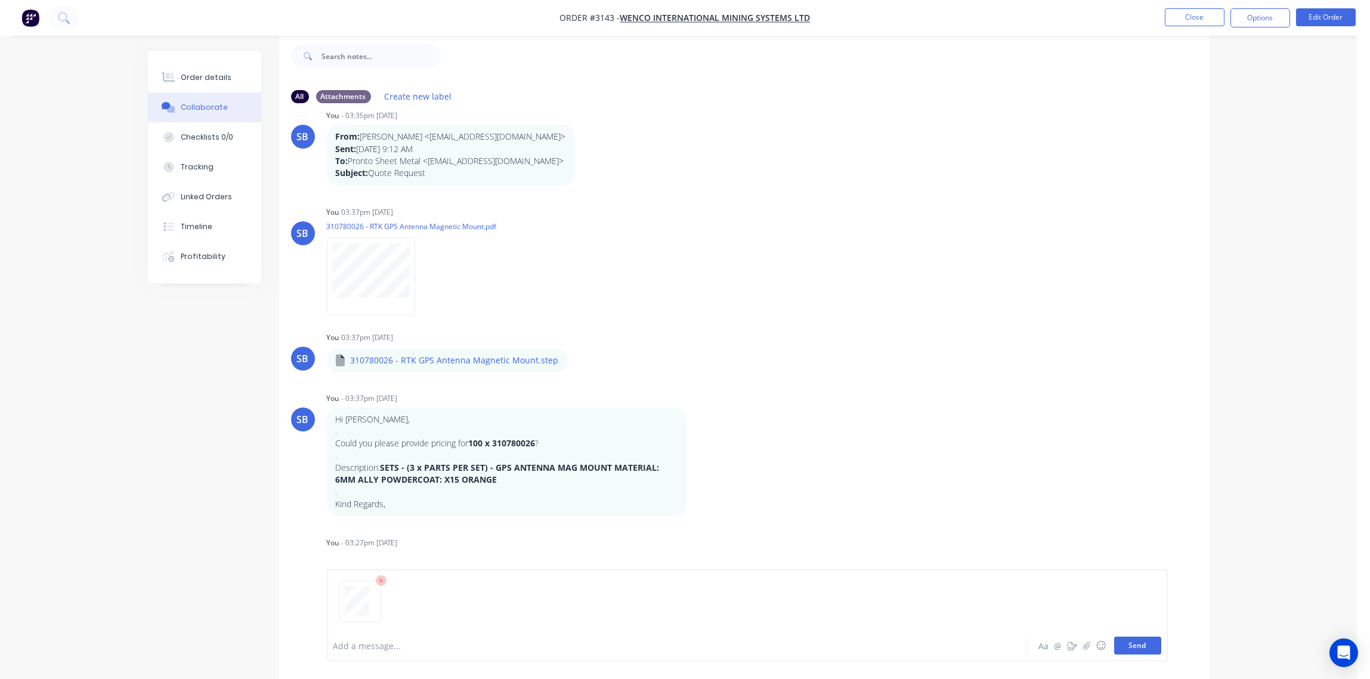
click at [1137, 643] on button "Send" at bounding box center [1137, 646] width 47 height 18
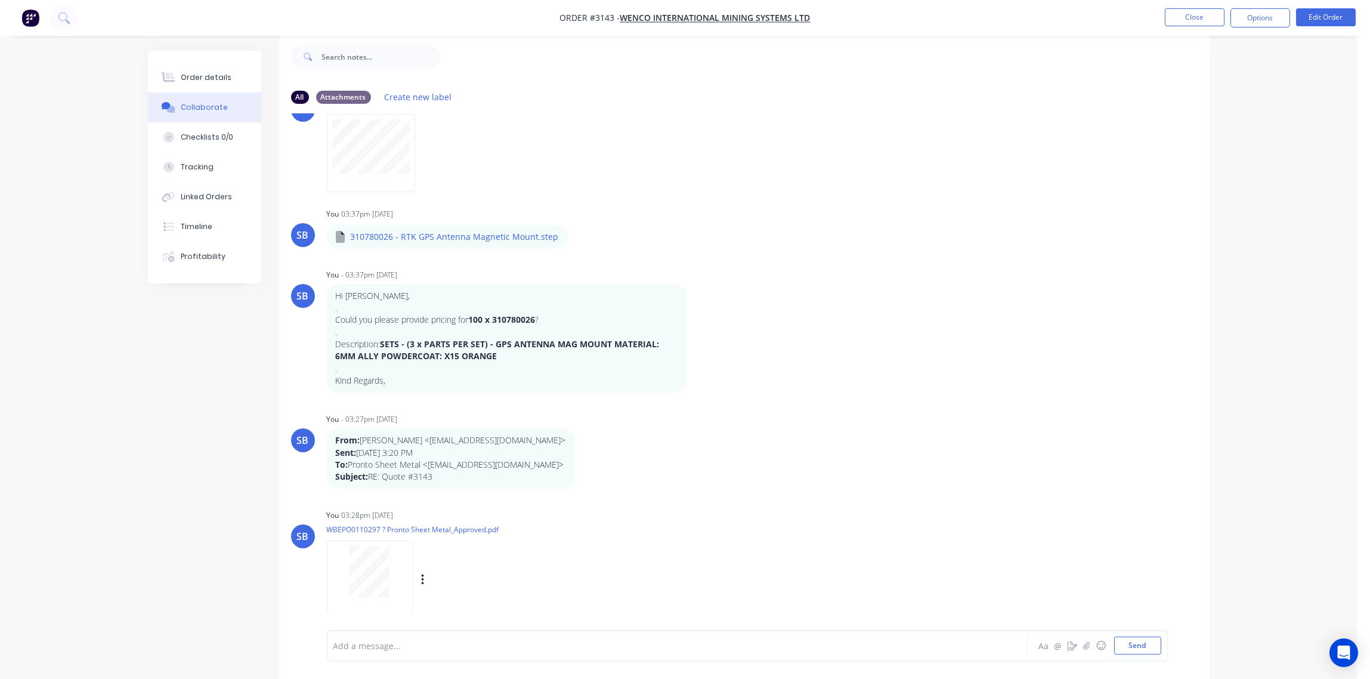
scroll to position [160, 0]
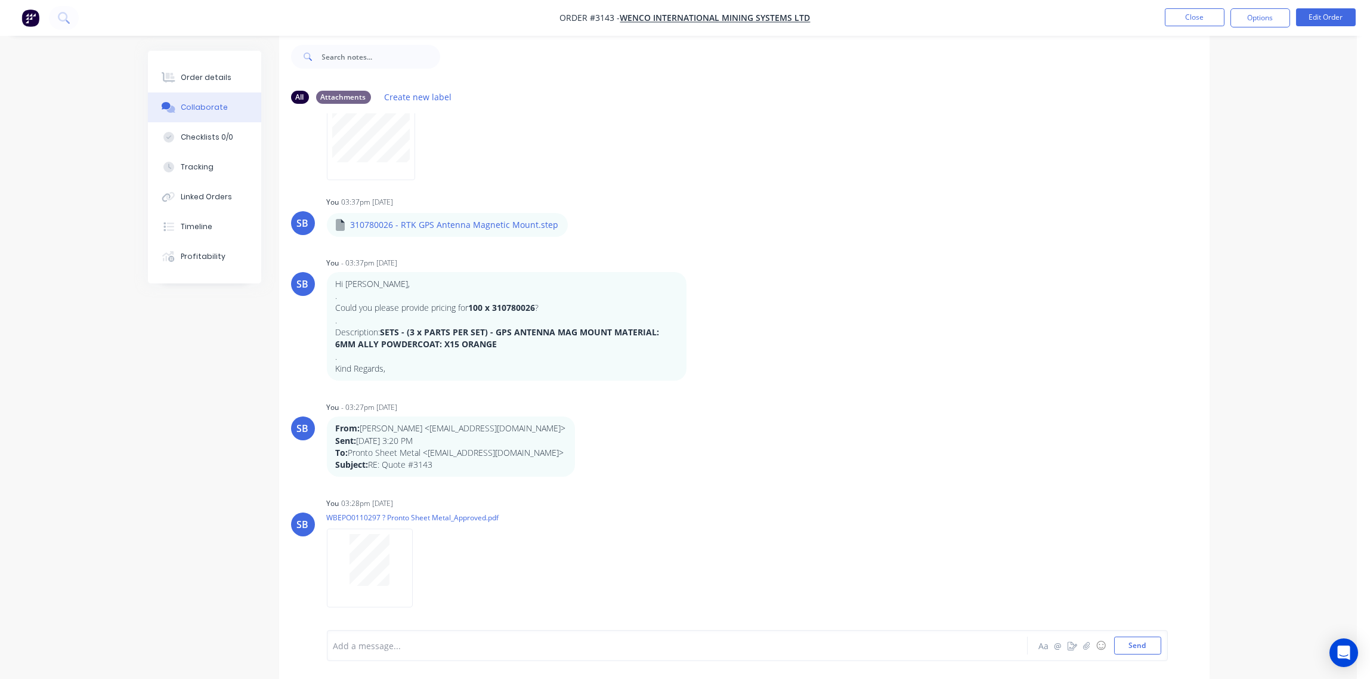
click at [359, 641] on div at bounding box center [644, 646] width 620 height 13
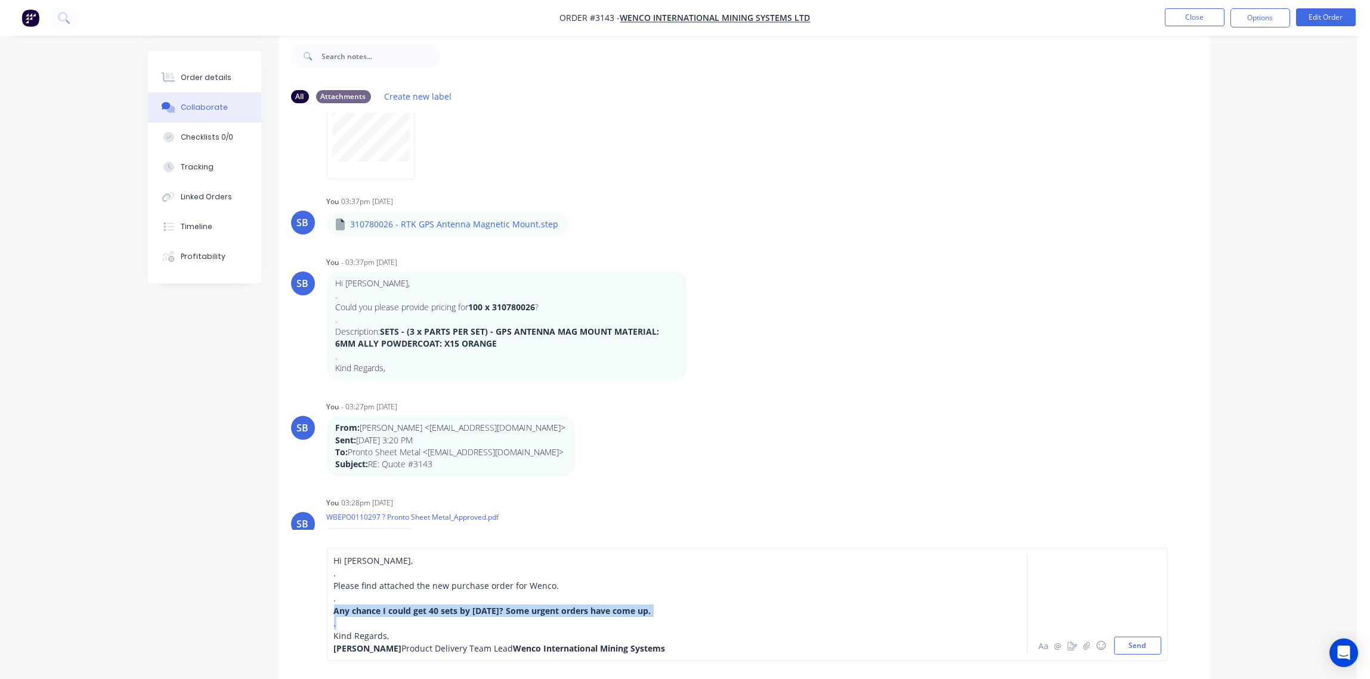
drag, startPoint x: 336, startPoint y: 583, endPoint x: 714, endPoint y: 592, distance: 378.3
click at [714, 592] on div "Hi [PERSON_NAME], . Please find attached the new purchase order for Wenco. . An…" at bounding box center [644, 604] width 620 height 100
copy div "Any chance I could get 40 sets by [DATE]? Some urgent orders have come up. ."
click at [202, 78] on div "Order details" at bounding box center [206, 77] width 51 height 11
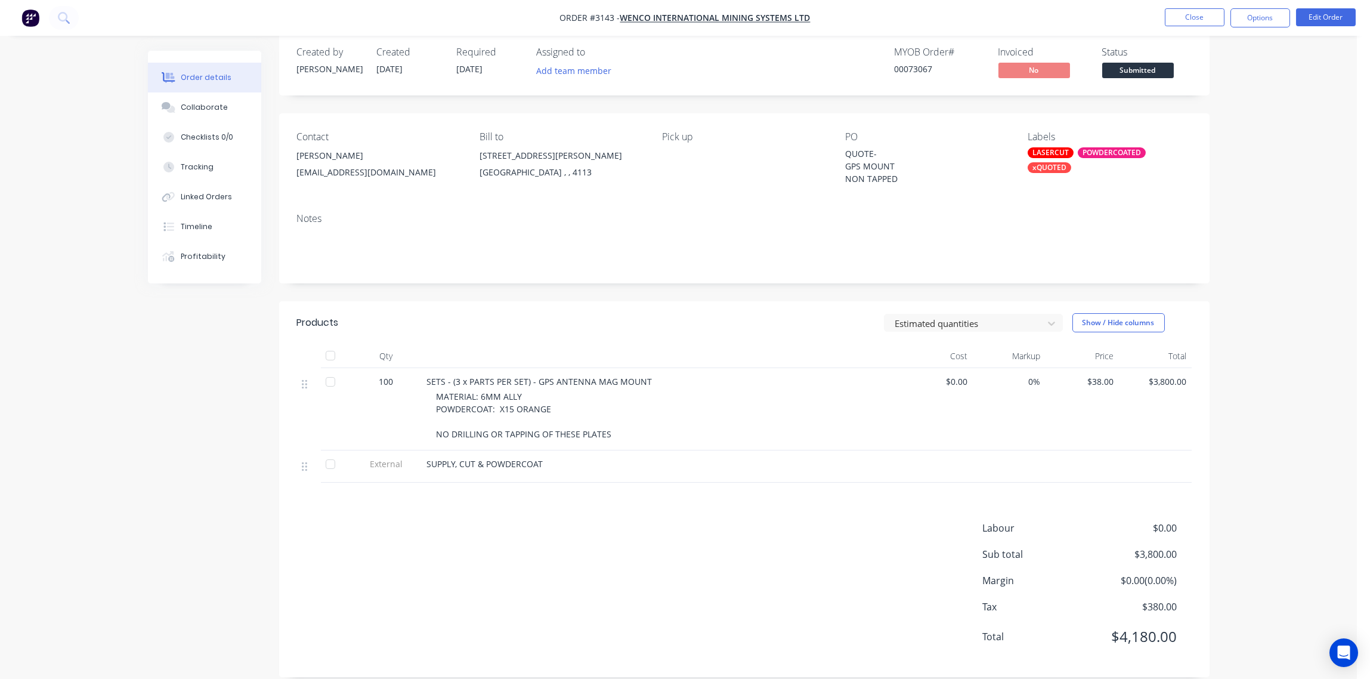
click at [1116, 153] on div "POWDERCOATED" at bounding box center [1112, 152] width 68 height 11
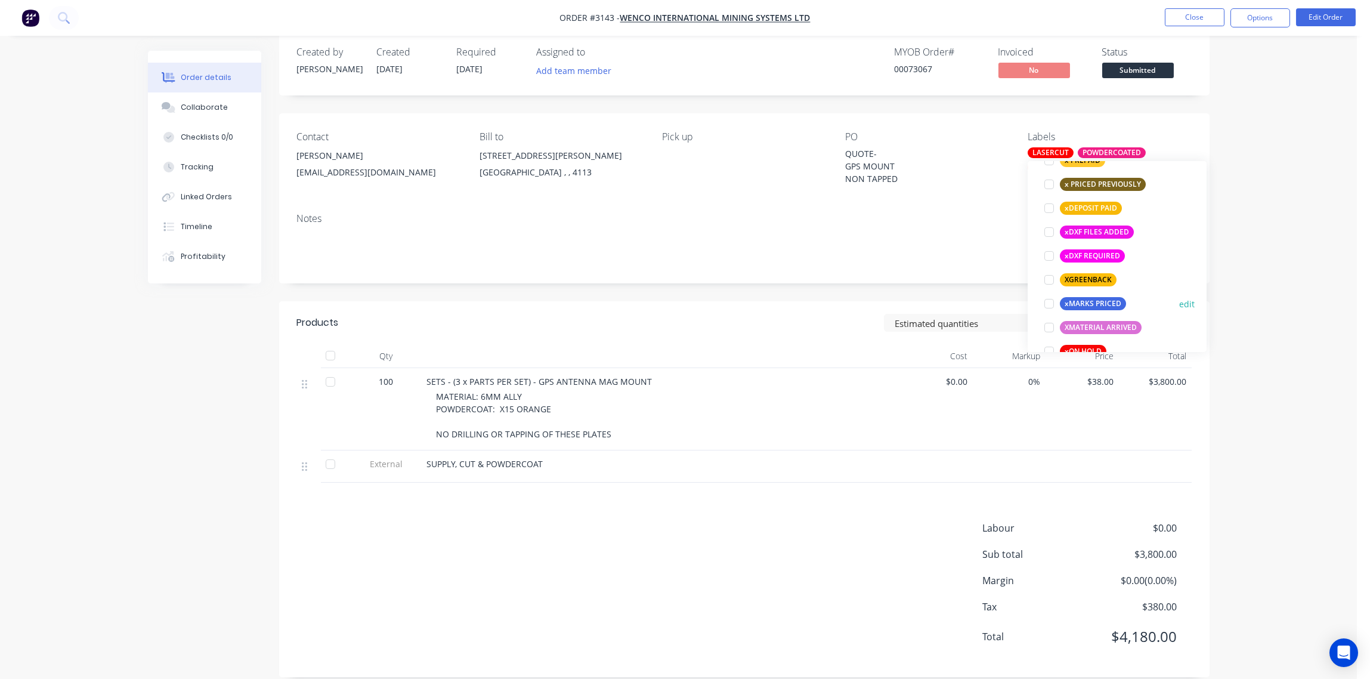
scroll to position [801, 0]
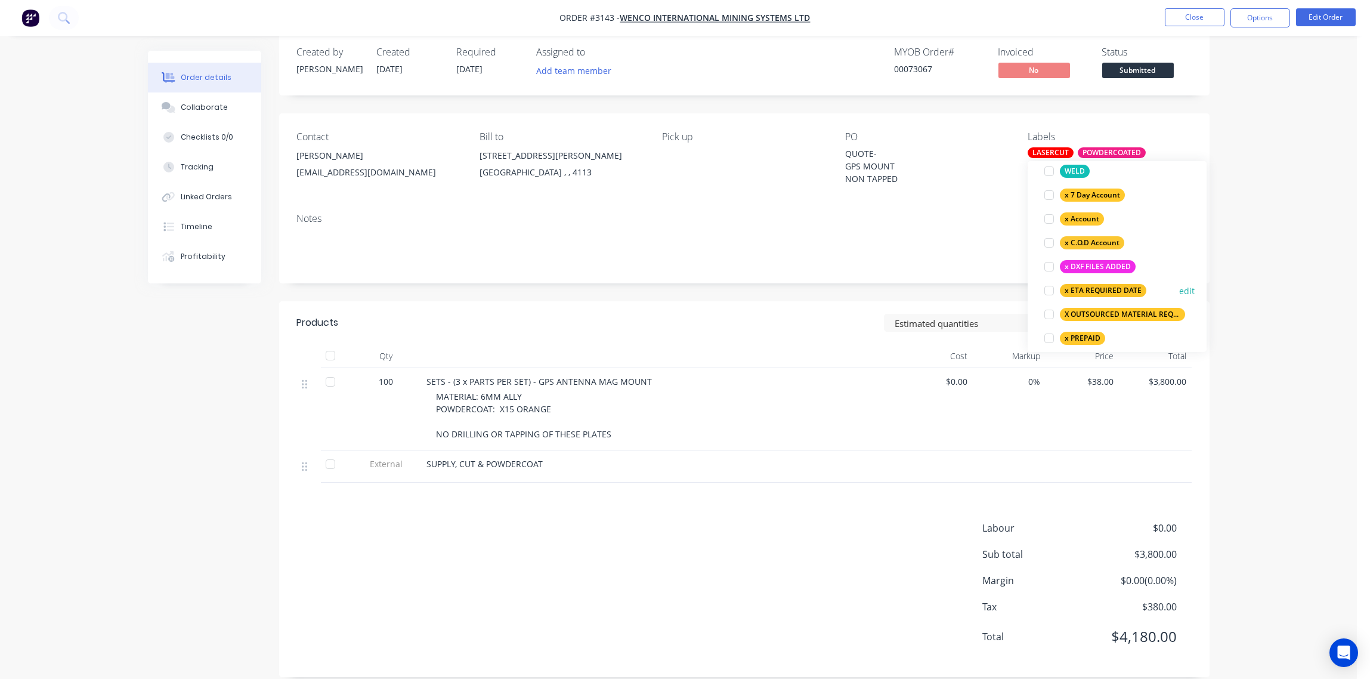
click at [1050, 290] on div at bounding box center [1049, 291] width 24 height 24
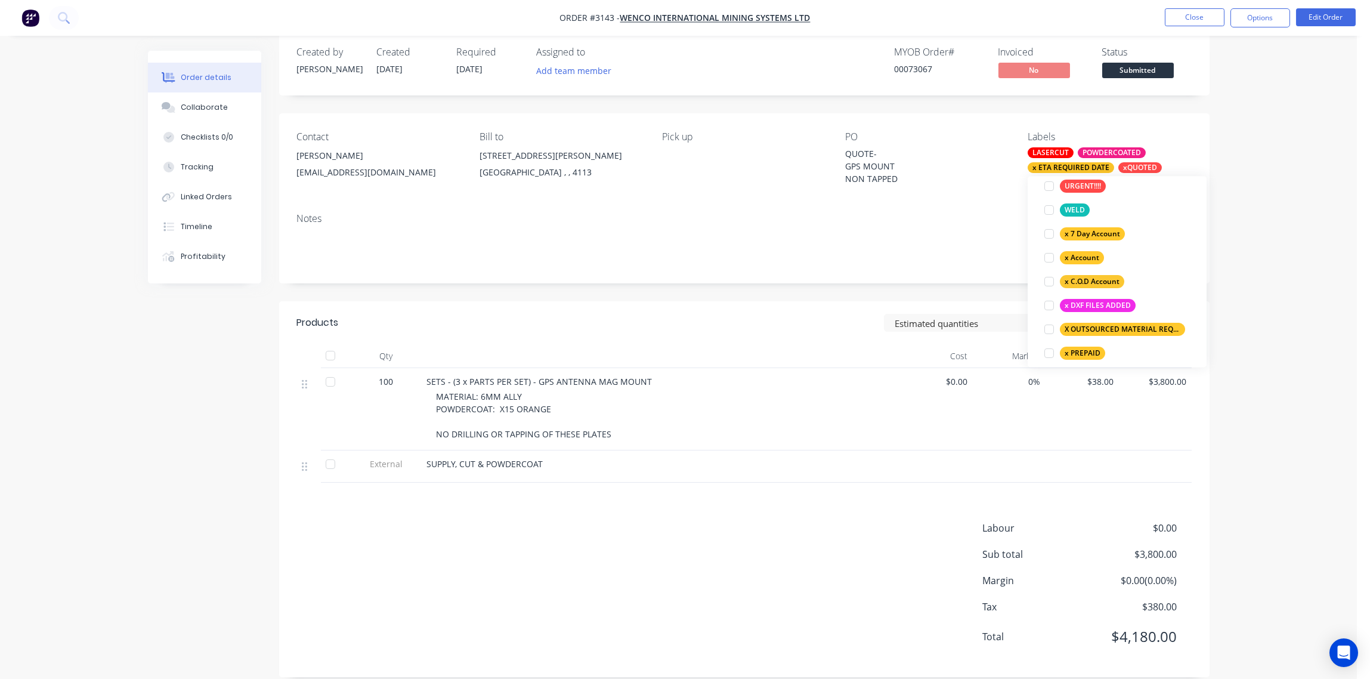
scroll to position [14, 0]
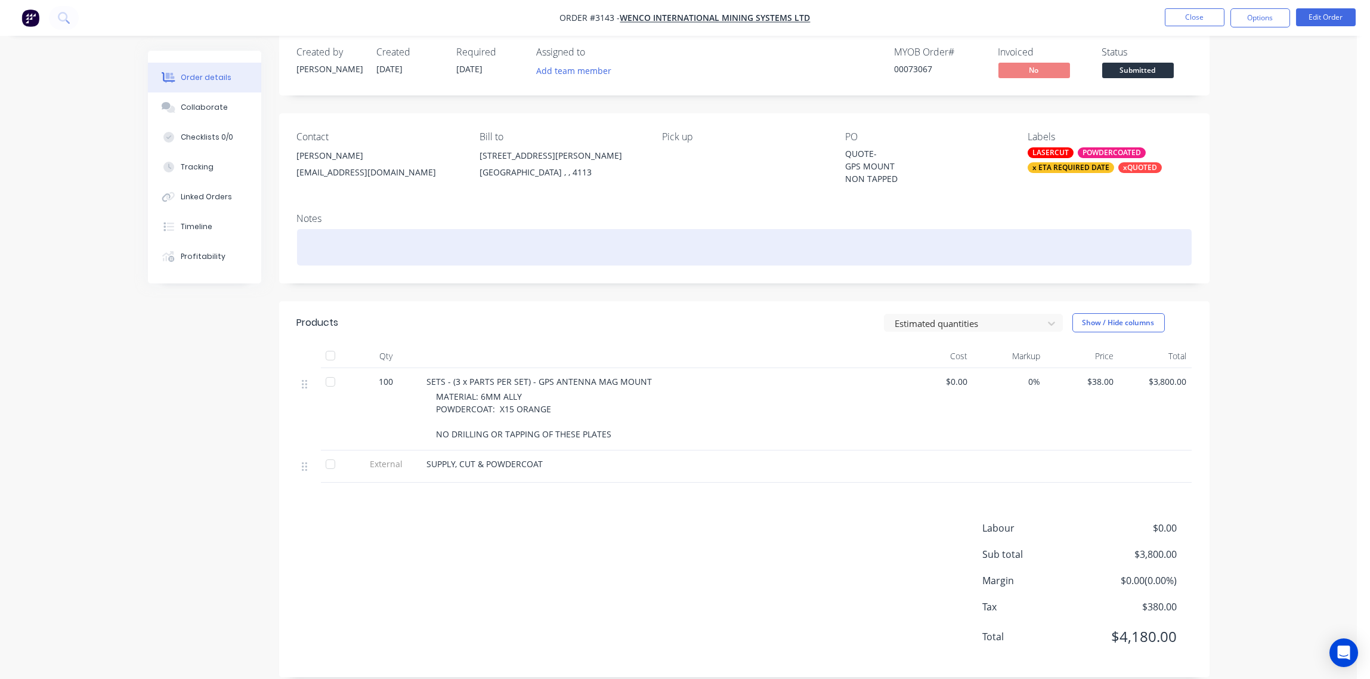
click at [887, 255] on div at bounding box center [744, 247] width 895 height 36
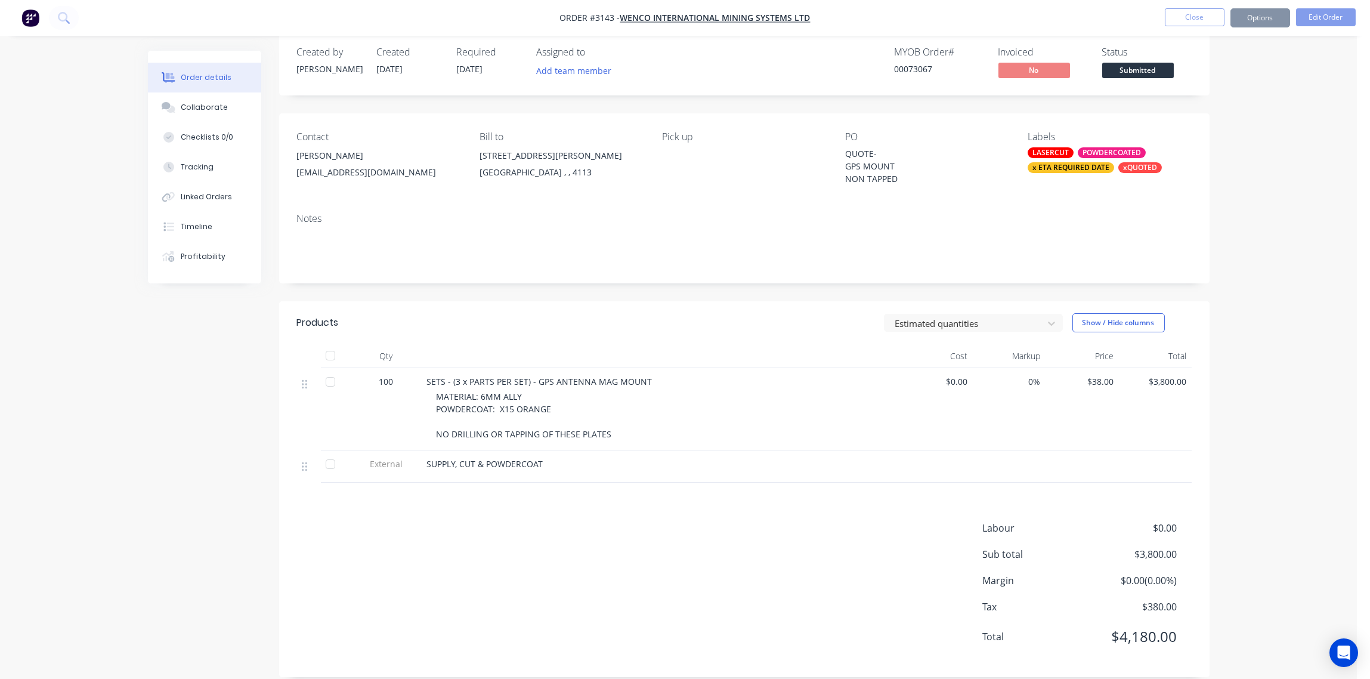
click at [483, 70] on span "[DATE]" at bounding box center [470, 68] width 26 height 11
click at [483, 63] on span "[DATE]" at bounding box center [470, 68] width 26 height 11
click at [1323, 20] on button "Edit Order" at bounding box center [1326, 17] width 60 height 18
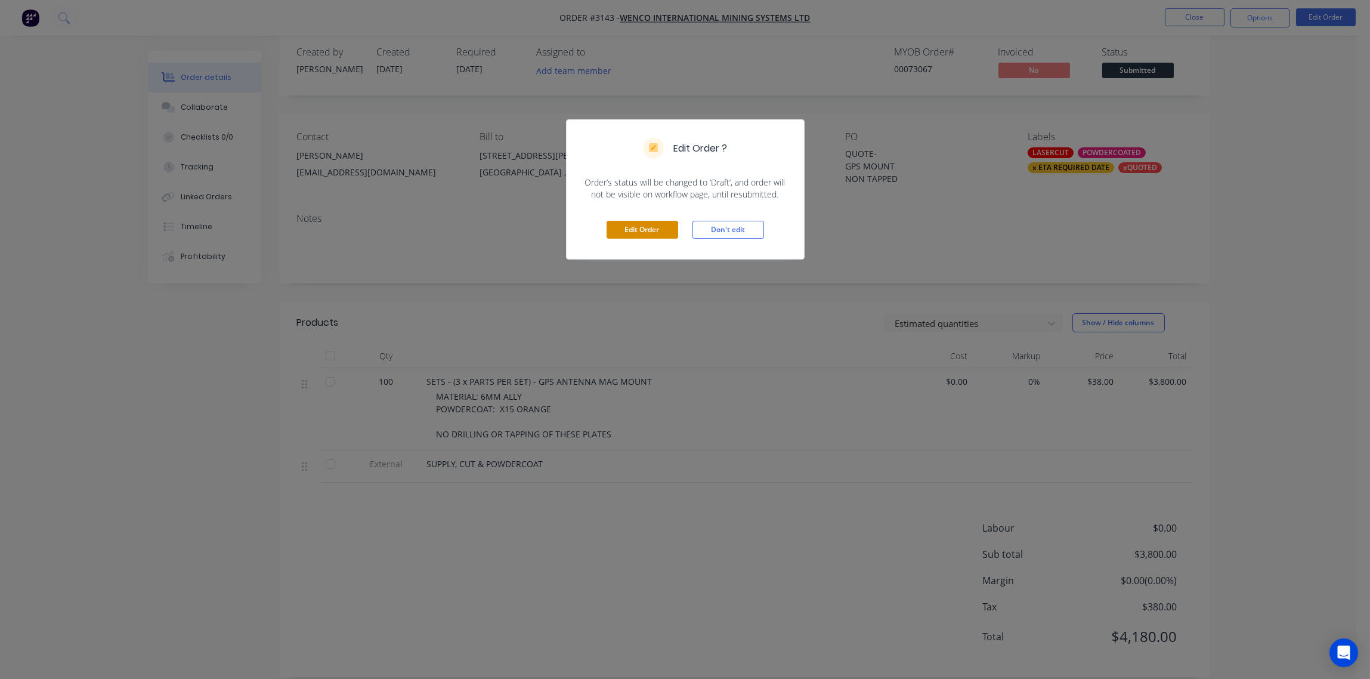
click at [658, 228] on button "Edit Order" at bounding box center [643, 230] width 72 height 18
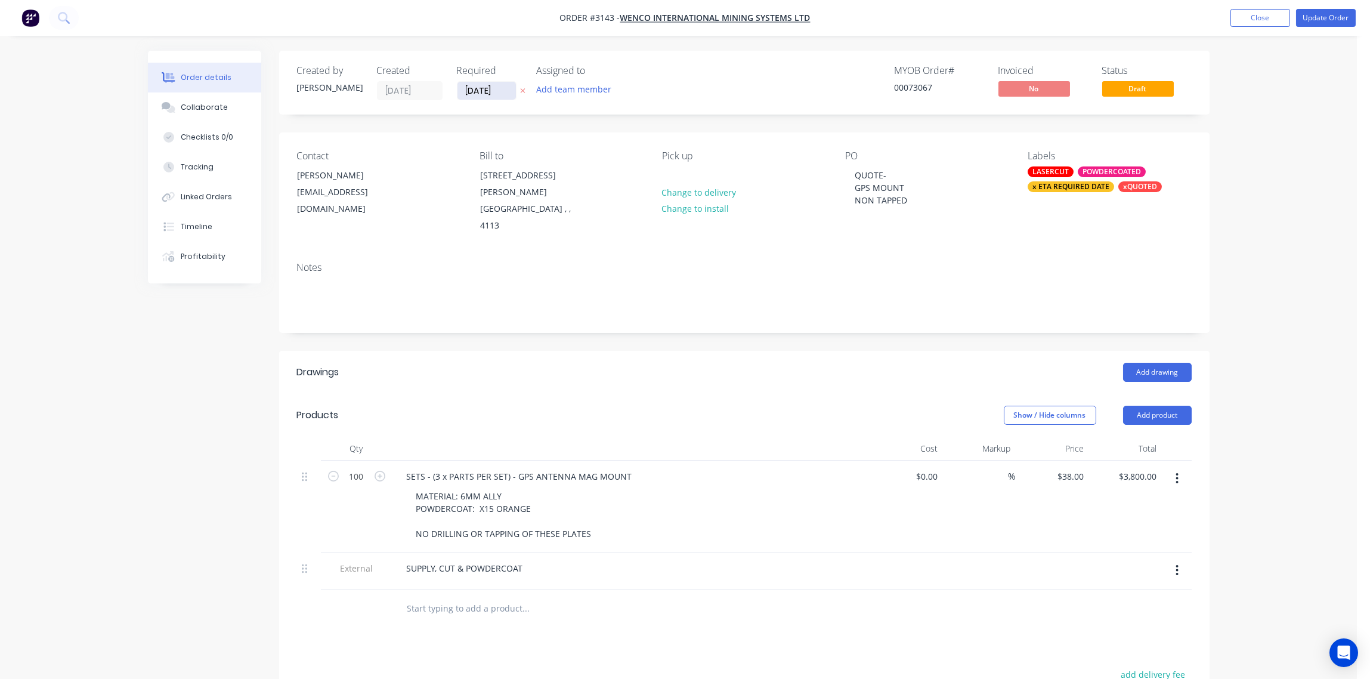
click at [496, 93] on input "[DATE]" at bounding box center [487, 91] width 58 height 18
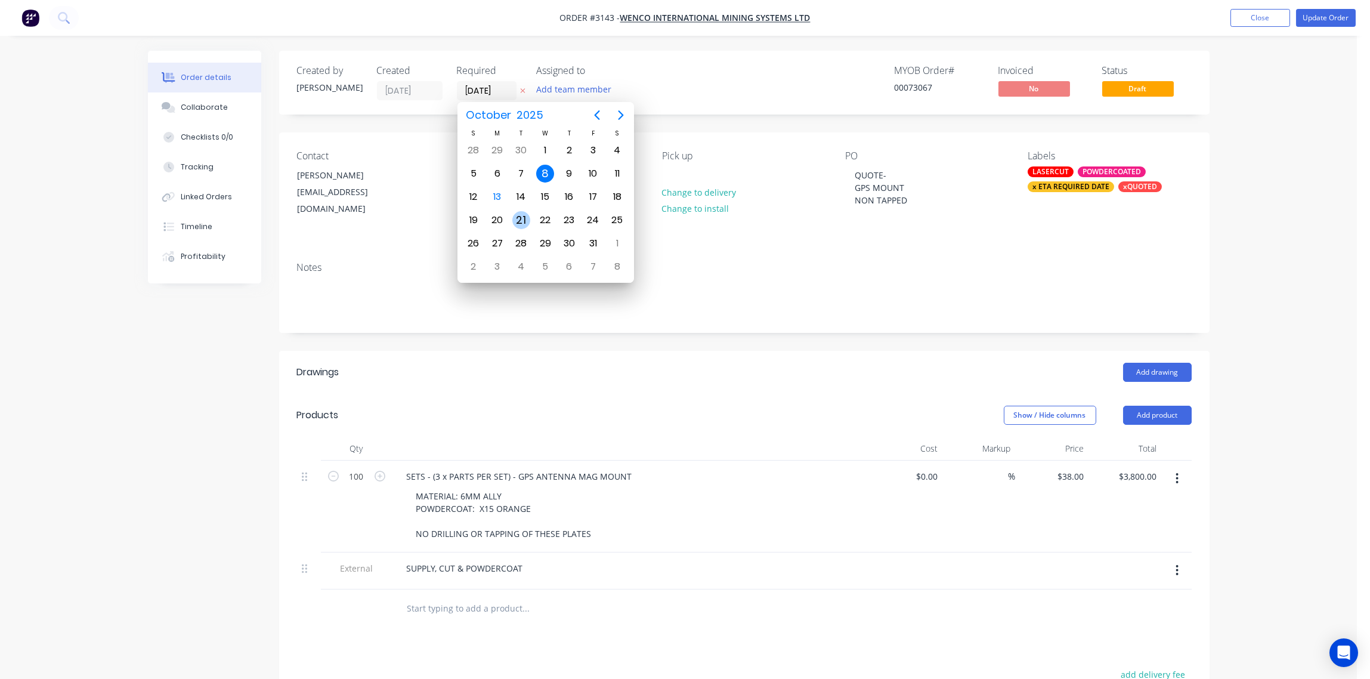
click at [516, 221] on div "21" at bounding box center [521, 220] width 18 height 18
type input "[DATE]"
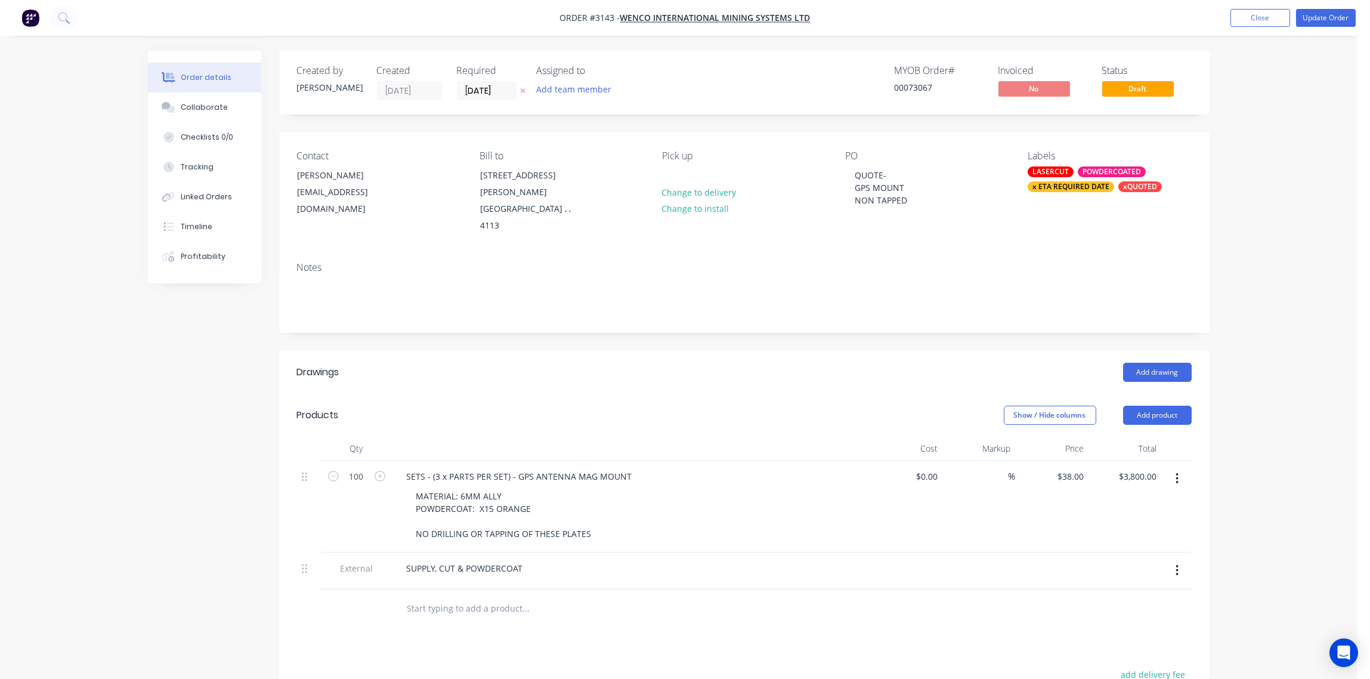
click at [502, 257] on div "Notes" at bounding box center [744, 292] width 931 height 80
click at [1324, 14] on button "Update Order" at bounding box center [1326, 18] width 60 height 18
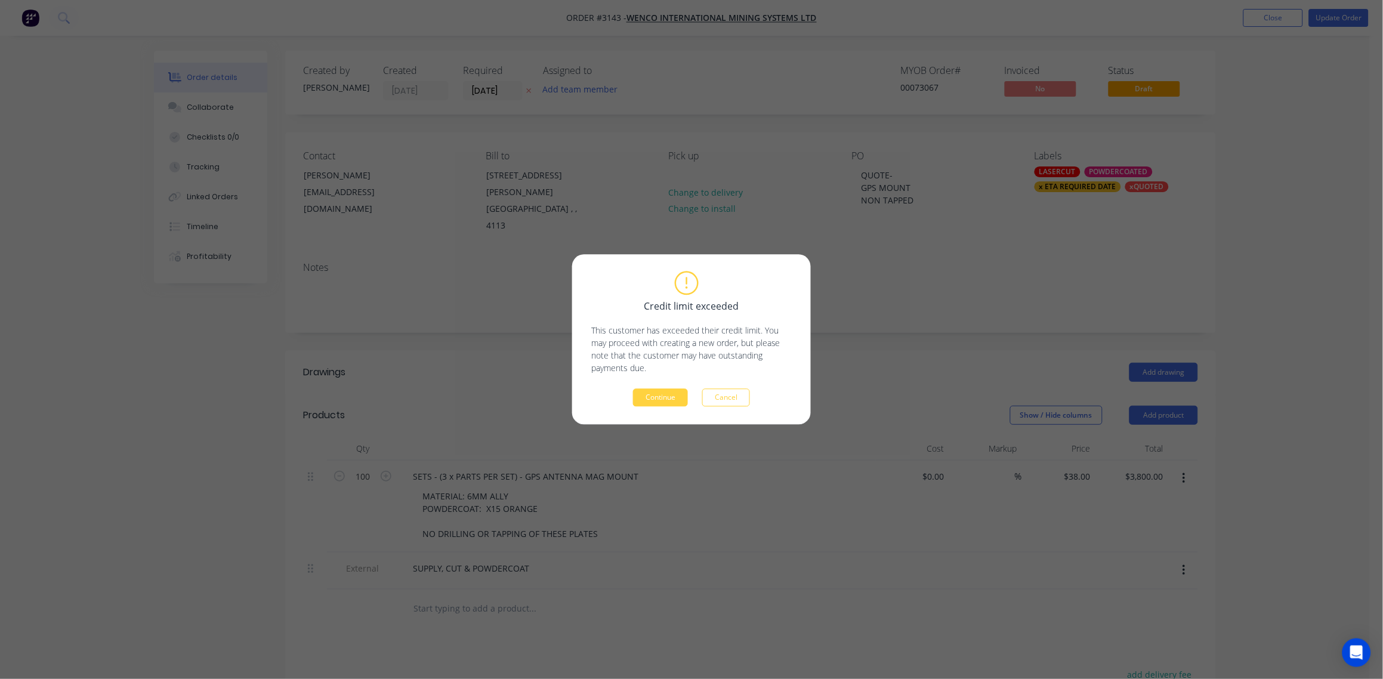
click at [950, 242] on div "Credit limit exceeded This customer has exceeded their credit limit. You may pr…" at bounding box center [691, 339] width 1383 height 679
click at [721, 401] on button "Cancel" at bounding box center [726, 398] width 48 height 18
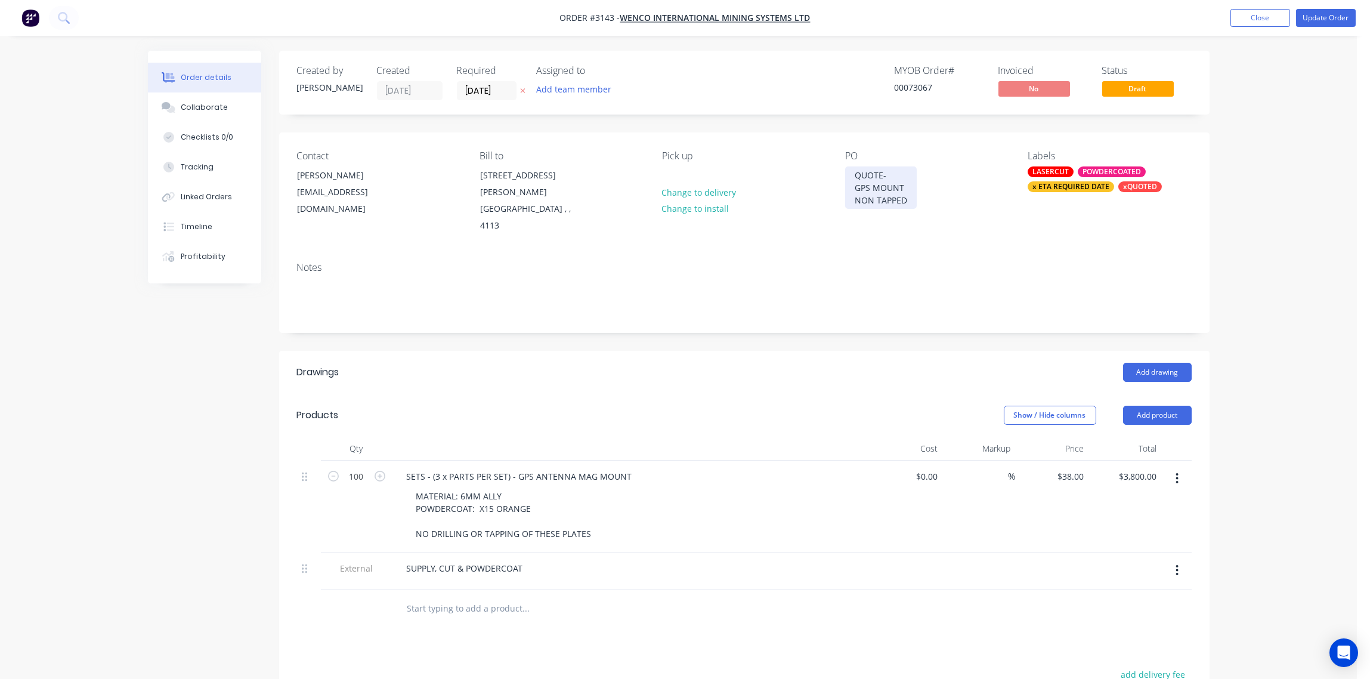
click at [892, 178] on div "QUOTE- GPS MOUNT NON TAPPED" at bounding box center [881, 187] width 72 height 42
drag, startPoint x: 890, startPoint y: 177, endPoint x: 816, endPoint y: 177, distance: 74.0
click at [818, 178] on div "Contact [PERSON_NAME] [EMAIL_ADDRESS][DOMAIN_NAME] Bill to [STREET_ADDRESS][PER…" at bounding box center [744, 192] width 931 height 120
click at [910, 186] on div "PO-WBEPO-0110297 GPS MOUNT NON TAPPED" at bounding box center [894, 187] width 99 height 42
click at [931, 222] on div "Contact [PERSON_NAME] [EMAIL_ADDRESS][DOMAIN_NAME] Bill to [STREET_ADDRESS][PER…" at bounding box center [744, 192] width 931 height 120
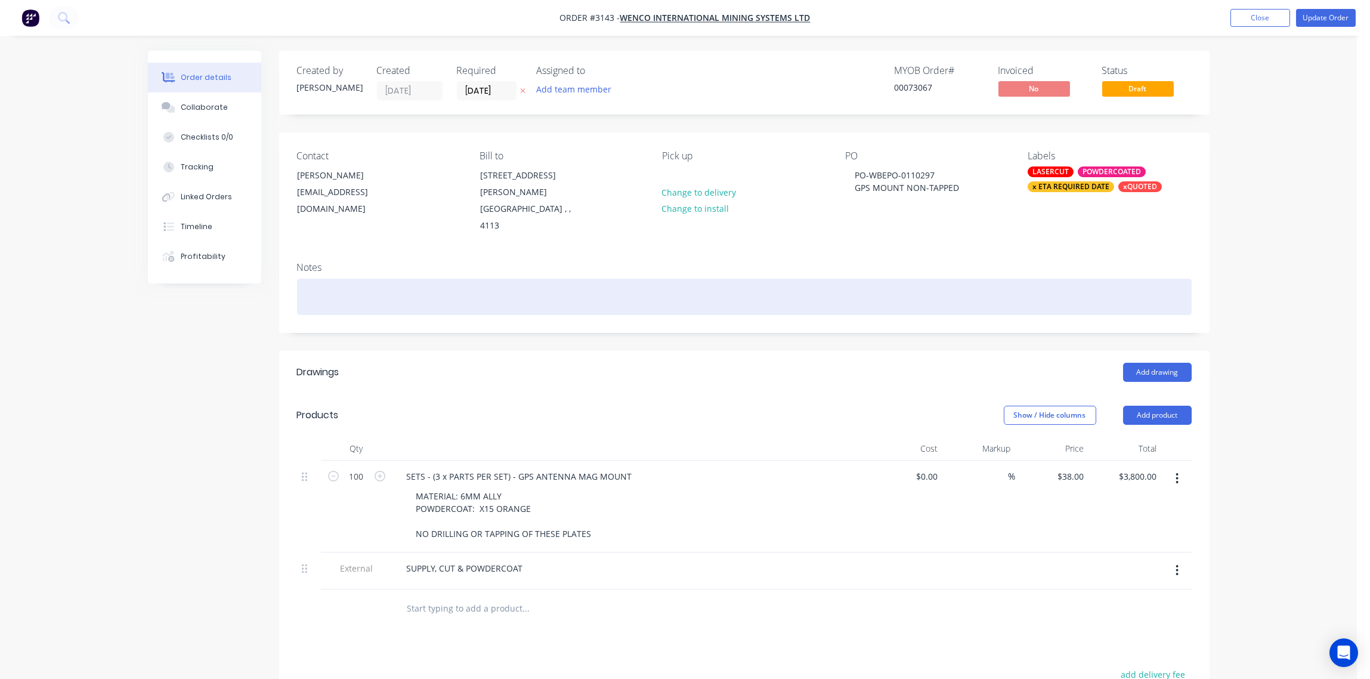
click at [909, 279] on div at bounding box center [744, 297] width 895 height 36
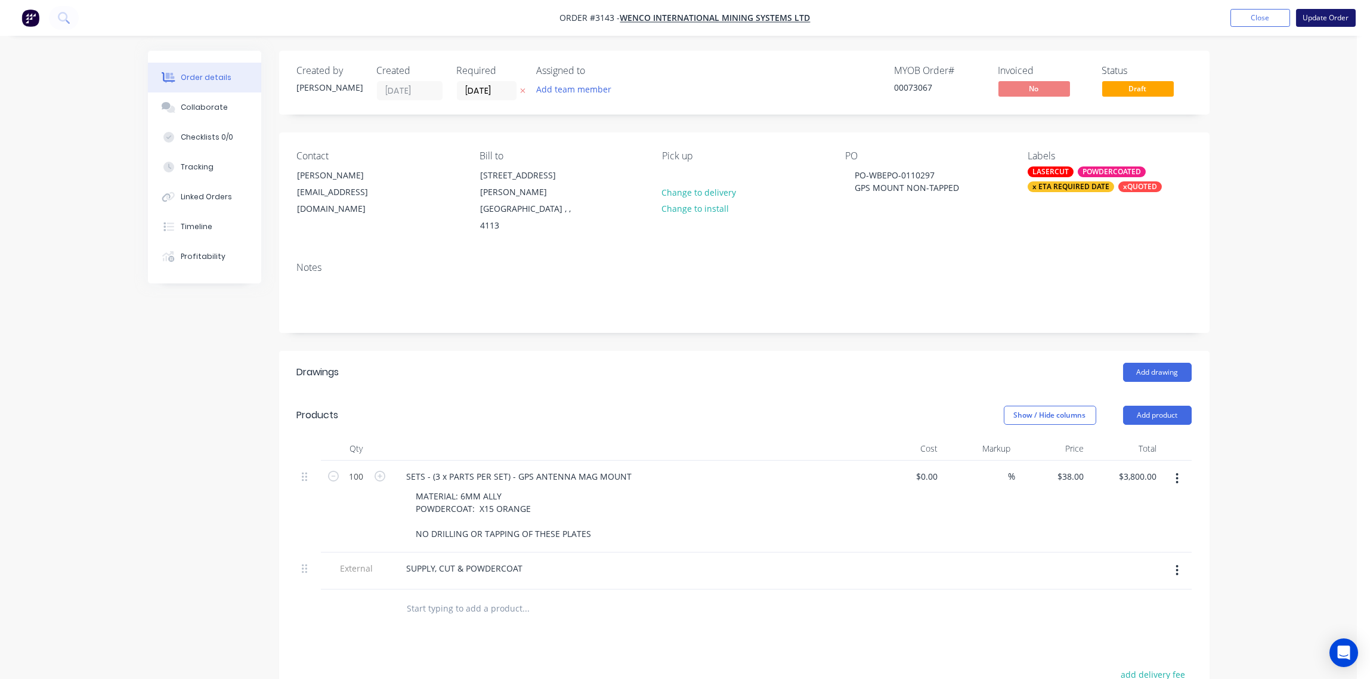
click at [1327, 21] on button "Update Order" at bounding box center [1326, 18] width 60 height 18
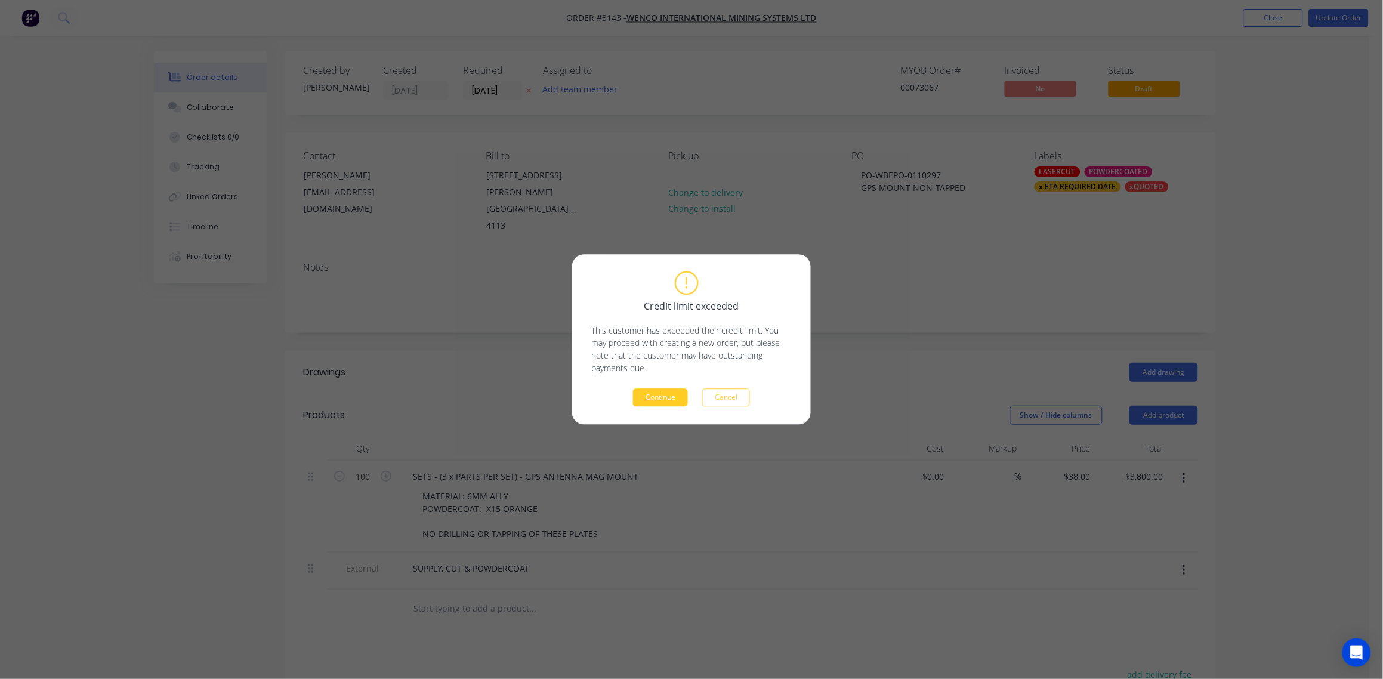
click at [667, 399] on button "Continue" at bounding box center [660, 398] width 55 height 18
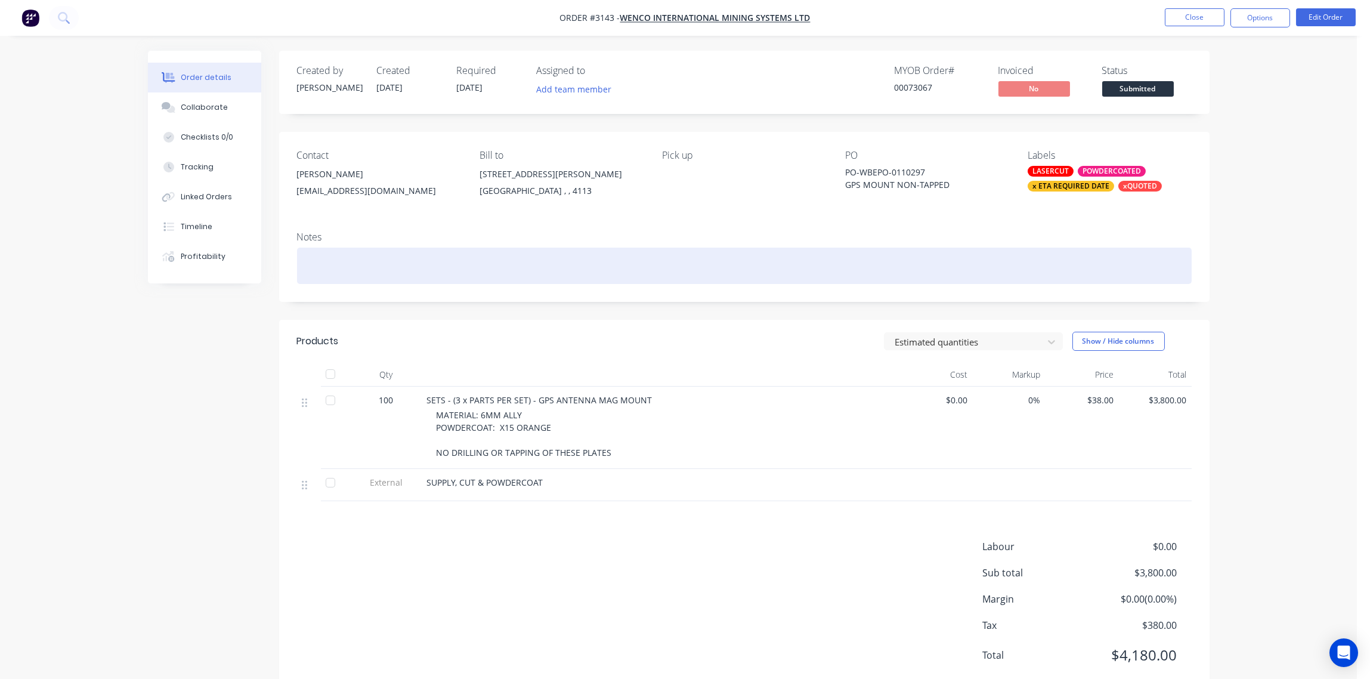
click at [368, 270] on div at bounding box center [744, 266] width 895 height 36
paste div
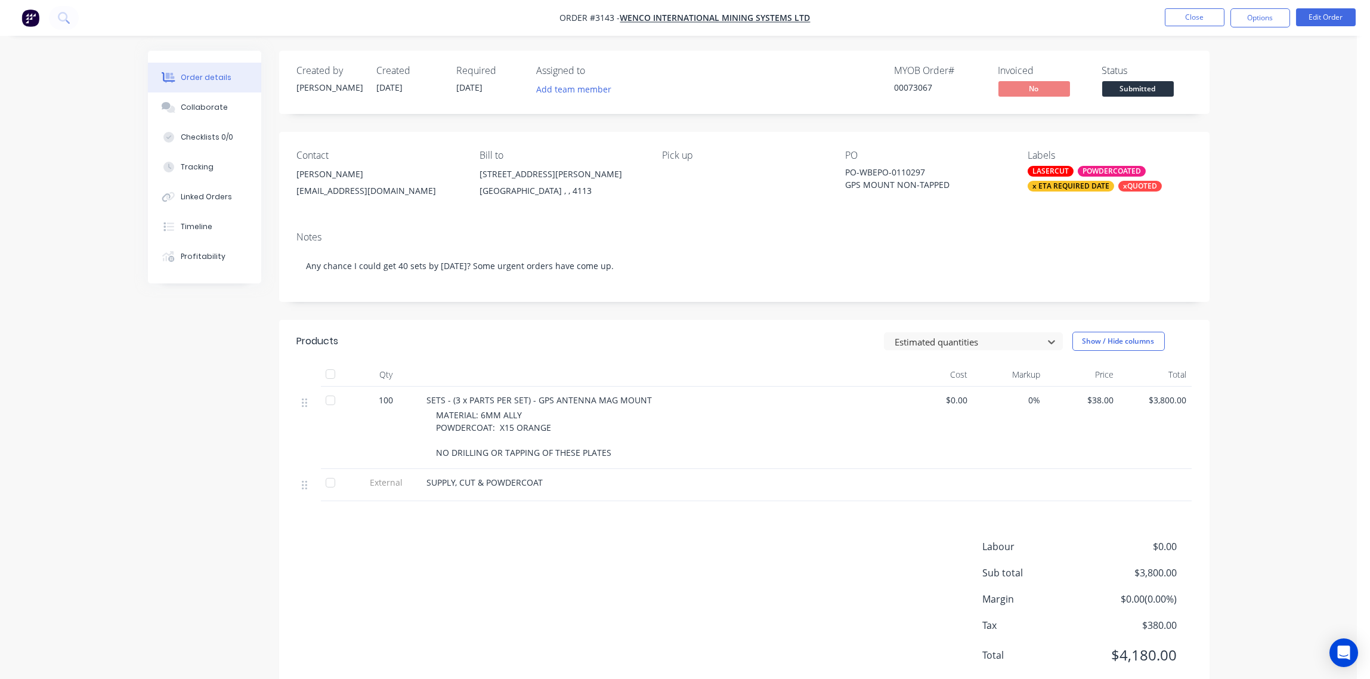
click at [984, 245] on div "Notes Any chance I could get 40 sets by [DATE]? Some urgent orders have come up." at bounding box center [744, 262] width 931 height 80
drag, startPoint x: 307, startPoint y: 487, endPoint x: 300, endPoint y: 398, distance: 89.7
click at [300, 398] on div "100 SETS - (3 x PARTS PER SET) - GPS ANTENNA MAG MOUNT MATERIAL: 6MM ALLY POWDE…" at bounding box center [744, 444] width 895 height 115
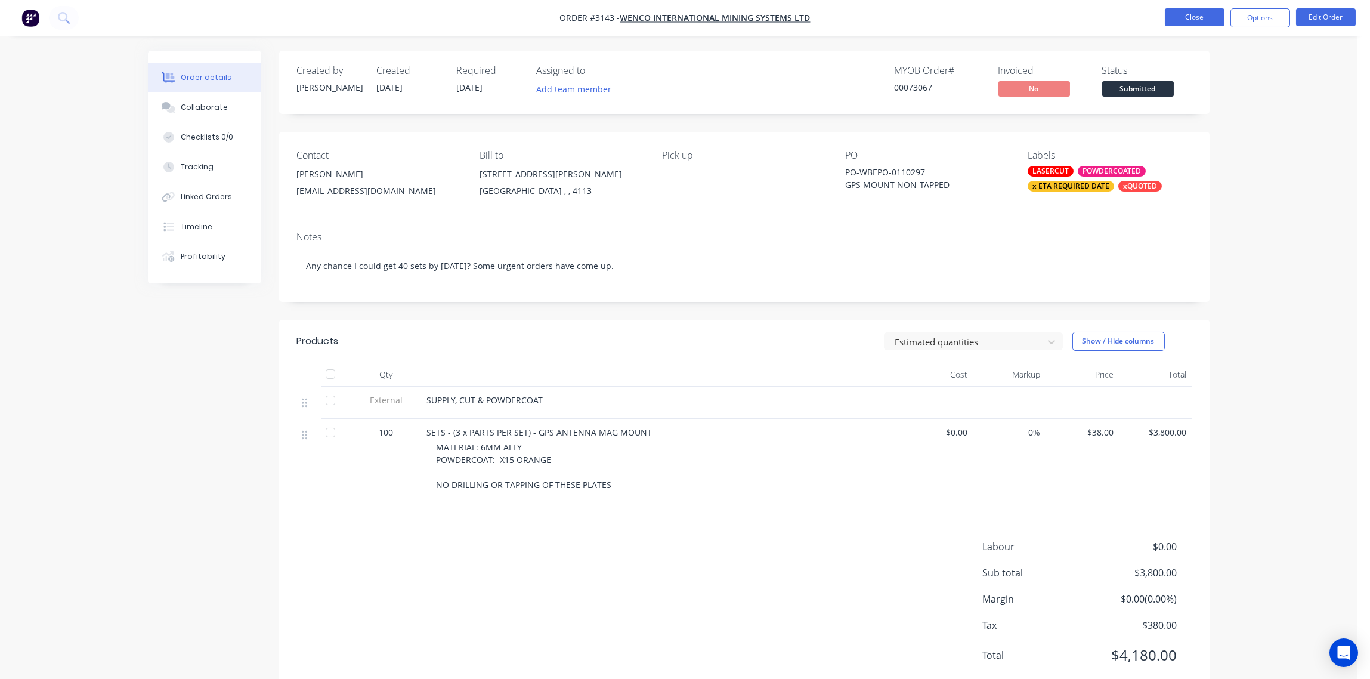
click at [1198, 17] on button "Close" at bounding box center [1195, 17] width 60 height 18
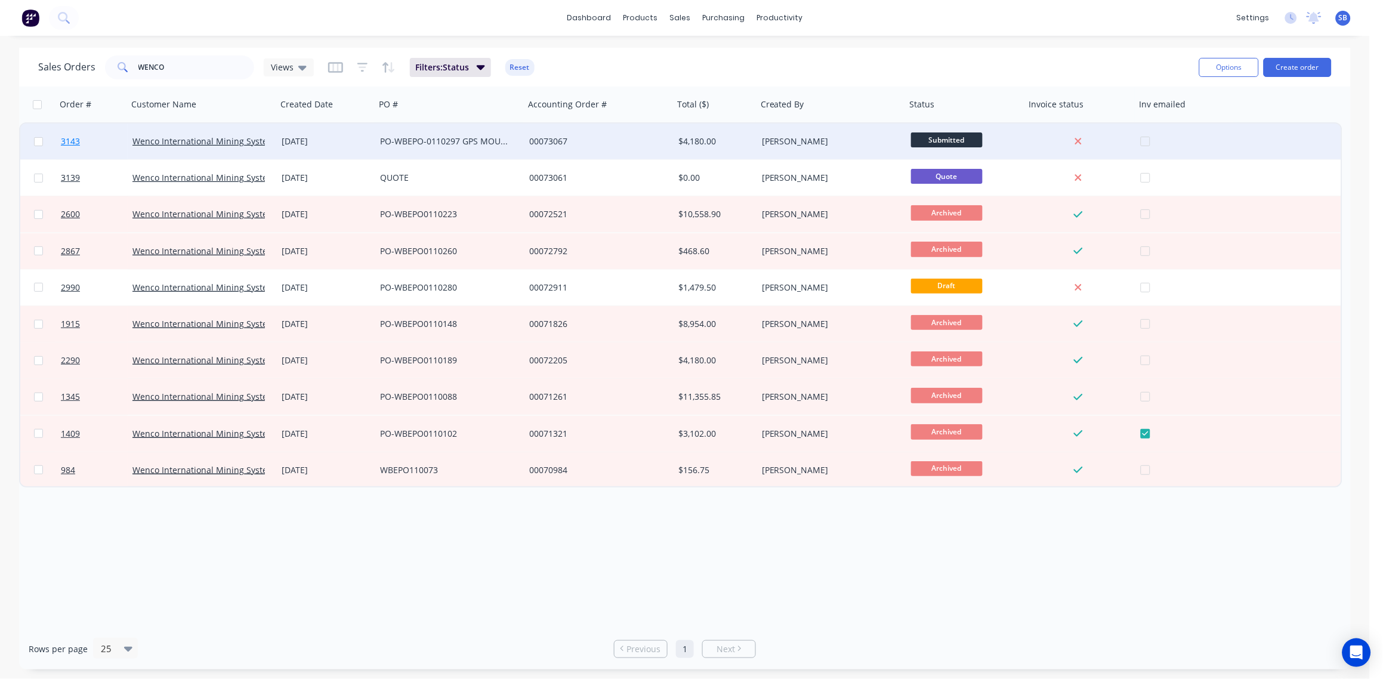
click at [68, 138] on span "3143" at bounding box center [70, 141] width 19 height 12
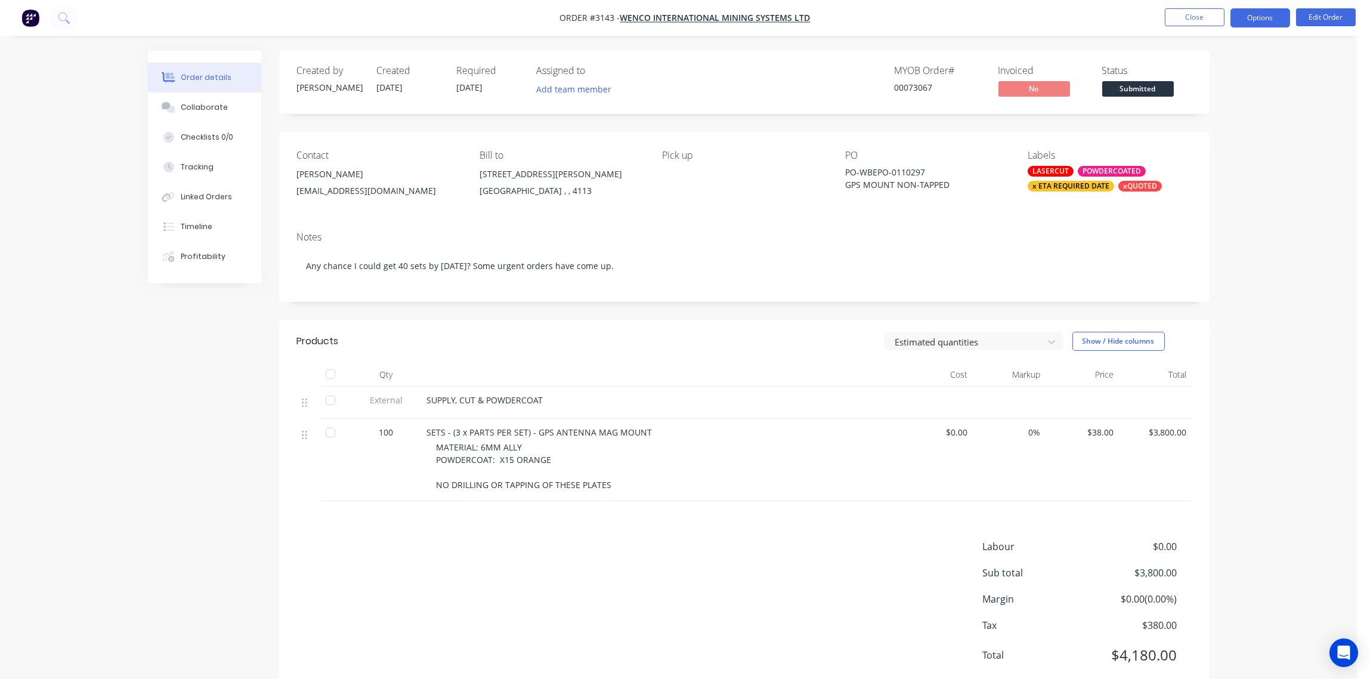
click at [1262, 18] on button "Options" at bounding box center [1261, 17] width 60 height 19
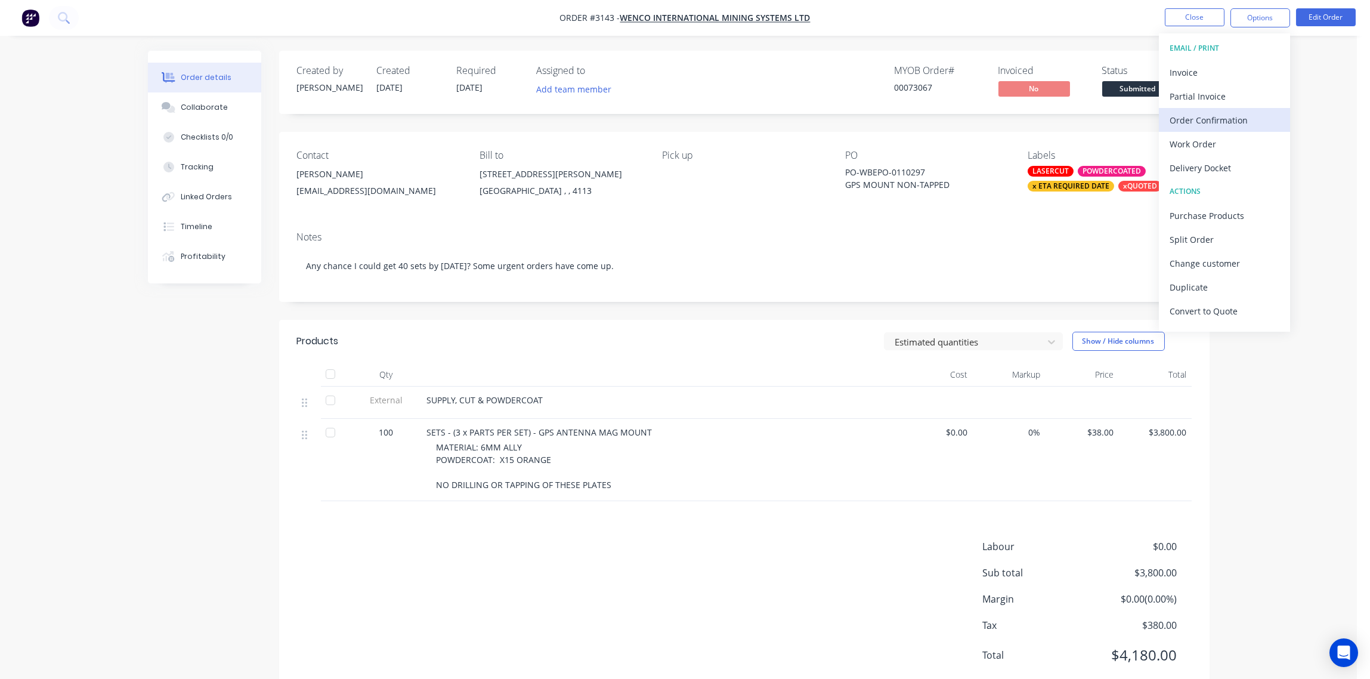
click at [1219, 121] on div "Order Confirmation" at bounding box center [1225, 120] width 110 height 17
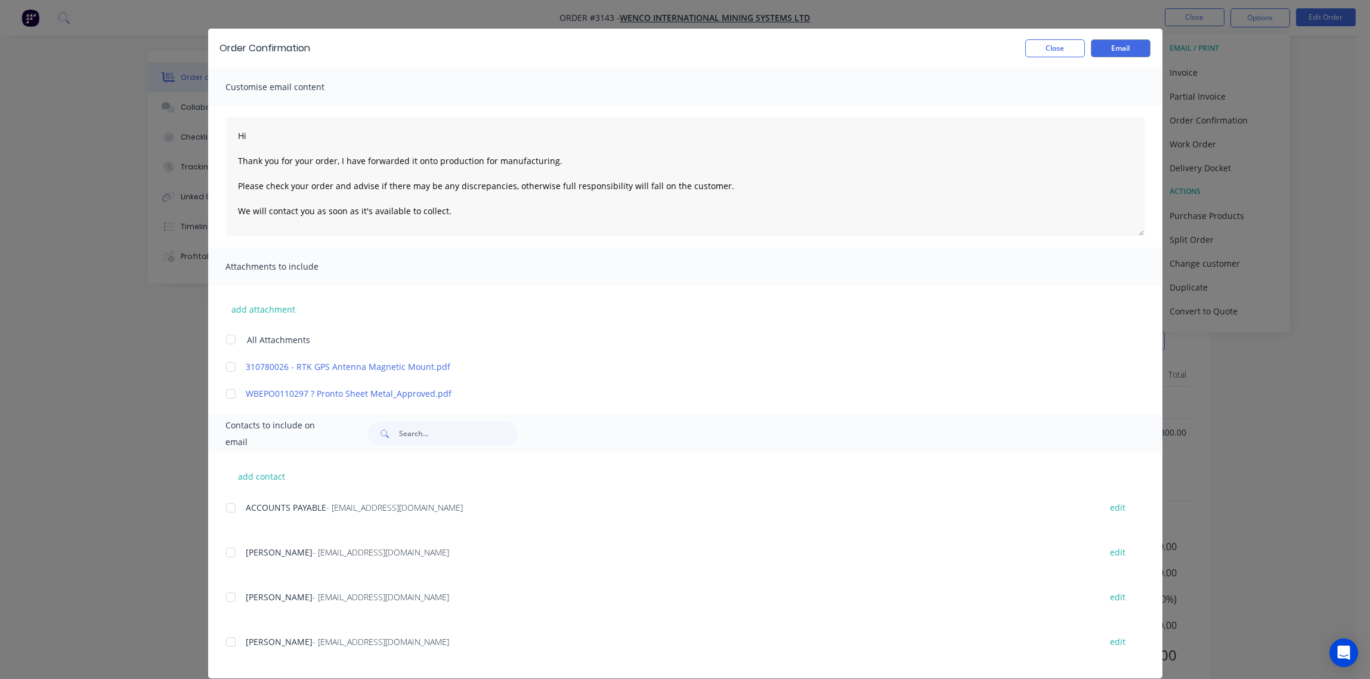
scroll to position [35, 0]
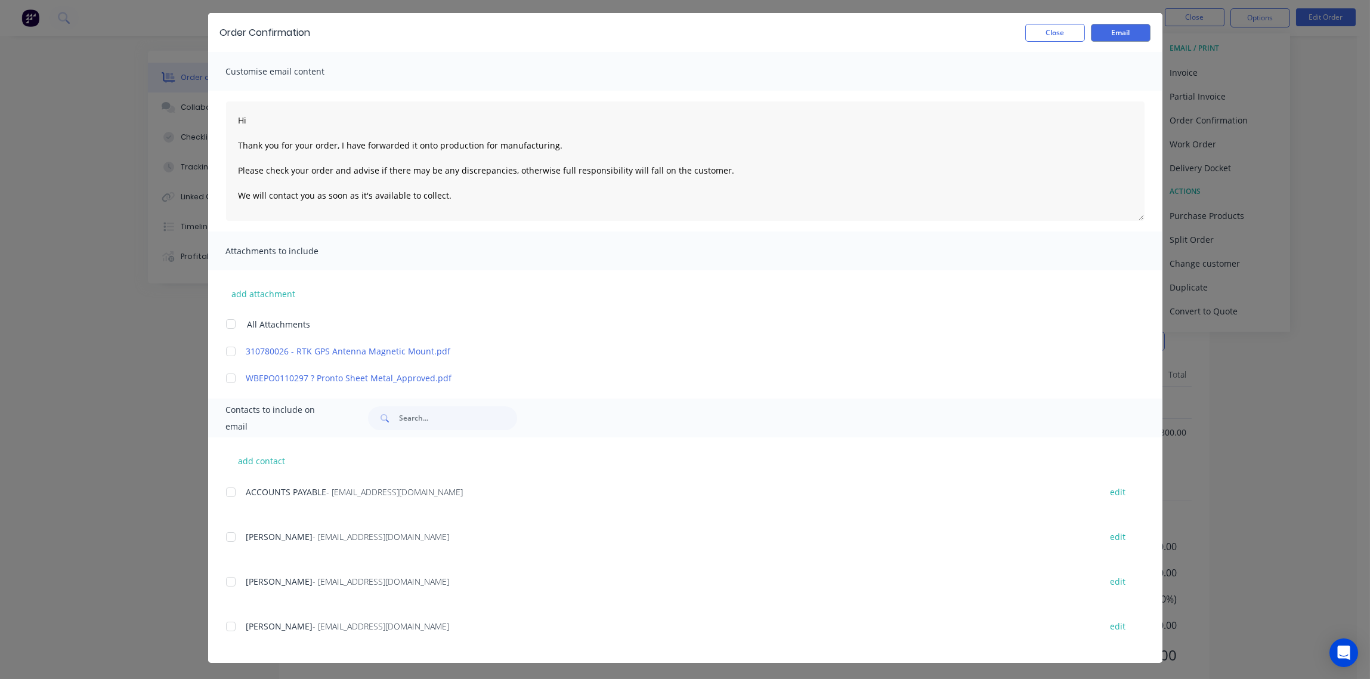
click at [226, 625] on div at bounding box center [231, 626] width 24 height 24
type textarea "Hi Thank you for your order, I have forwarded it onto production for manufactur…"
click at [1118, 32] on button "Email" at bounding box center [1121, 33] width 60 height 18
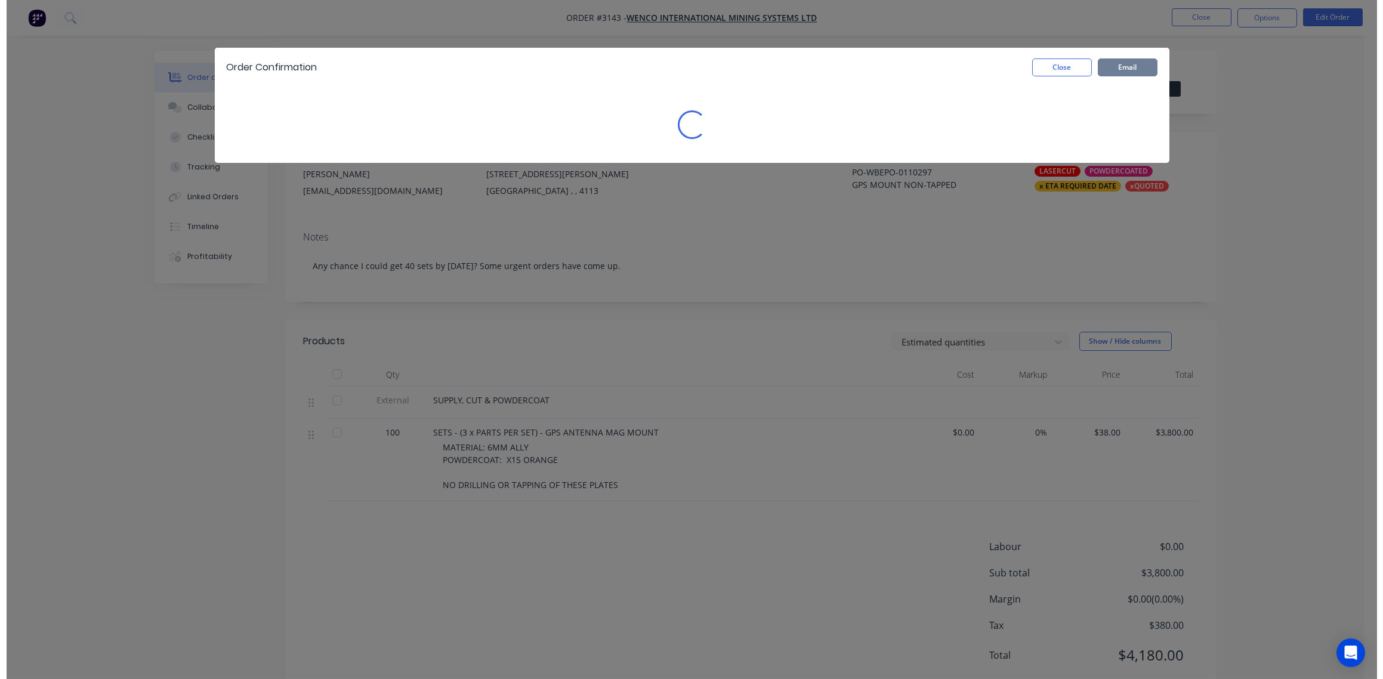
scroll to position [0, 0]
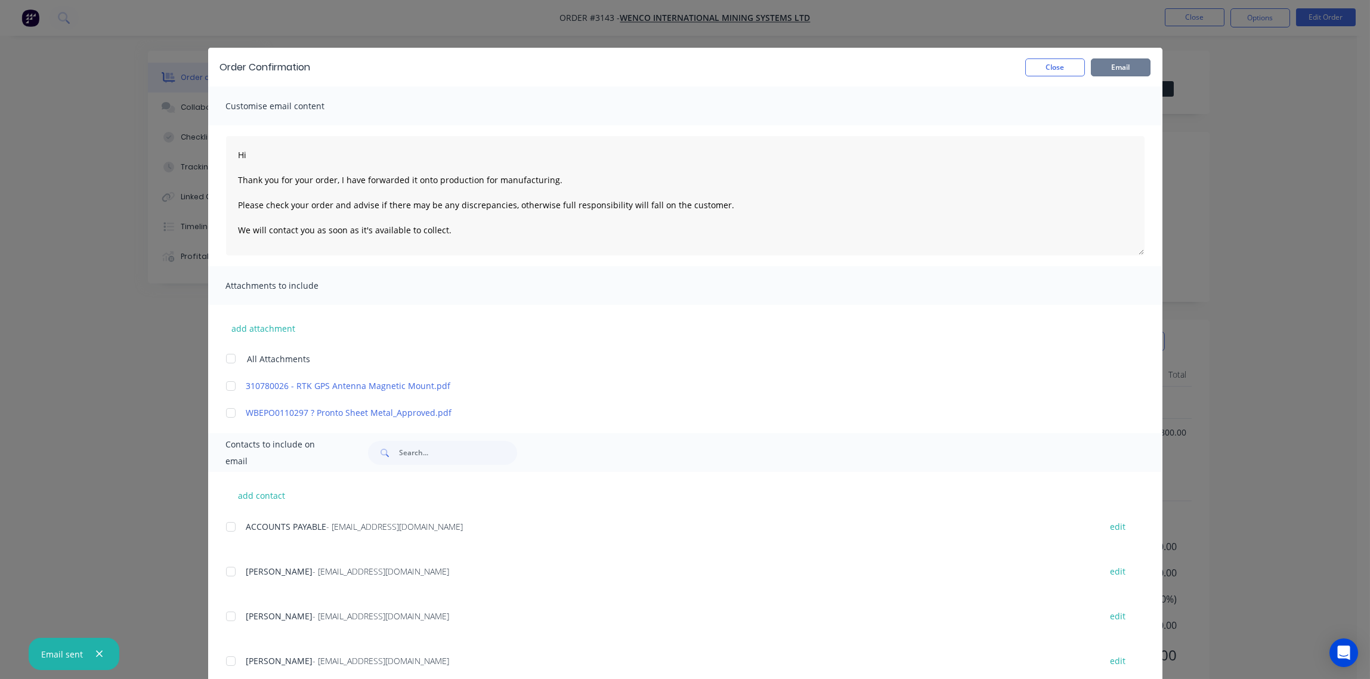
type textarea "Hi Thank you for your order, I have forwarded it onto production for manufactur…"
click at [1052, 68] on button "Close" at bounding box center [1056, 67] width 60 height 18
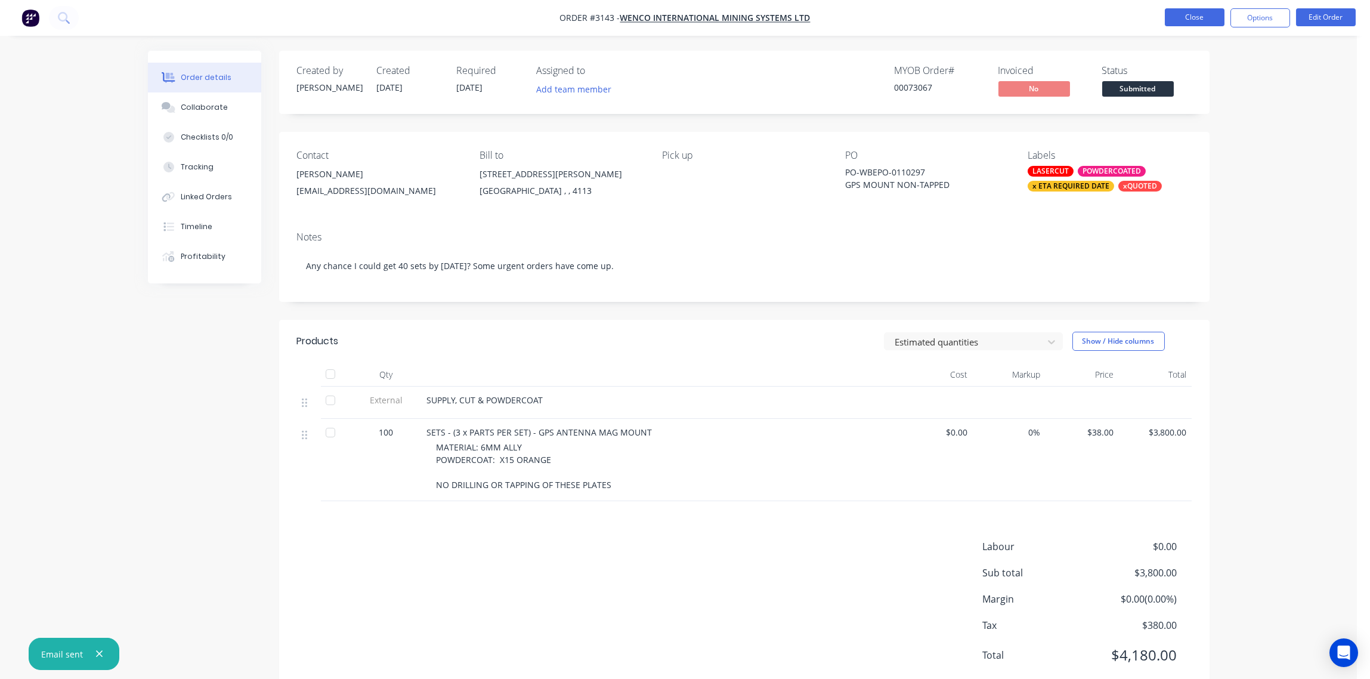
click at [1200, 20] on button "Close" at bounding box center [1195, 17] width 60 height 18
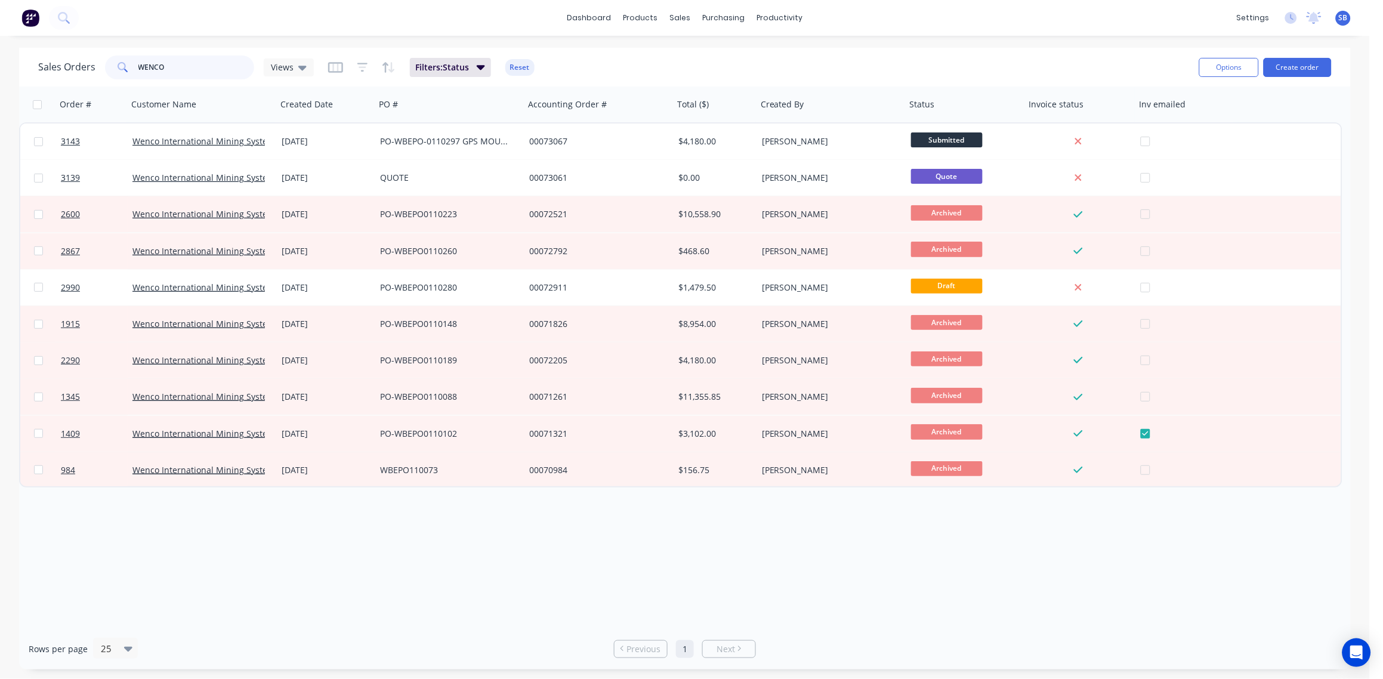
drag, startPoint x: 187, startPoint y: 61, endPoint x: 0, endPoint y: 92, distance: 189.9
click at [0, 91] on html "dashboard products sales purchasing productivity dashboard products Product Cat…" at bounding box center [691, 339] width 1383 height 679
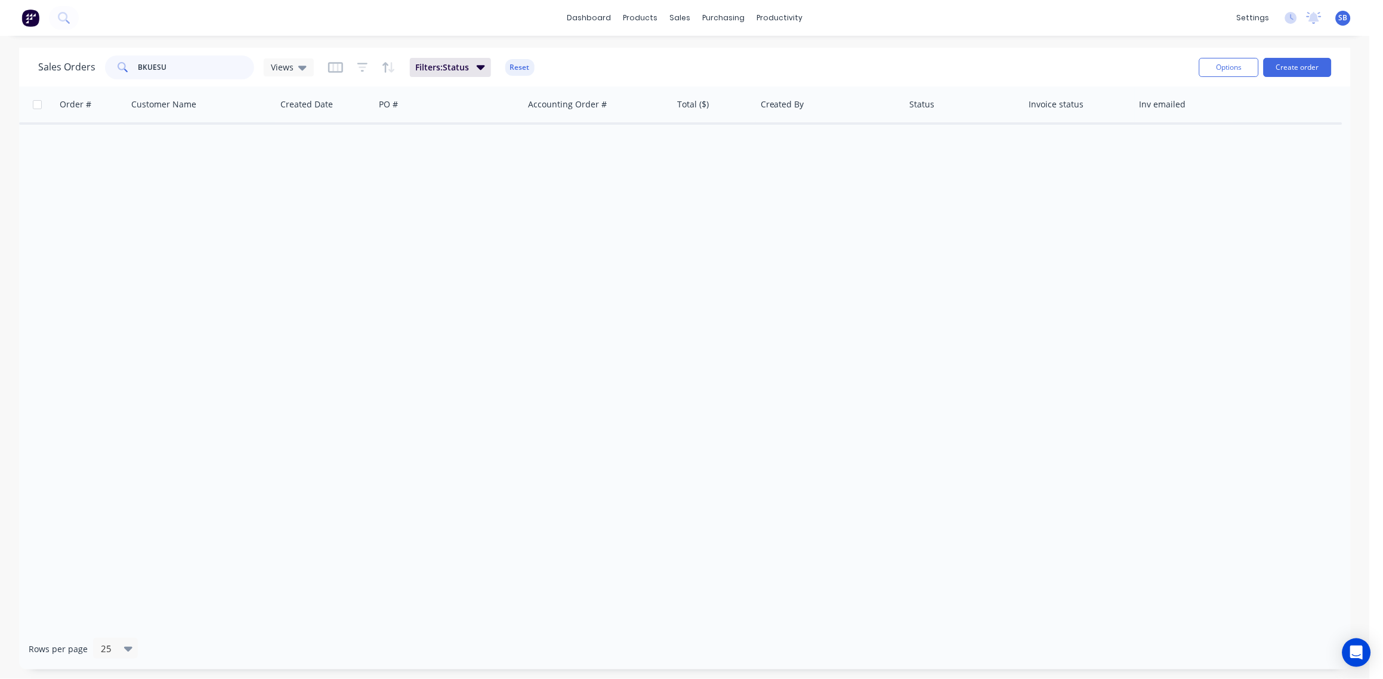
click at [147, 67] on input "BKUESU" at bounding box center [196, 67] width 116 height 24
type input "BLUESU"
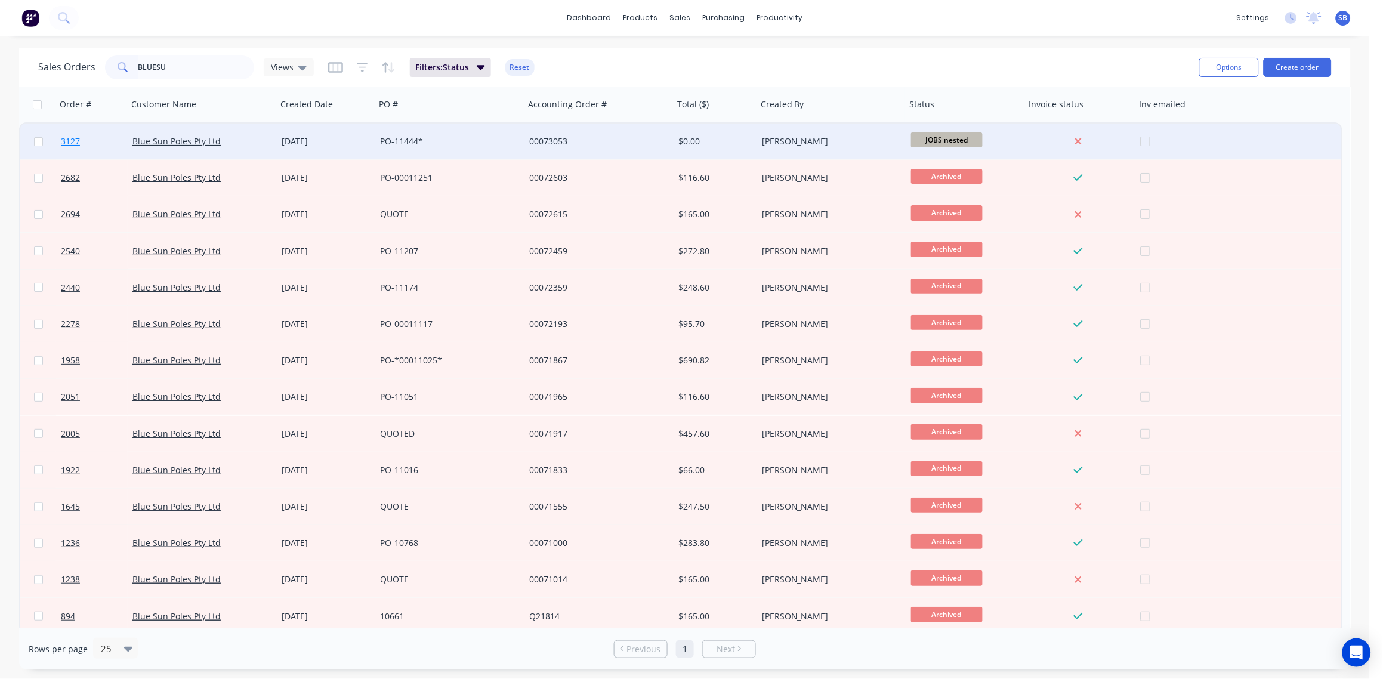
click at [68, 141] on span "3127" at bounding box center [70, 141] width 19 height 12
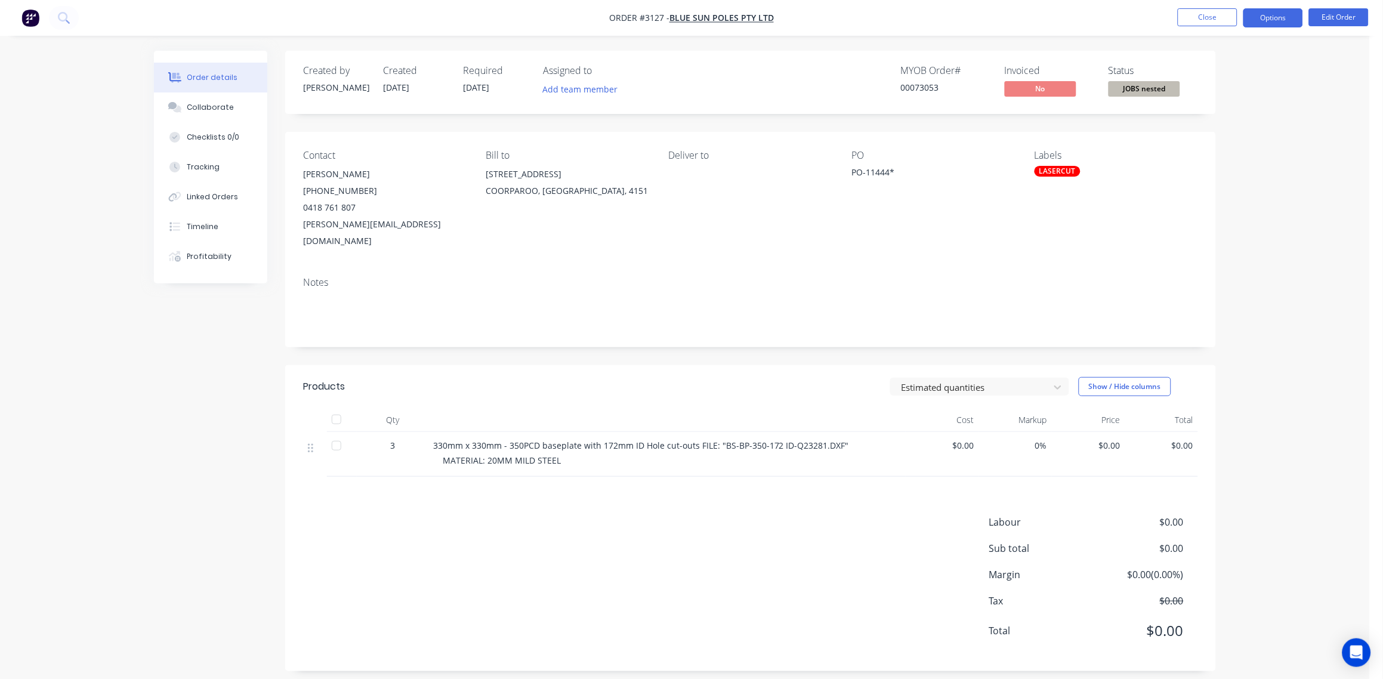
click at [1284, 19] on button "Options" at bounding box center [1273, 17] width 60 height 19
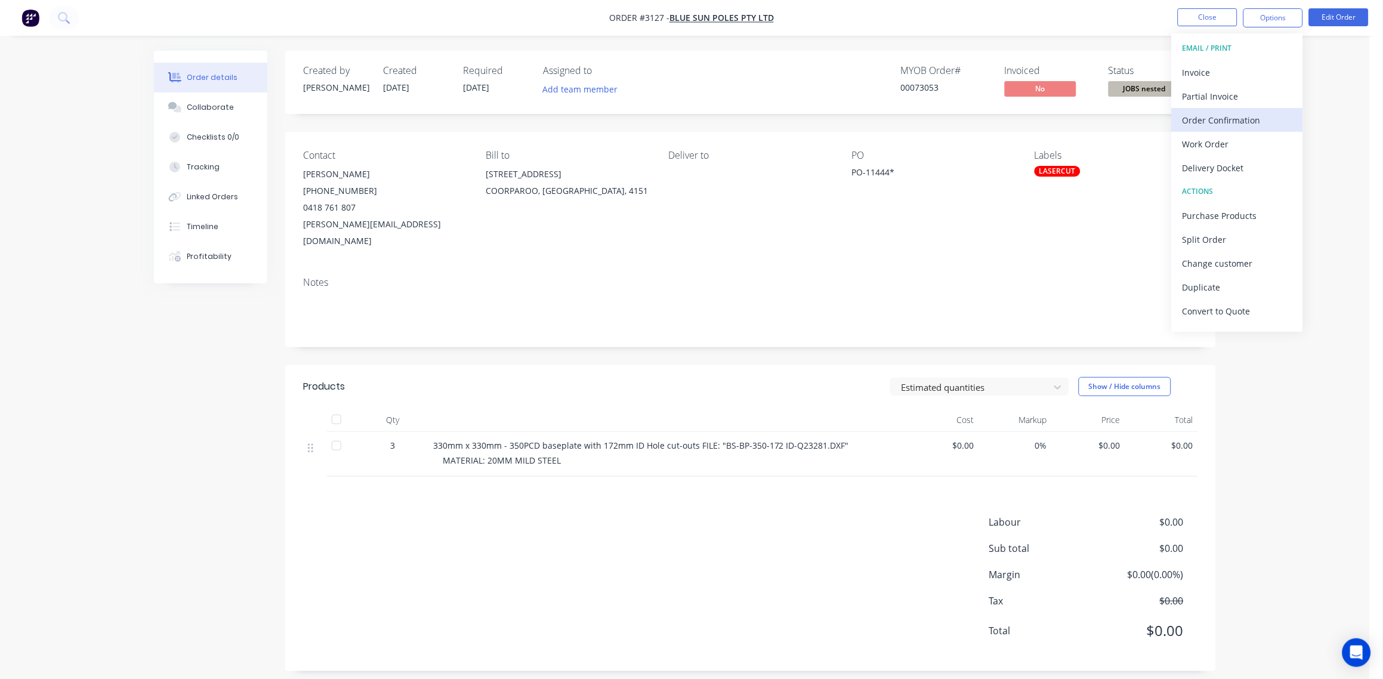
click at [1247, 118] on div "Order Confirmation" at bounding box center [1237, 120] width 110 height 17
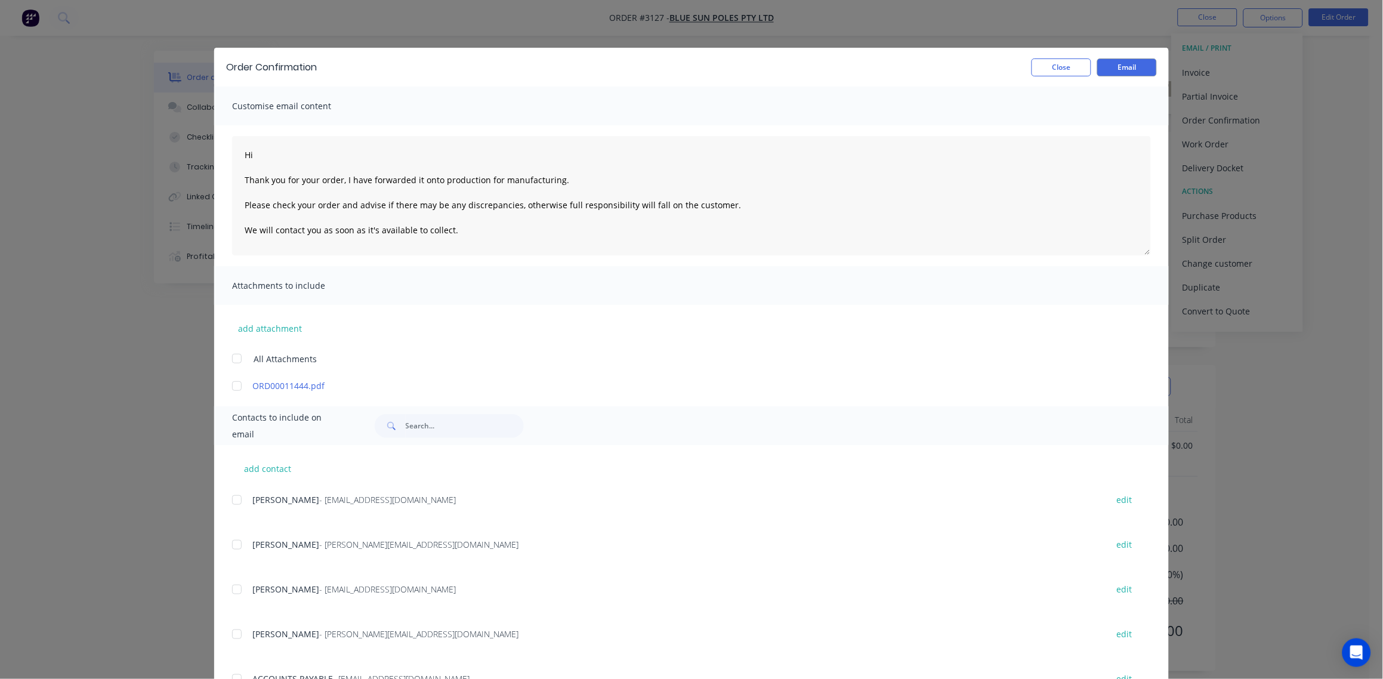
scroll to position [52, 0]
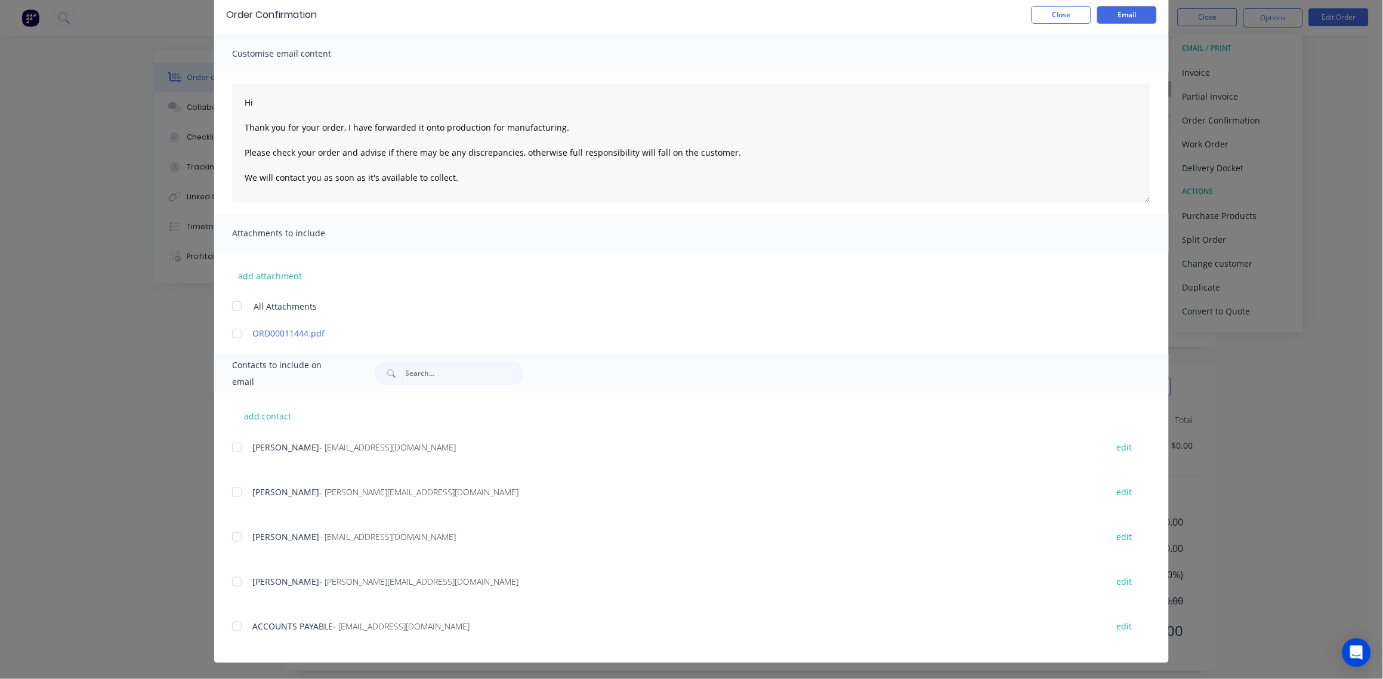
click at [233, 591] on div at bounding box center [237, 582] width 24 height 24
type textarea "Hi Thank you for your order, I have forwarded it onto production for manufactur…"
click at [1137, 13] on button "Email" at bounding box center [1127, 15] width 60 height 18
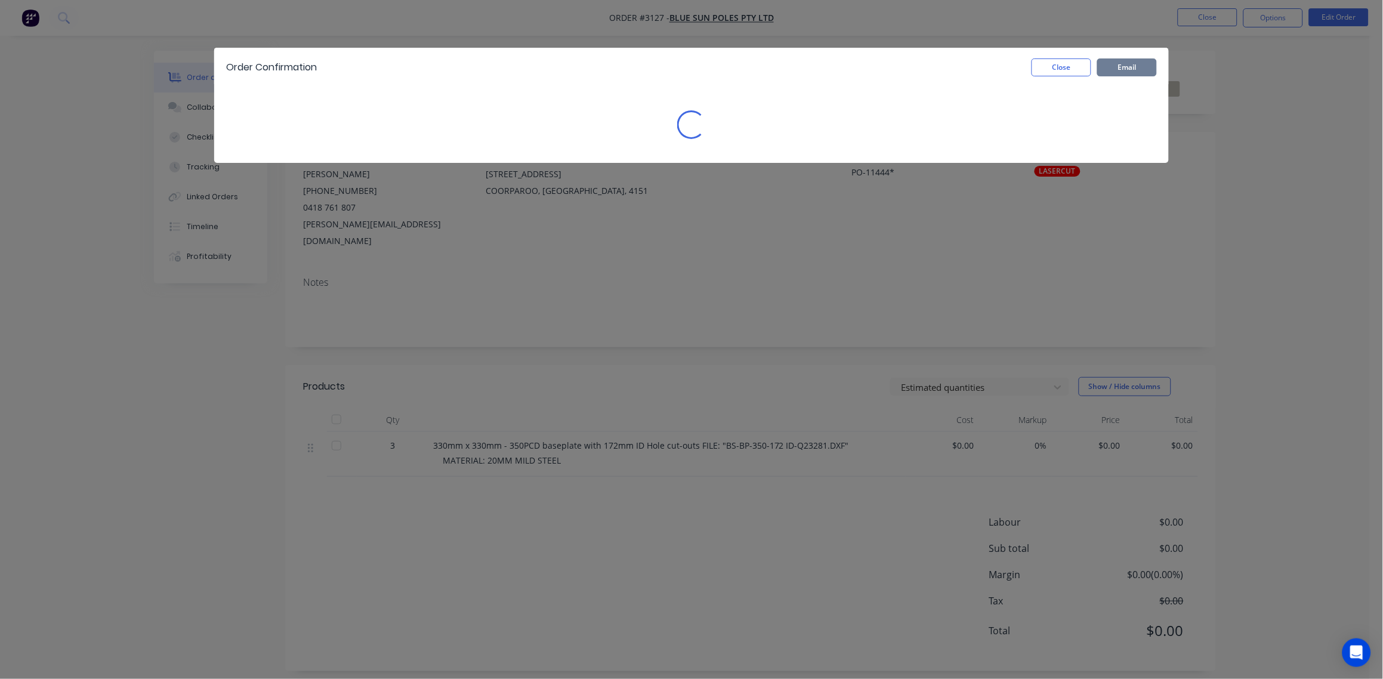
scroll to position [0, 0]
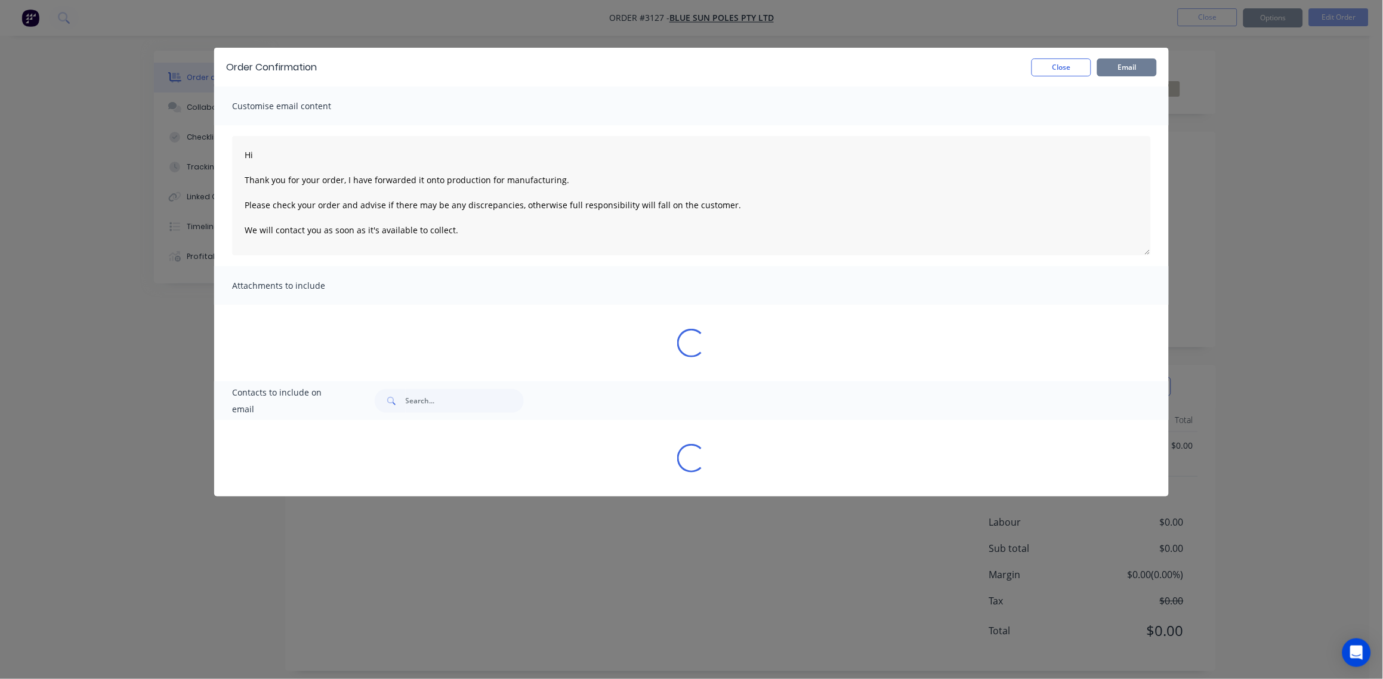
type textarea "Hi Thank you for your order, I have forwarded it onto production for manufactur…"
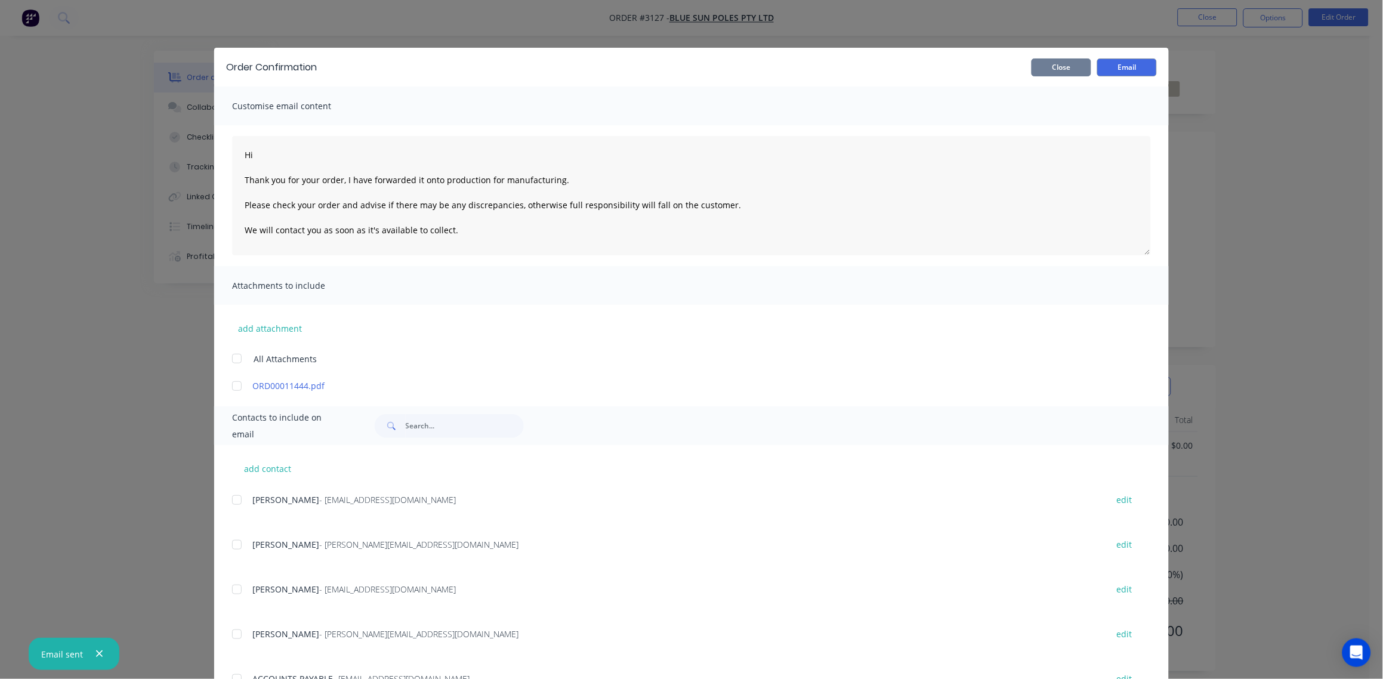
click at [1065, 60] on button "Close" at bounding box center [1061, 67] width 60 height 18
